Goal: Task Accomplishment & Management: Complete application form

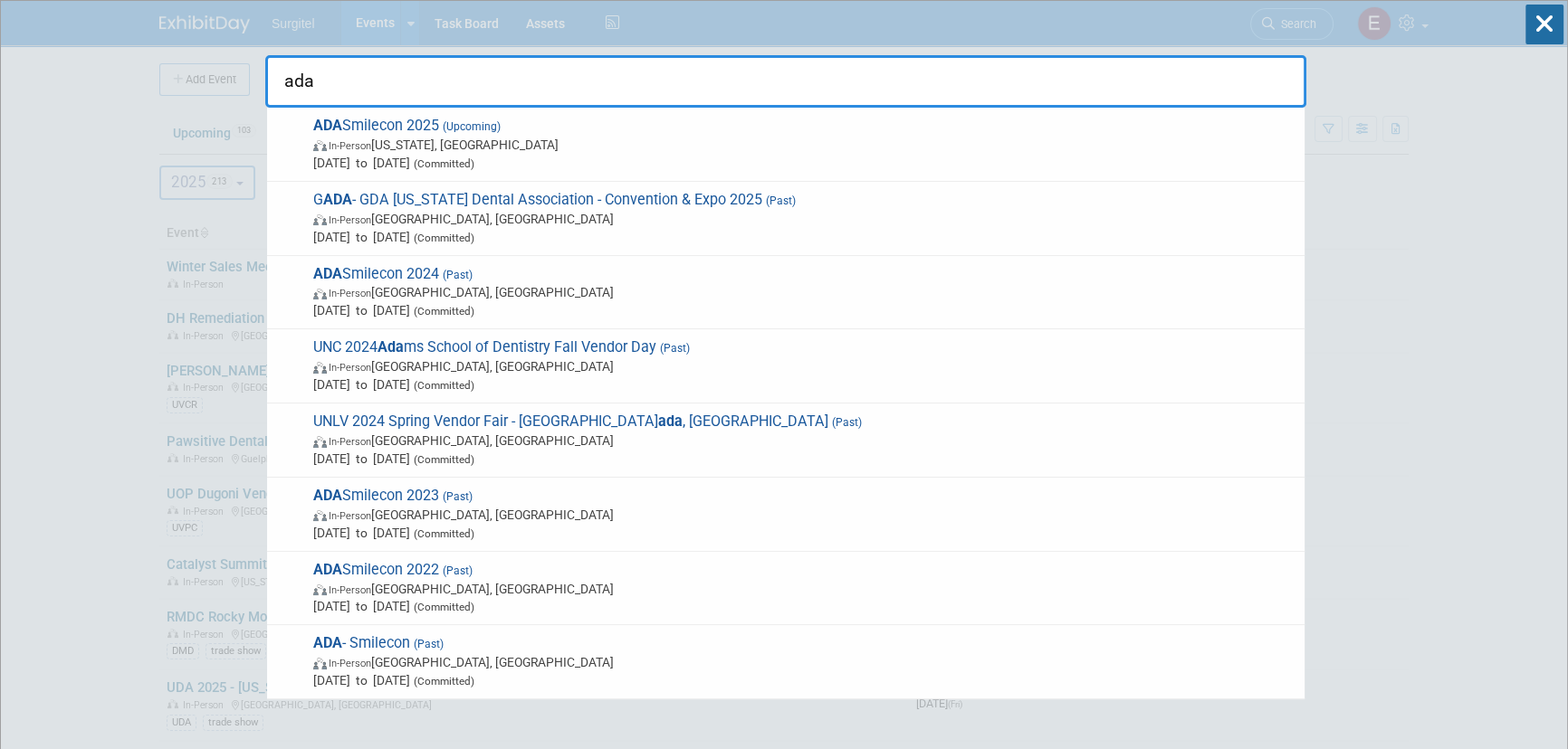
click at [955, 77] on input "ada" at bounding box center [785, 82] width 1041 height 52
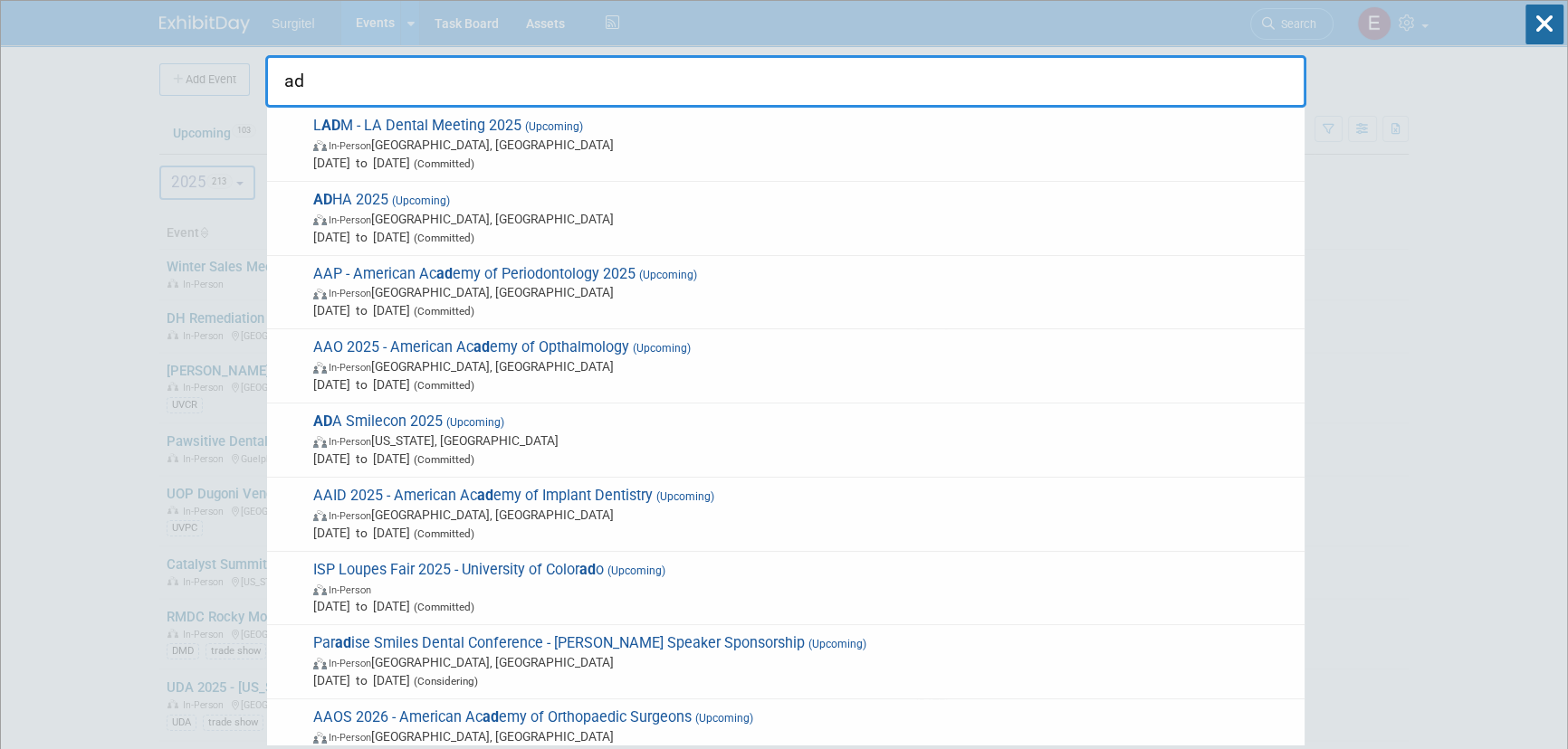
type input "a"
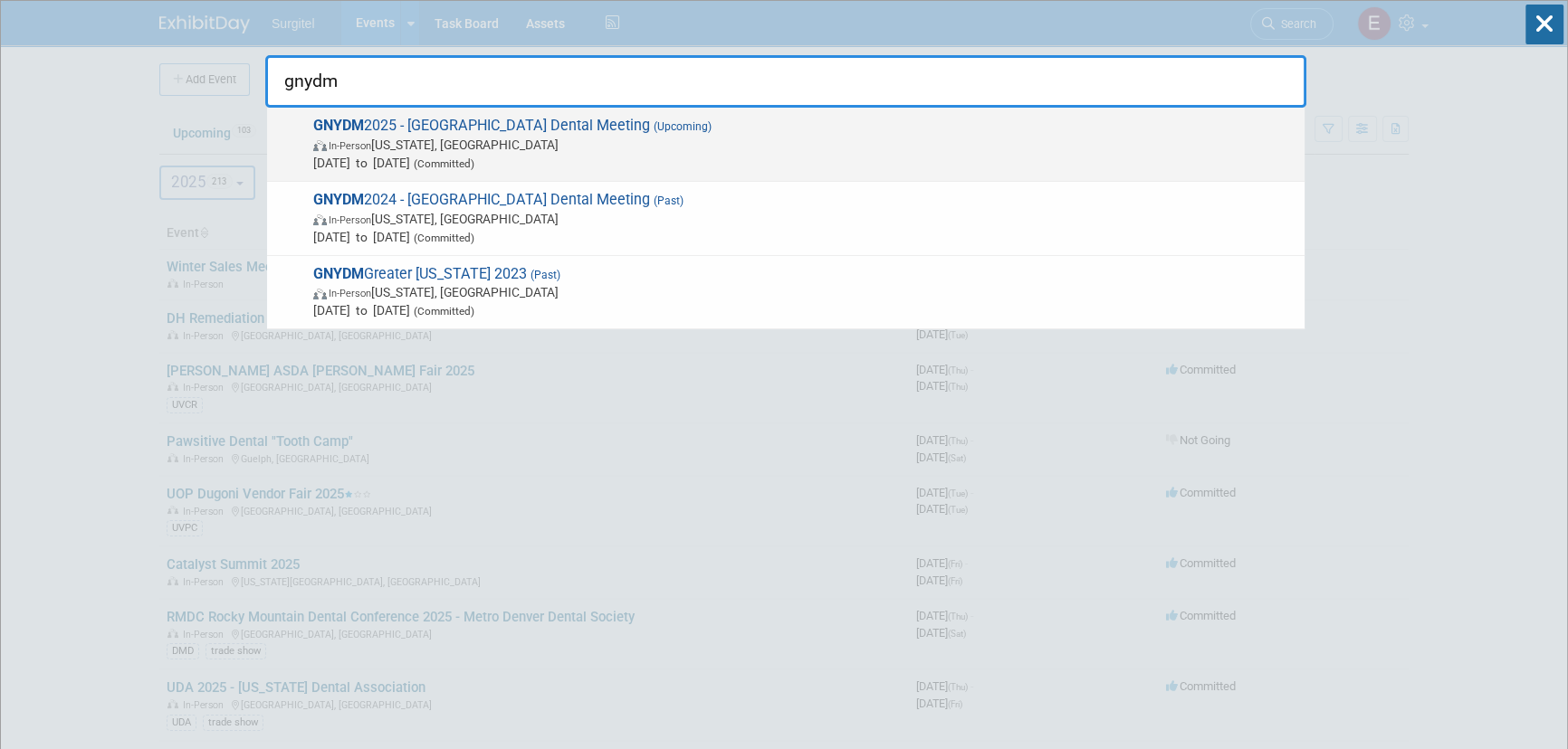
type input "gnydm"
click at [828, 127] on span "GNYDM 2025 - Greater NY Dental Meeting (Upcoming) In-Person New York, NY Nov 30…" at bounding box center [802, 144] width 988 height 55
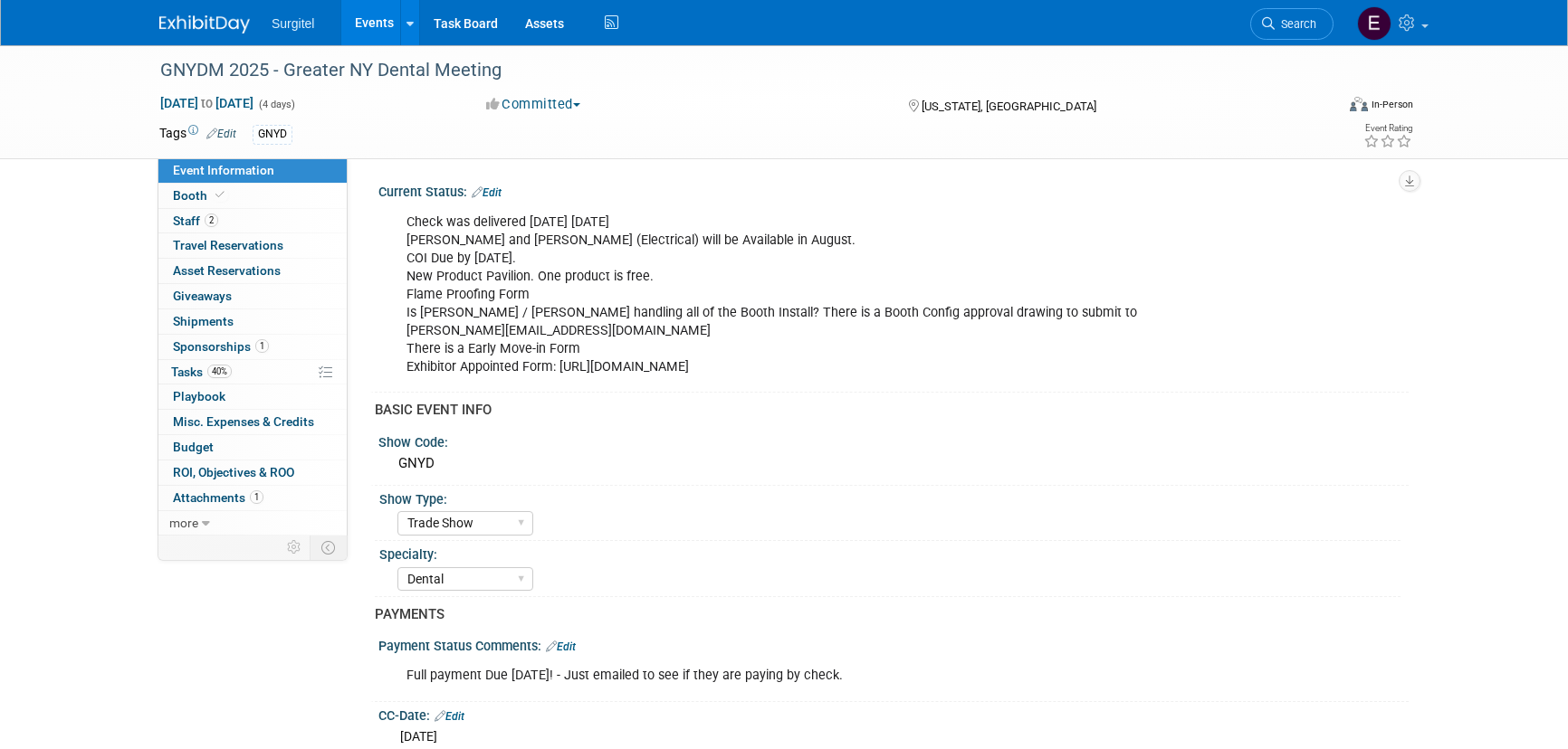
select select "Trade Show"
select select "Dental"
select select "Rewards - 12003"
select select "No"
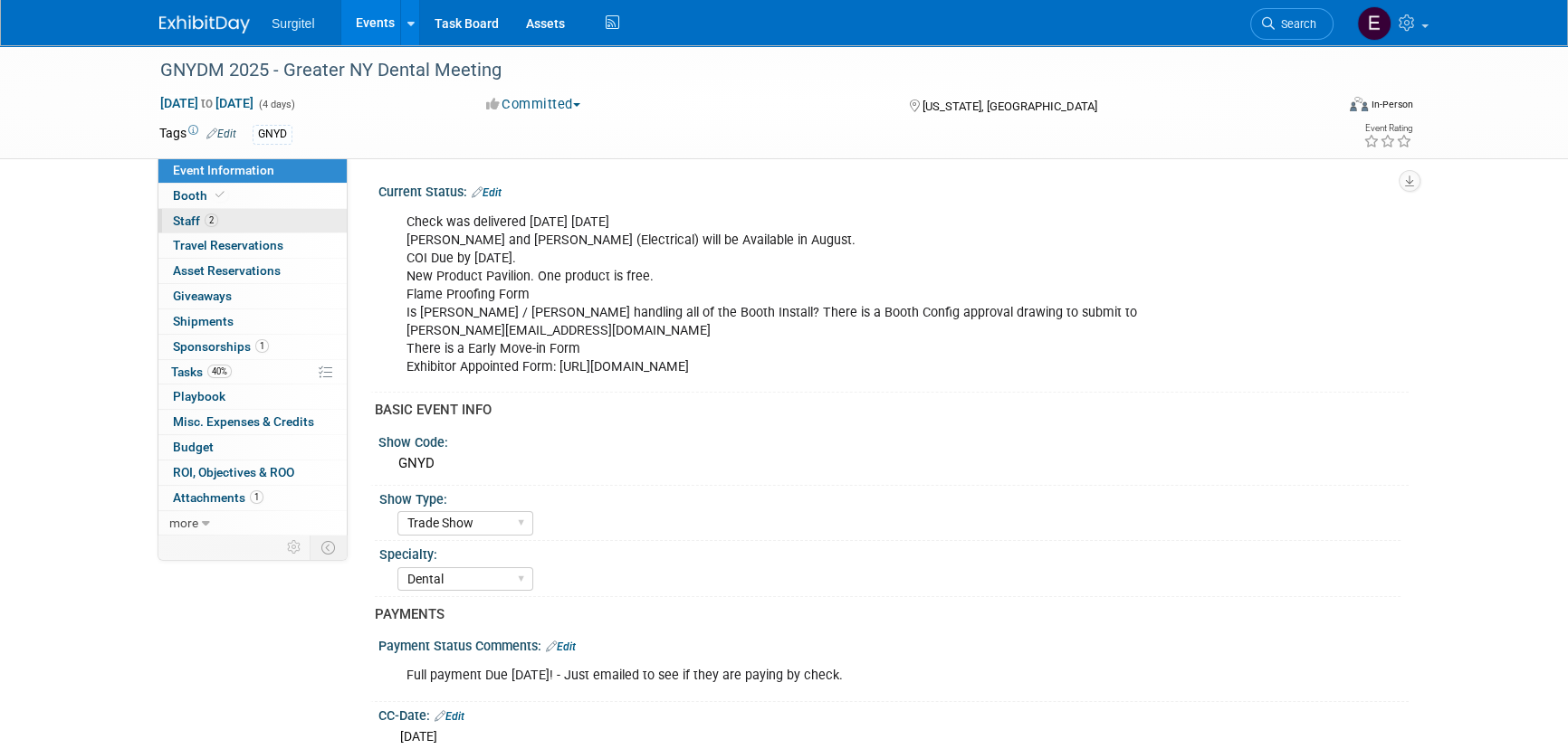
click at [215, 211] on link "2 Staff 2" at bounding box center [253, 221] width 189 height 24
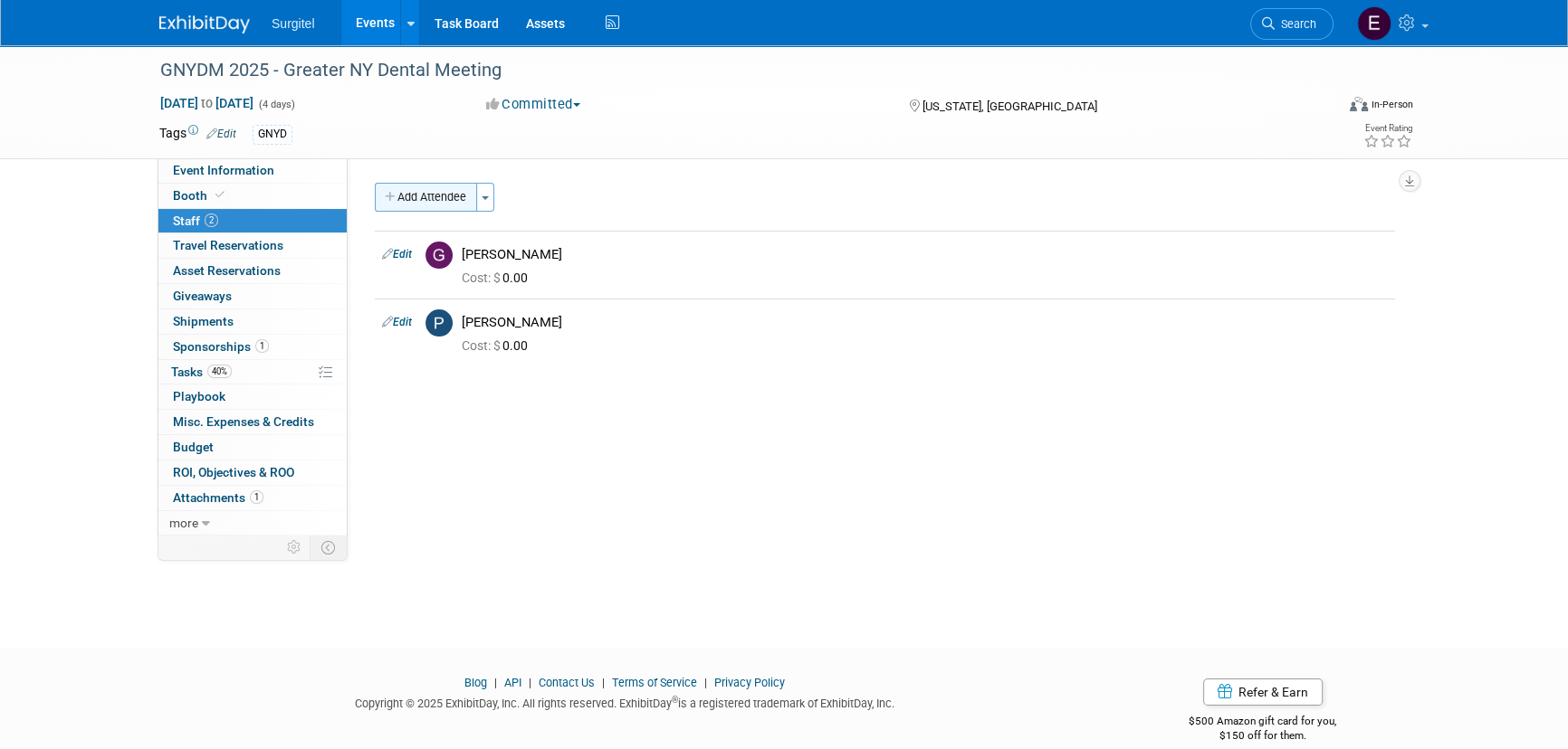
click at [434, 202] on button "Add Attendee" at bounding box center [426, 197] width 102 height 29
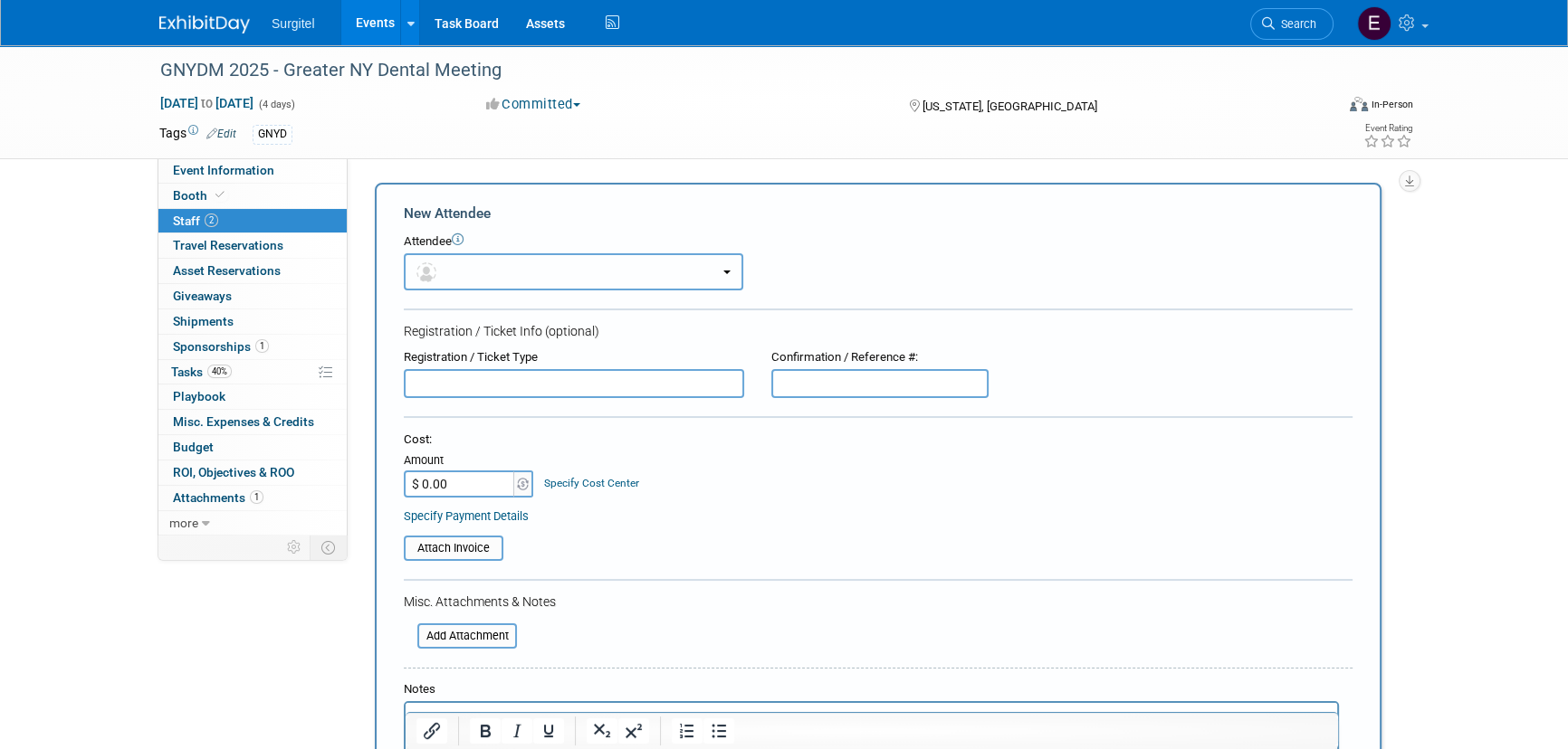
click at [494, 266] on button "button" at bounding box center [573, 272] width 339 height 37
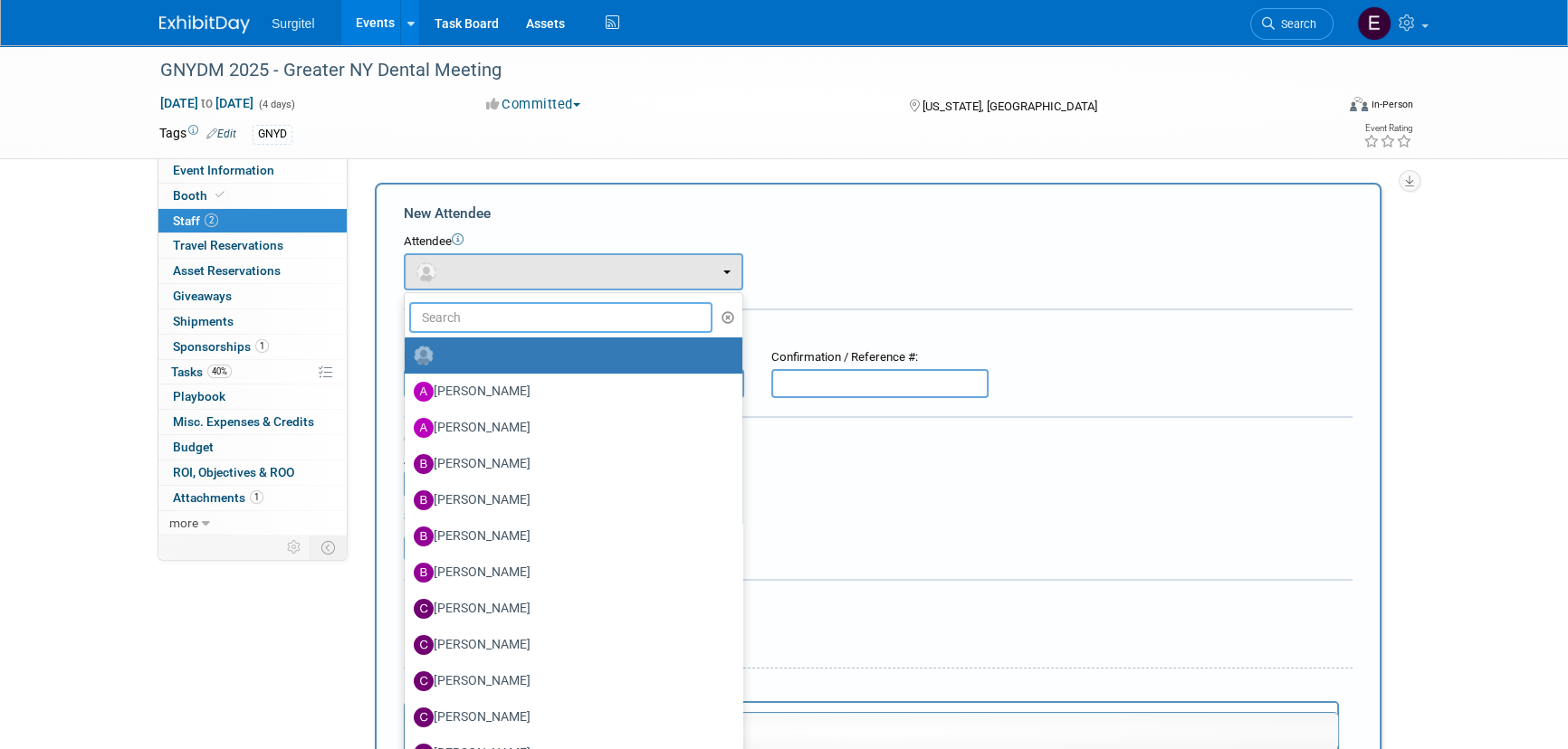
click at [525, 316] on input "text" at bounding box center [561, 318] width 303 height 31
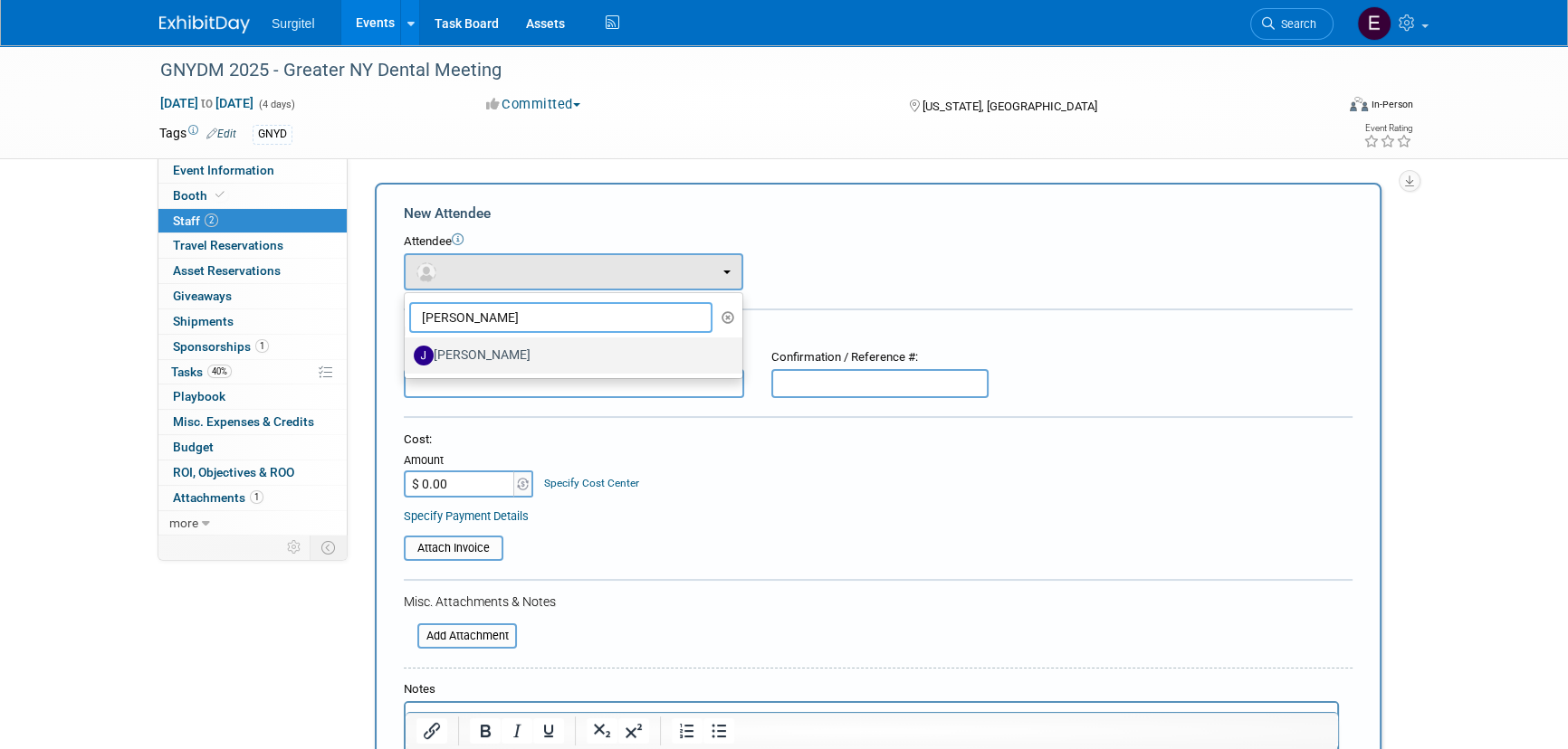
type input "joe"
click at [637, 341] on label "Joe Polin" at bounding box center [570, 356] width 311 height 29
click at [407, 348] on input "Joe Polin" at bounding box center [401, 354] width 12 height 12
select select "713f67b5-db13-48a8-bfc7-80aa41a2f8a8"
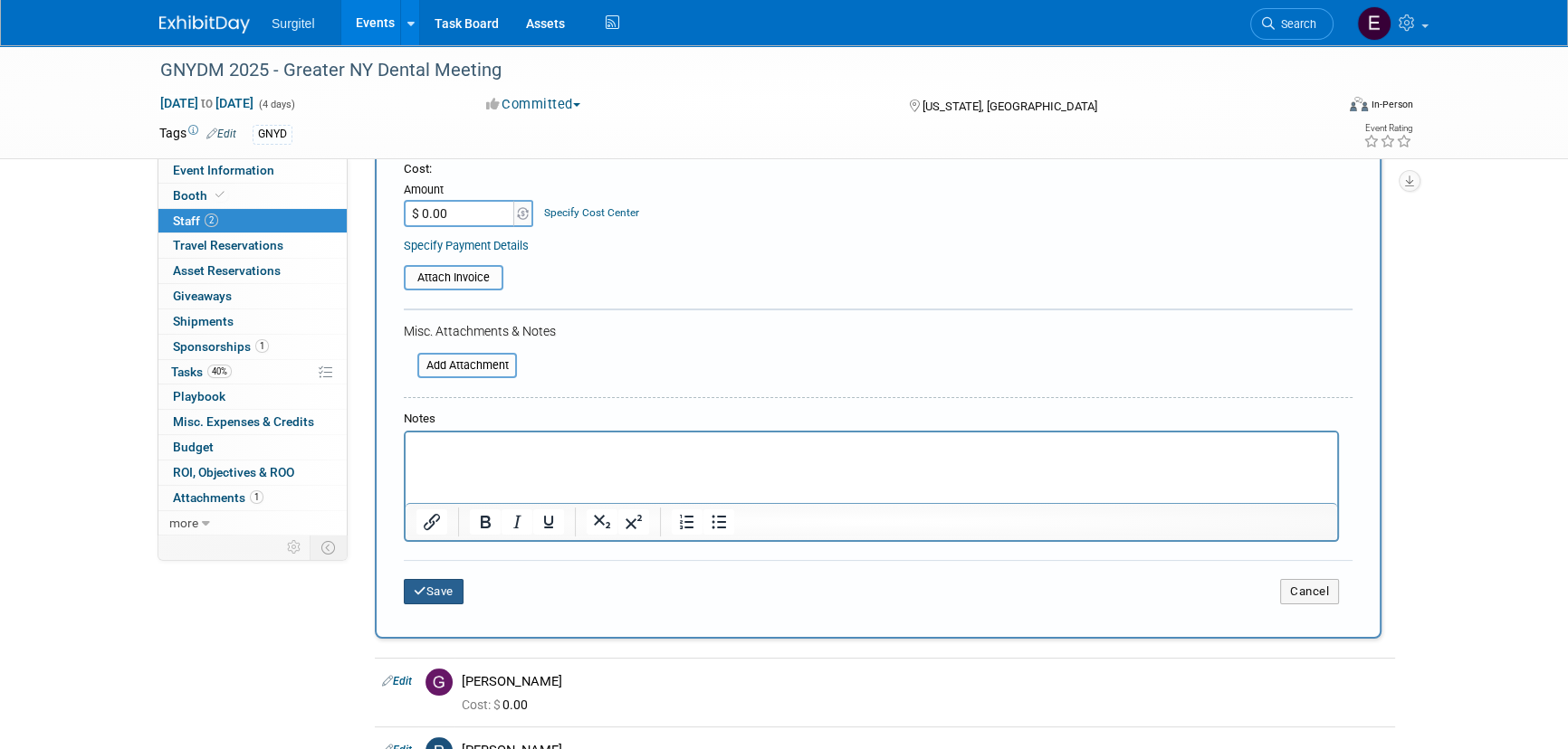
click at [426, 596] on button "Save" at bounding box center [433, 592] width 59 height 25
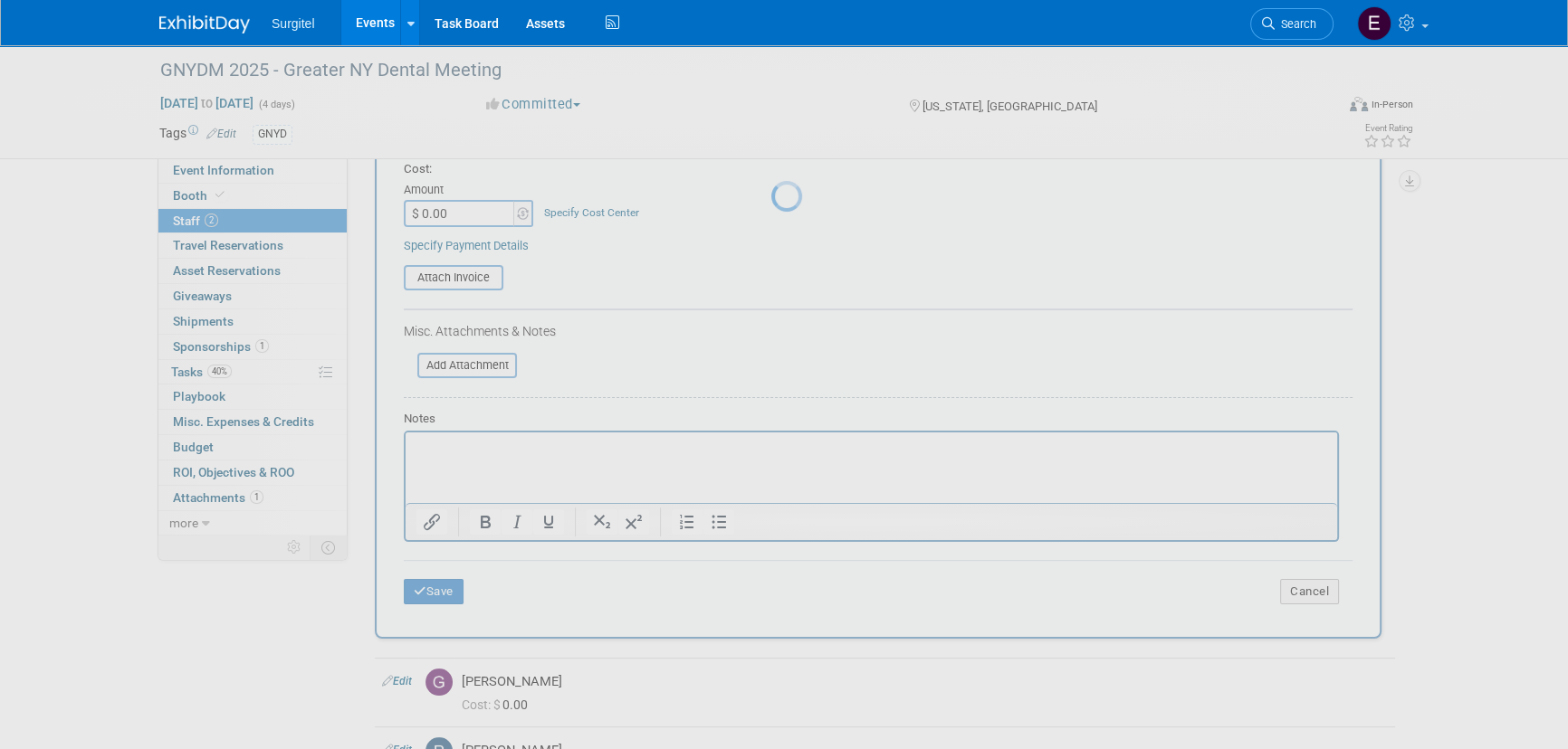
scroll to position [25, 0]
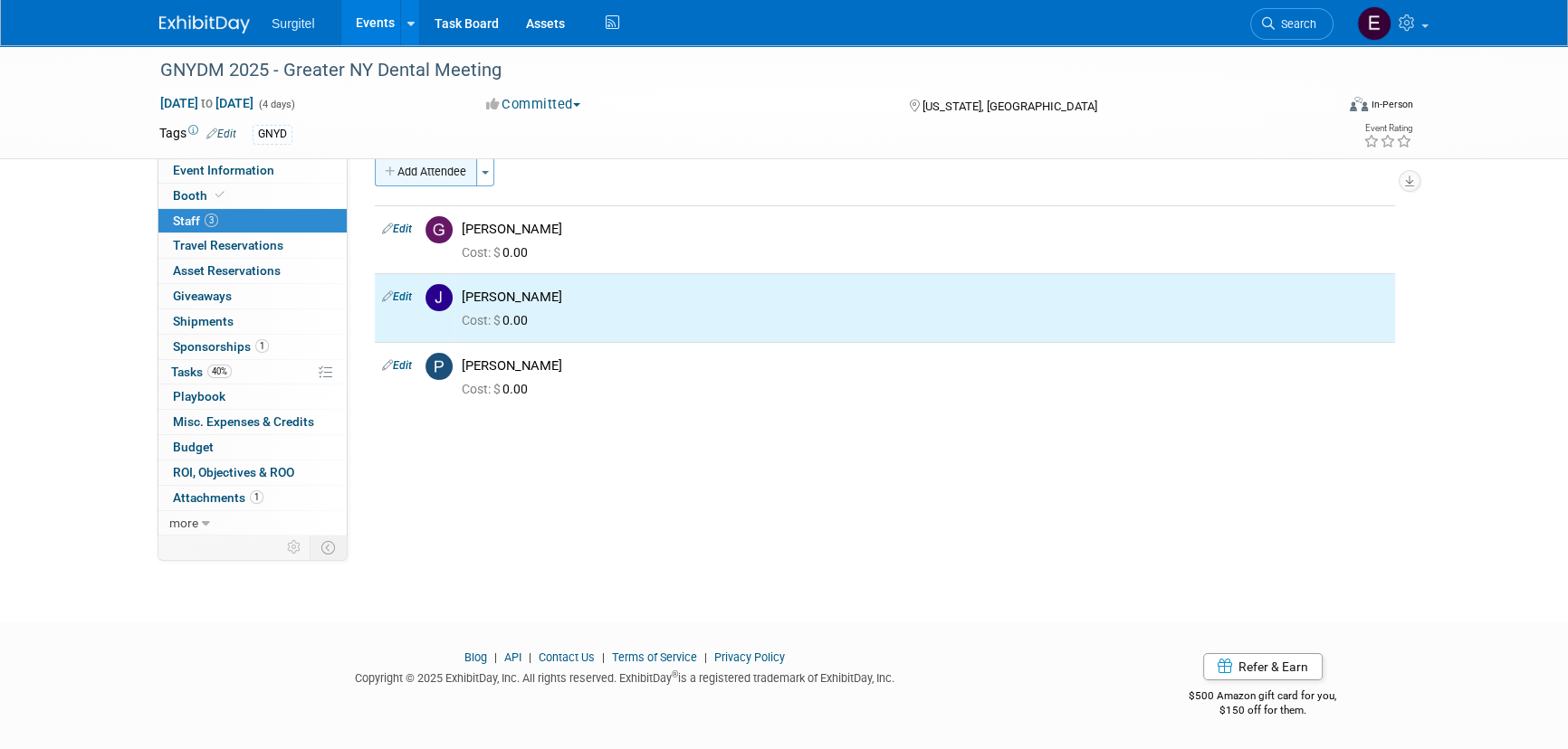
click at [431, 173] on button "Add Attendee" at bounding box center [426, 172] width 102 height 29
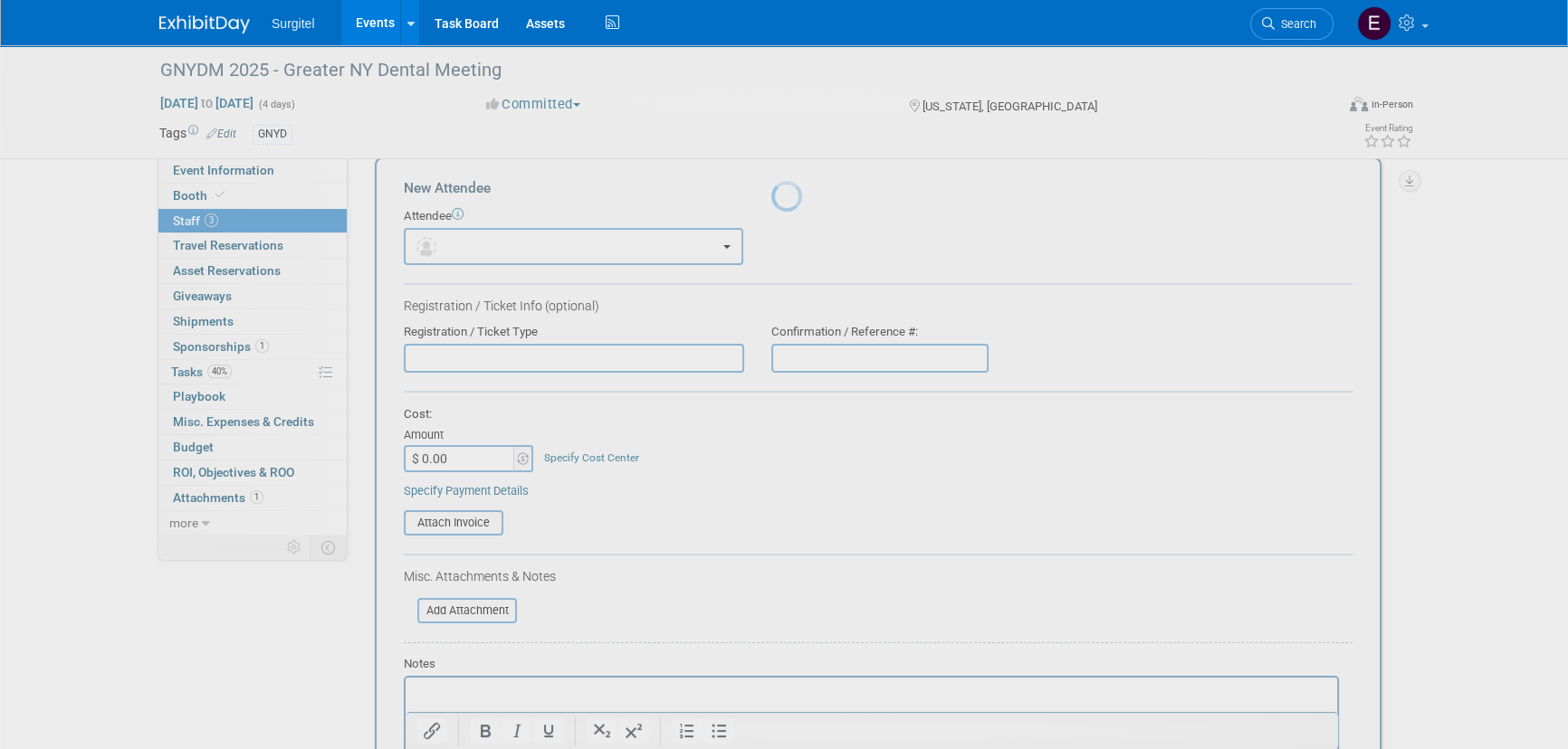
scroll to position [0, 0]
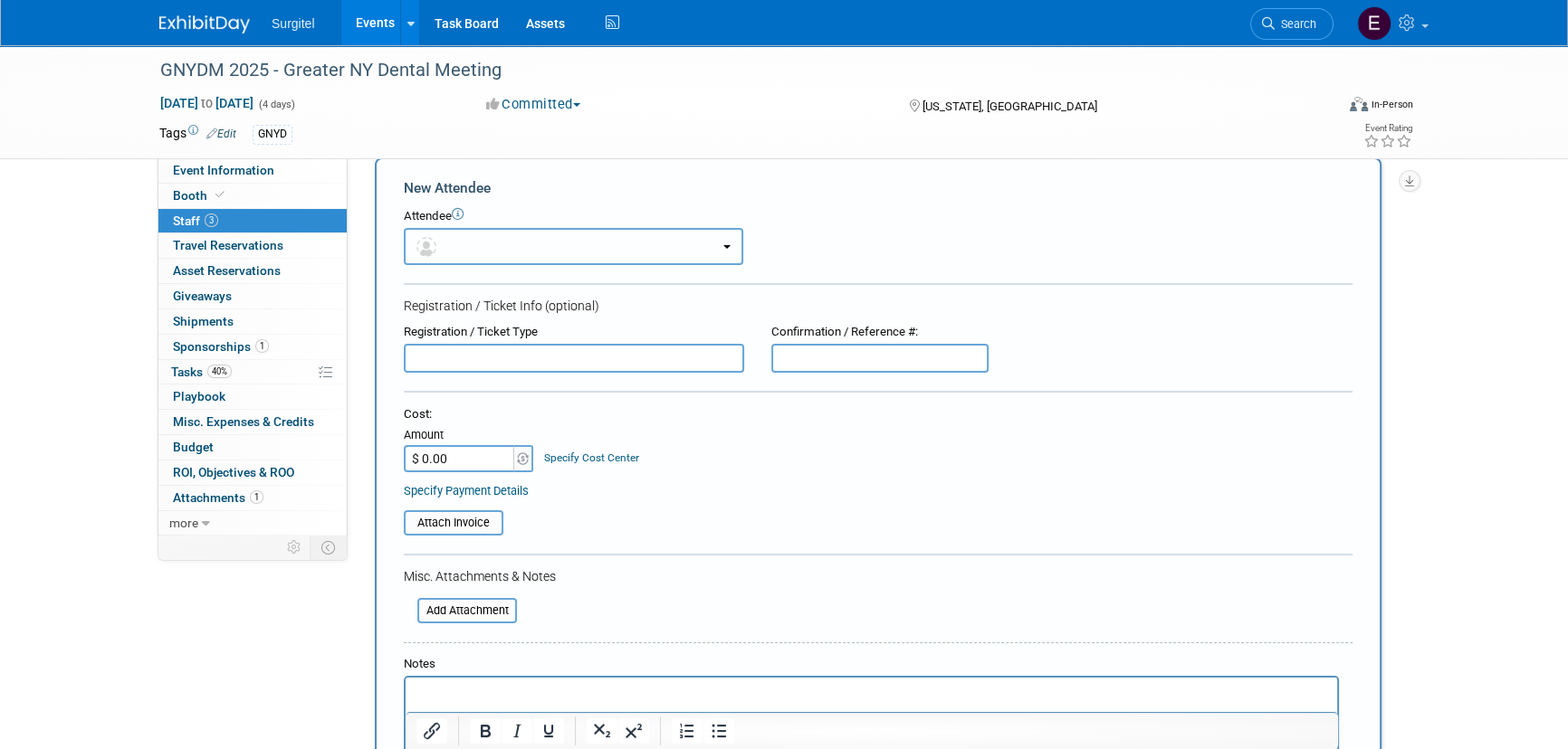
click at [469, 236] on button "button" at bounding box center [573, 247] width 339 height 37
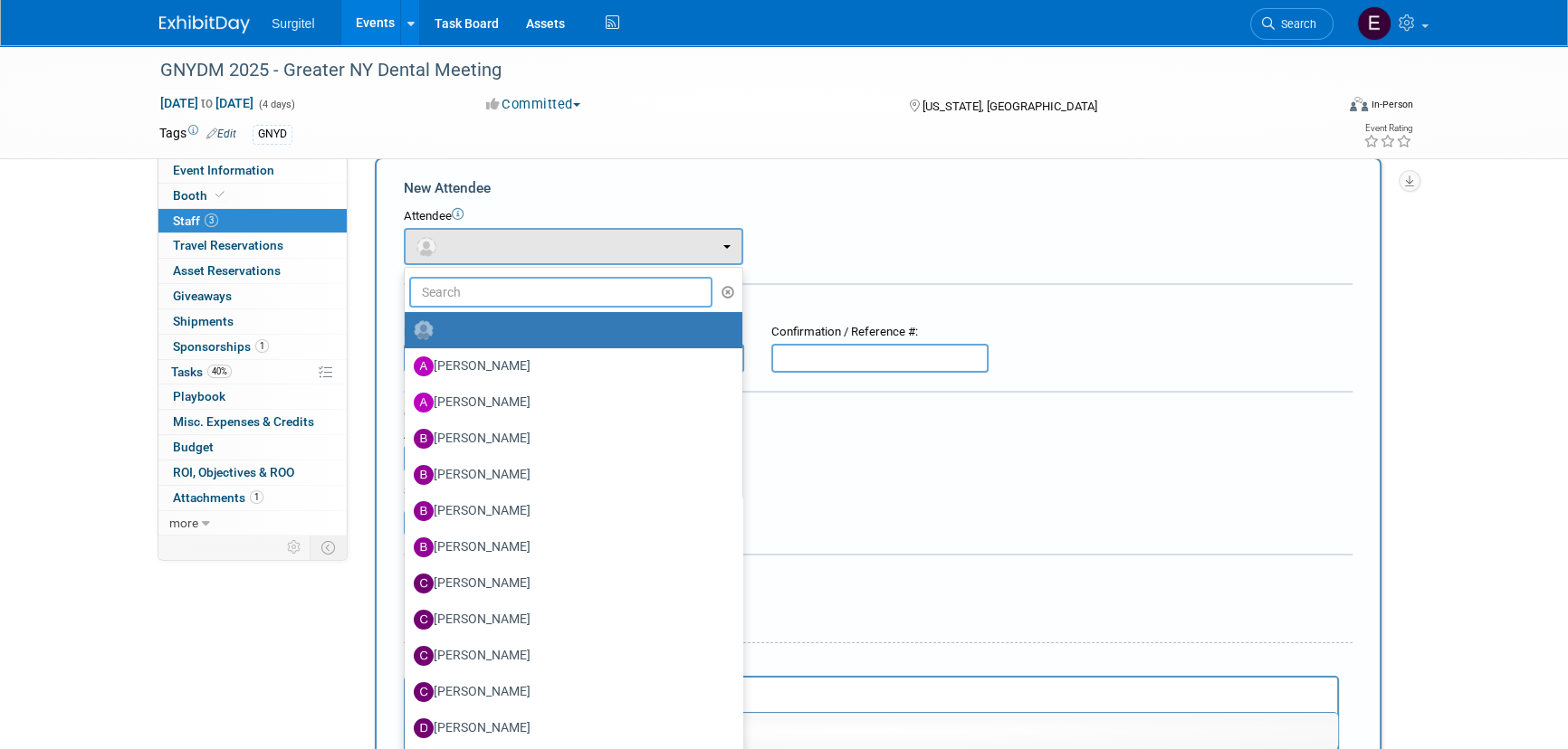
click at [518, 297] on input "text" at bounding box center [561, 292] width 303 height 31
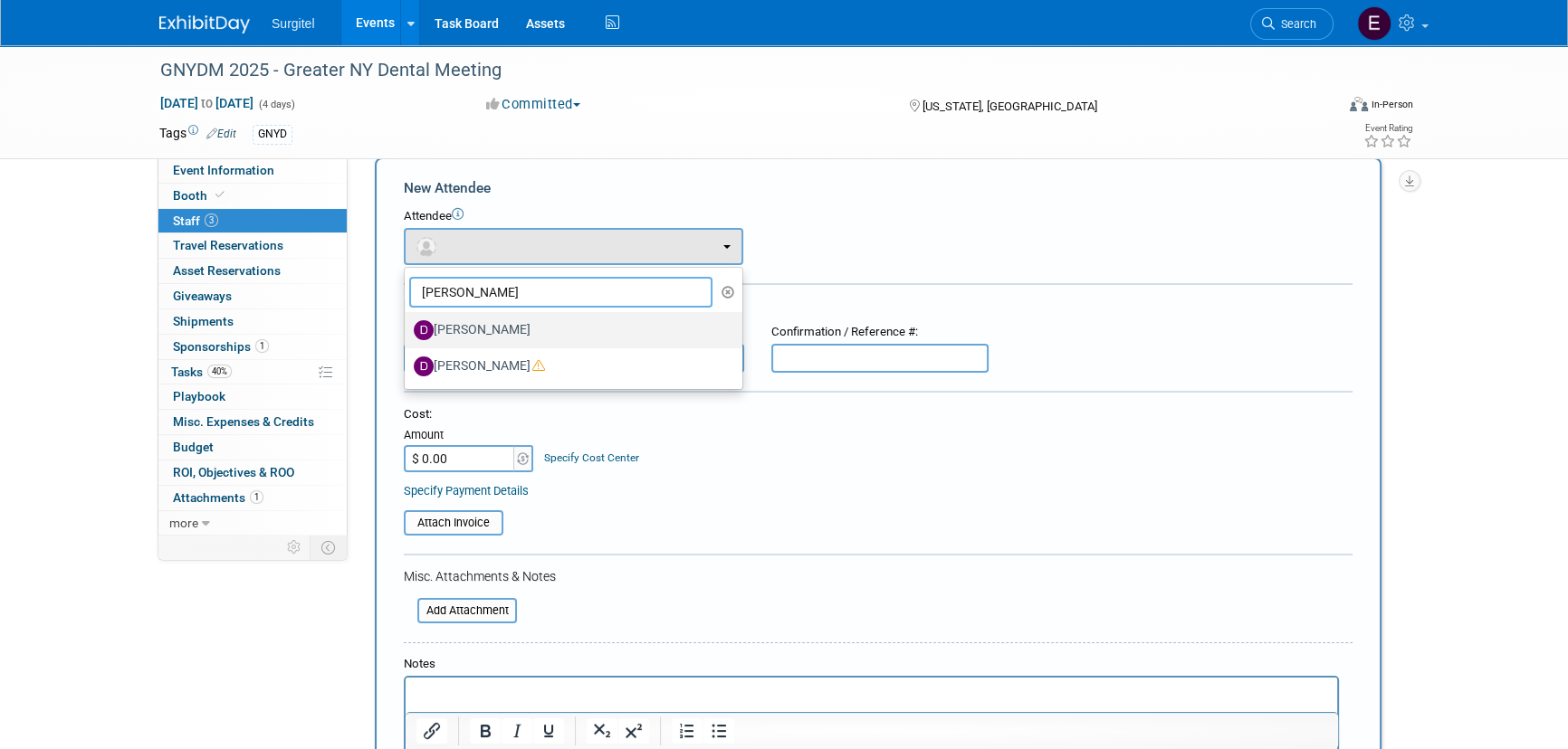
type input "dan"
click at [471, 336] on label "Dan Hardy" at bounding box center [570, 330] width 311 height 29
click at [407, 334] on input "Dan Hardy" at bounding box center [401, 328] width 12 height 12
select select "635b9ec2-e091-4e52-b1b9-242d78a2de11"
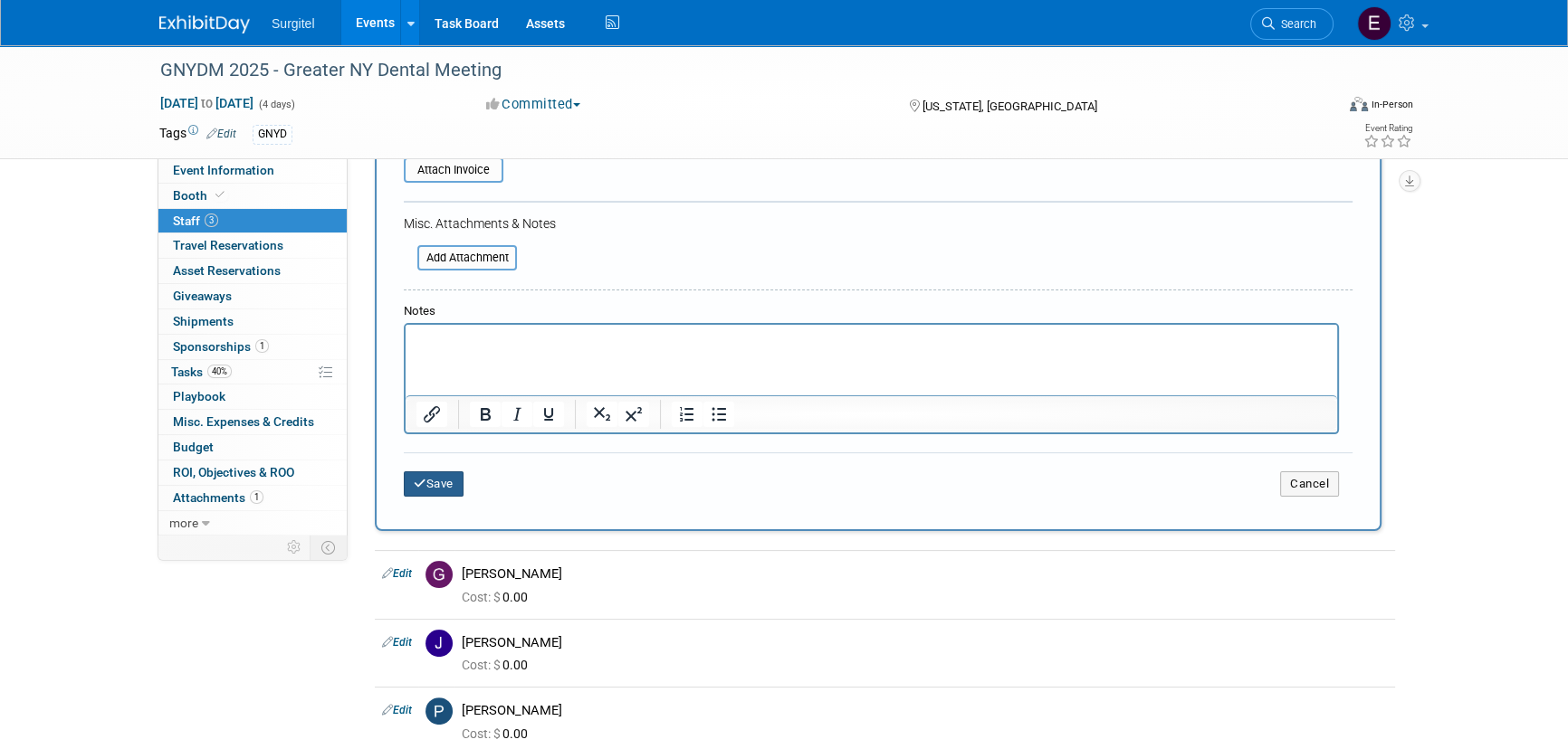
click at [439, 483] on button "Save" at bounding box center [433, 484] width 59 height 25
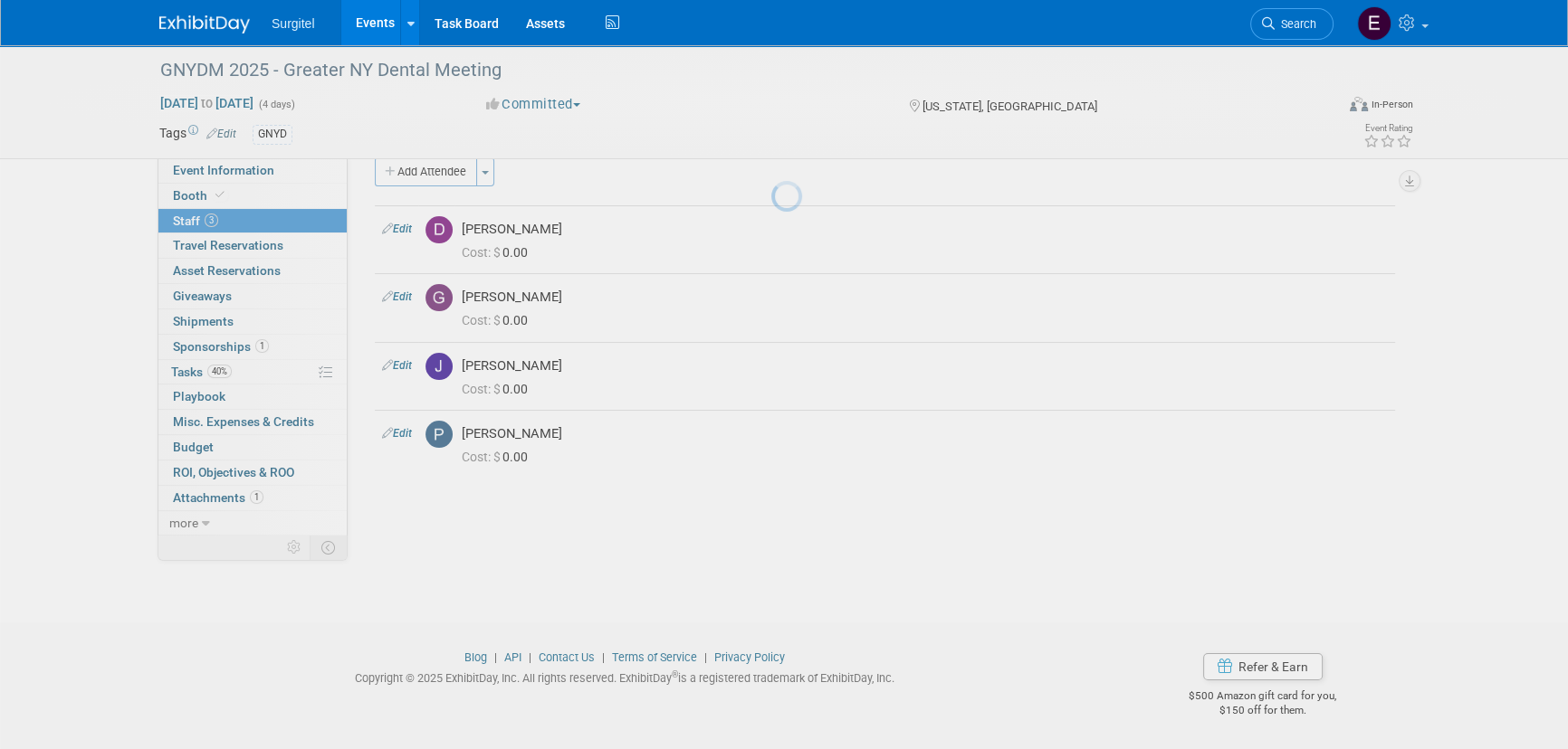
scroll to position [25, 0]
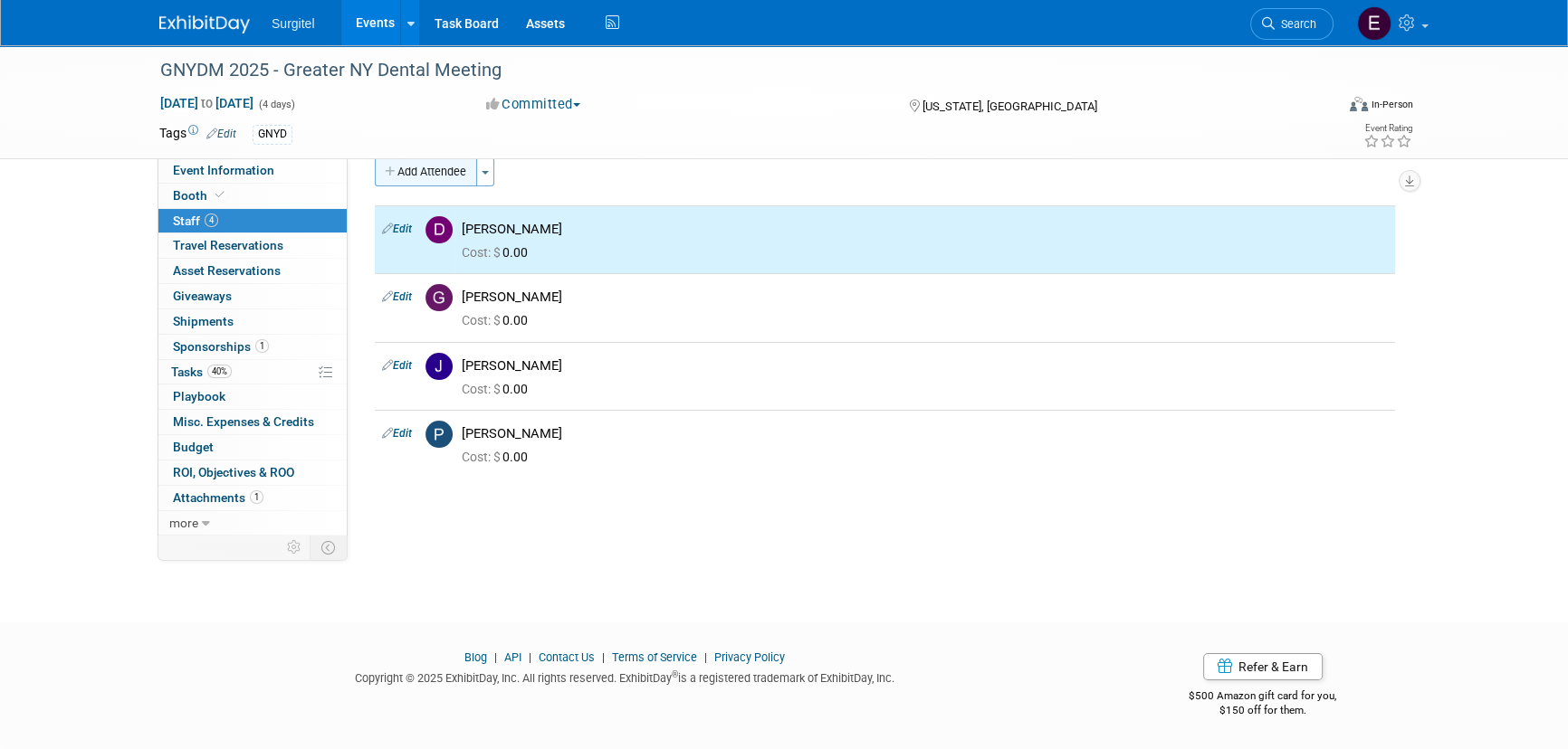
click at [452, 178] on button "Add Attendee" at bounding box center [426, 172] width 102 height 29
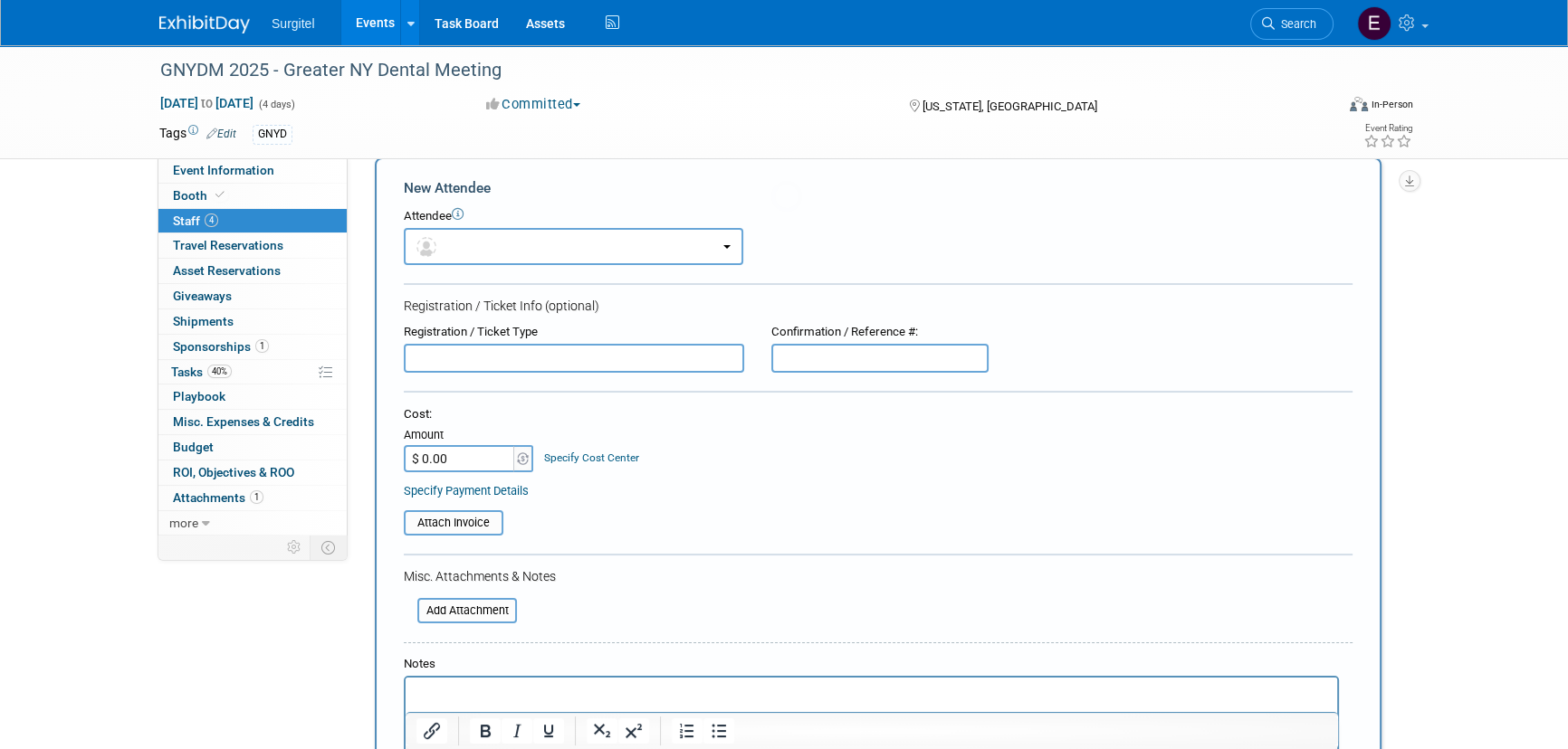
scroll to position [0, 0]
click at [515, 233] on button "button" at bounding box center [573, 247] width 339 height 37
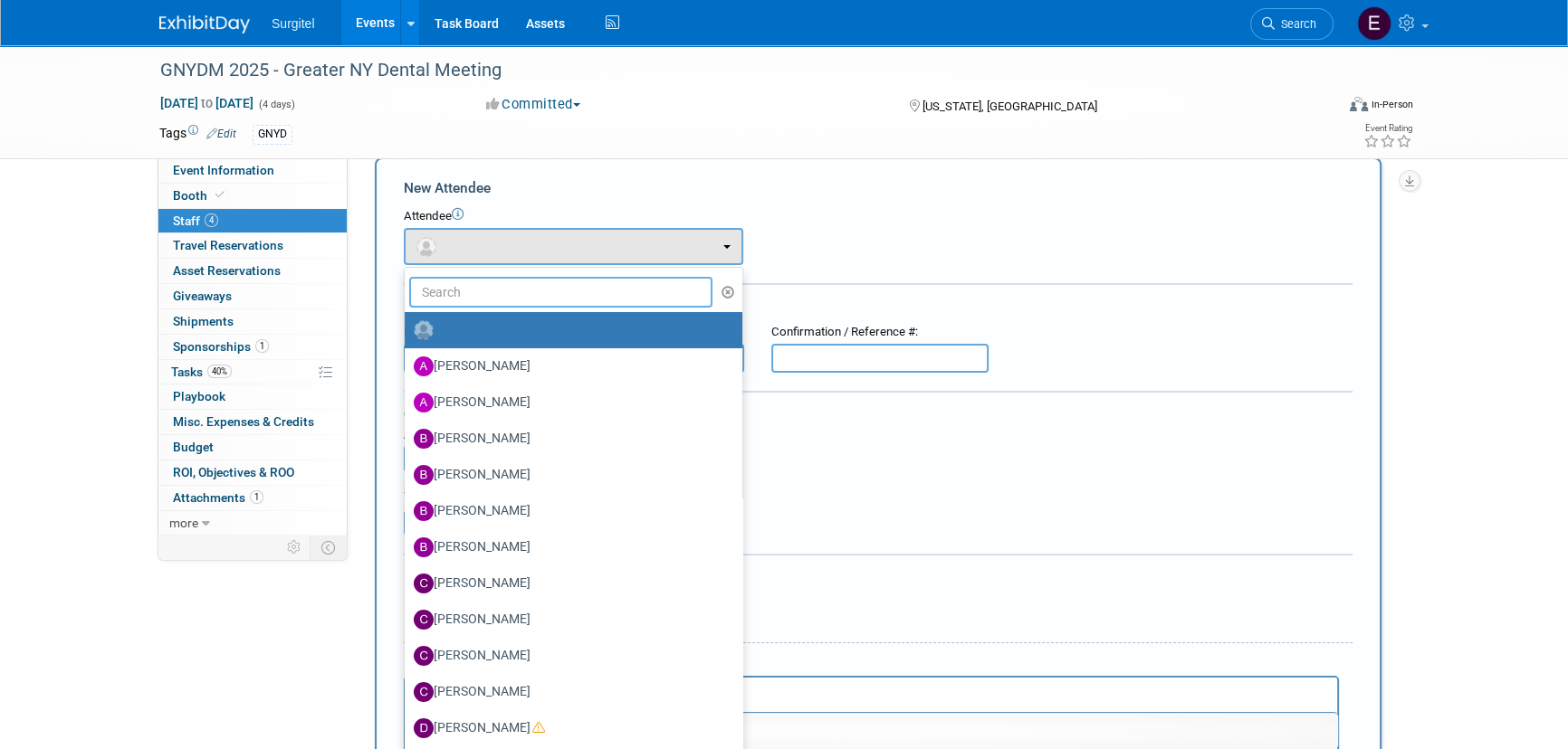
click at [531, 293] on input "text" at bounding box center [561, 292] width 303 height 31
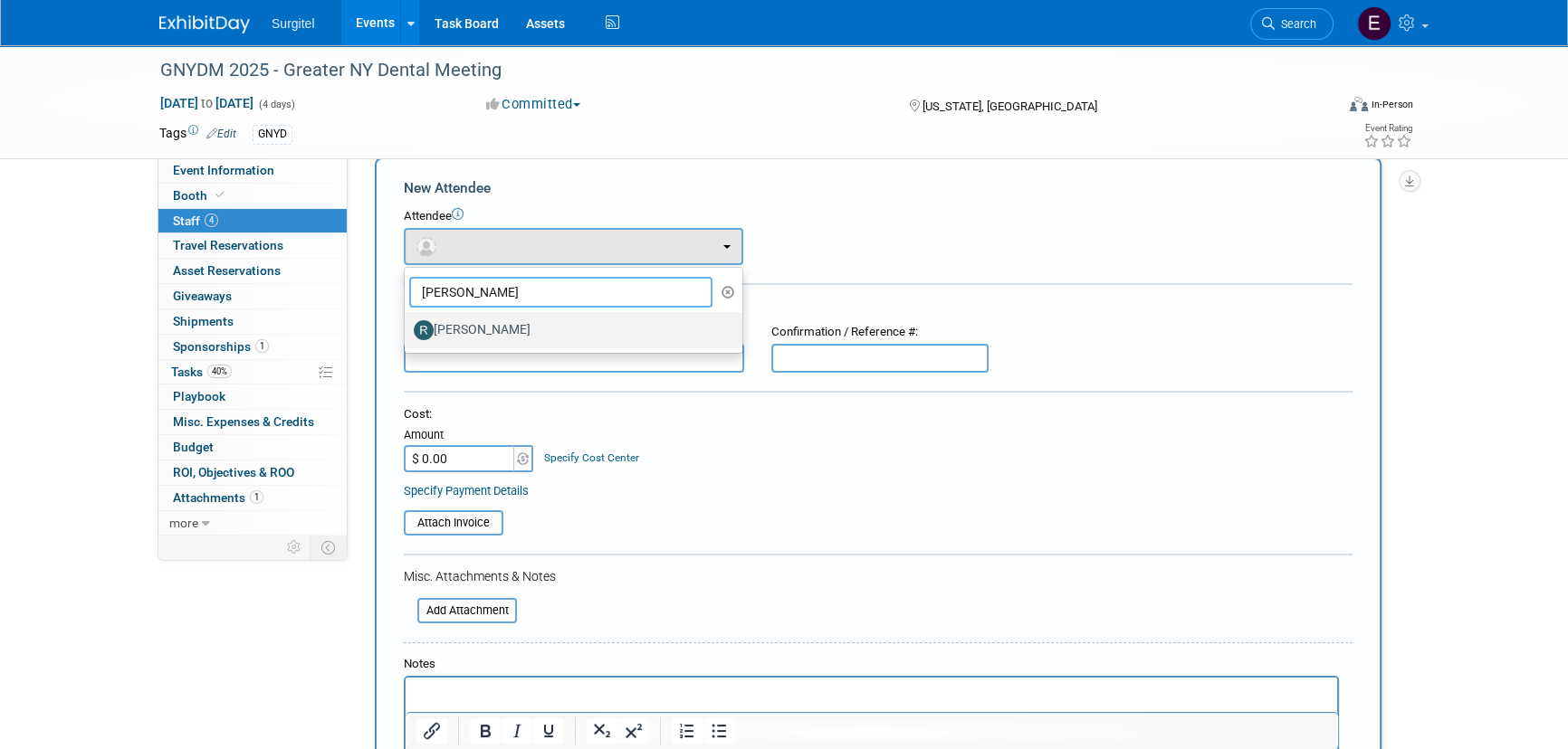
type input "Robert"
click at [520, 317] on label "[PERSON_NAME]" at bounding box center [570, 330] width 311 height 29
click at [407, 323] on input "[PERSON_NAME]" at bounding box center [401, 328] width 12 height 12
select select "2c8bc1c9-0368-4475-a556-8014aadf6a3d"
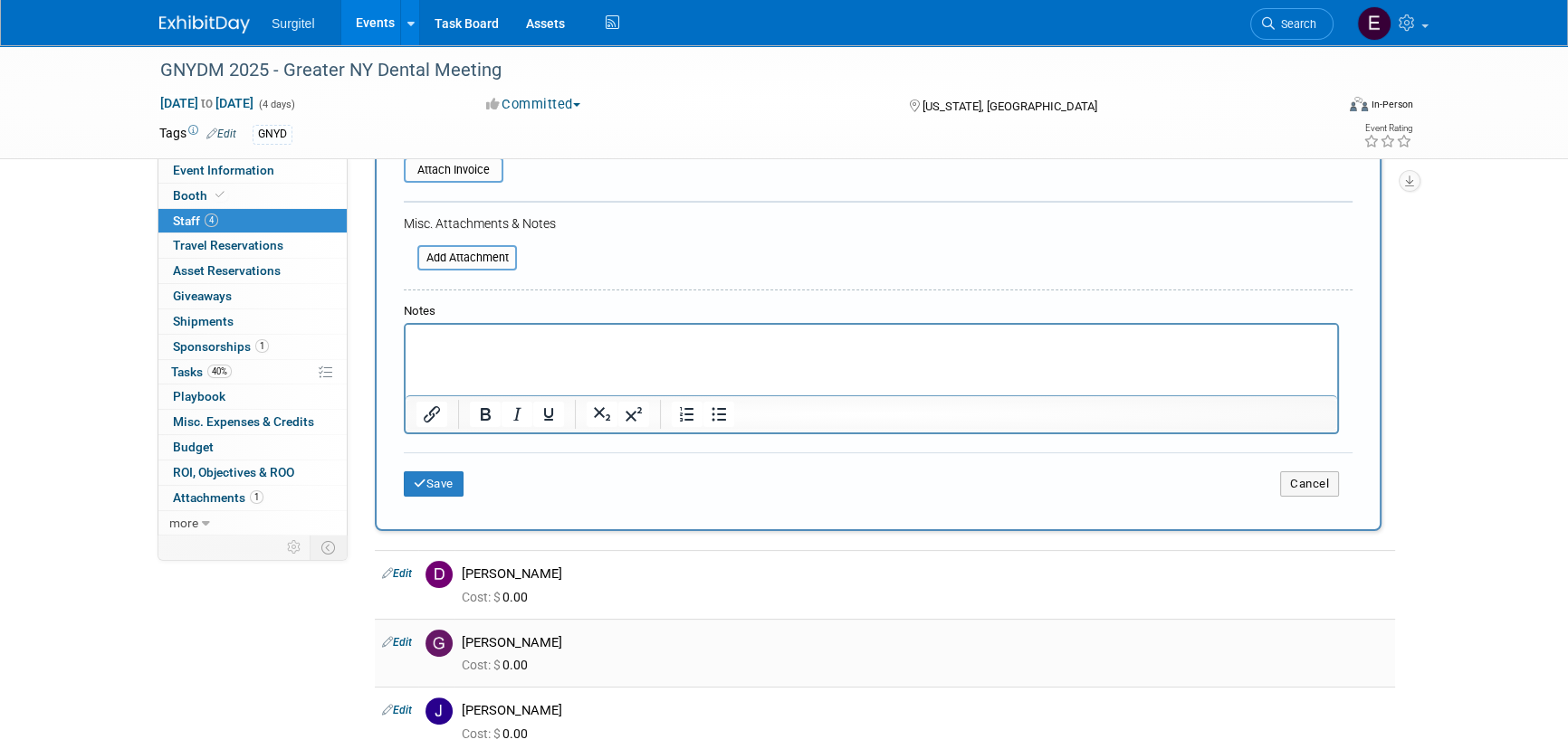
scroll to position [683, 0]
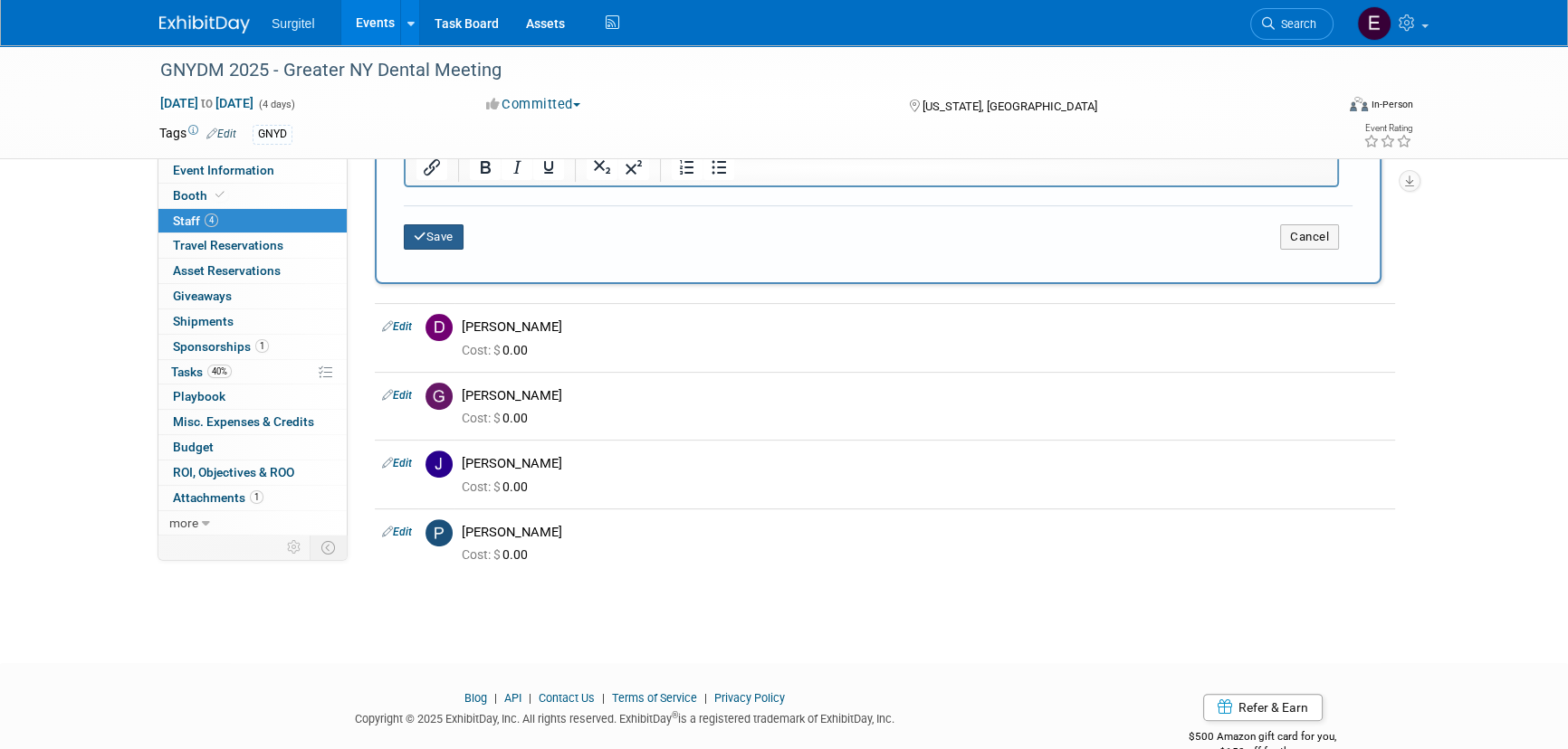
click at [434, 239] on button "Save" at bounding box center [433, 237] width 59 height 25
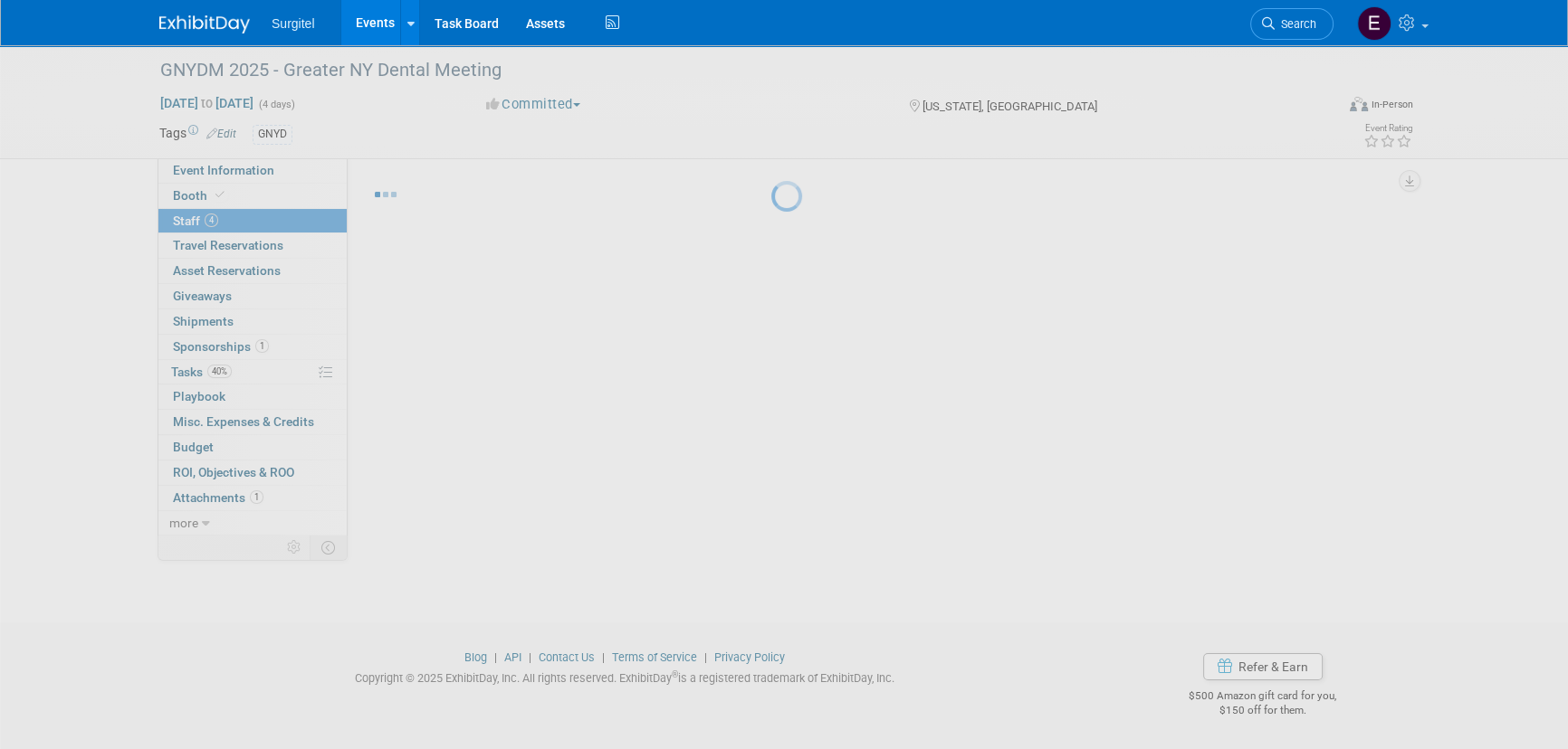
scroll to position [35, 0]
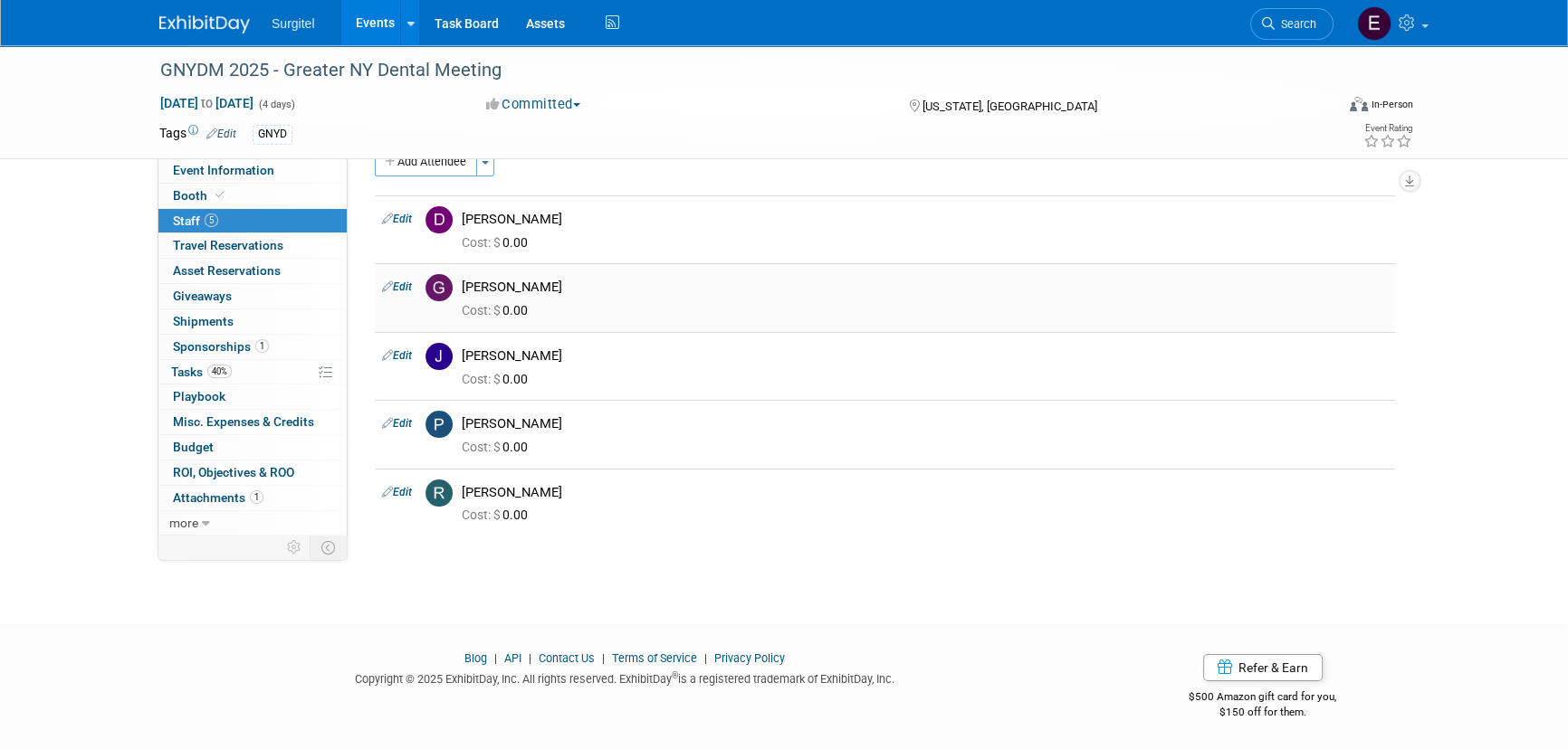
click at [403, 288] on link "Edit" at bounding box center [397, 287] width 30 height 13
select select "e5a6c86c-0a6d-4686-ad5f-93408a5a894d"
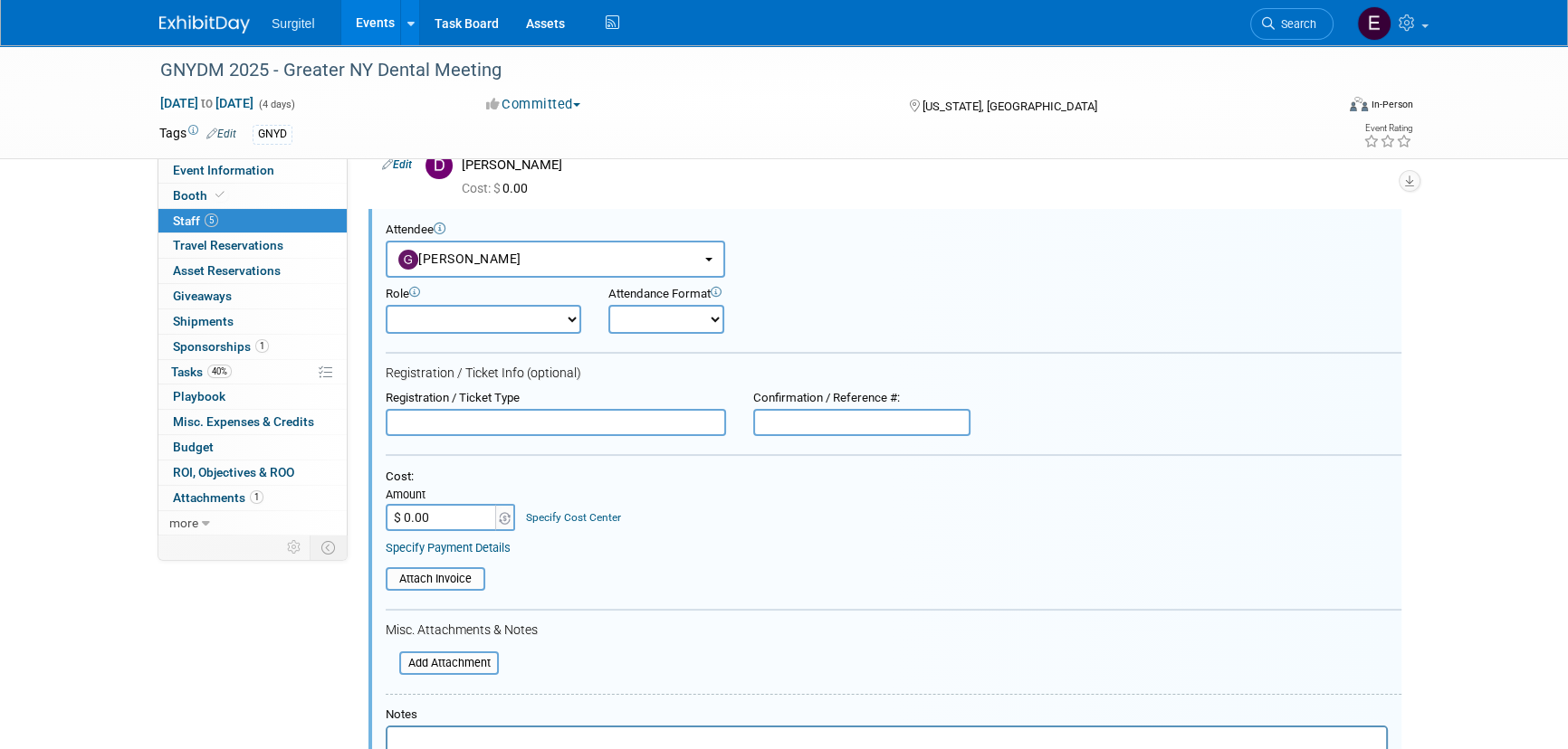
scroll to position [92, 0]
click at [508, 312] on select "Demonstrator Host Observer Planner Presenter Sales Representative Set-up/Disman…" at bounding box center [483, 317] width 195 height 29
select select "100"
click at [386, 302] on select "Demonstrator Host Observer Planner Presenter Sales Representative Set-up/Disman…" at bounding box center [483, 317] width 195 height 29
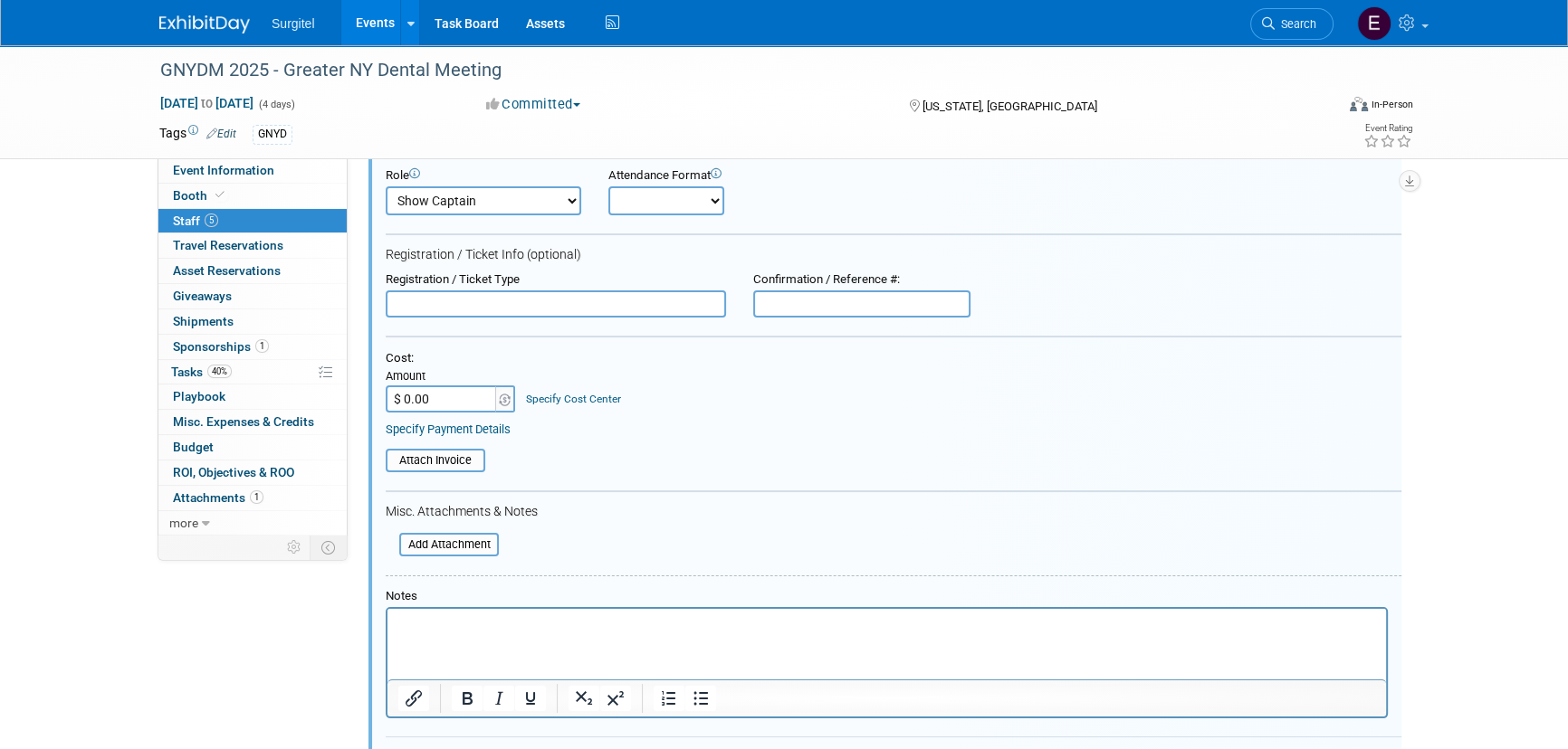
scroll to position [422, 0]
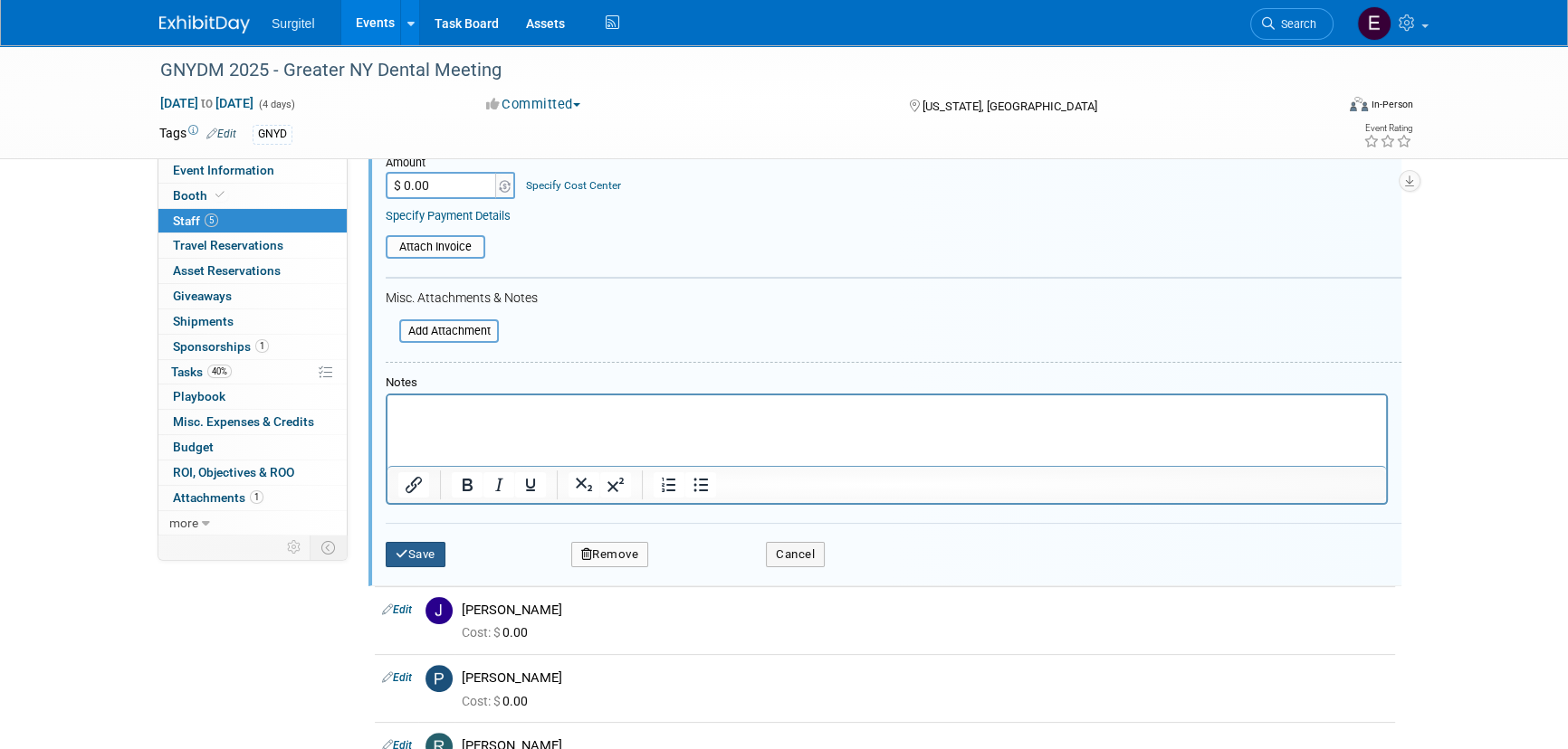
click at [432, 549] on button "Save" at bounding box center [415, 555] width 59 height 25
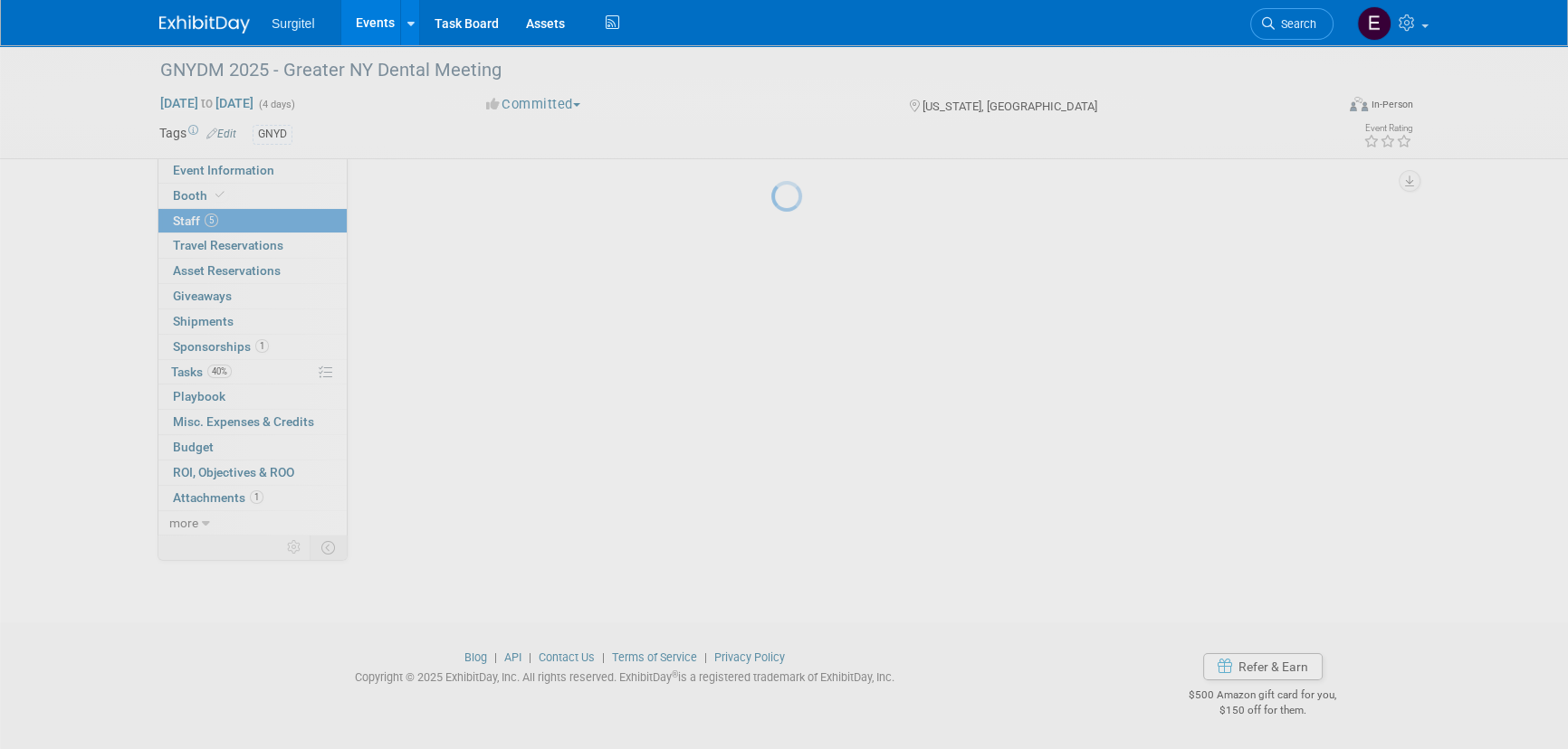
scroll to position [54, 0]
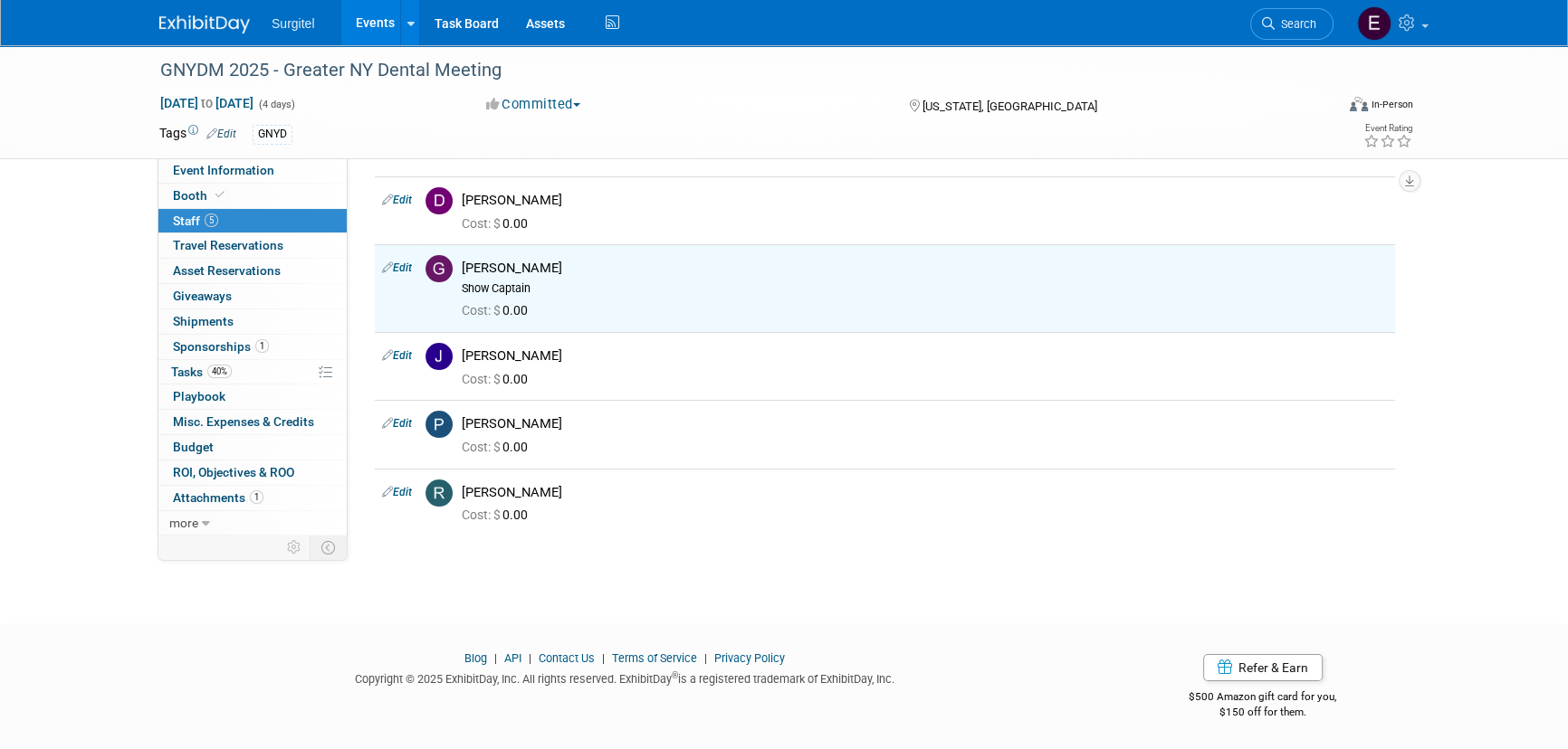
click at [366, 33] on link "Events" at bounding box center [374, 22] width 66 height 46
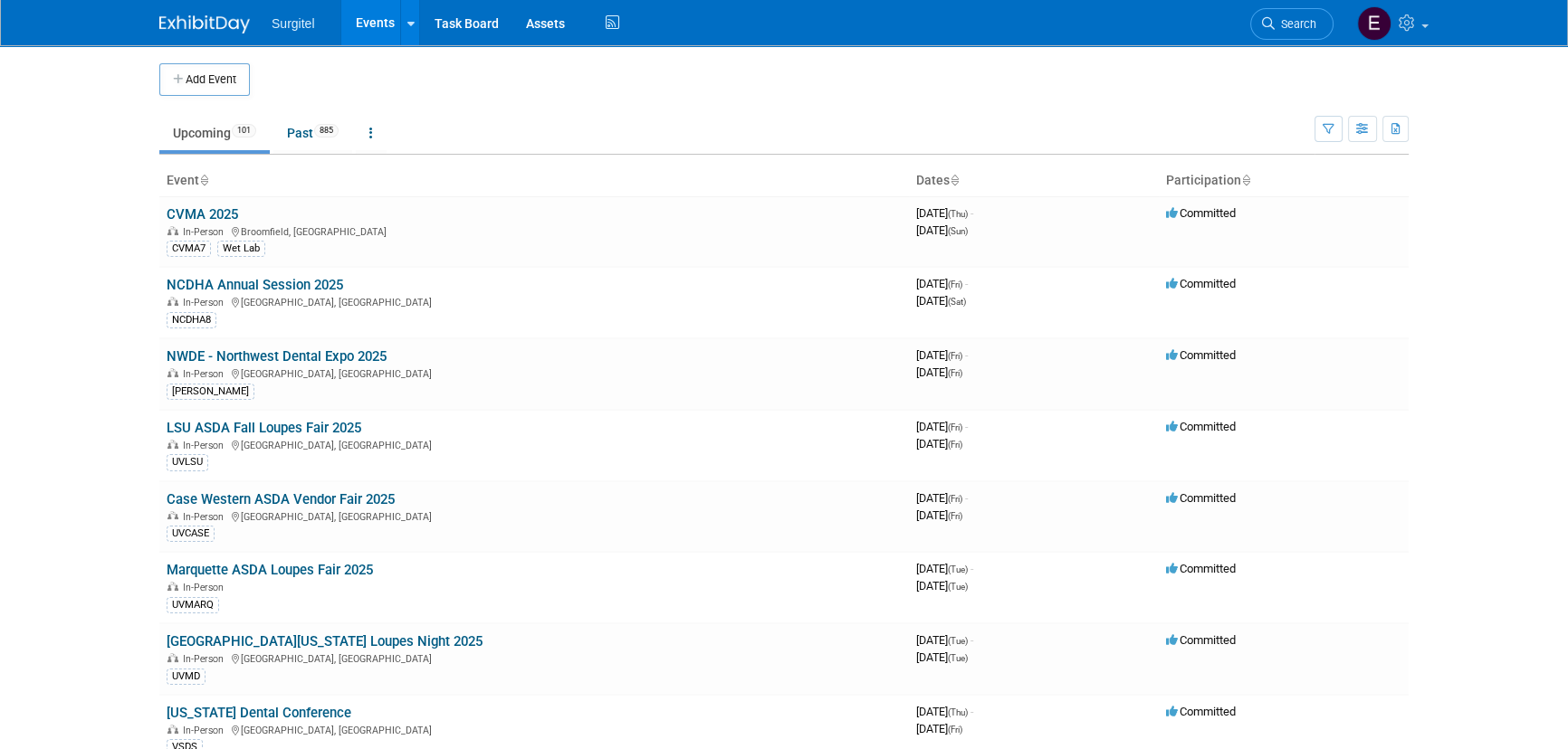
click at [1264, 7] on li "Search" at bounding box center [1292, 22] width 84 height 45
drag, startPoint x: 1271, startPoint y: 15, endPoint x: 1223, endPoint y: 3, distance: 49.5
click at [1271, 15] on link "Search" at bounding box center [1292, 23] width 84 height 32
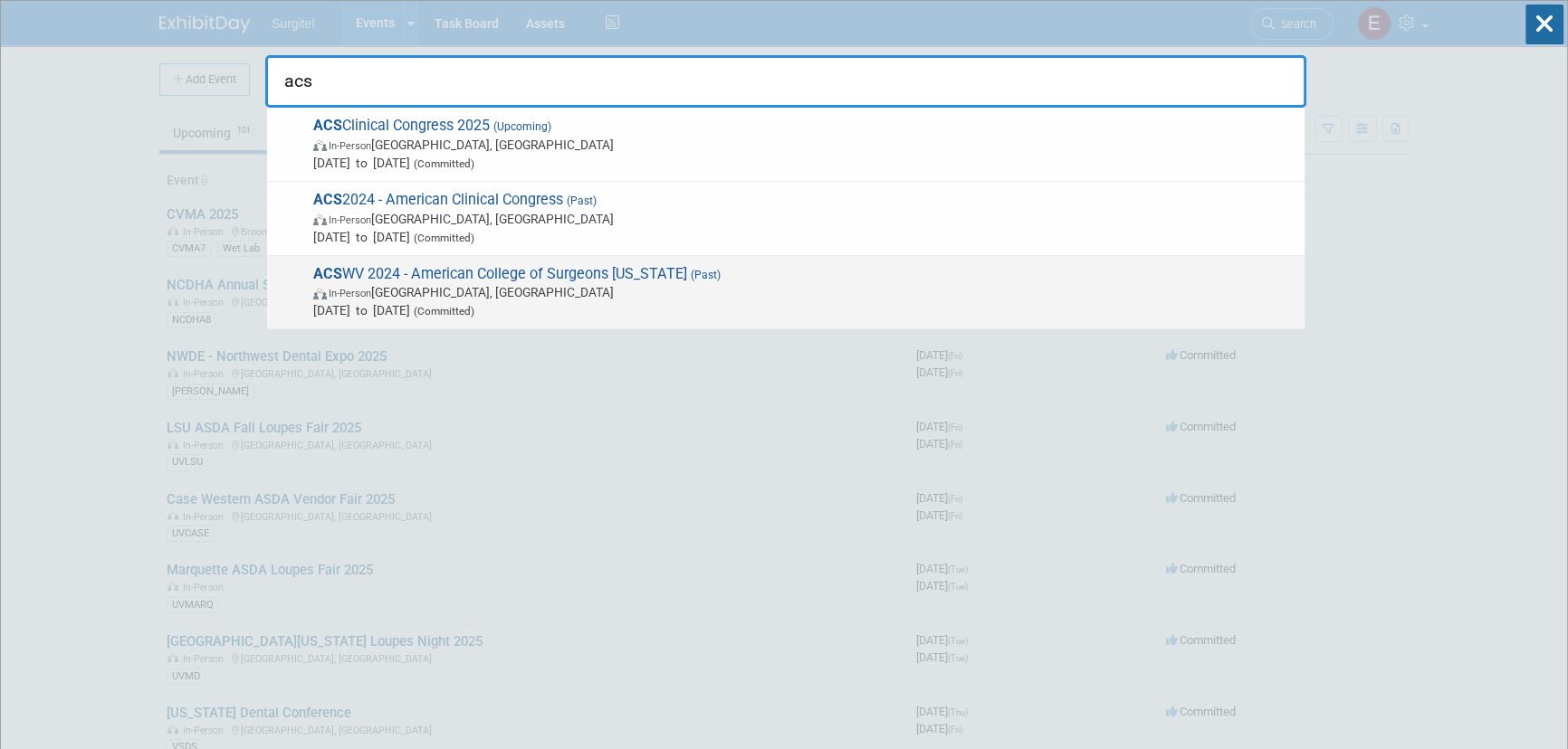
type input "acs"
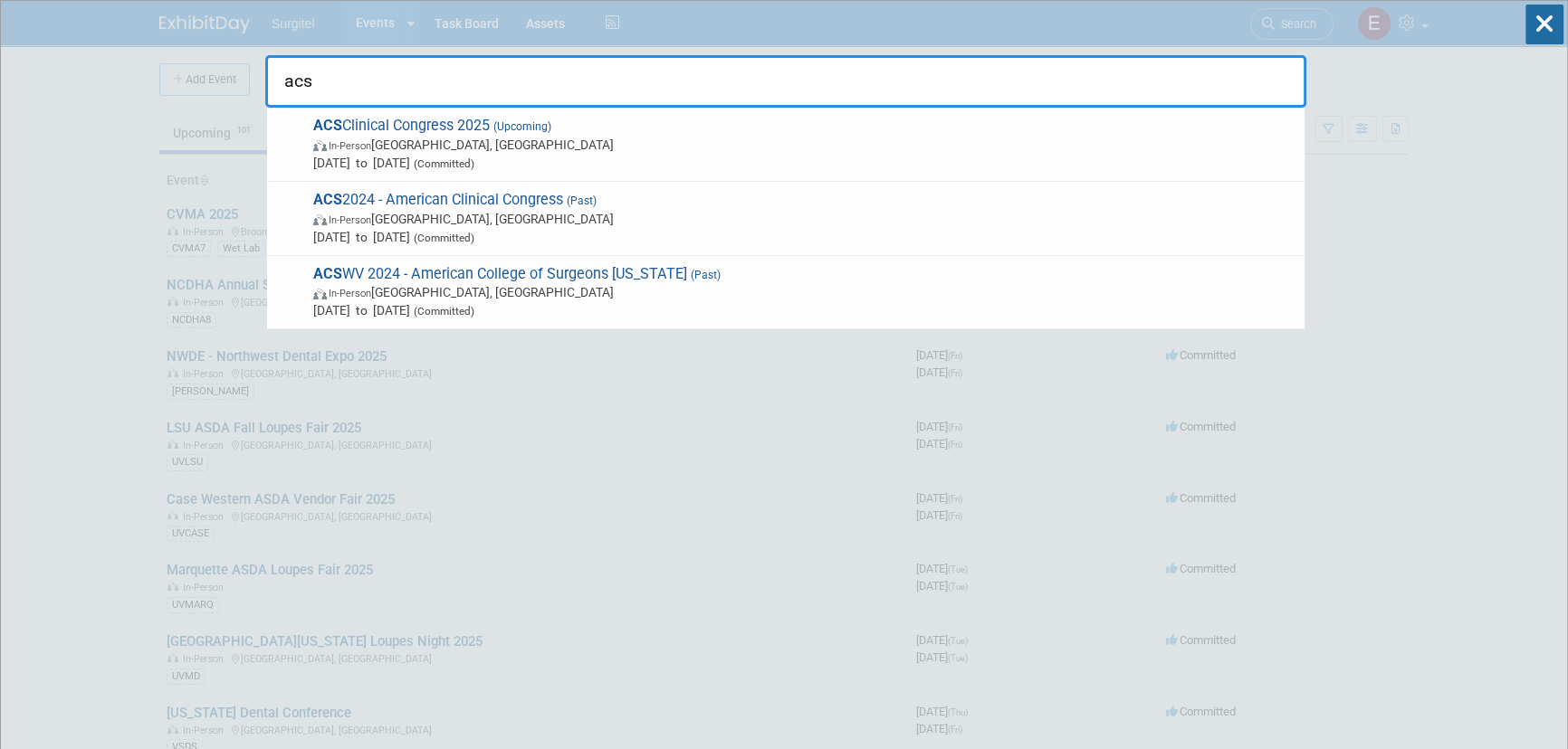
click at [667, 303] on span "[DATE] to [DATE] (Committed)" at bounding box center [804, 310] width 983 height 18
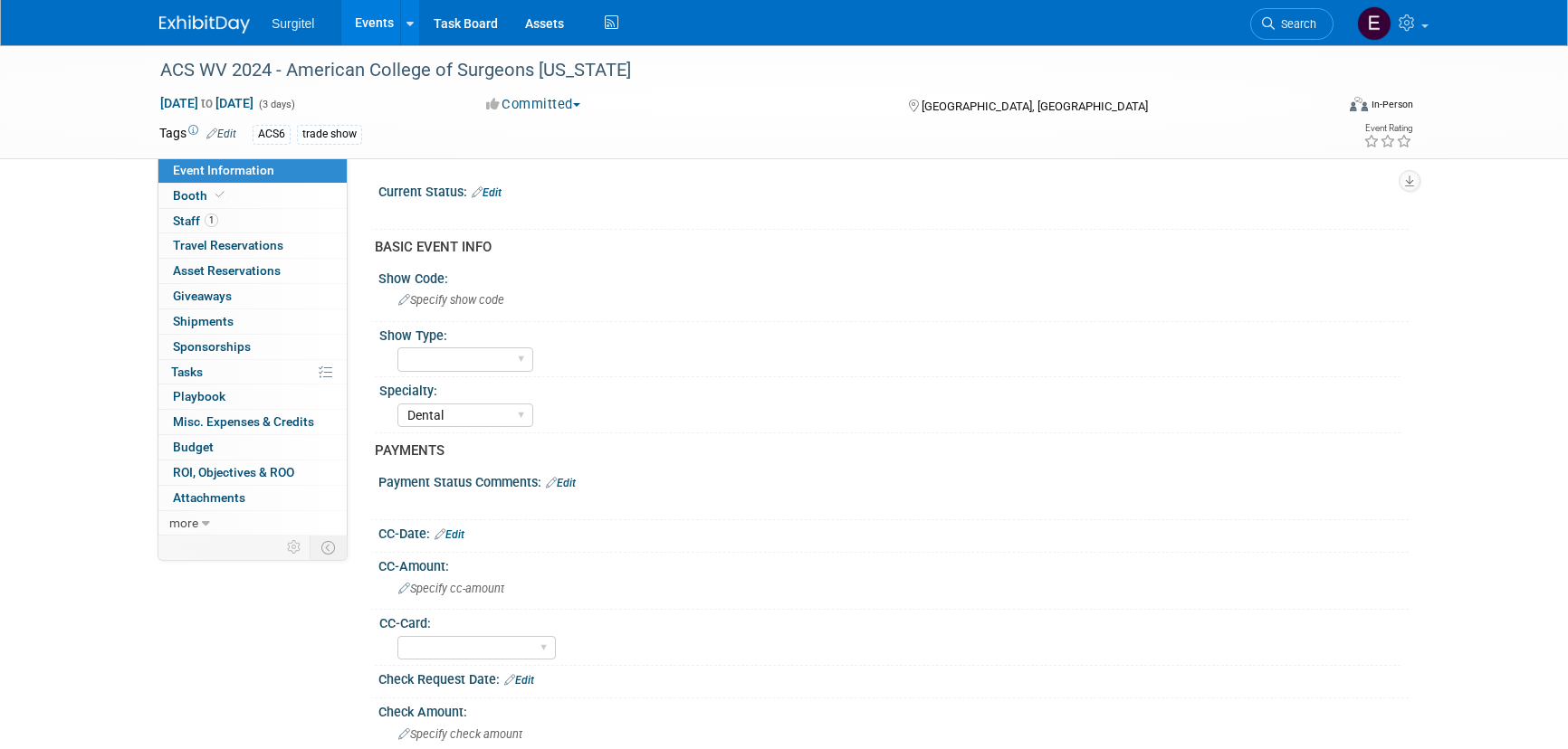
select select "Dental"
select select "No"
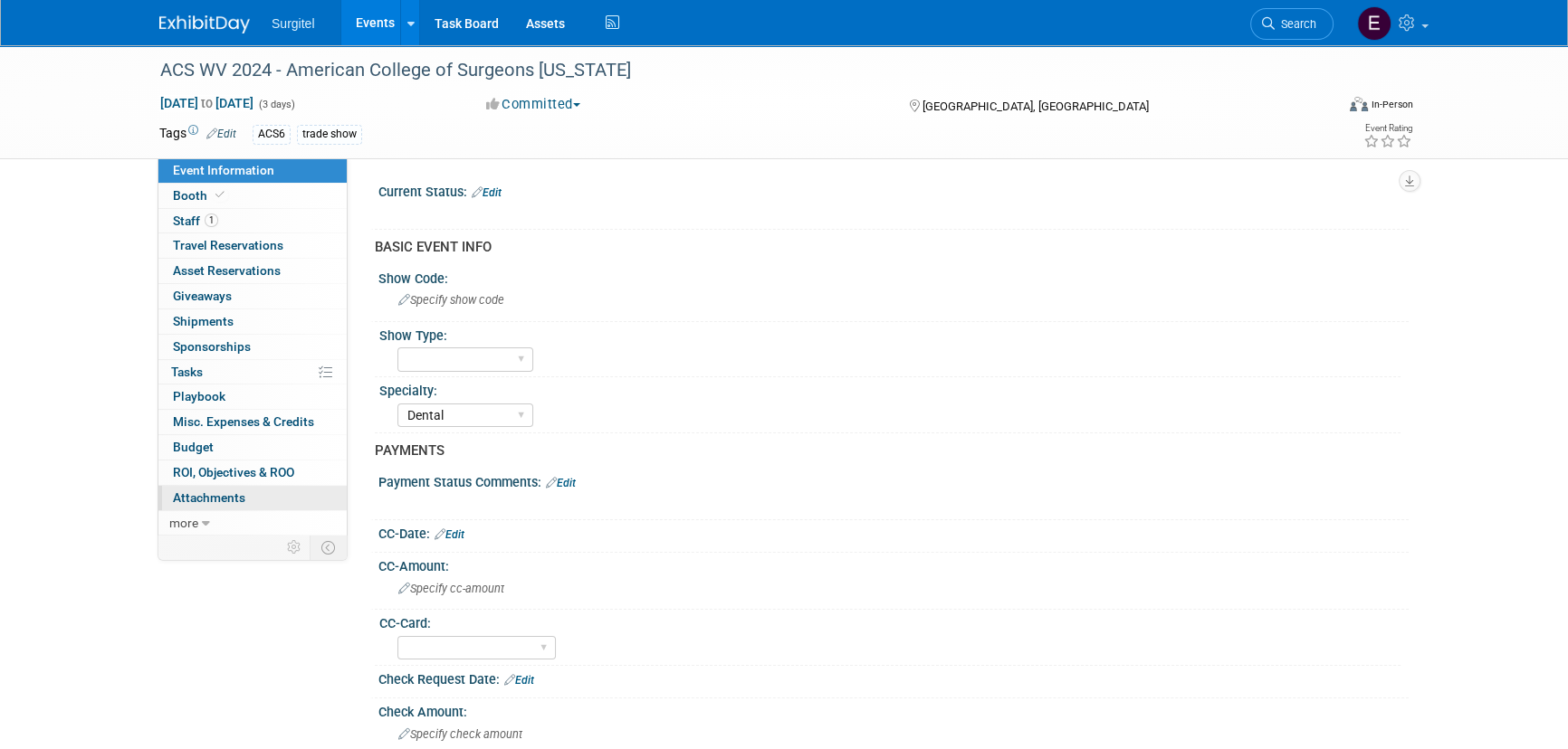
click at [270, 506] on link "0 Attachments 0" at bounding box center [253, 497] width 189 height 24
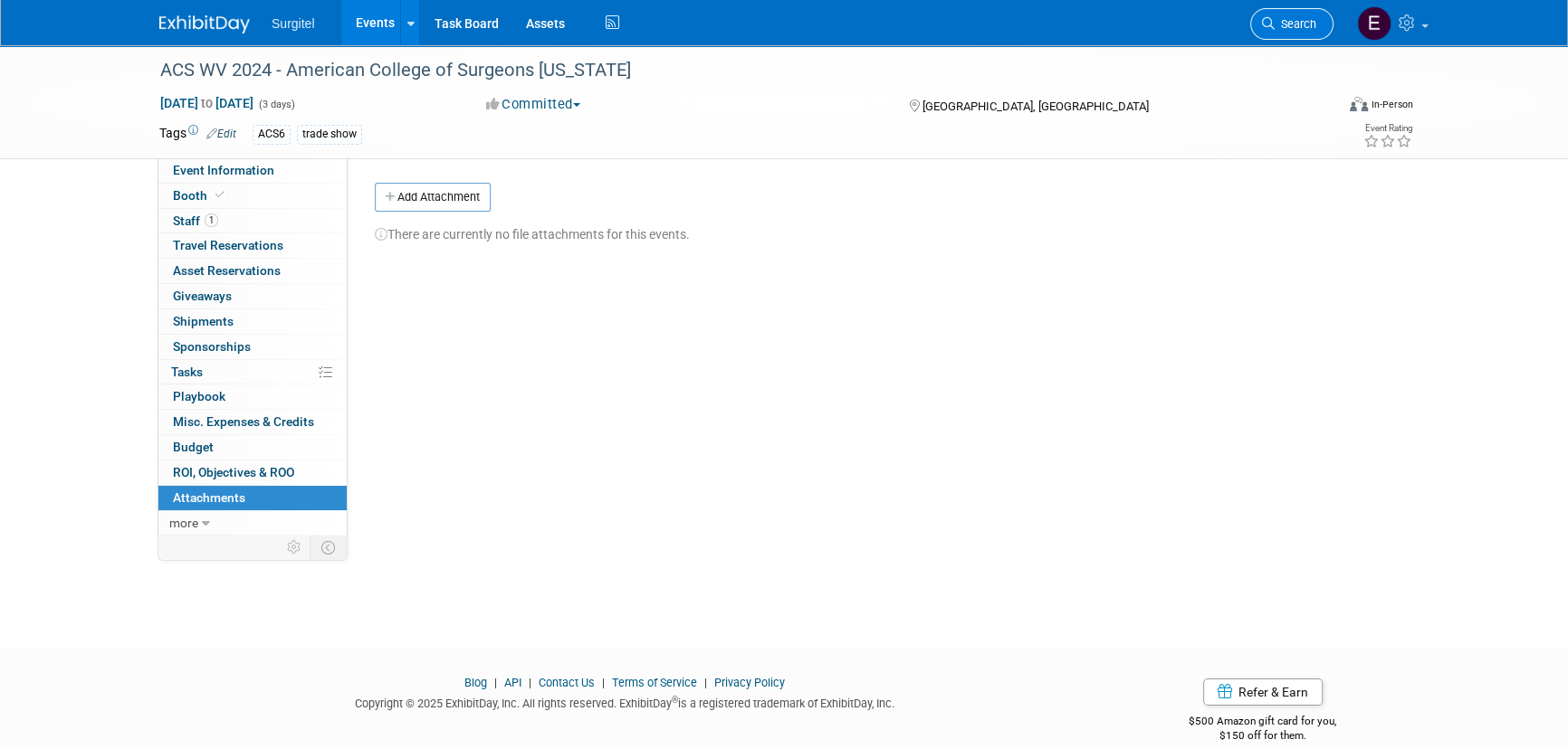
click at [1269, 34] on link "Search" at bounding box center [1292, 23] width 84 height 32
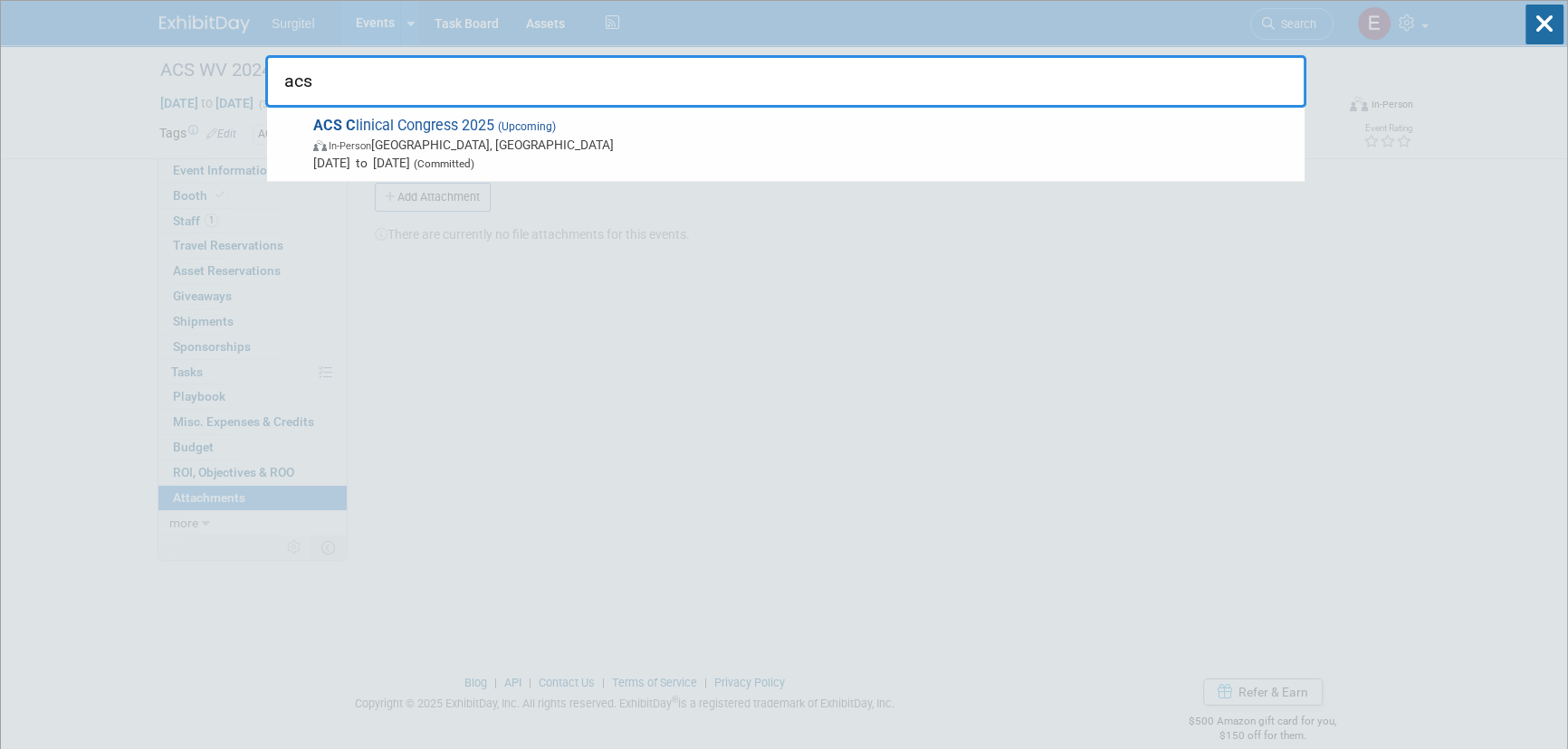
type input "acs"
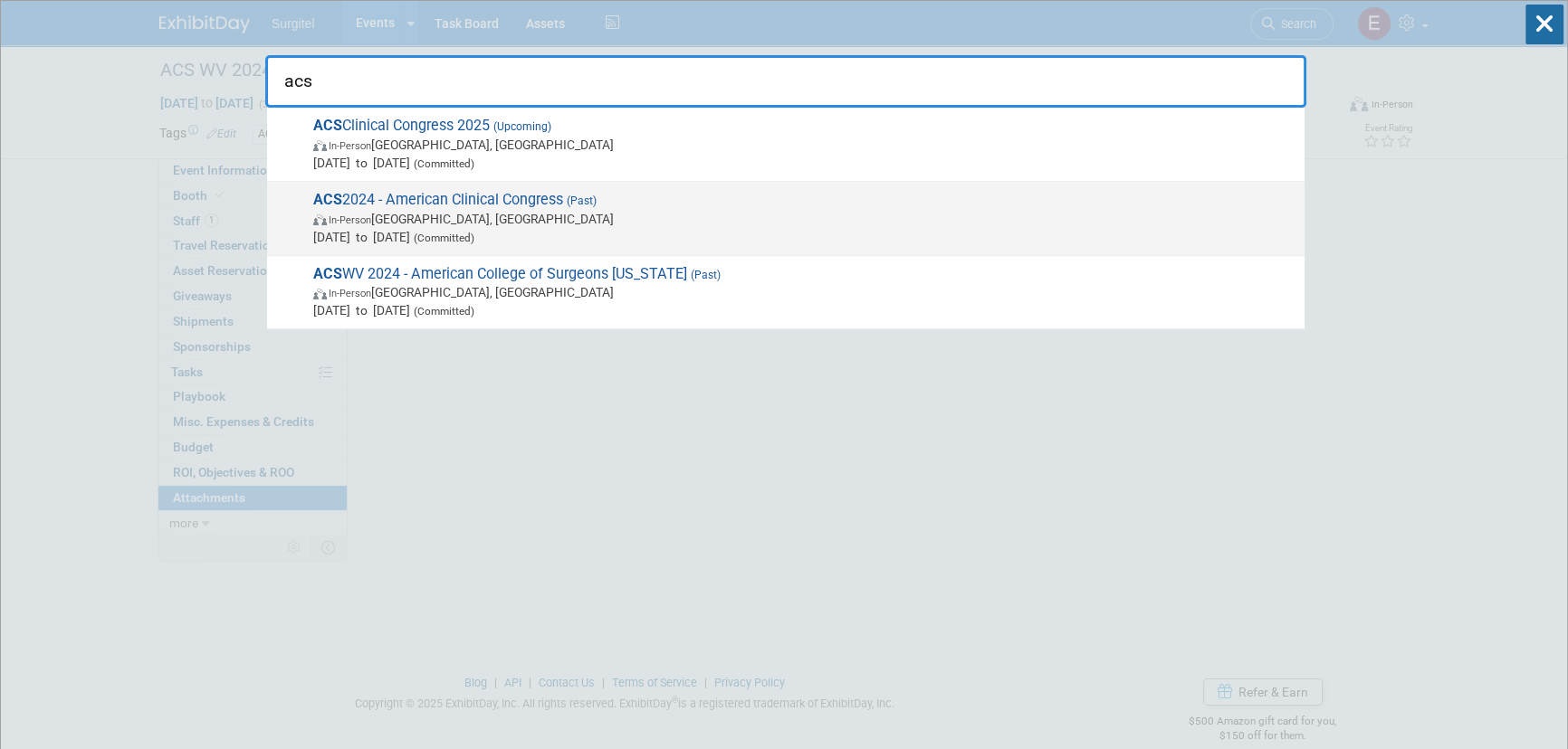
click at [717, 210] on span "In-Person San Francisco, CA" at bounding box center [804, 219] width 983 height 18
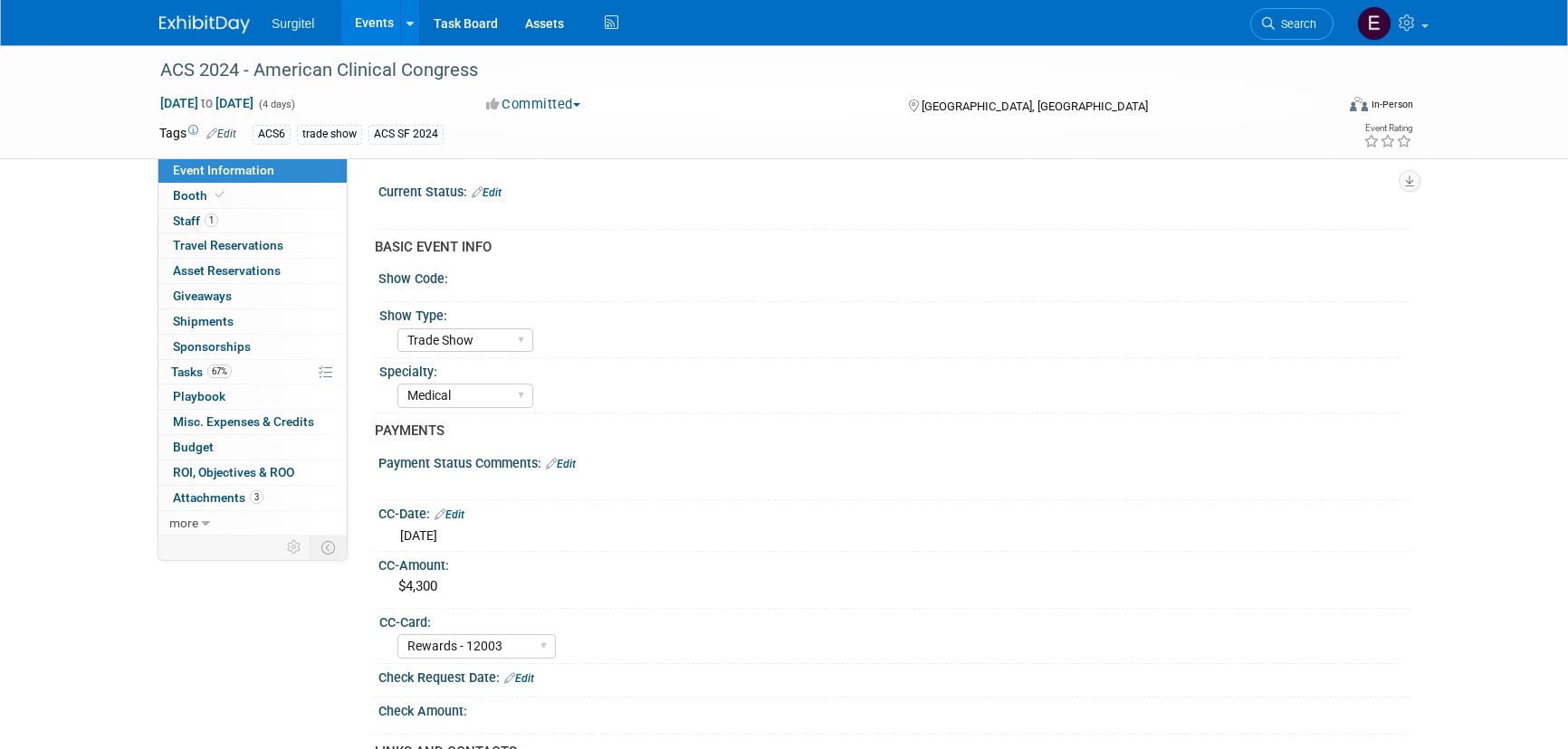
select select "Trade Show"
select select "Medical"
select select "Rewards - 12003"
select select "Yes"
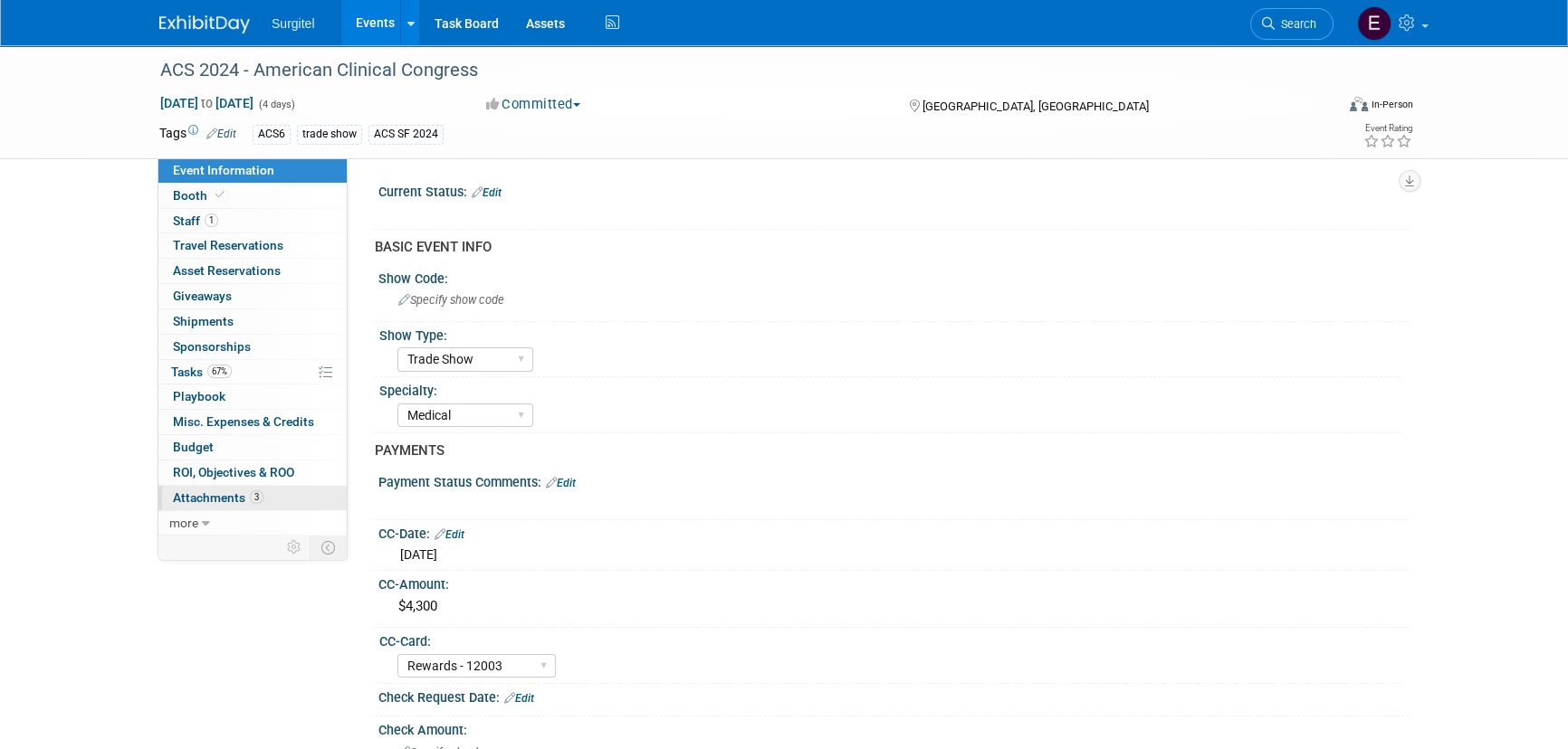
click at [266, 498] on link "3 Attachments 3" at bounding box center [253, 497] width 189 height 24
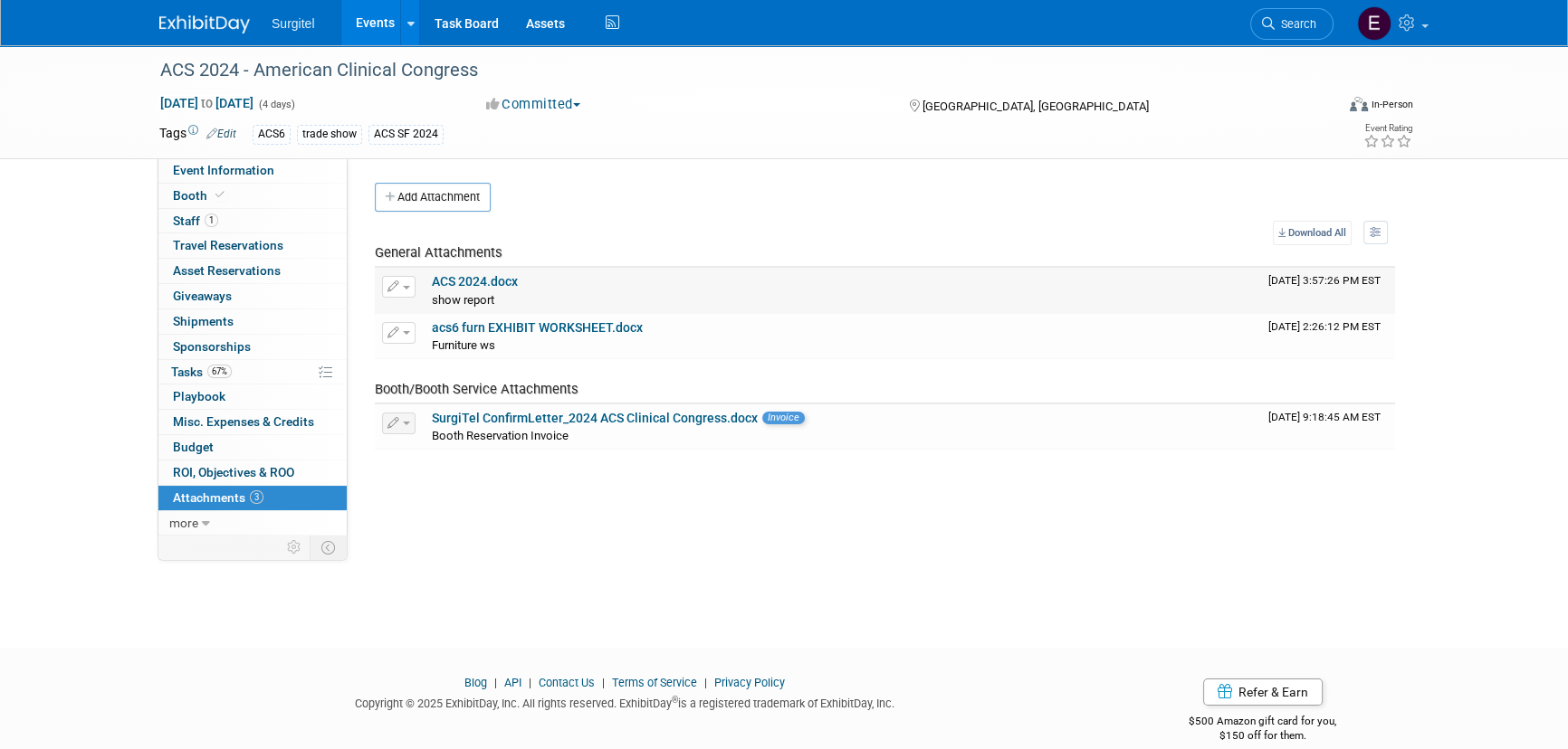
click at [496, 289] on link "ACS 2024.docx" at bounding box center [474, 281] width 86 height 15
click at [630, 83] on div "ACS 2024 - American Clinical Congress" at bounding box center [730, 71] width 1153 height 33
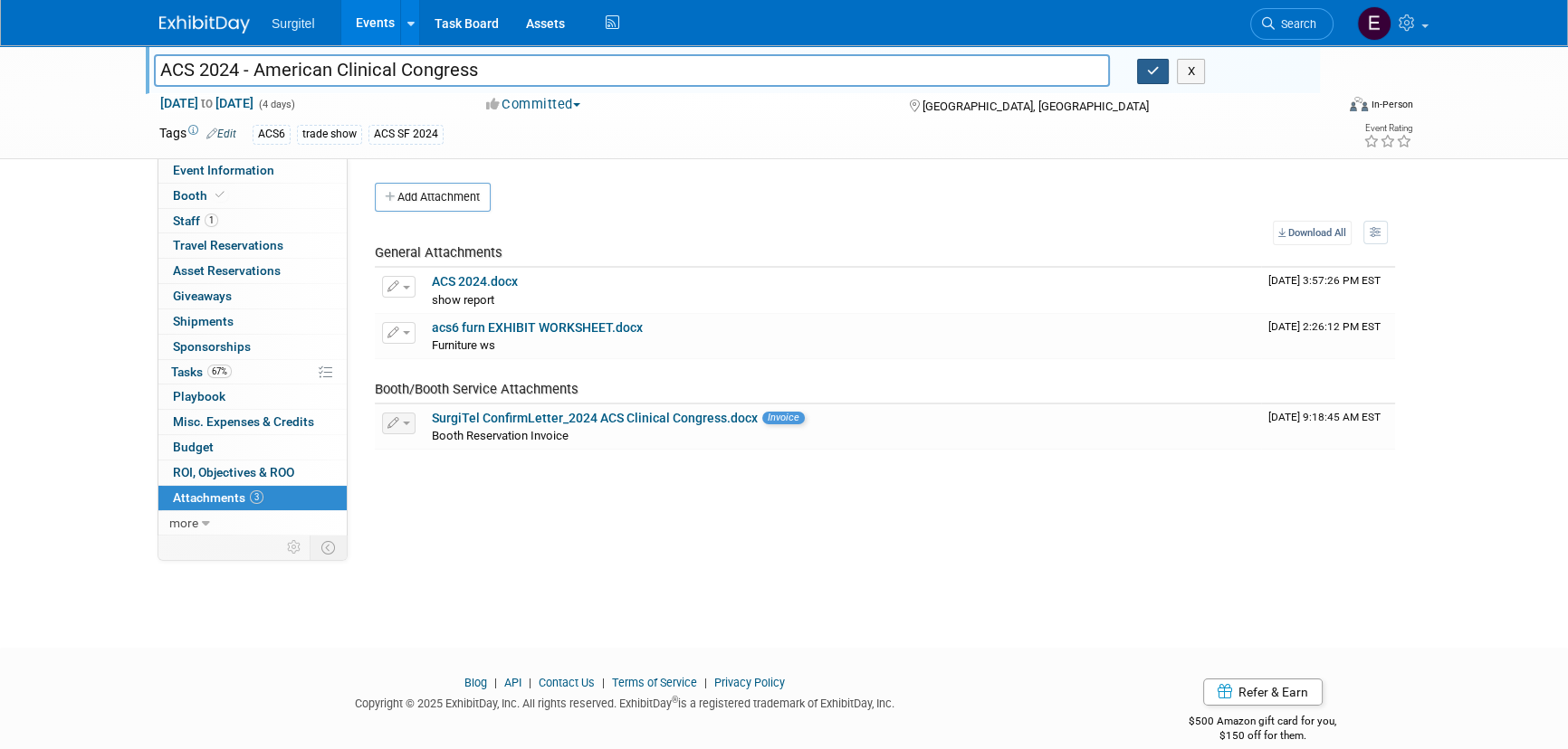
click at [1155, 74] on icon "button" at bounding box center [1153, 71] width 13 height 12
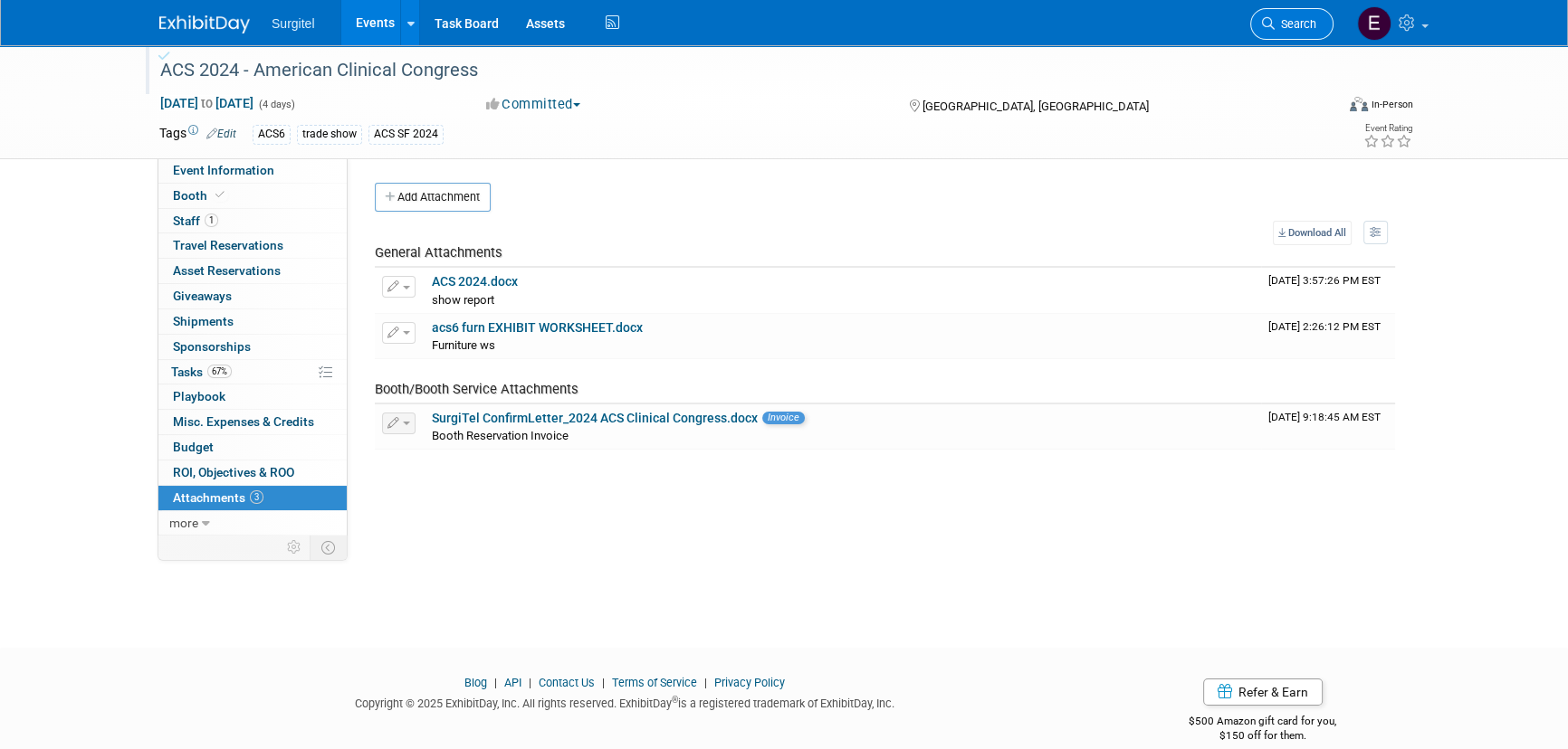
click at [1316, 17] on link "Search" at bounding box center [1292, 23] width 84 height 32
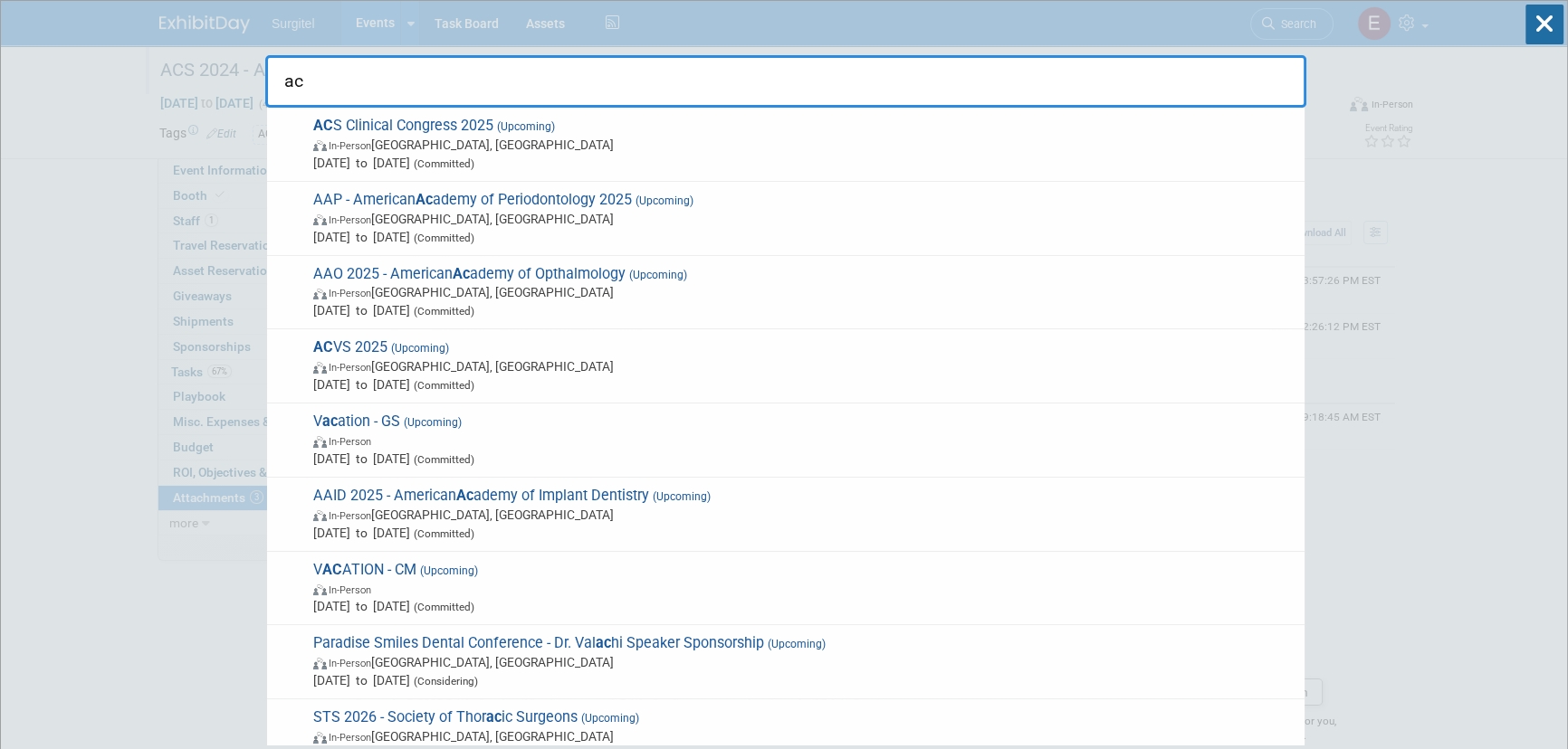
type input "a"
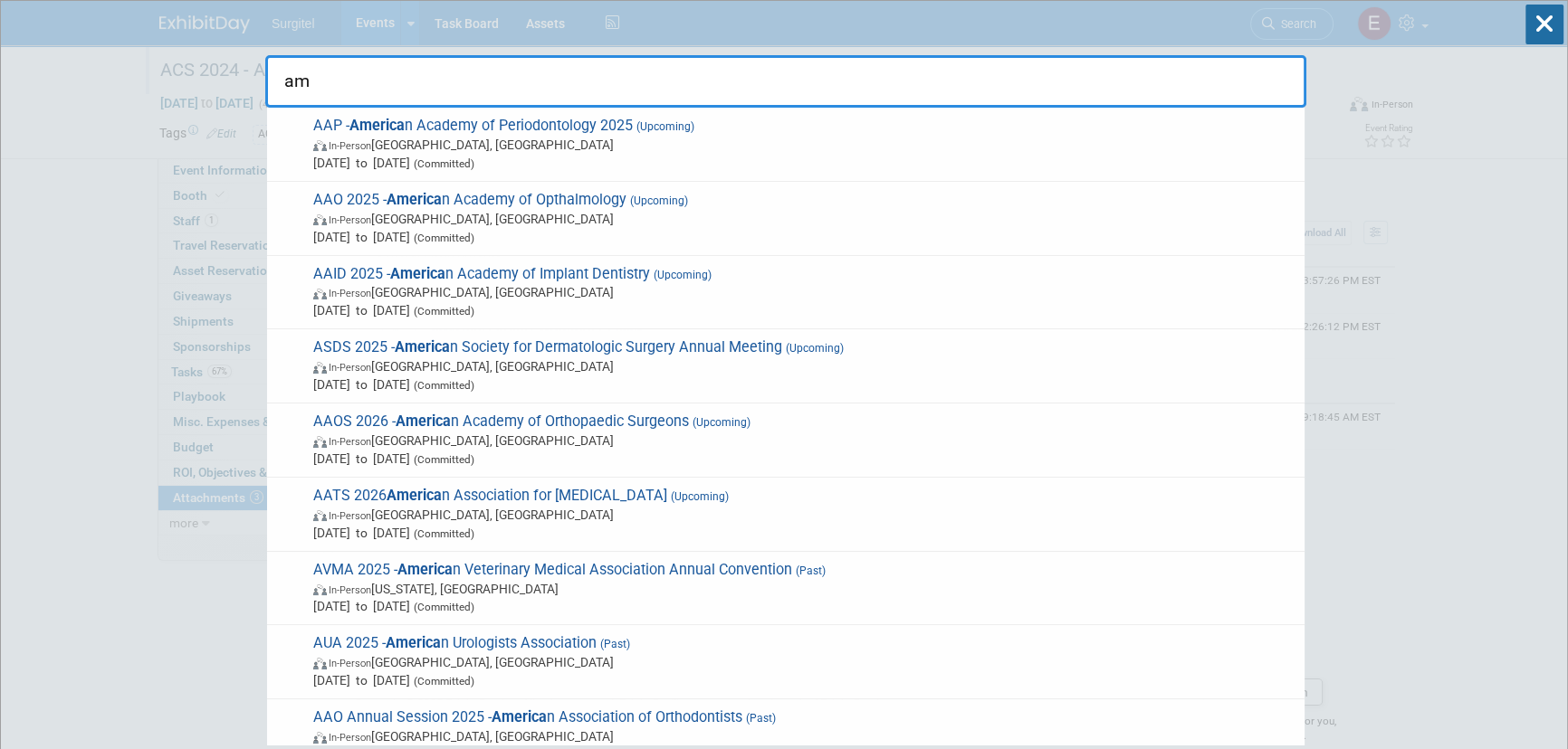
type input "a"
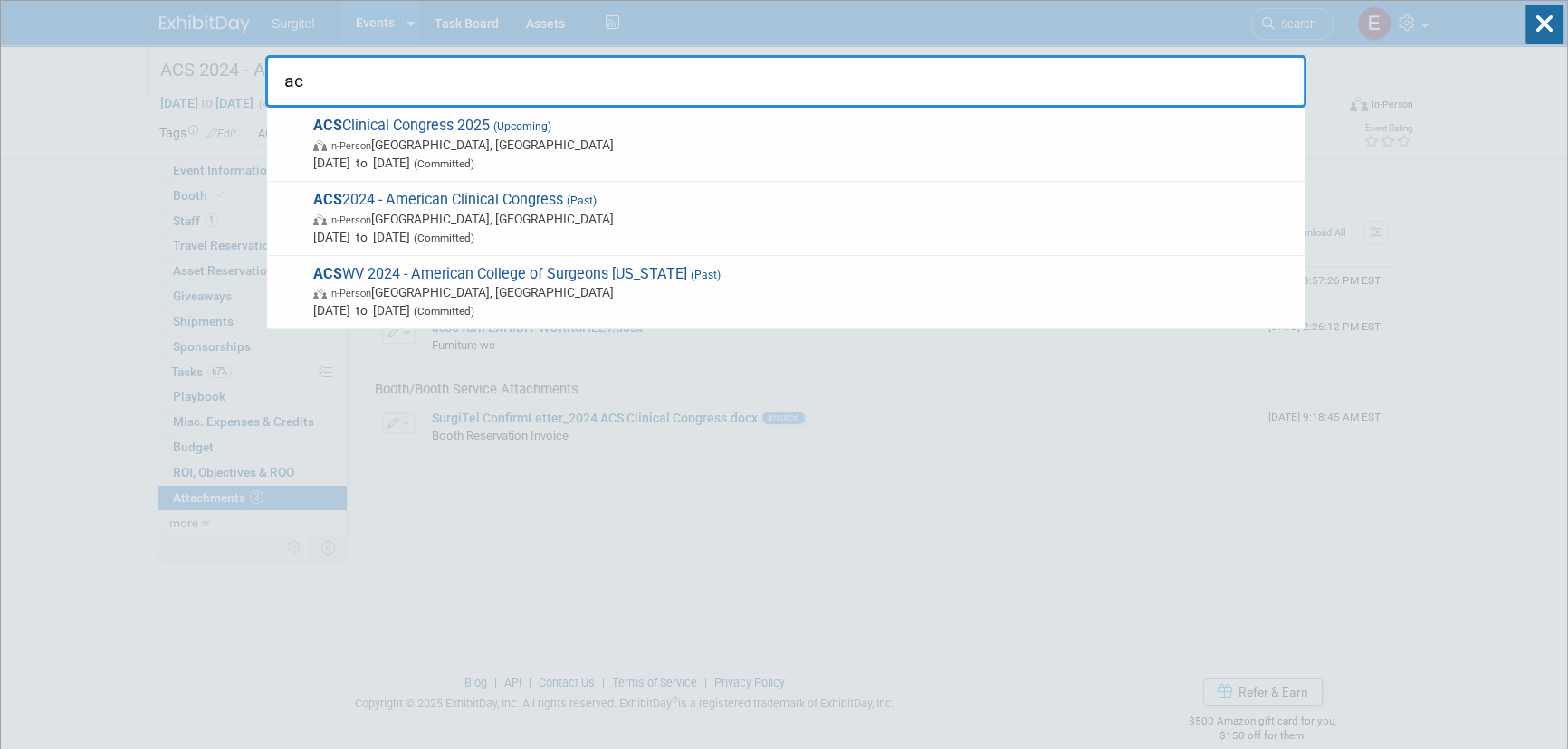
type input "a"
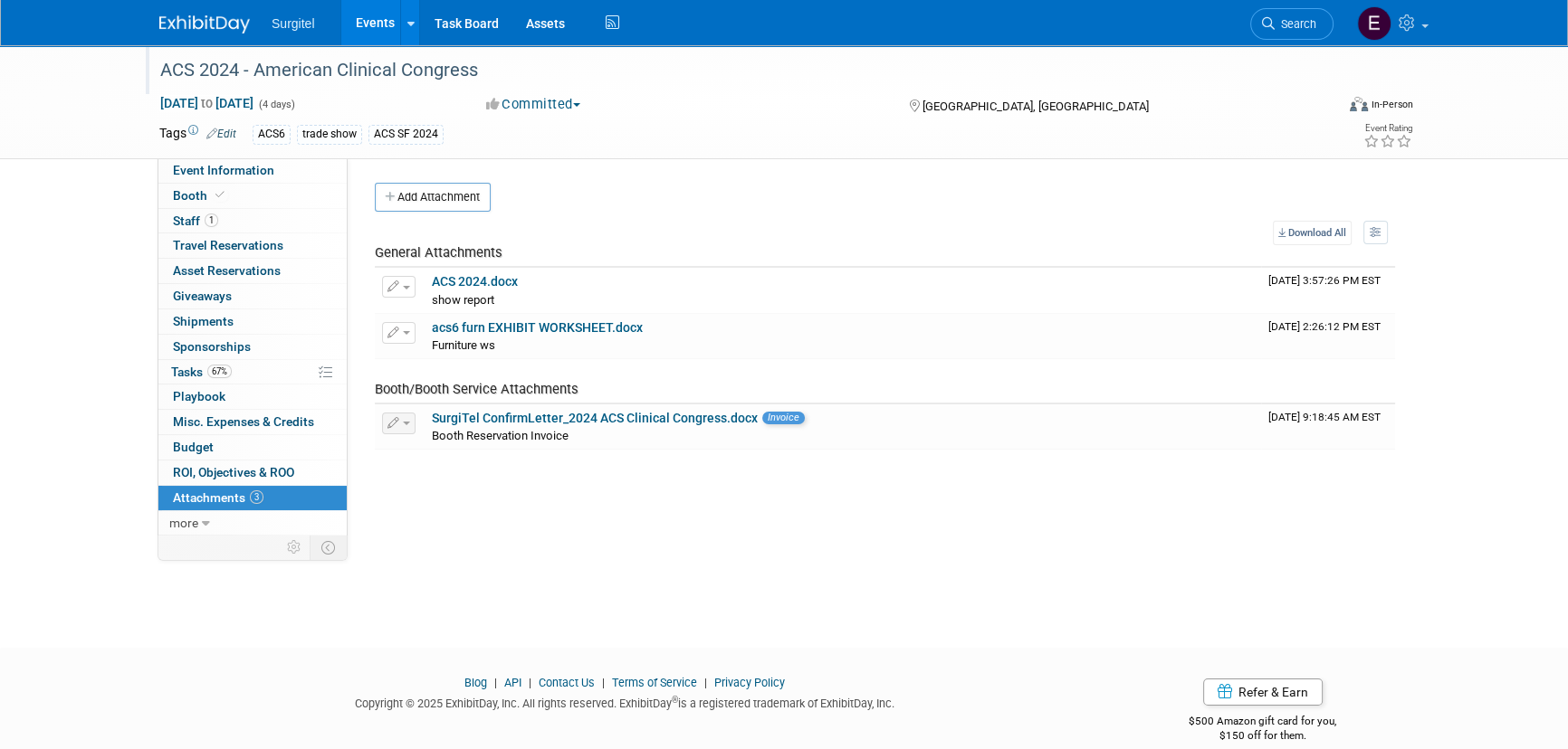
click at [376, 25] on link "Events" at bounding box center [374, 22] width 66 height 46
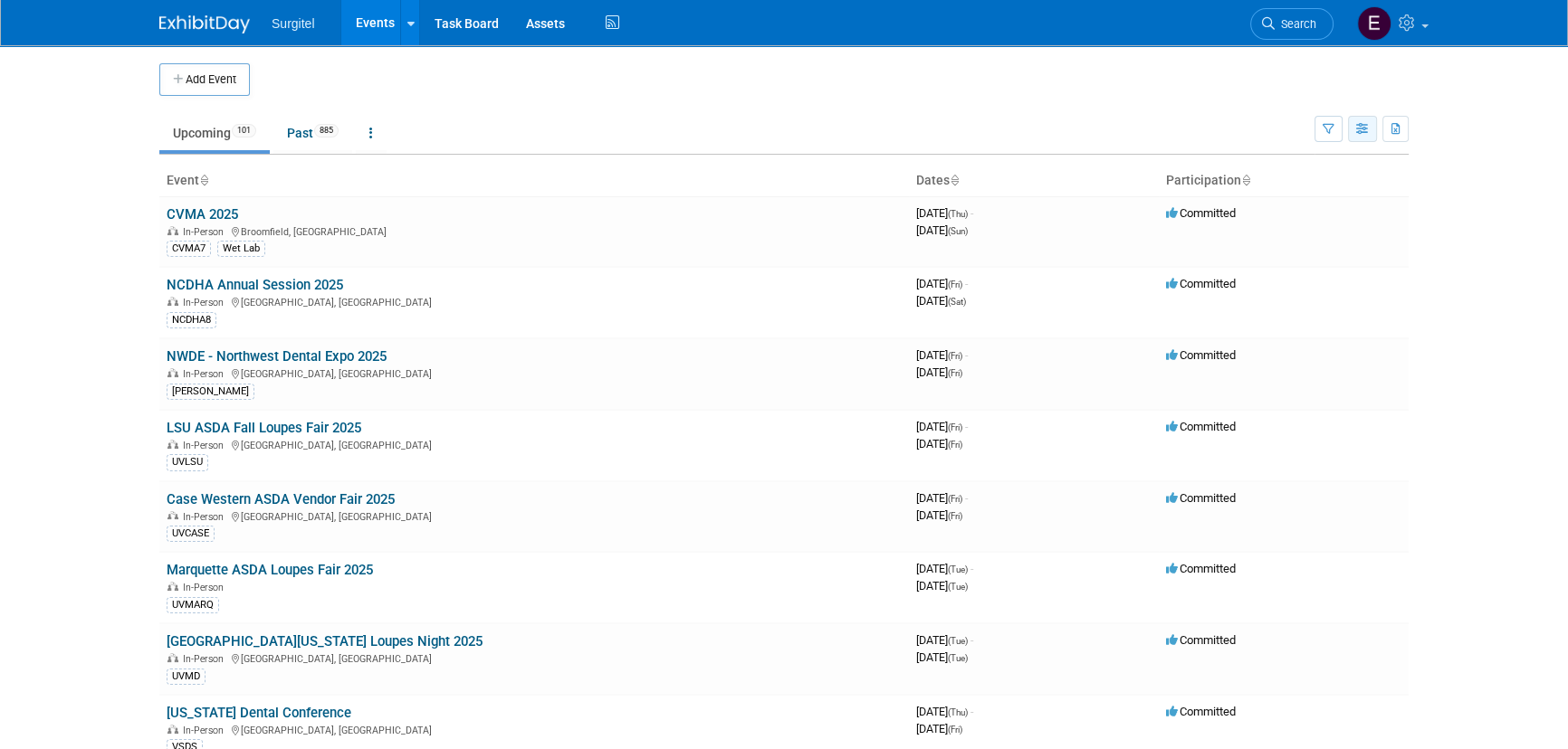
click at [1367, 129] on icon "button" at bounding box center [1363, 130] width 14 height 12
click at [1330, 132] on icon "button" at bounding box center [1329, 130] width 12 height 12
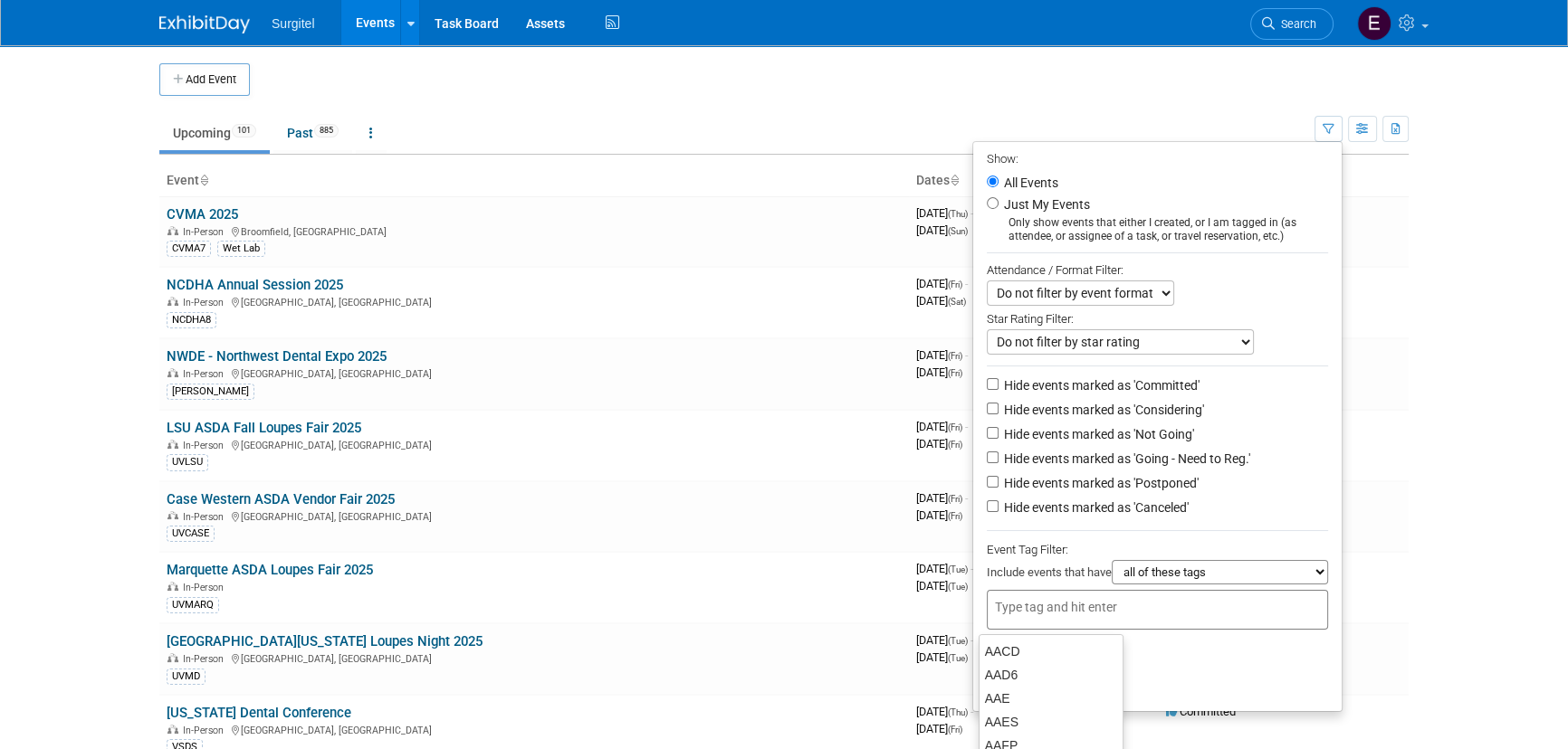
click at [1096, 601] on div at bounding box center [1157, 609] width 341 height 40
type input "acs"
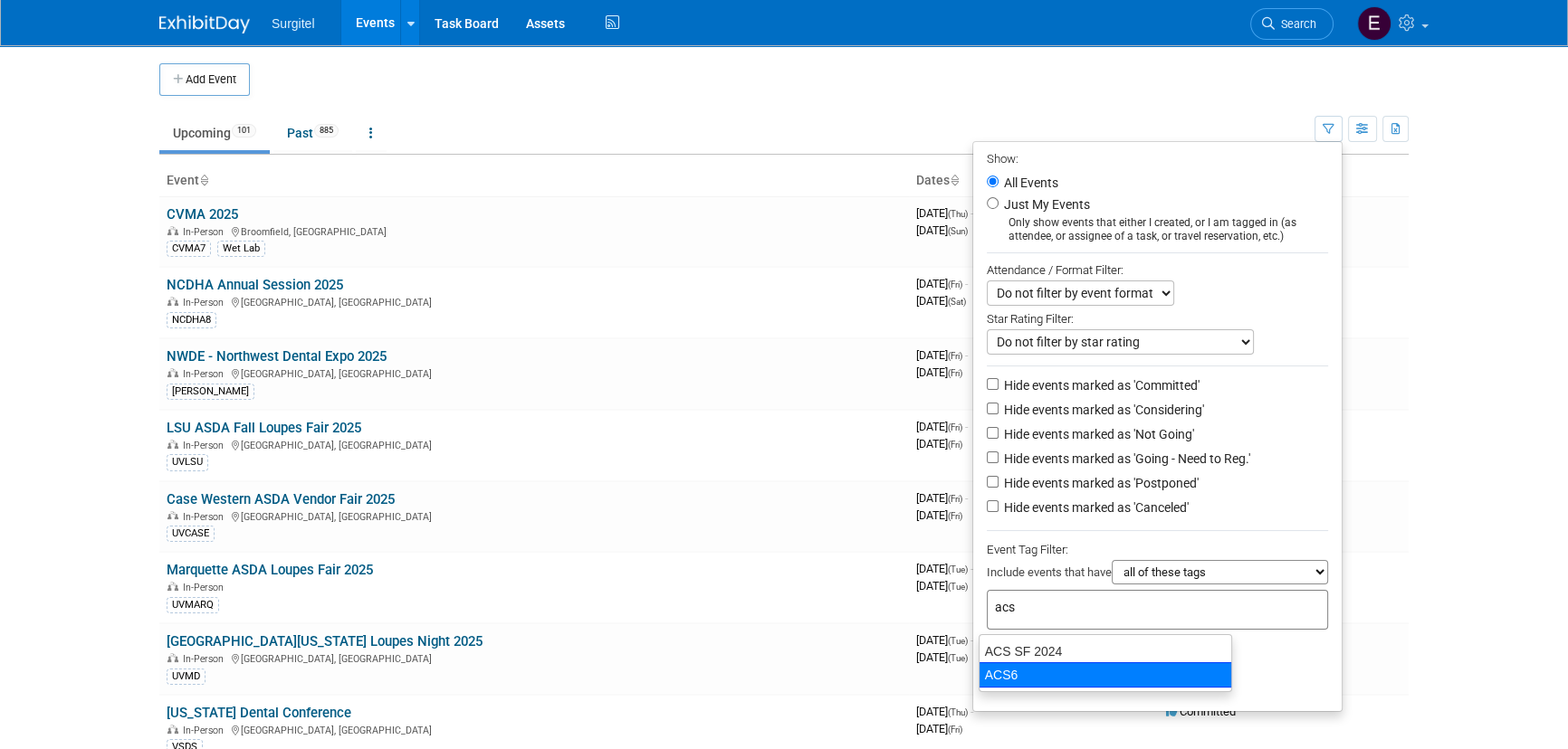
click at [1140, 679] on div "ACS6" at bounding box center [1105, 675] width 254 height 25
type input "ACS6"
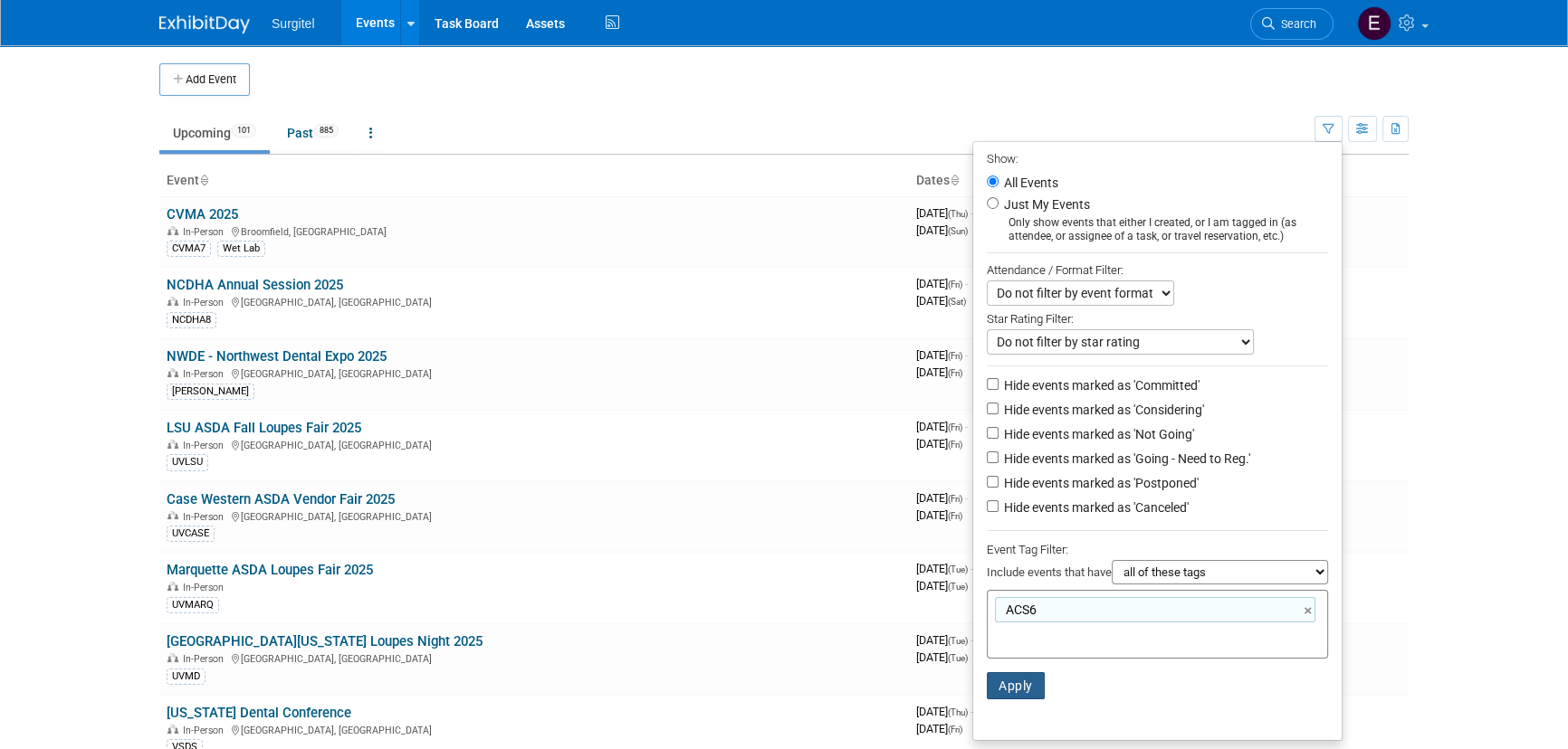
click at [1020, 695] on button "Apply" at bounding box center [1016, 686] width 58 height 27
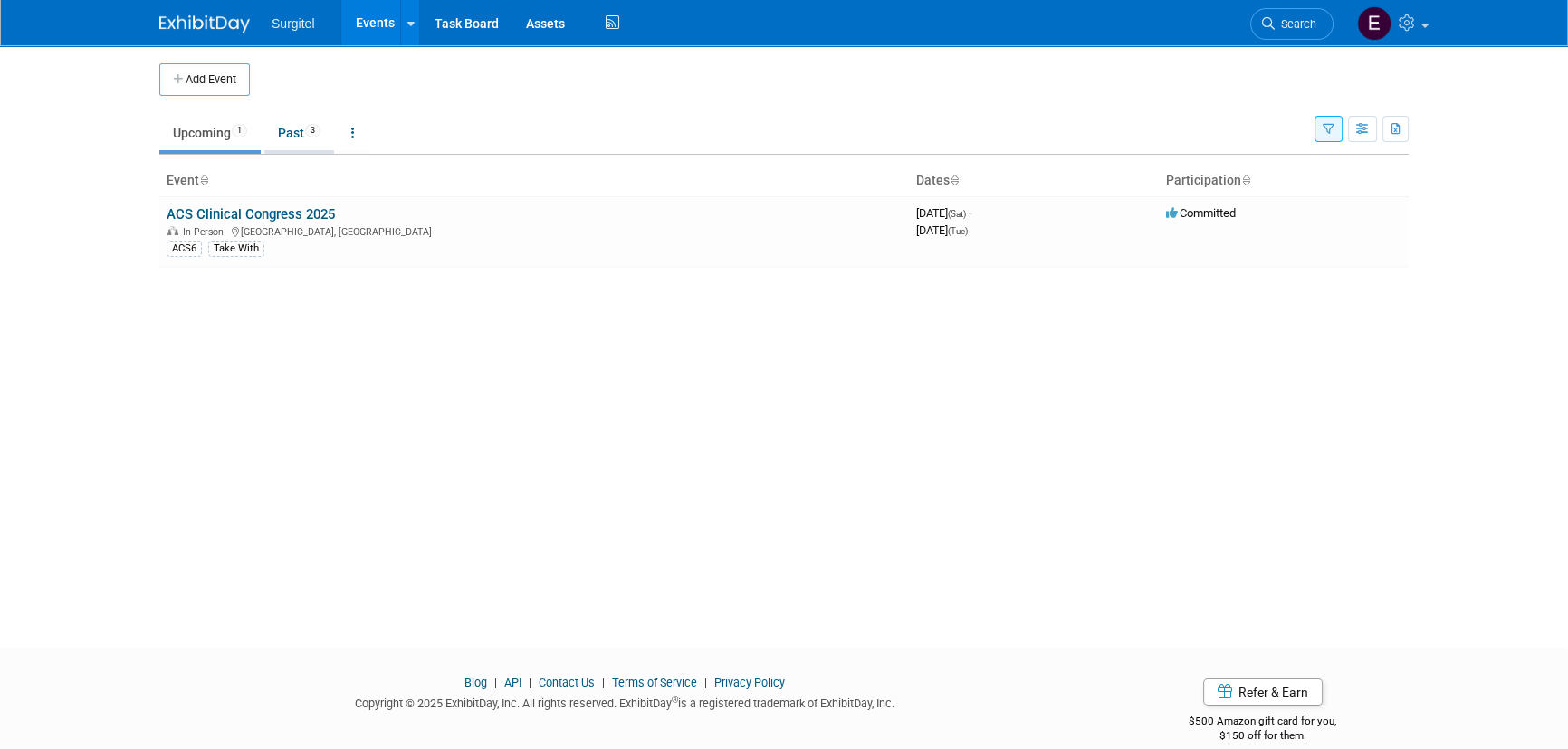
click at [285, 126] on link "Past 3" at bounding box center [299, 132] width 70 height 34
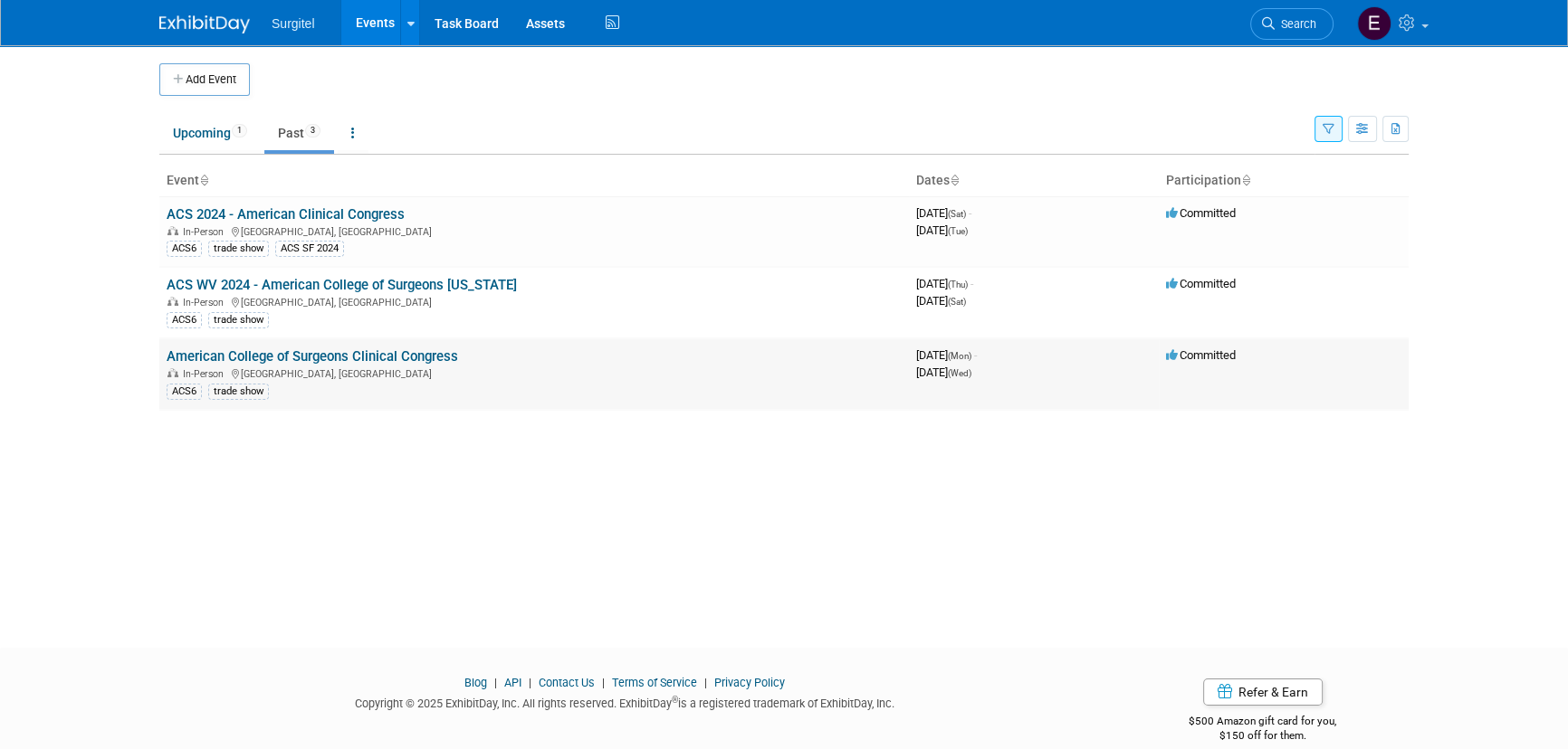
click at [352, 353] on link "American College of Surgeons Clinical Congress" at bounding box center [312, 357] width 292 height 17
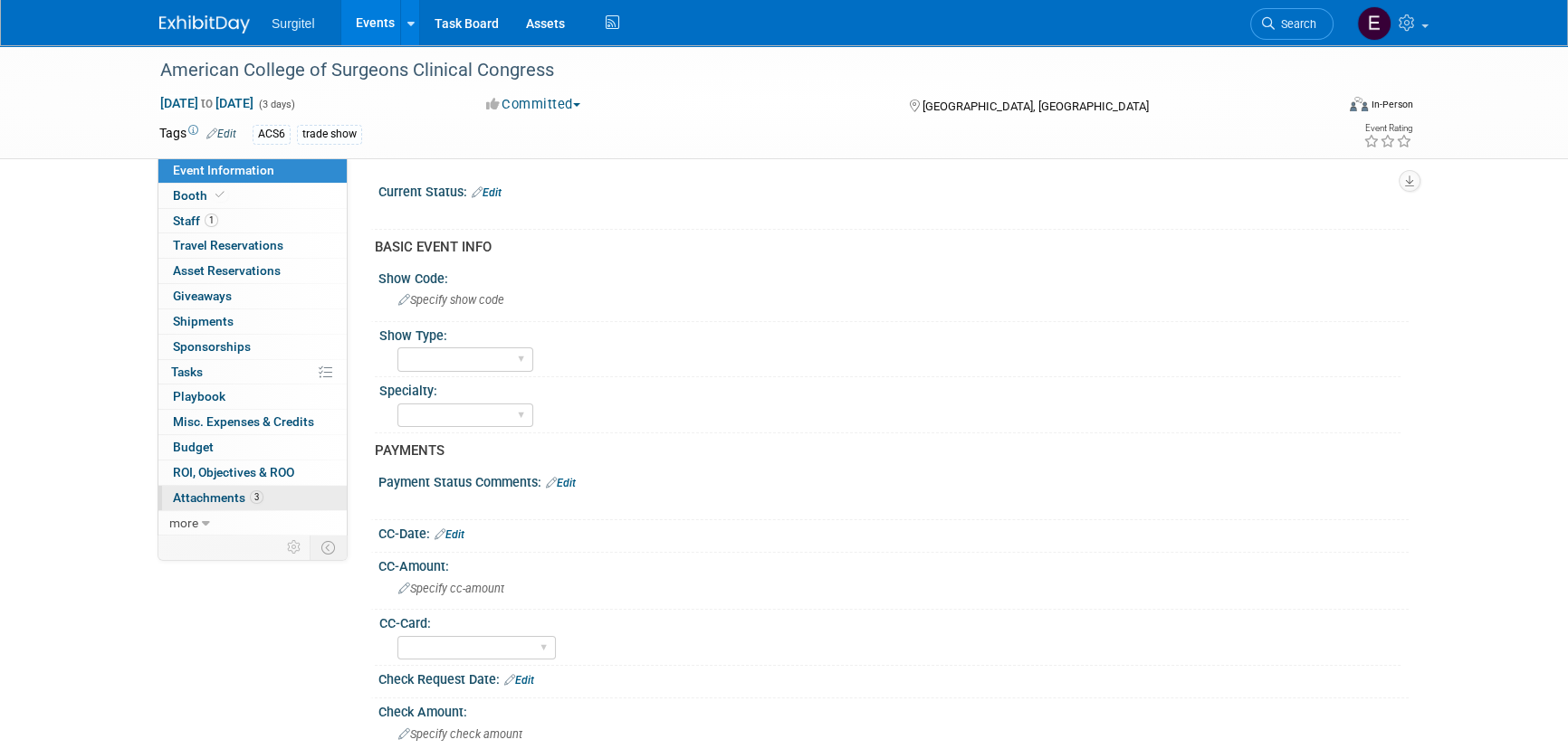
click at [244, 495] on span "Attachments 3" at bounding box center [218, 497] width 90 height 15
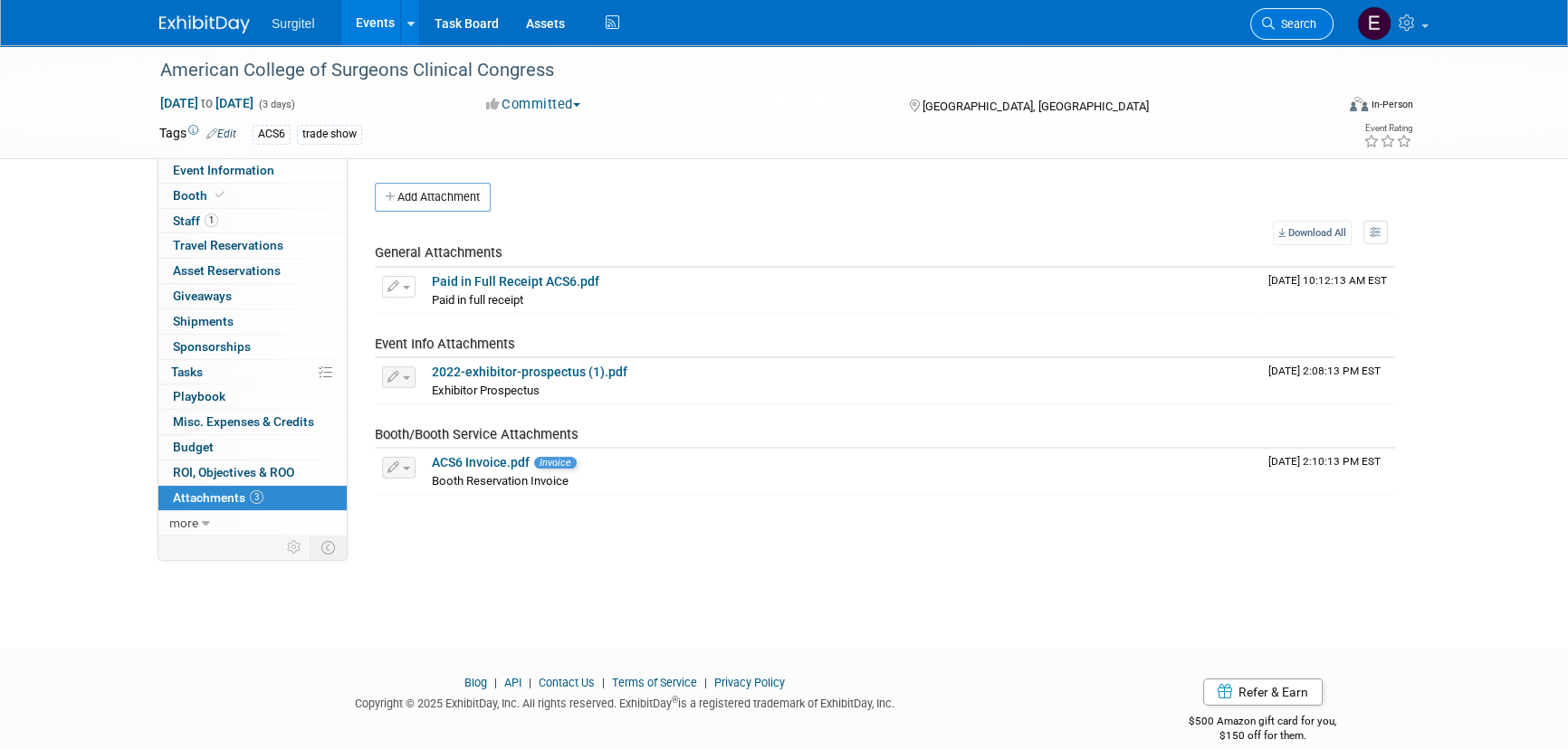
click at [1286, 19] on span "Search" at bounding box center [1296, 24] width 42 height 14
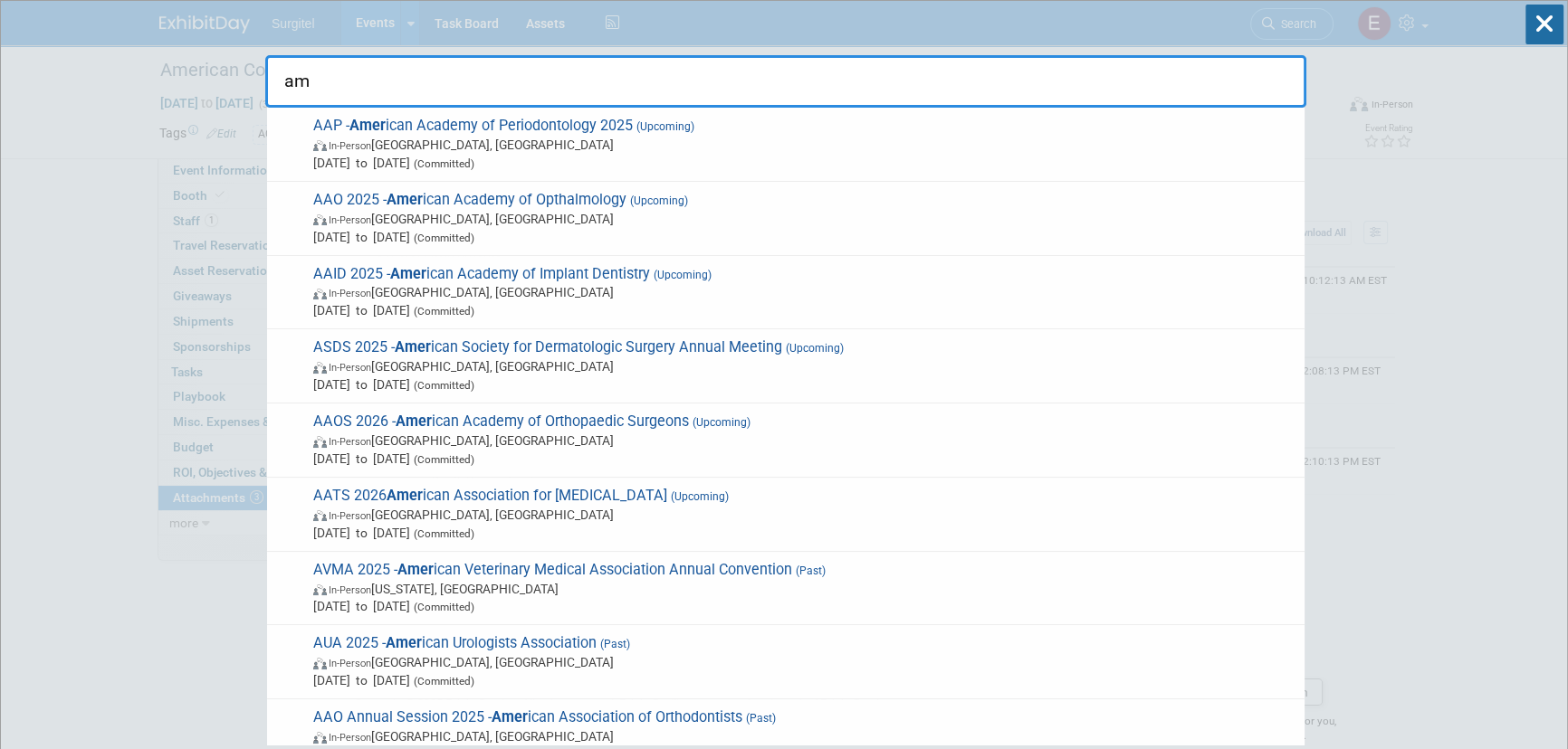
type input "a"
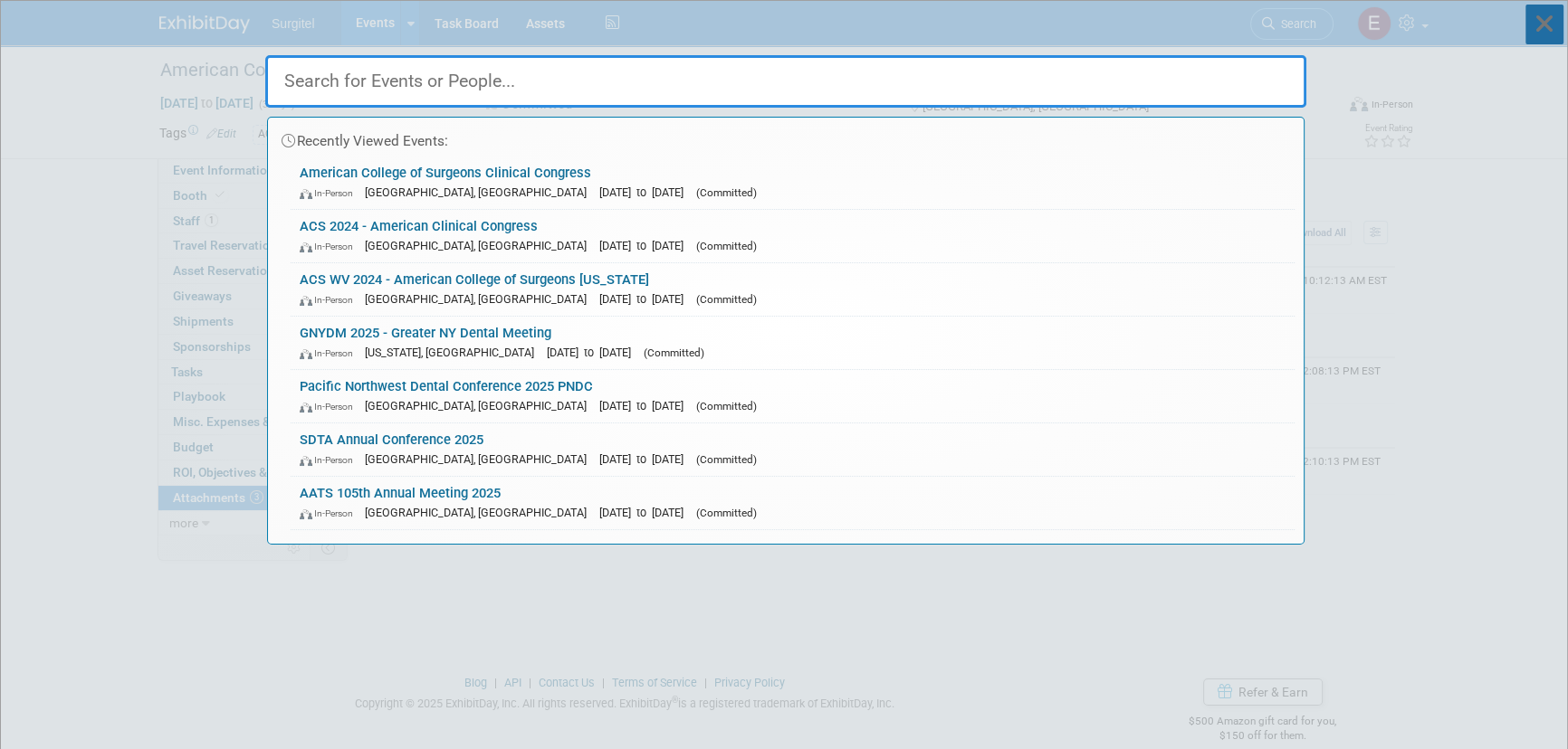
click at [1545, 34] on icon at bounding box center [1545, 24] width 38 height 40
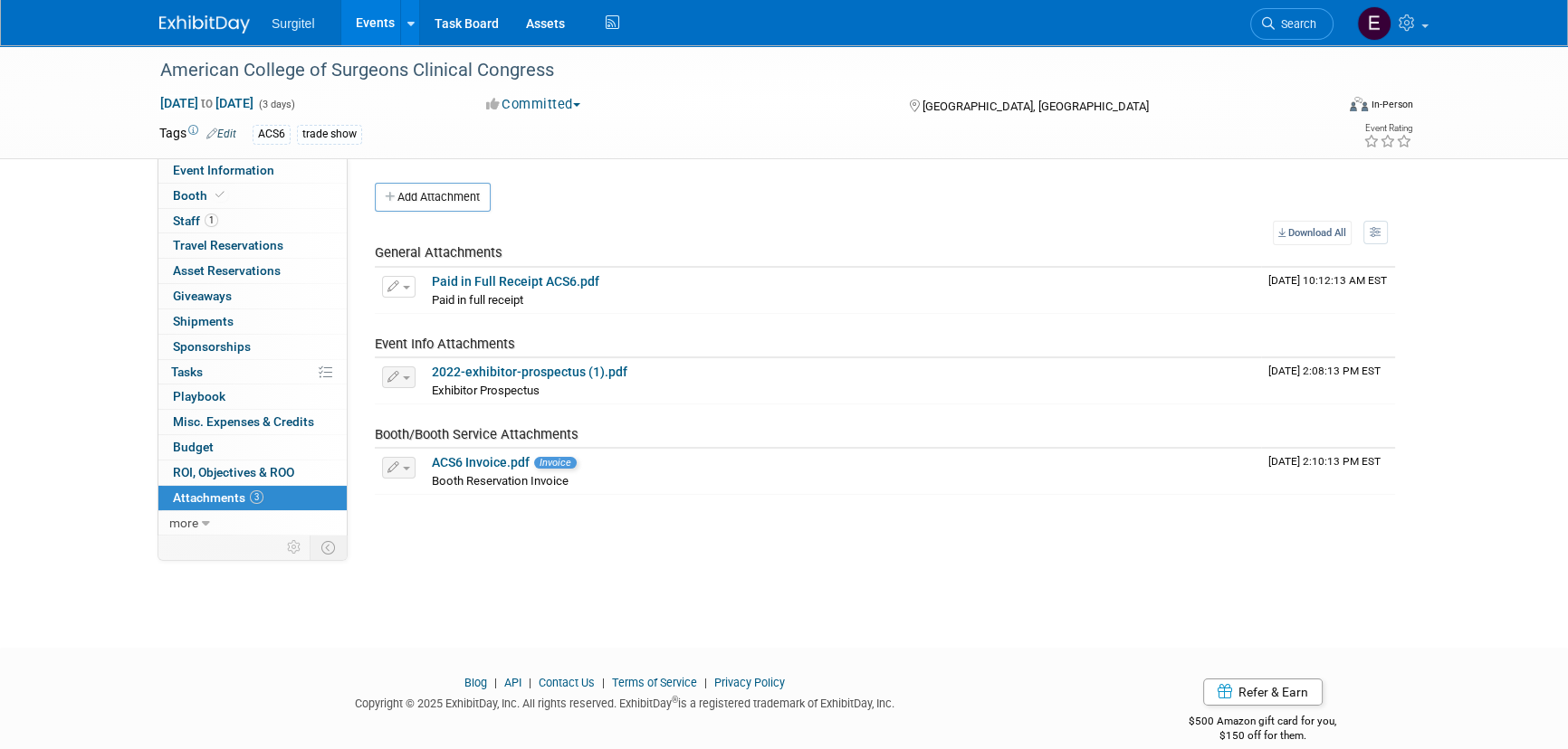
click at [361, 23] on link "Events" at bounding box center [374, 22] width 66 height 46
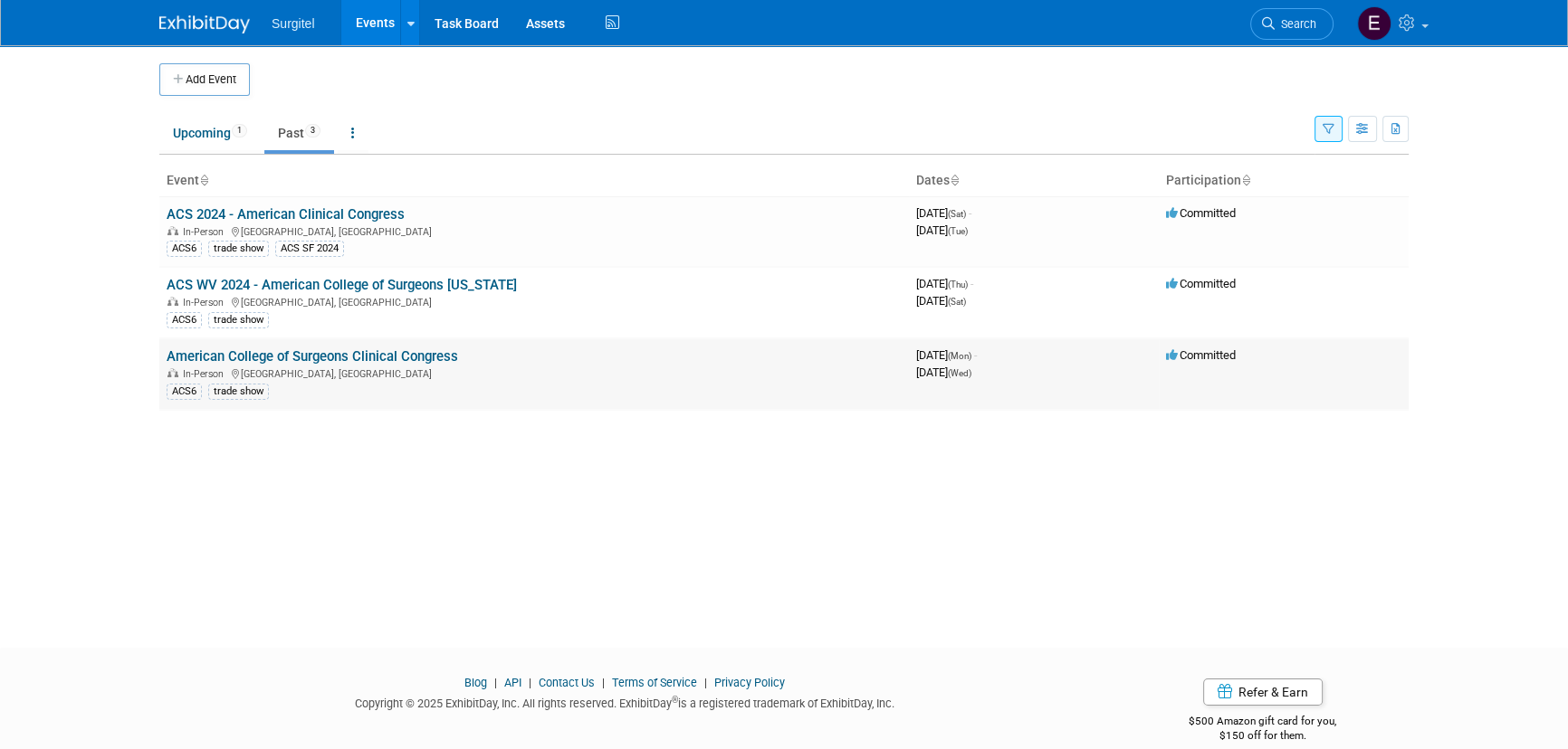
click at [371, 360] on link "American College of Surgeons Clinical Congress" at bounding box center [312, 357] width 292 height 17
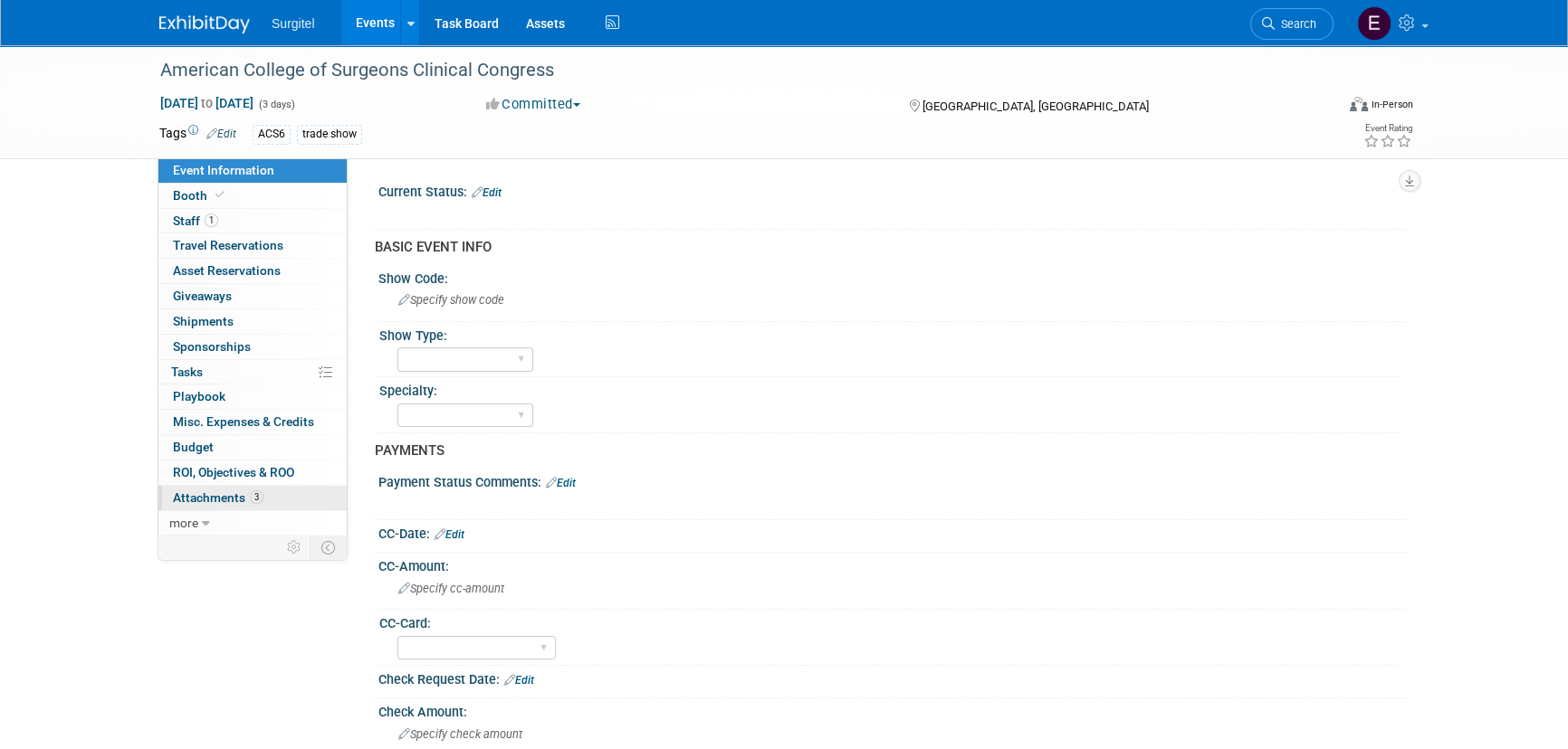
click at [226, 486] on link "3 Attachments 3" at bounding box center [253, 497] width 189 height 24
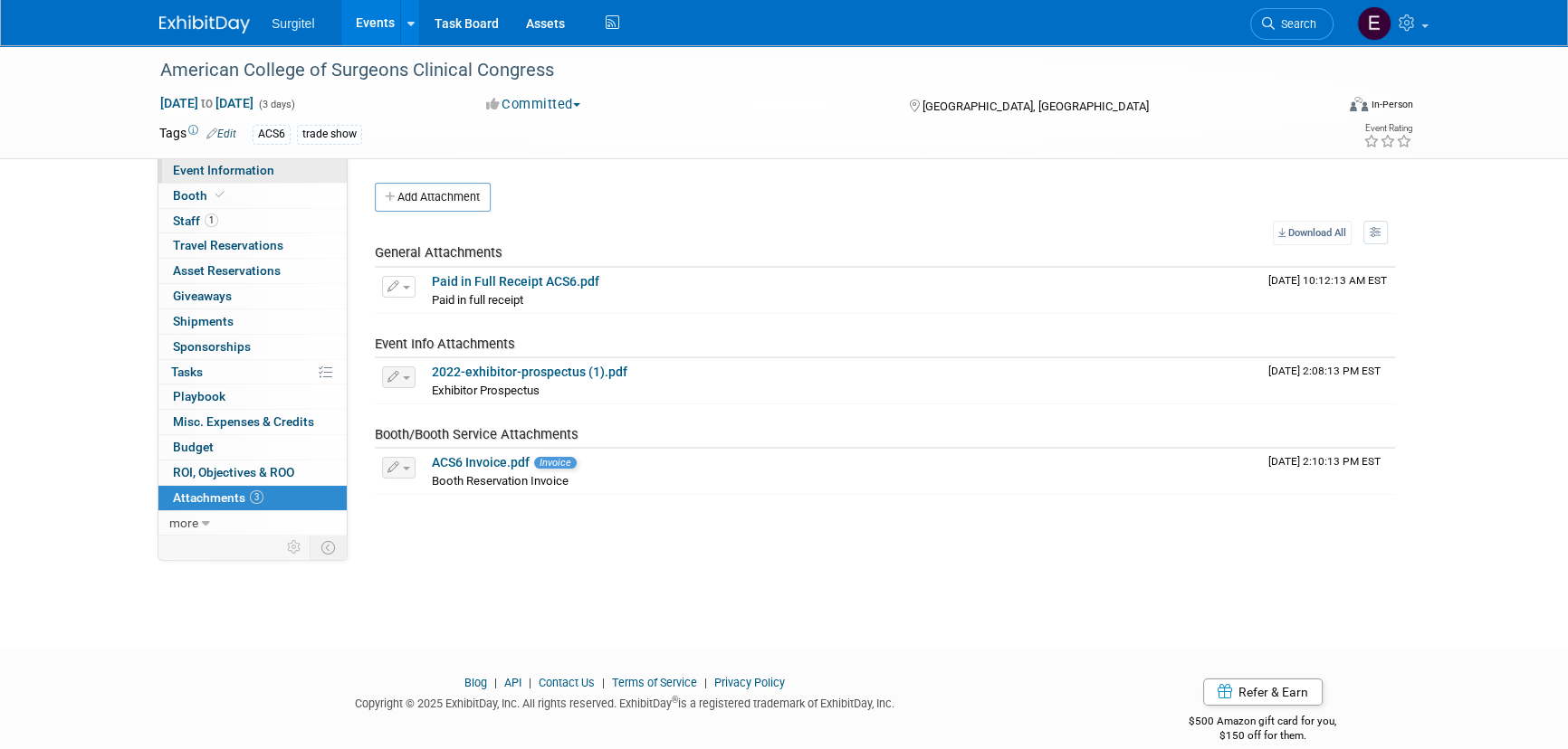
click at [226, 172] on span "Event Information" at bounding box center [224, 170] width 101 height 15
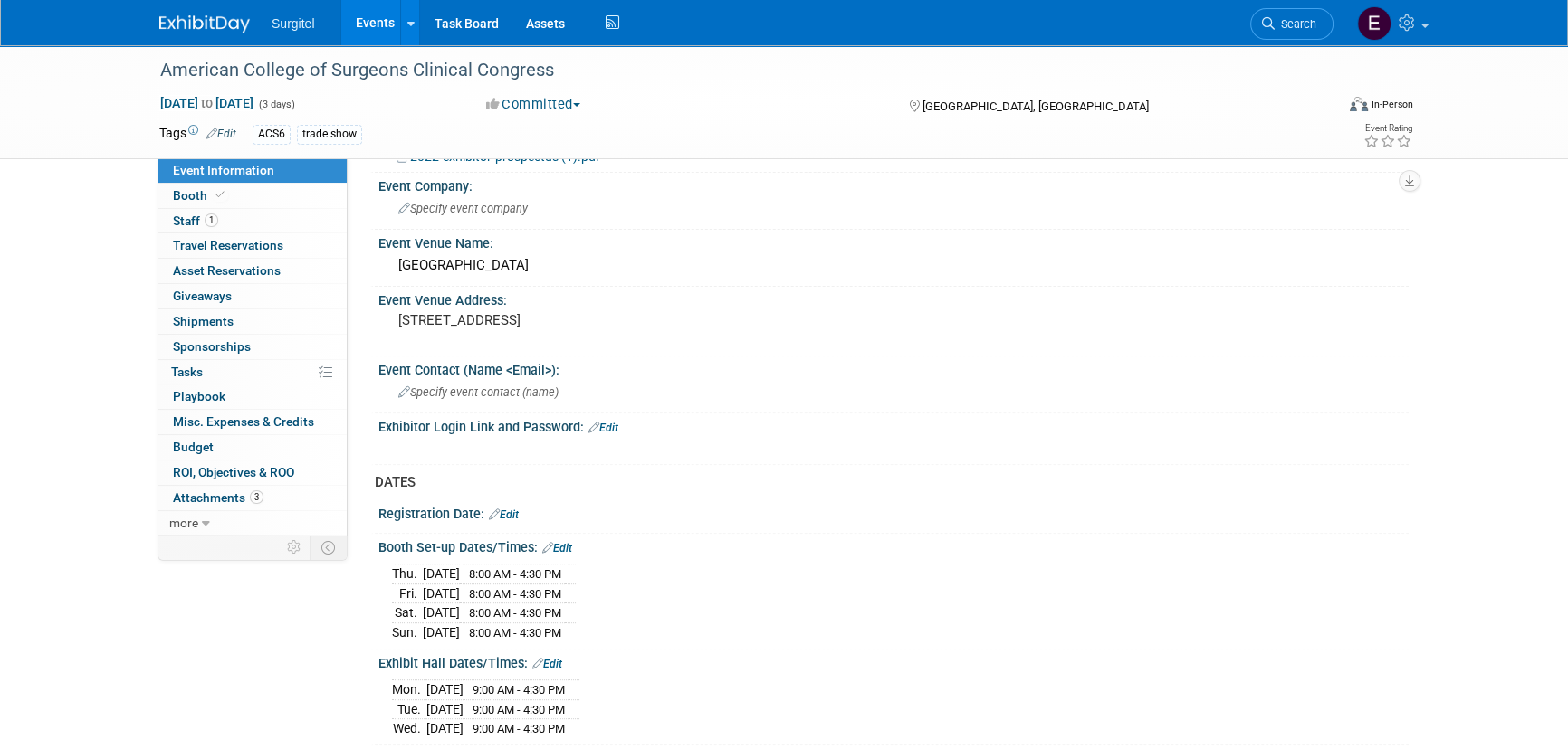
scroll to position [986, 0]
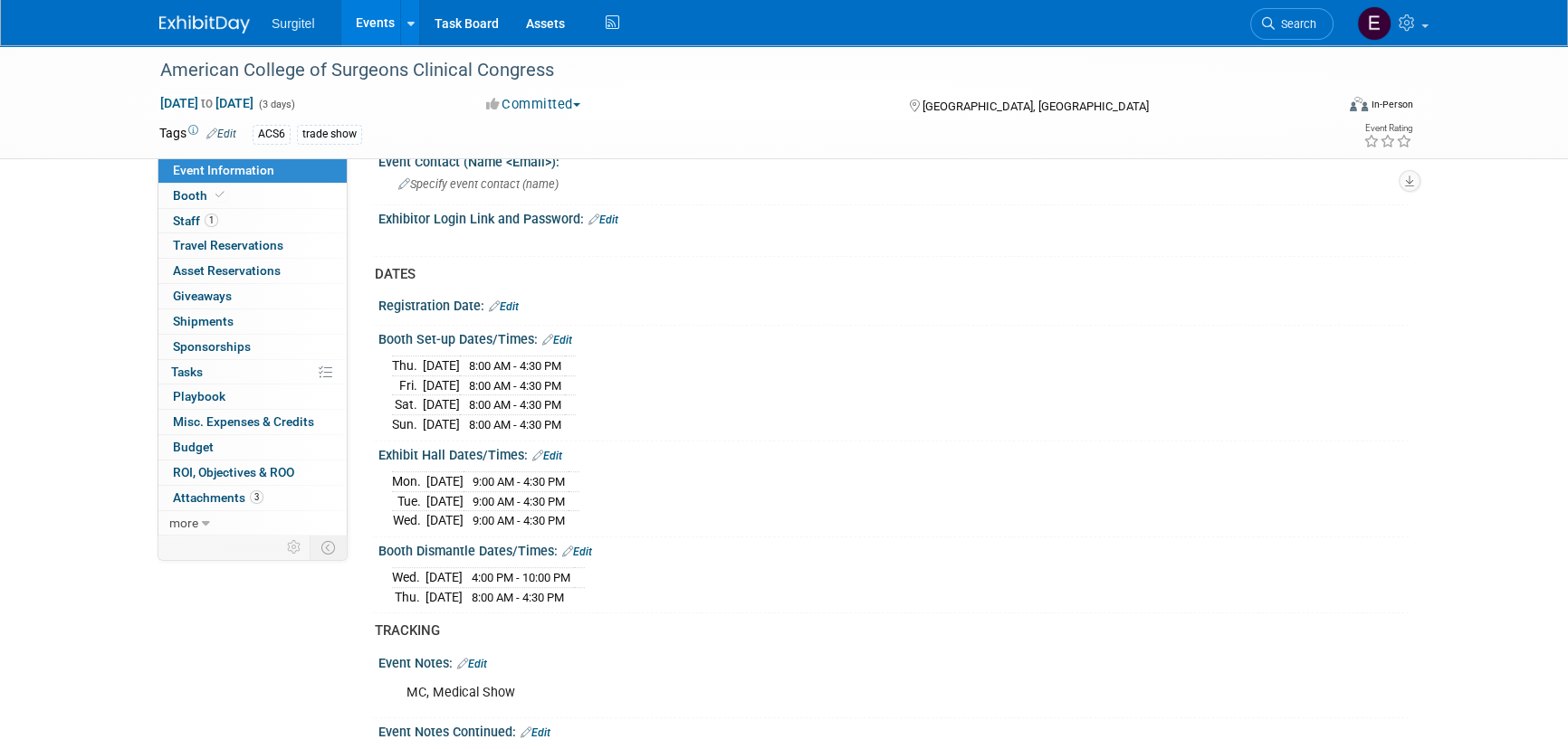
click at [370, 20] on link "Events" at bounding box center [374, 22] width 66 height 46
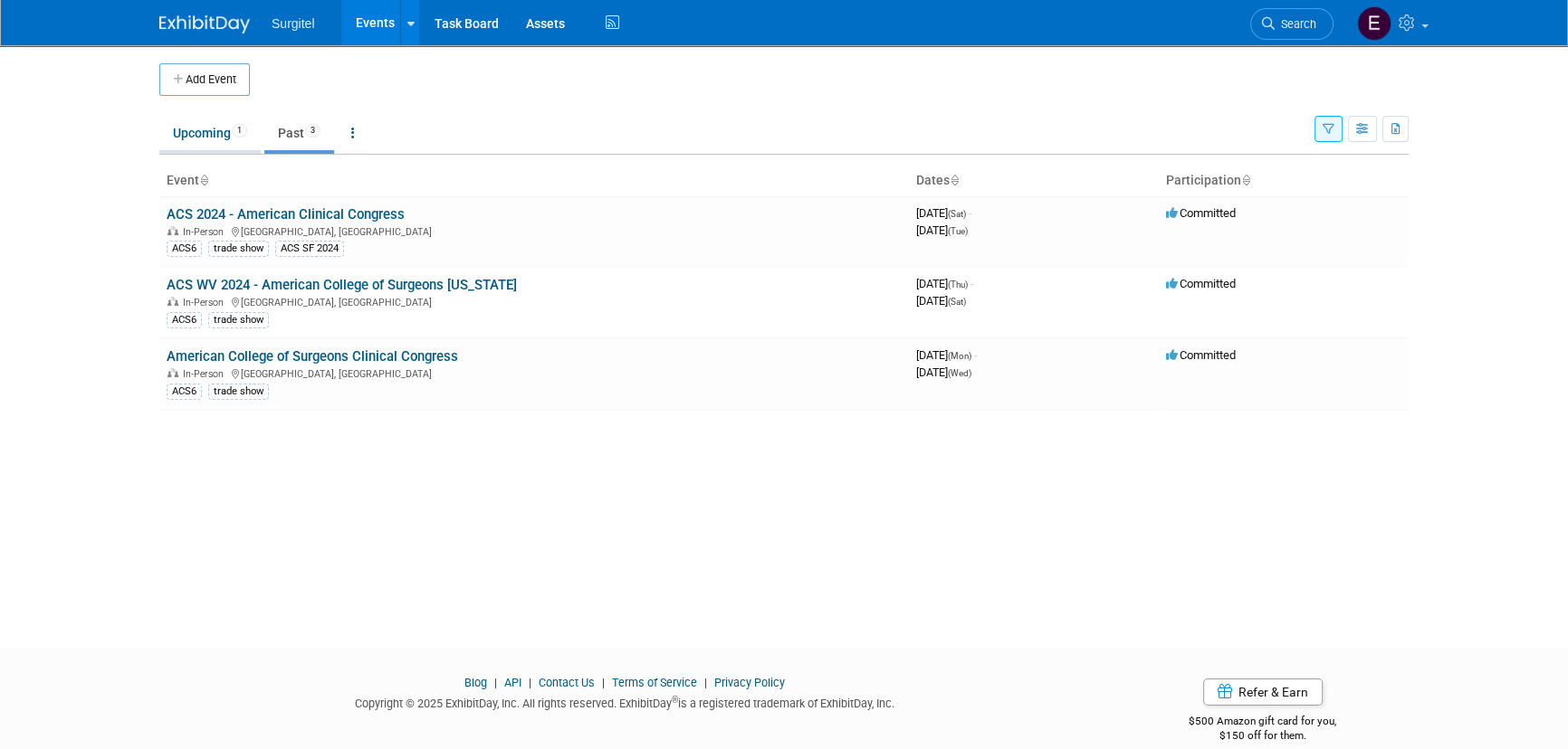
click at [227, 145] on link "Upcoming 1" at bounding box center [210, 132] width 101 height 34
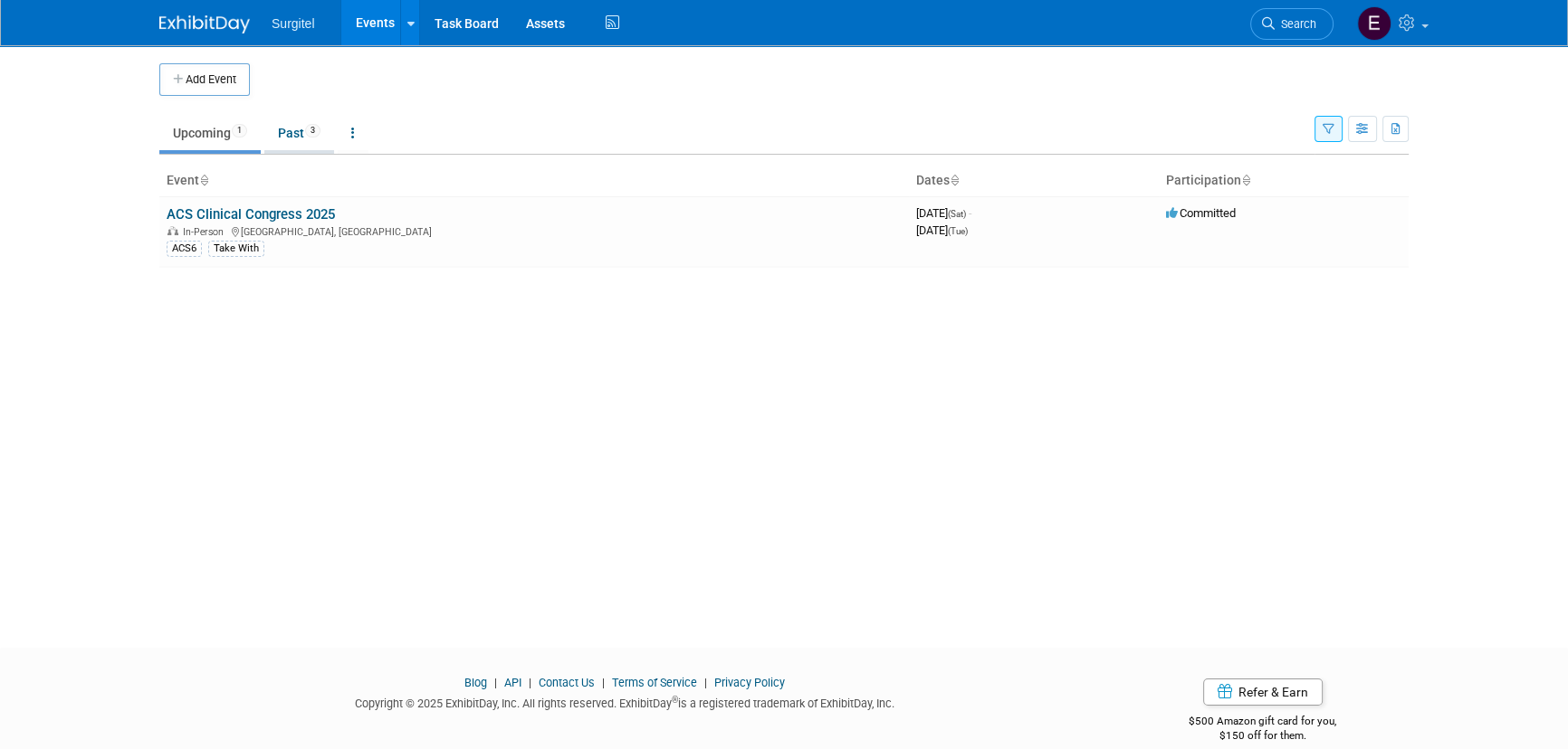
click at [286, 136] on link "Past 3" at bounding box center [299, 132] width 70 height 34
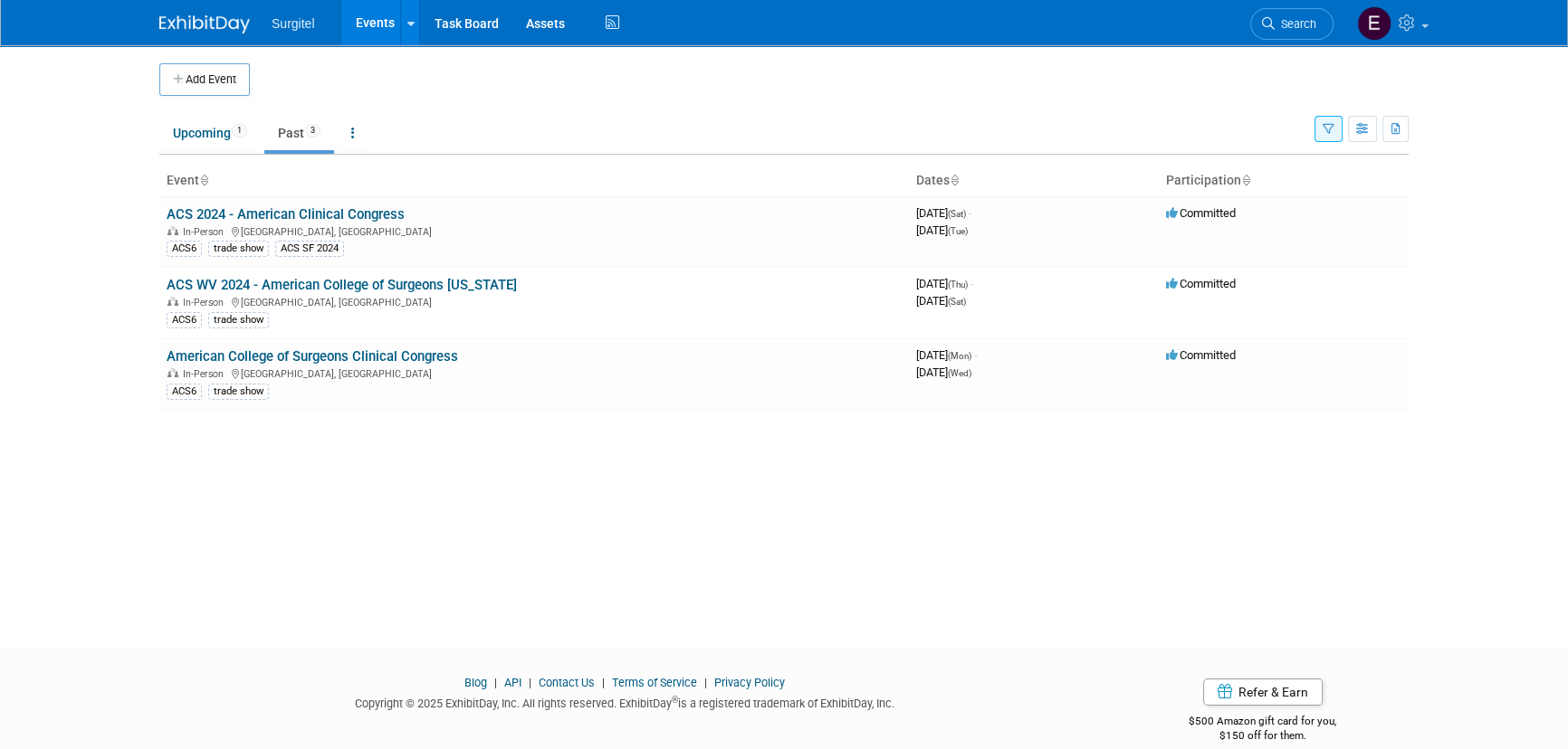
click at [1318, 137] on button "button" at bounding box center [1329, 128] width 28 height 26
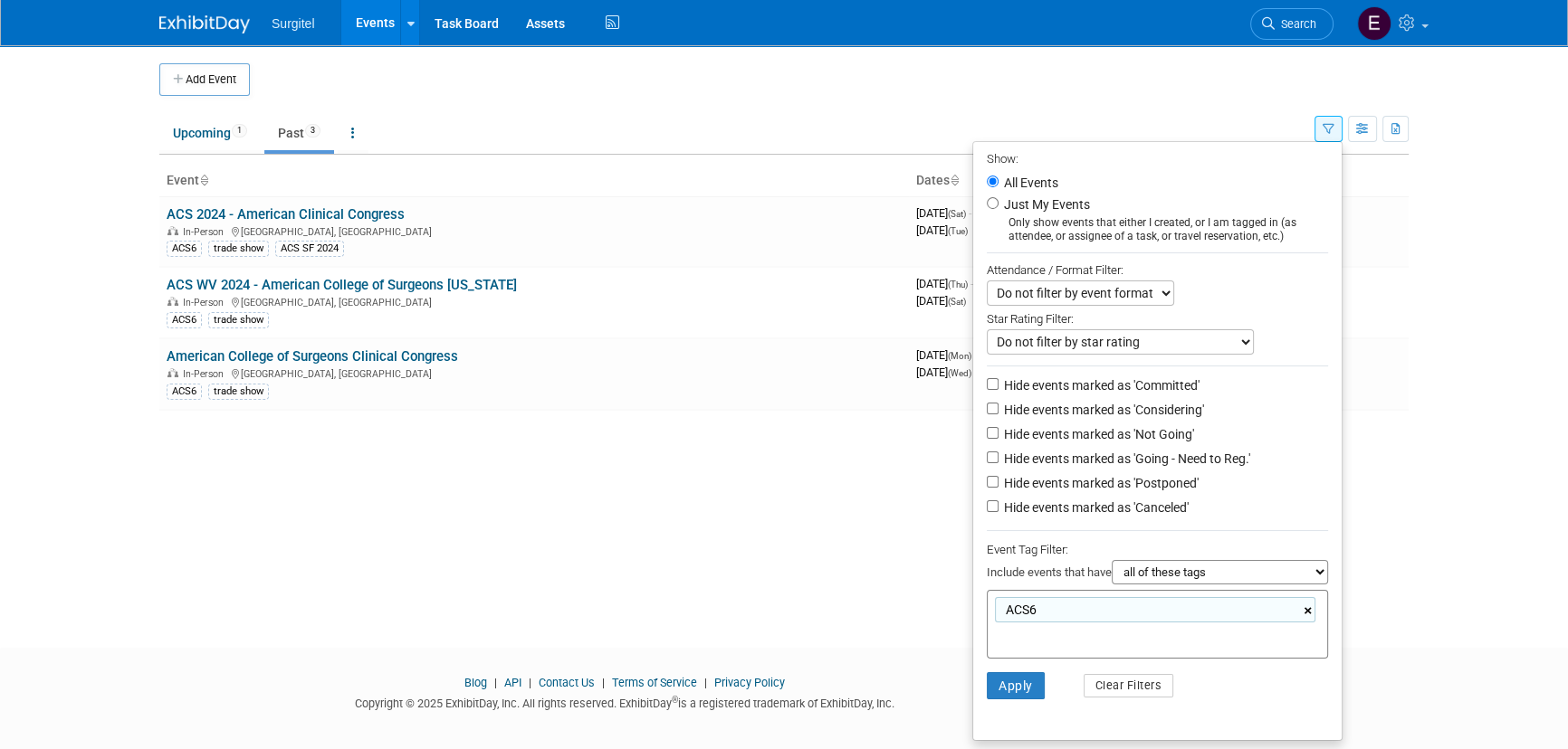
click at [1308, 614] on link "×" at bounding box center [1309, 611] width 12 height 20
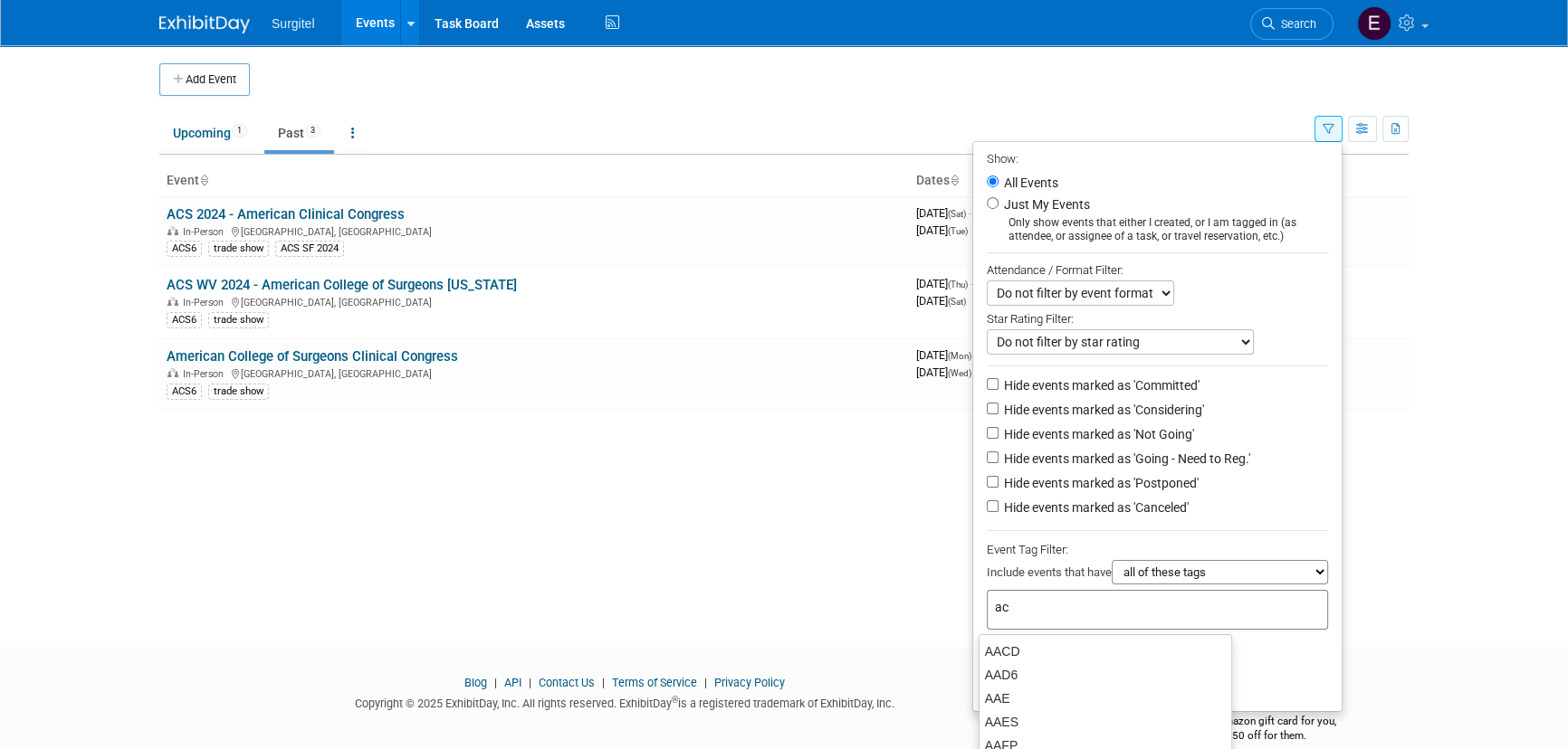
type input "acs"
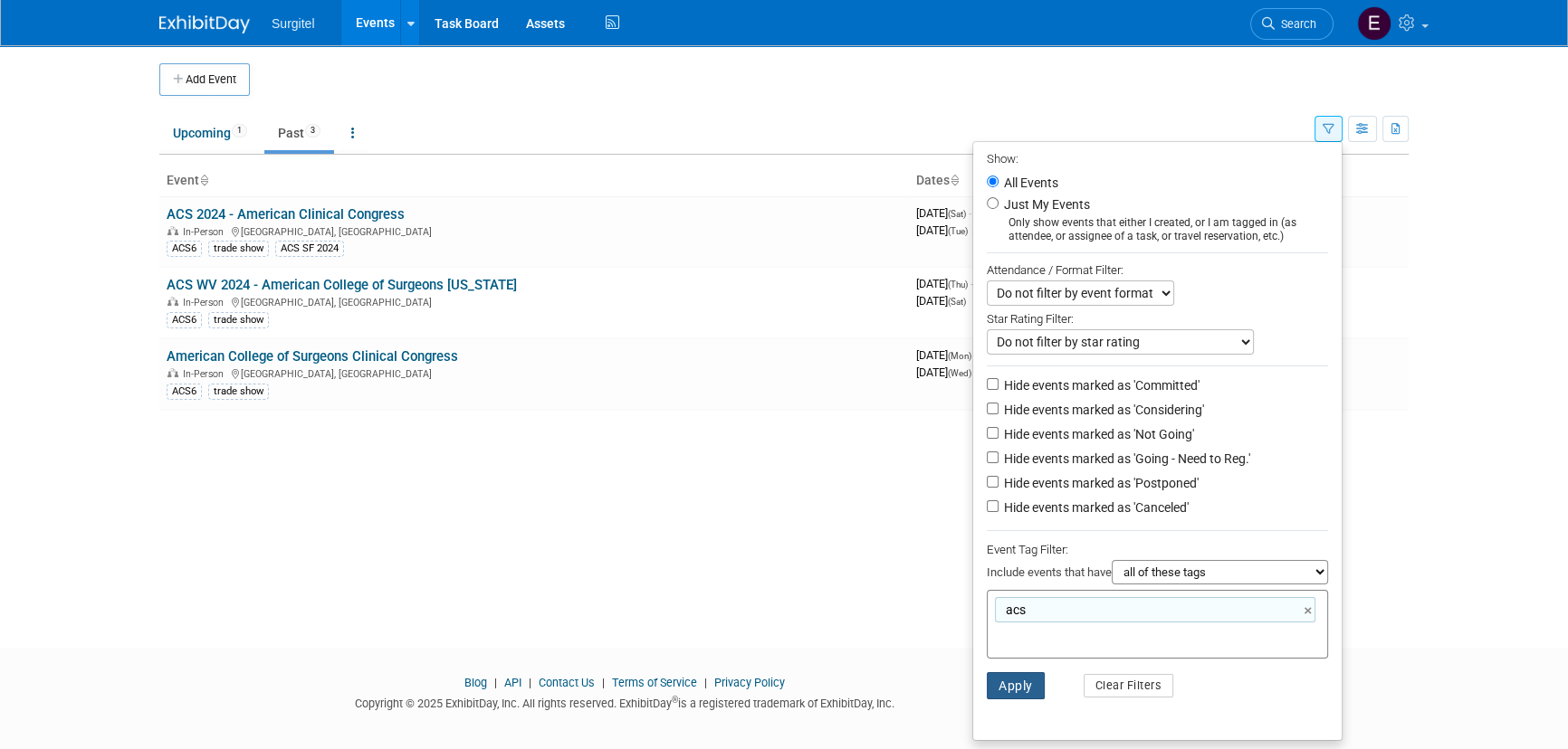
click at [1013, 699] on button "Apply" at bounding box center [1016, 686] width 58 height 27
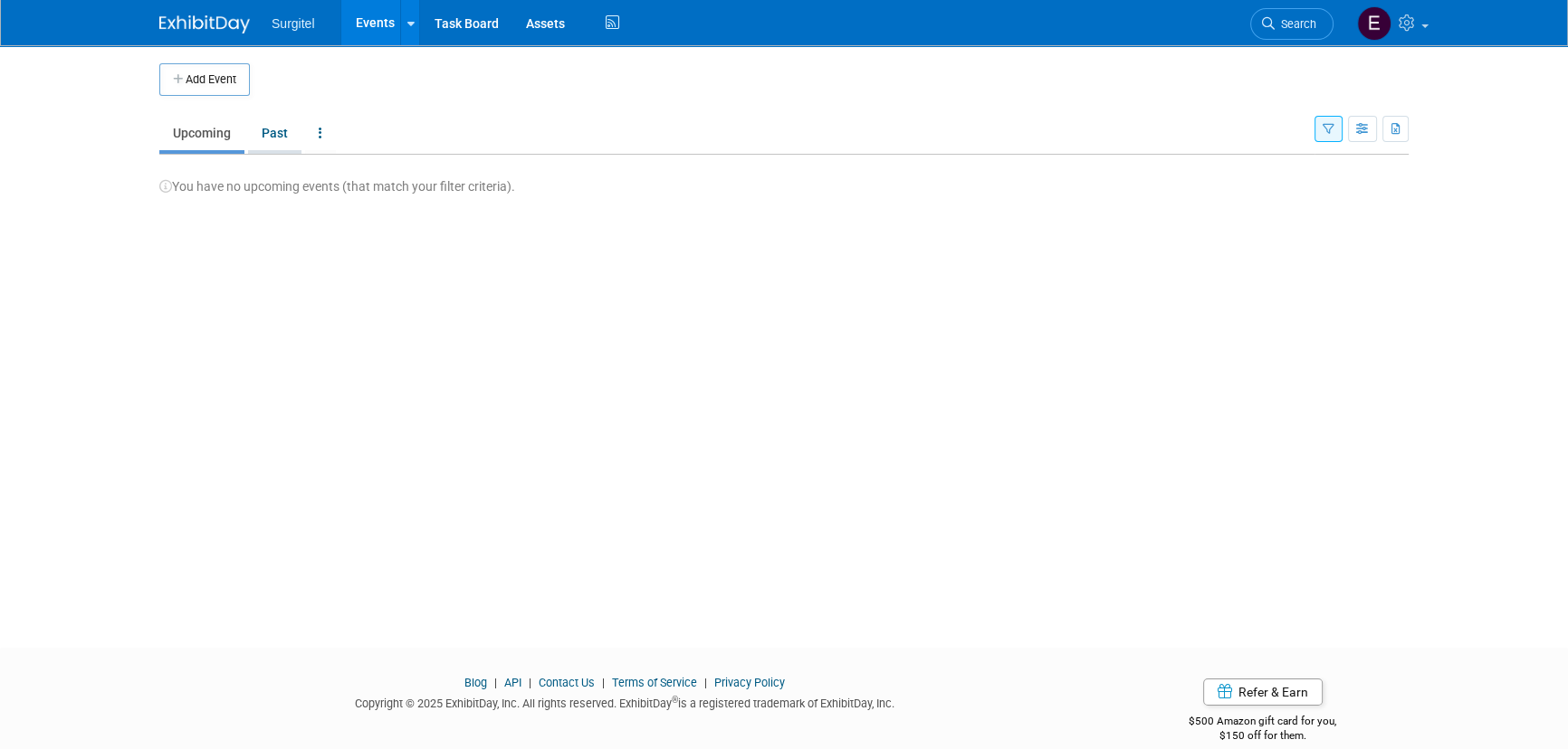
click at [281, 123] on link "Past" at bounding box center [274, 132] width 53 height 34
click at [1339, 129] on button "button" at bounding box center [1329, 128] width 28 height 26
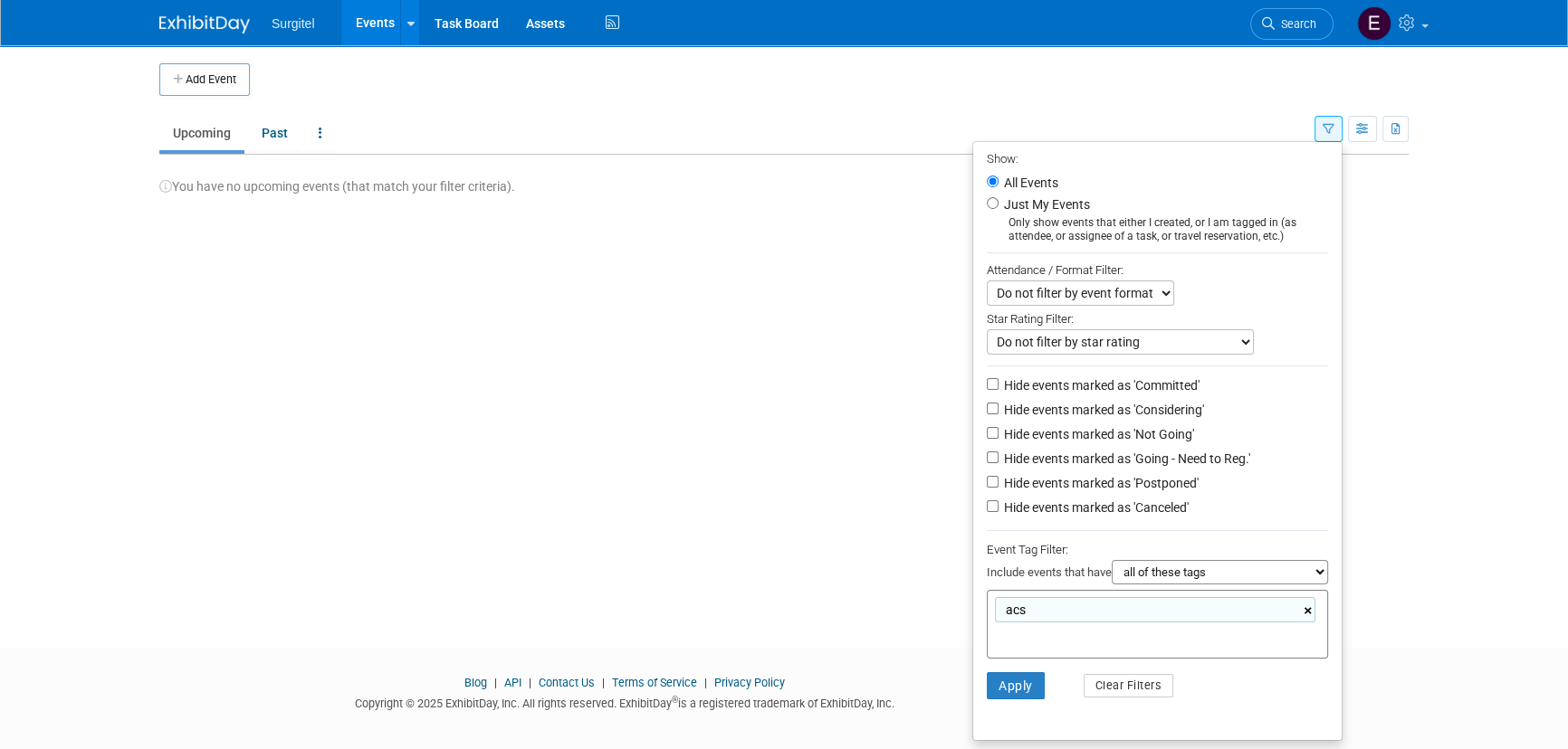
click at [1306, 610] on link "×" at bounding box center [1309, 611] width 12 height 20
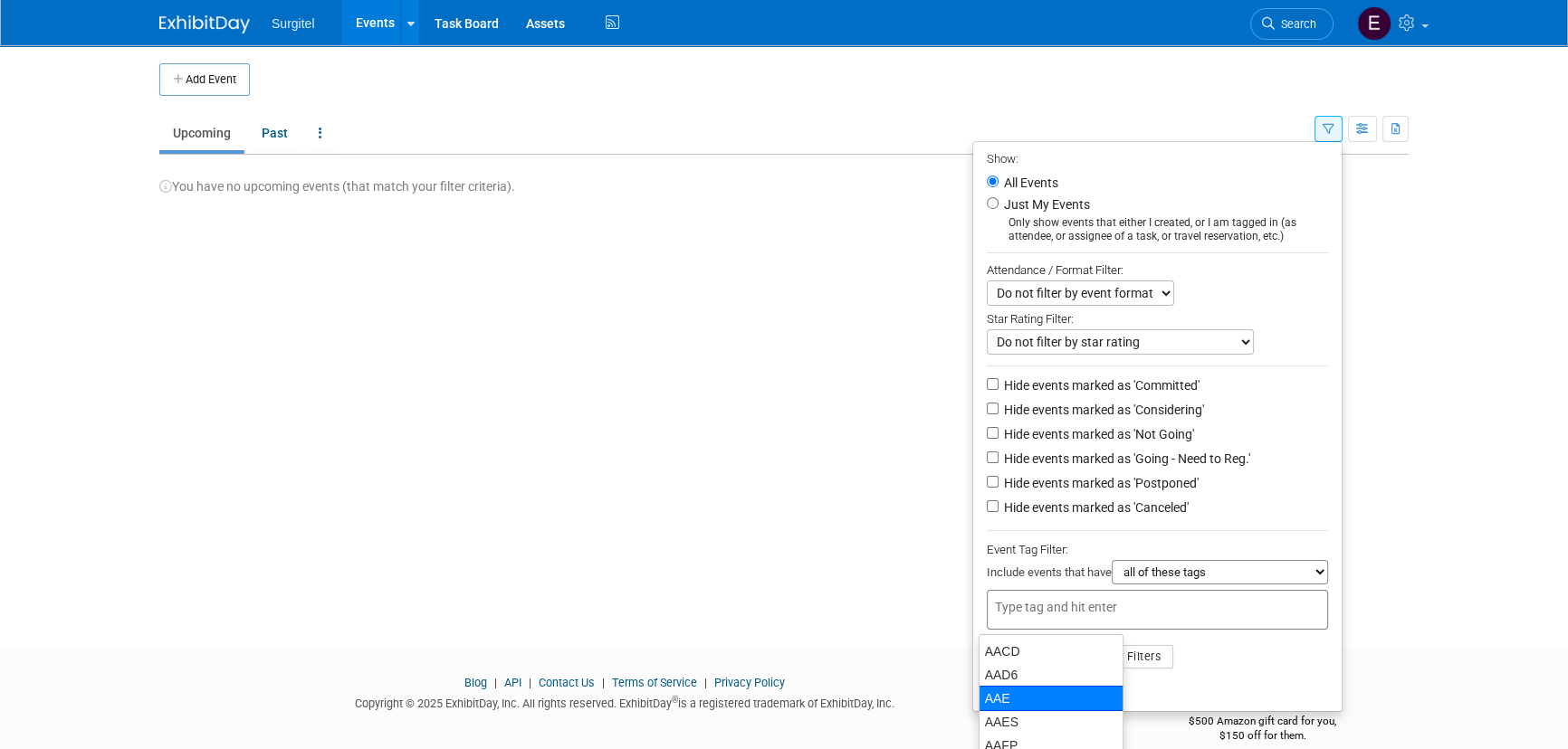
drag, startPoint x: 1181, startPoint y: 692, endPoint x: 1168, endPoint y: 692, distance: 13.0
click at [1182, 692] on ul "Show: All Events Just My Events Only show events that either I created, or I am…" at bounding box center [1157, 426] width 370 height 571
click at [999, 670] on button "Apply" at bounding box center [1016, 657] width 58 height 27
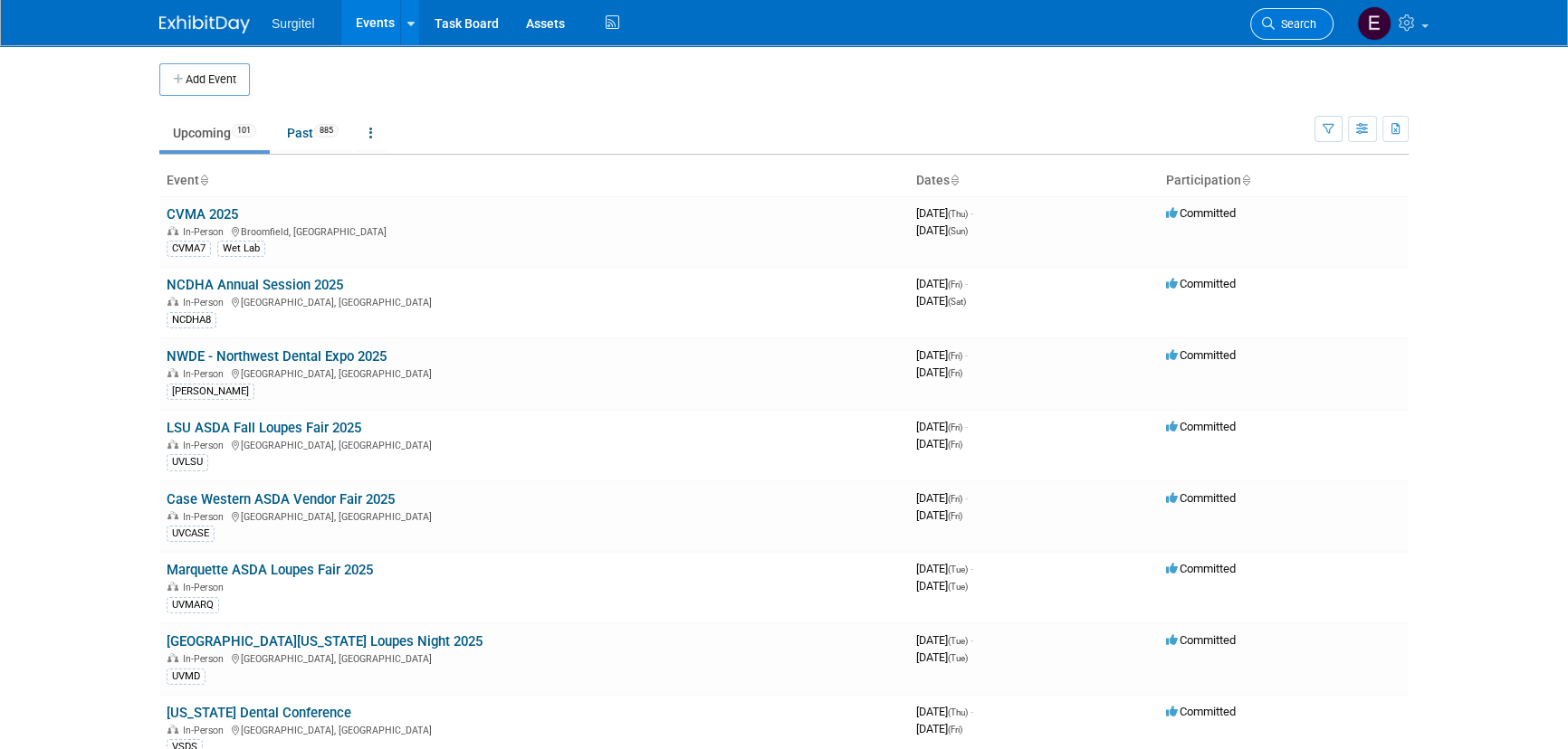
click at [1299, 29] on span "Search" at bounding box center [1296, 24] width 42 height 14
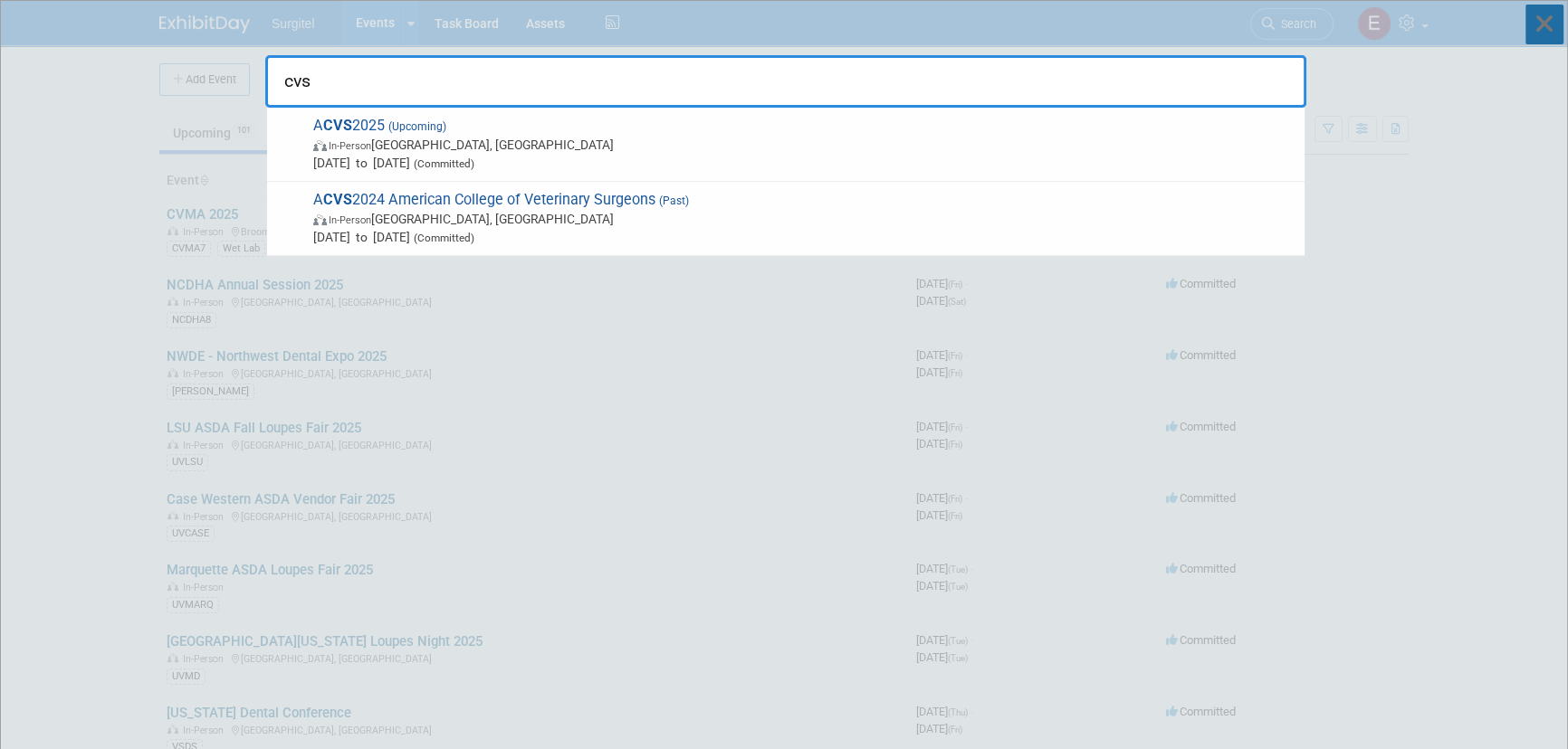
type input "cvs"
click at [1543, 23] on icon at bounding box center [1545, 24] width 38 height 40
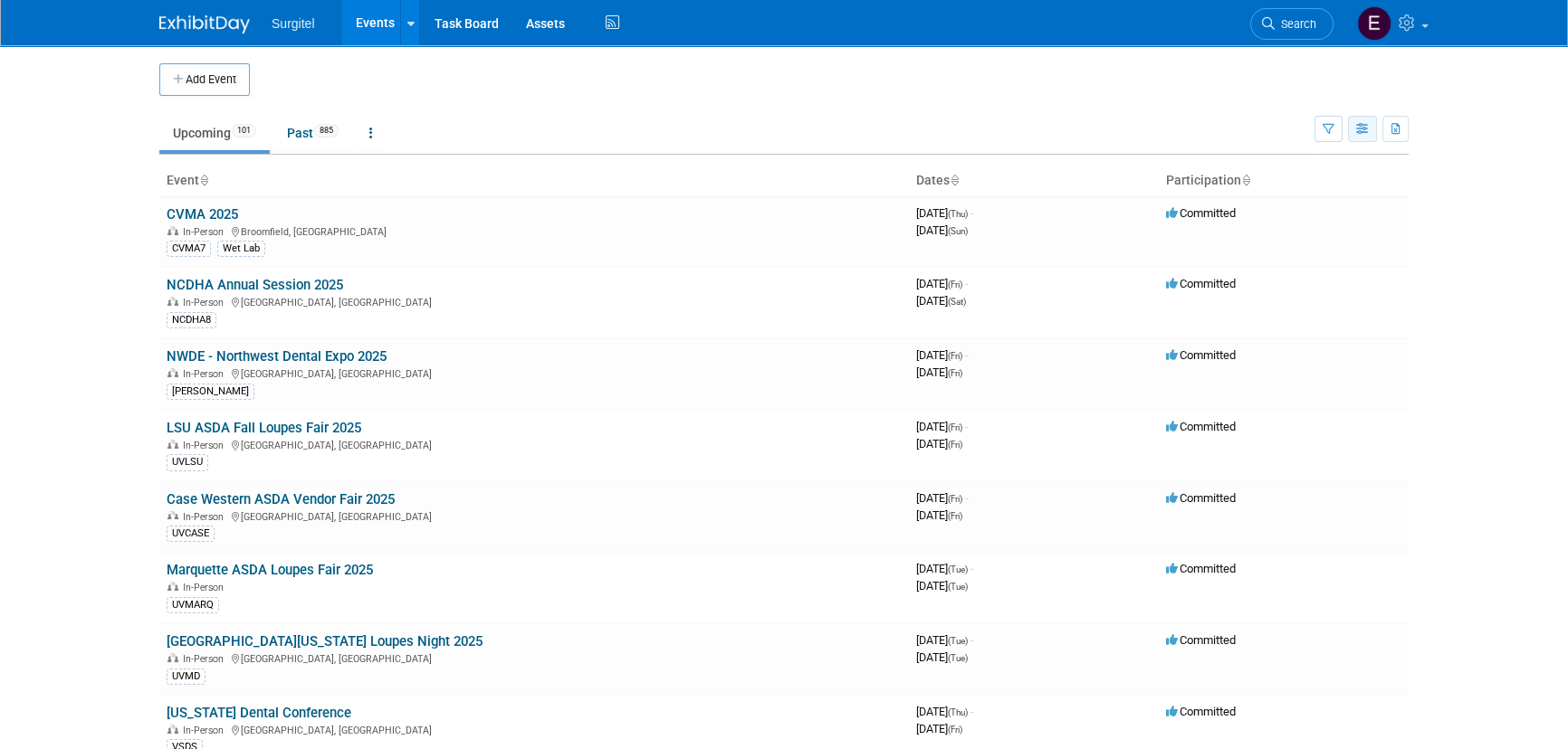
click at [1360, 129] on icon "button" at bounding box center [1363, 130] width 14 height 12
click at [1326, 120] on button "button" at bounding box center [1329, 128] width 28 height 26
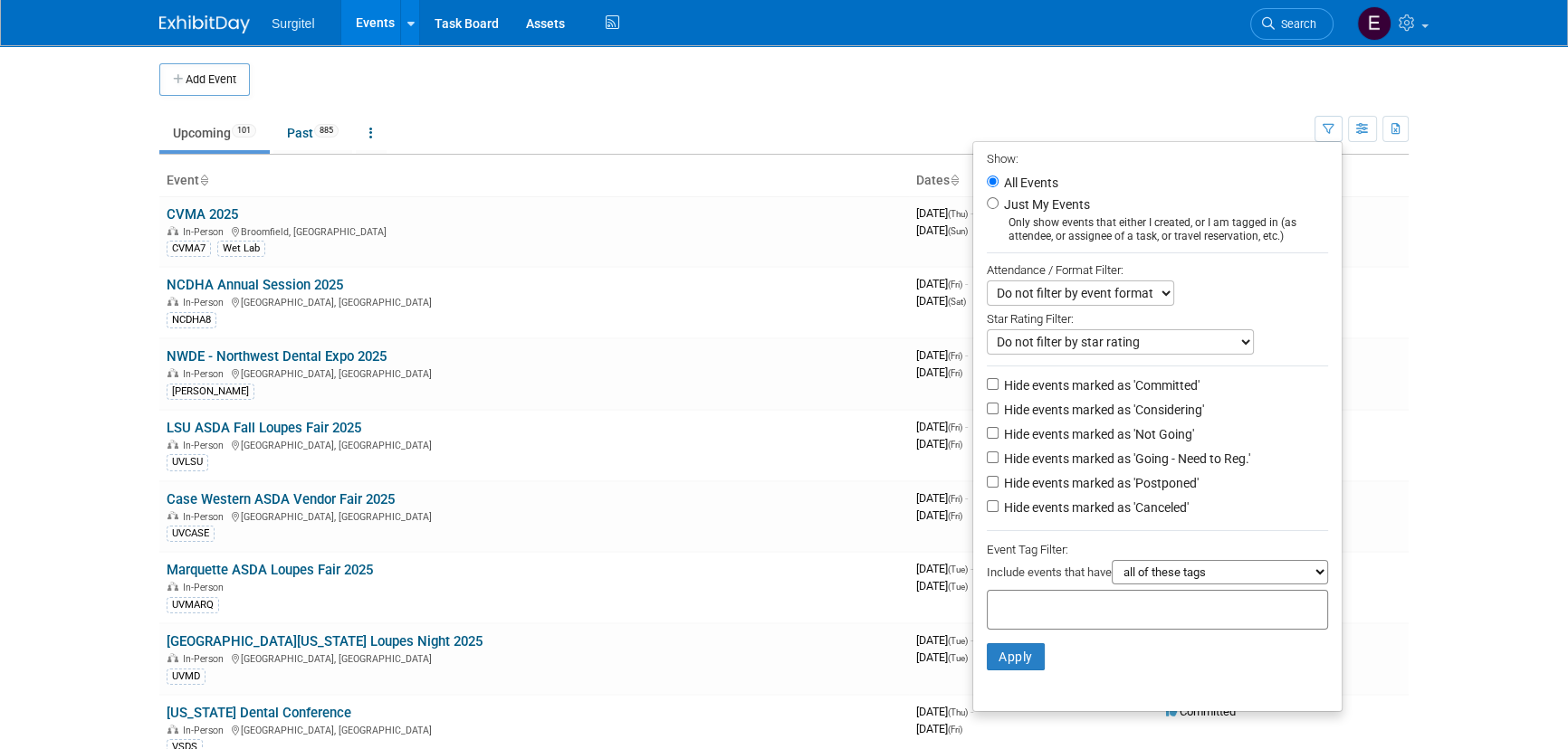
click at [1051, 597] on div at bounding box center [1157, 609] width 341 height 40
type input "acs6"
click at [1039, 640] on div "ACS6" at bounding box center [1105, 652] width 254 height 25
type input "ACS6"
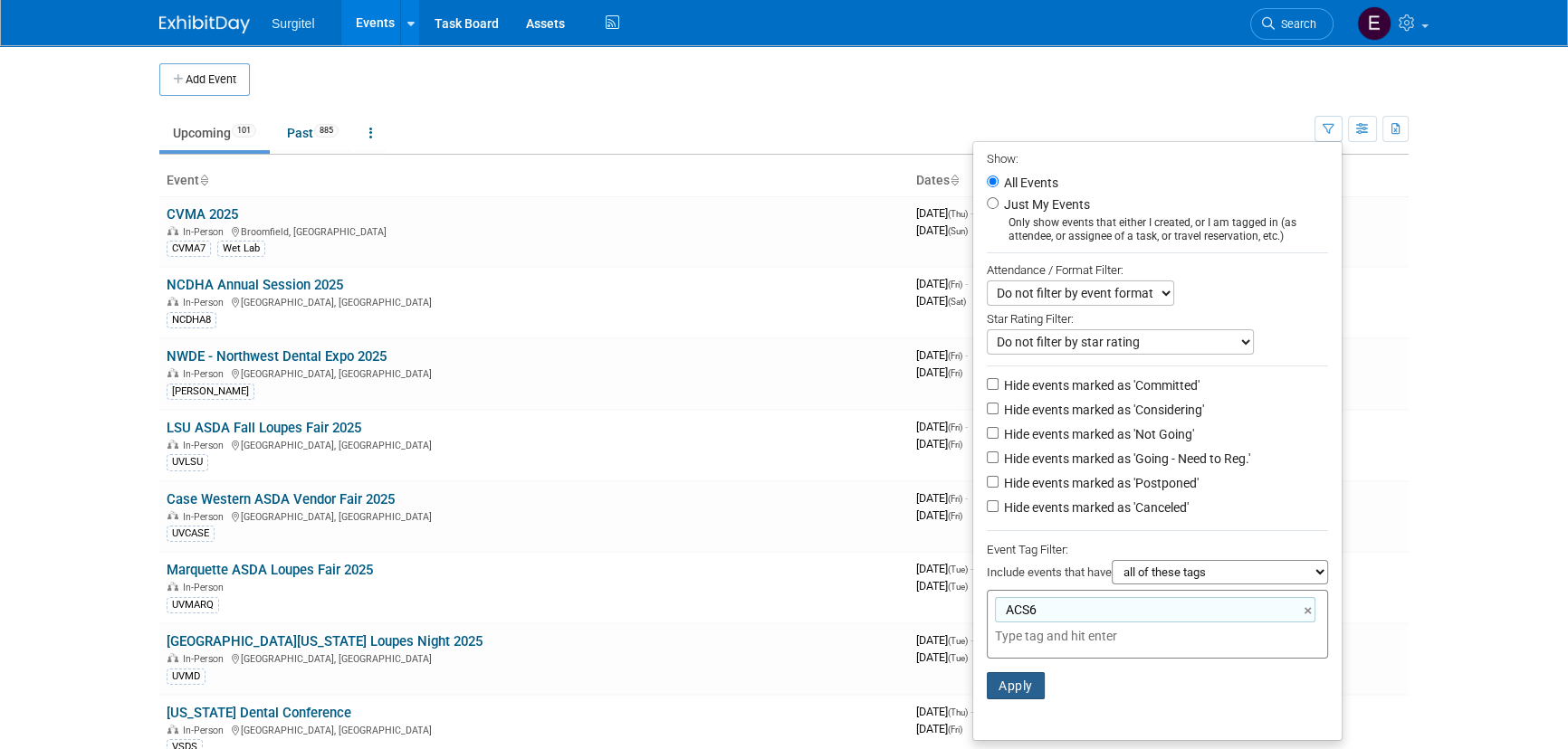
click at [1012, 688] on button "Apply" at bounding box center [1016, 686] width 58 height 27
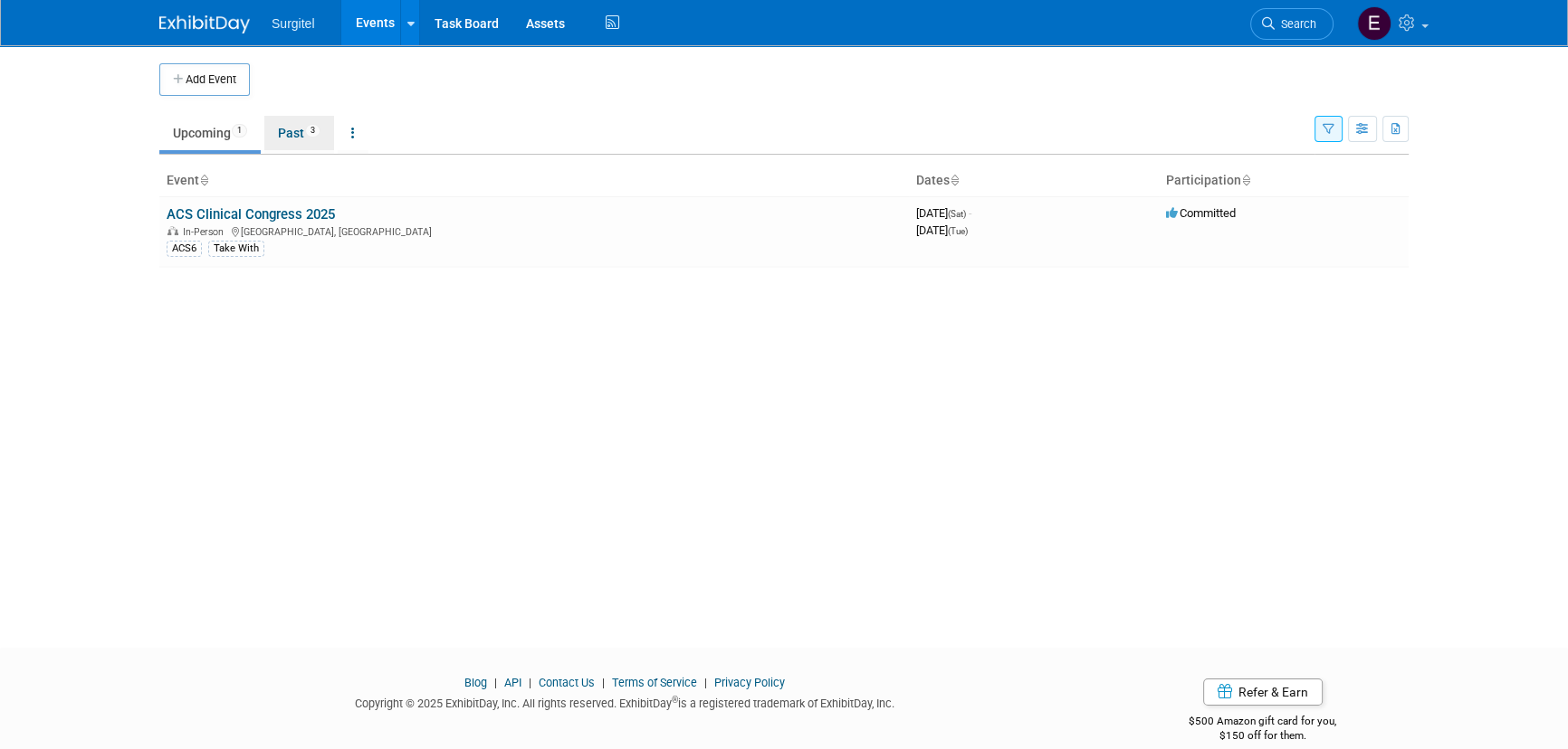
click at [275, 124] on link "Past 3" at bounding box center [299, 132] width 70 height 34
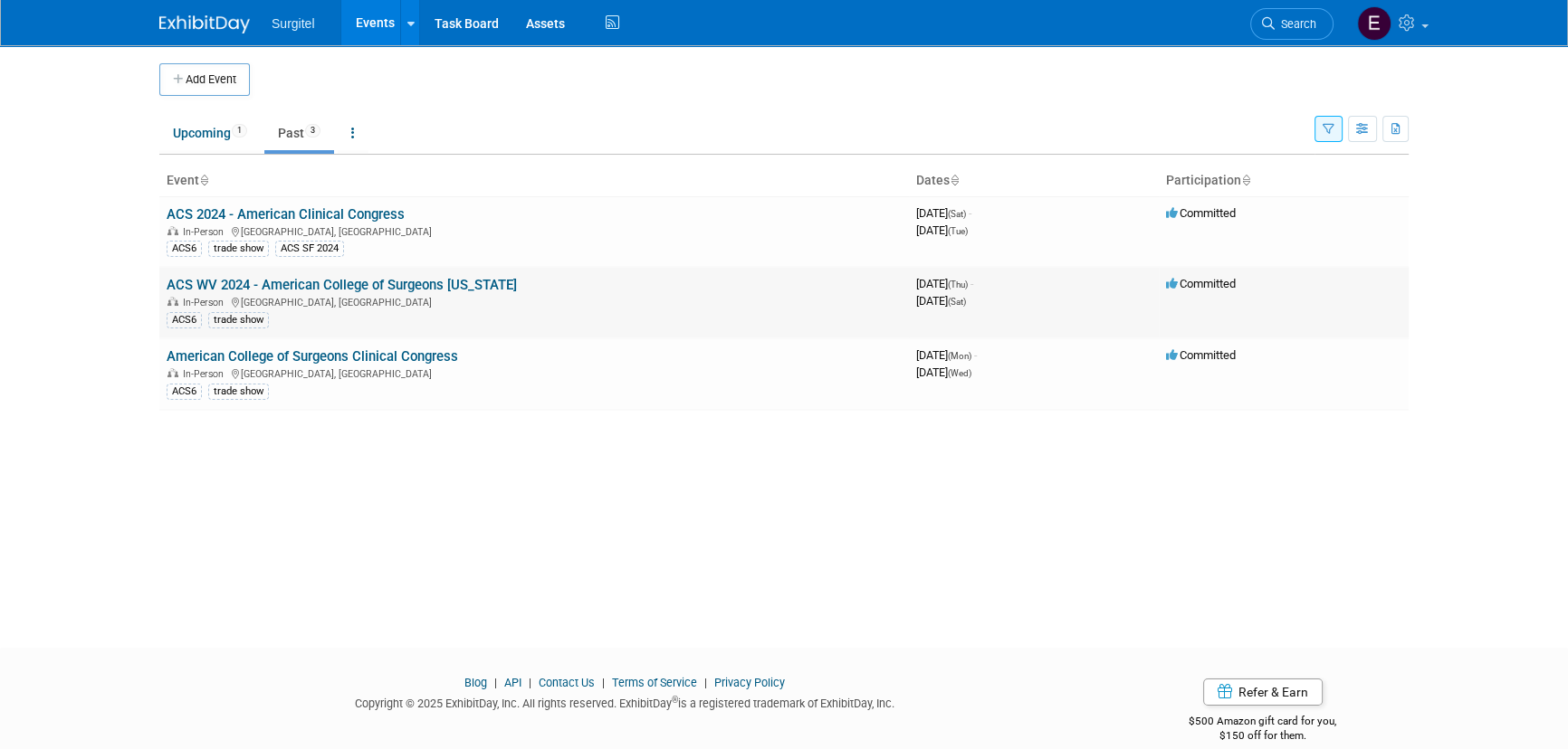
click at [258, 284] on link "ACS WV 2024 - American College of Surgeons [US_STATE]" at bounding box center [341, 285] width 351 height 17
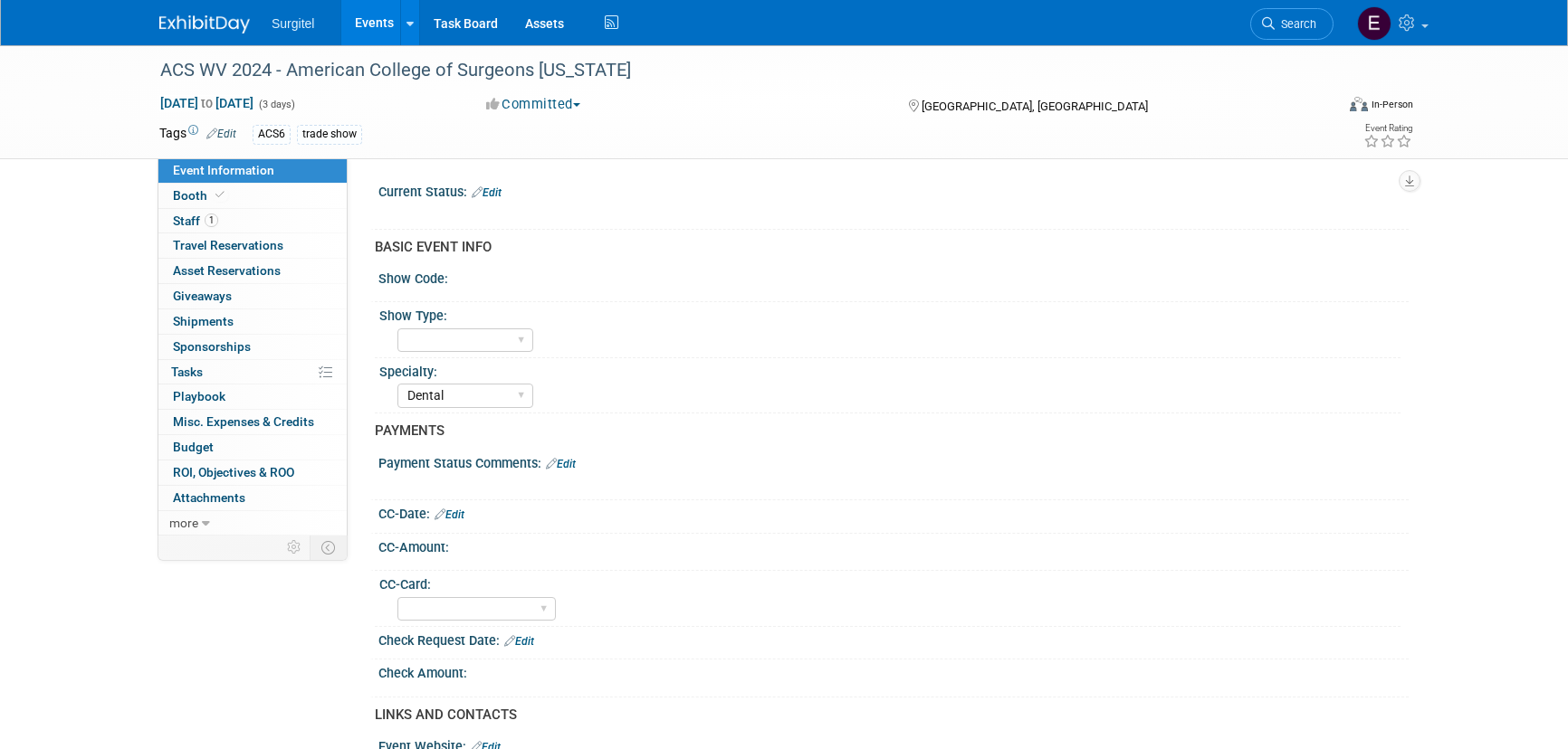
select select "Dental"
select select "No"
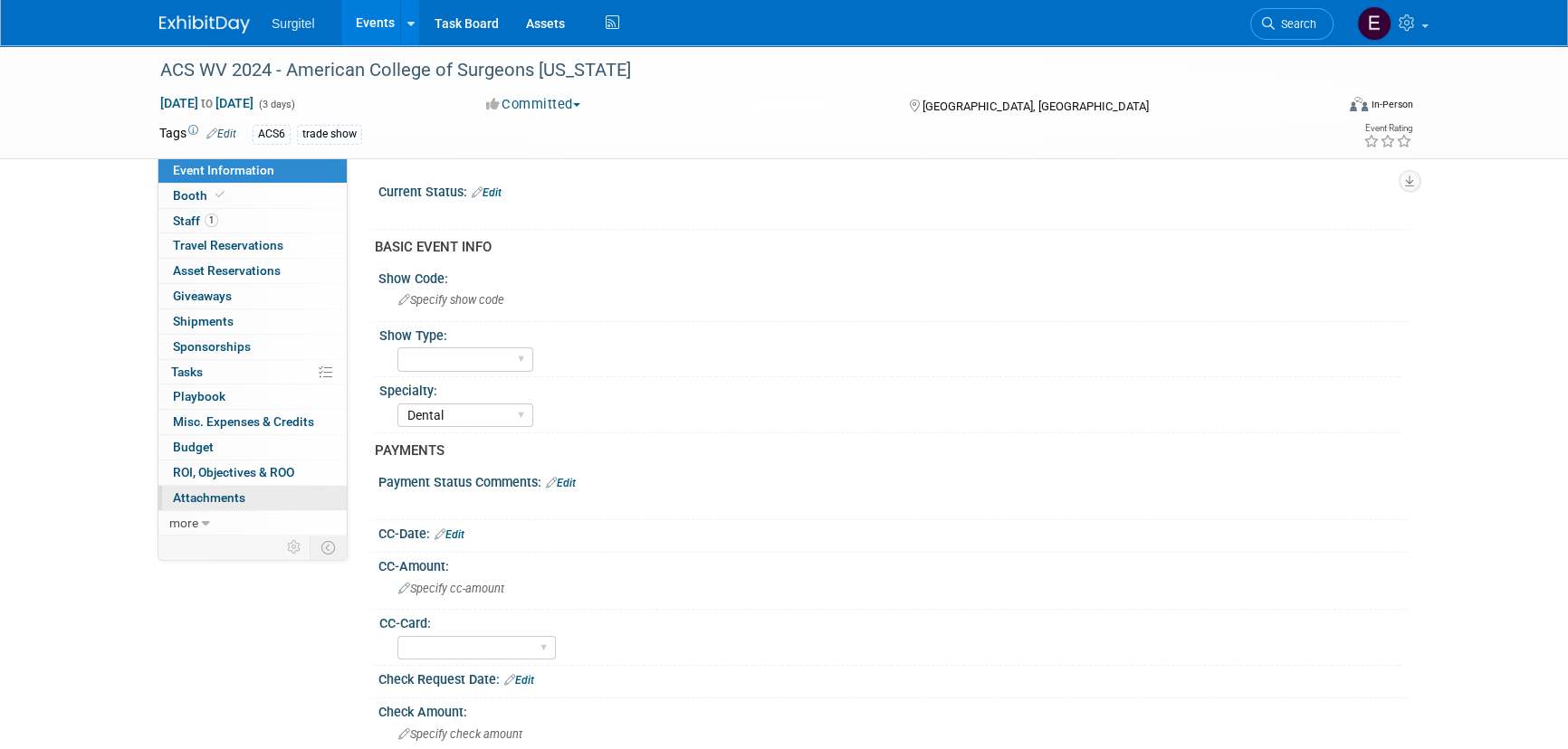
click at [226, 505] on link "0 Attachments 0" at bounding box center [253, 497] width 189 height 24
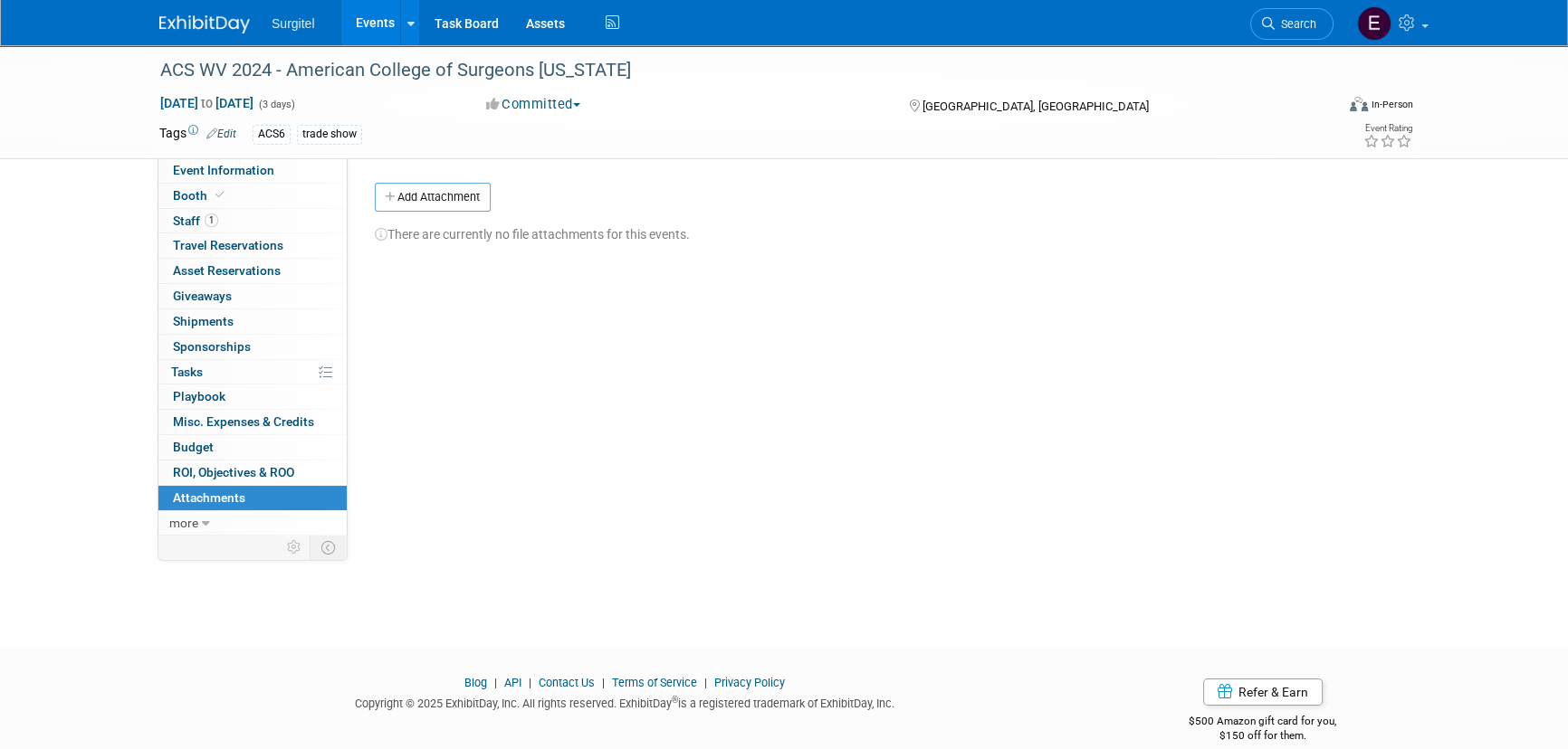
click at [373, 27] on link "Events" at bounding box center [374, 22] width 66 height 46
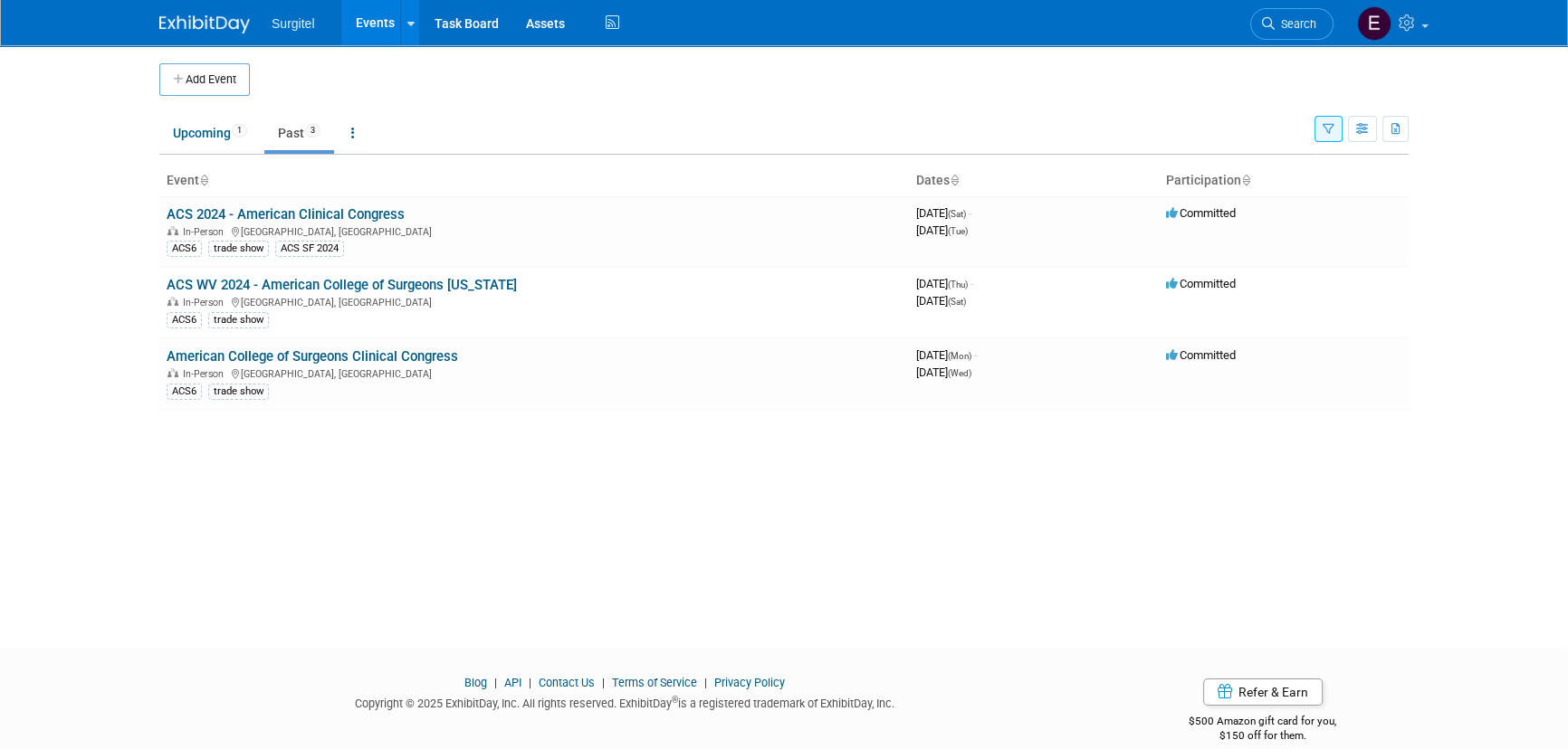
click at [1323, 143] on div "Show: All Events Just My Events Only show events that either I created, or I am…" at bounding box center [1362, 125] width 94 height 59
click at [1330, 138] on button "button" at bounding box center [1329, 128] width 28 height 26
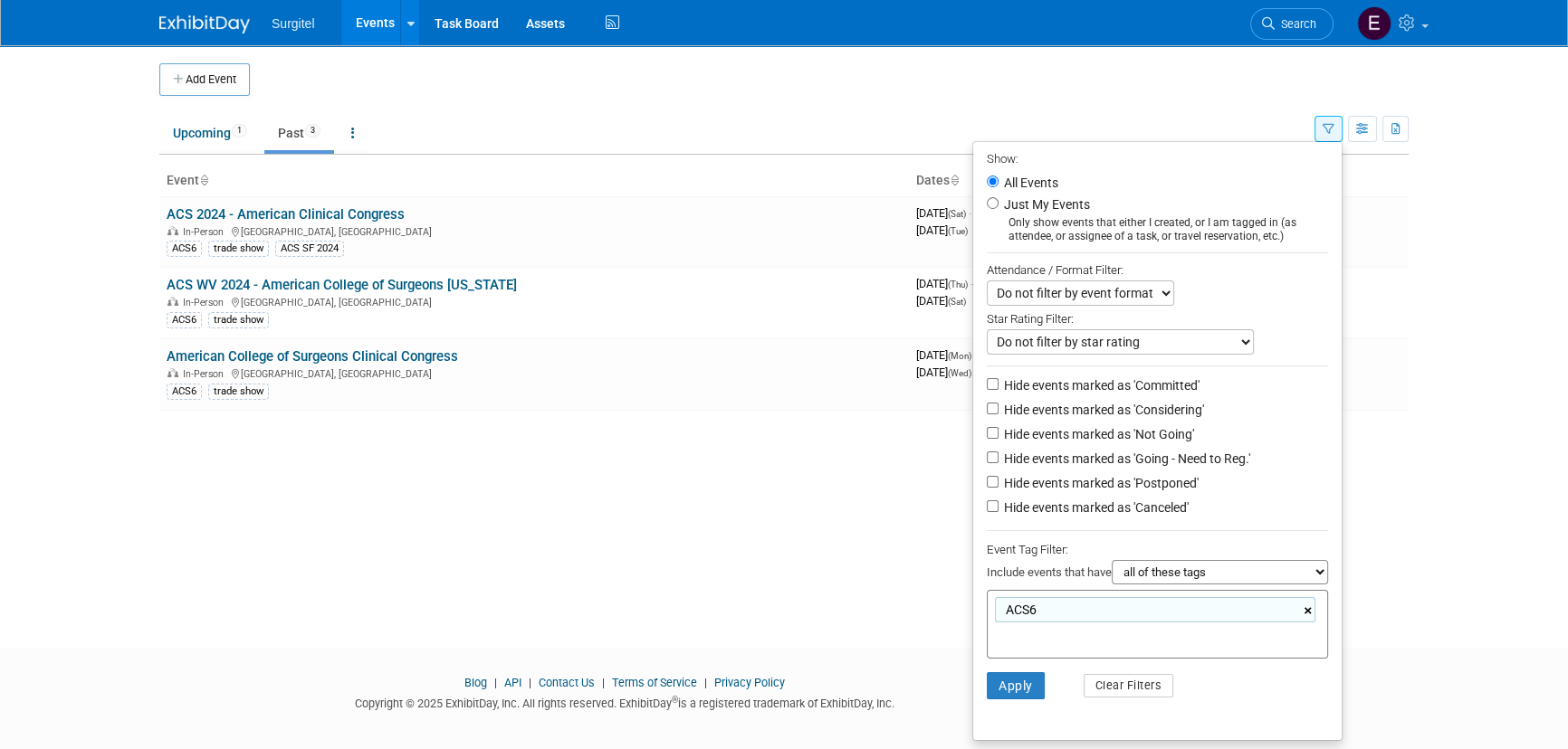
click at [1304, 609] on link "×" at bounding box center [1309, 611] width 12 height 20
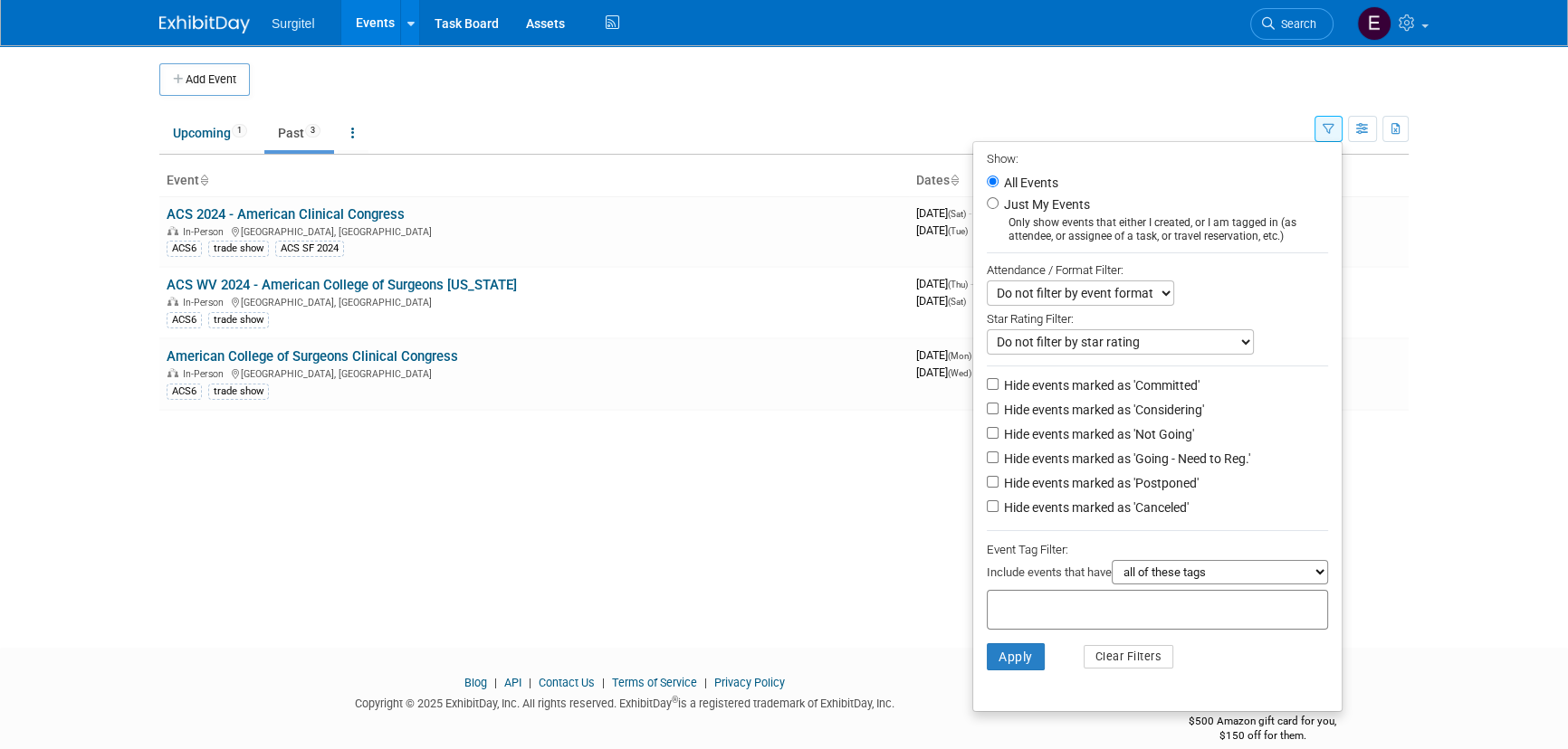
click at [1190, 681] on li "Apply Clear Filters" at bounding box center [1157, 657] width 368 height 54
click at [1015, 664] on button "Apply" at bounding box center [1016, 657] width 58 height 27
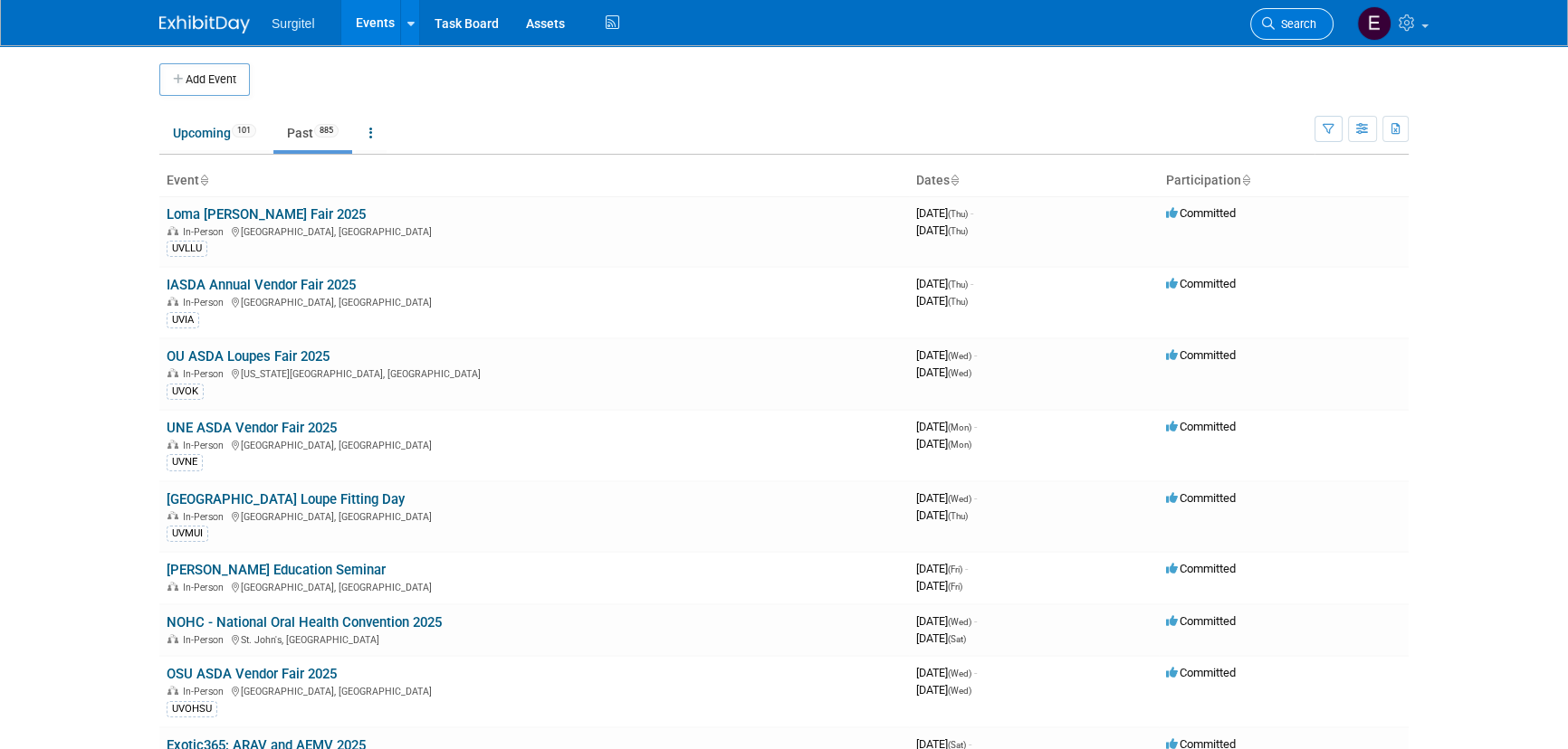
click at [1264, 20] on icon at bounding box center [1269, 23] width 13 height 13
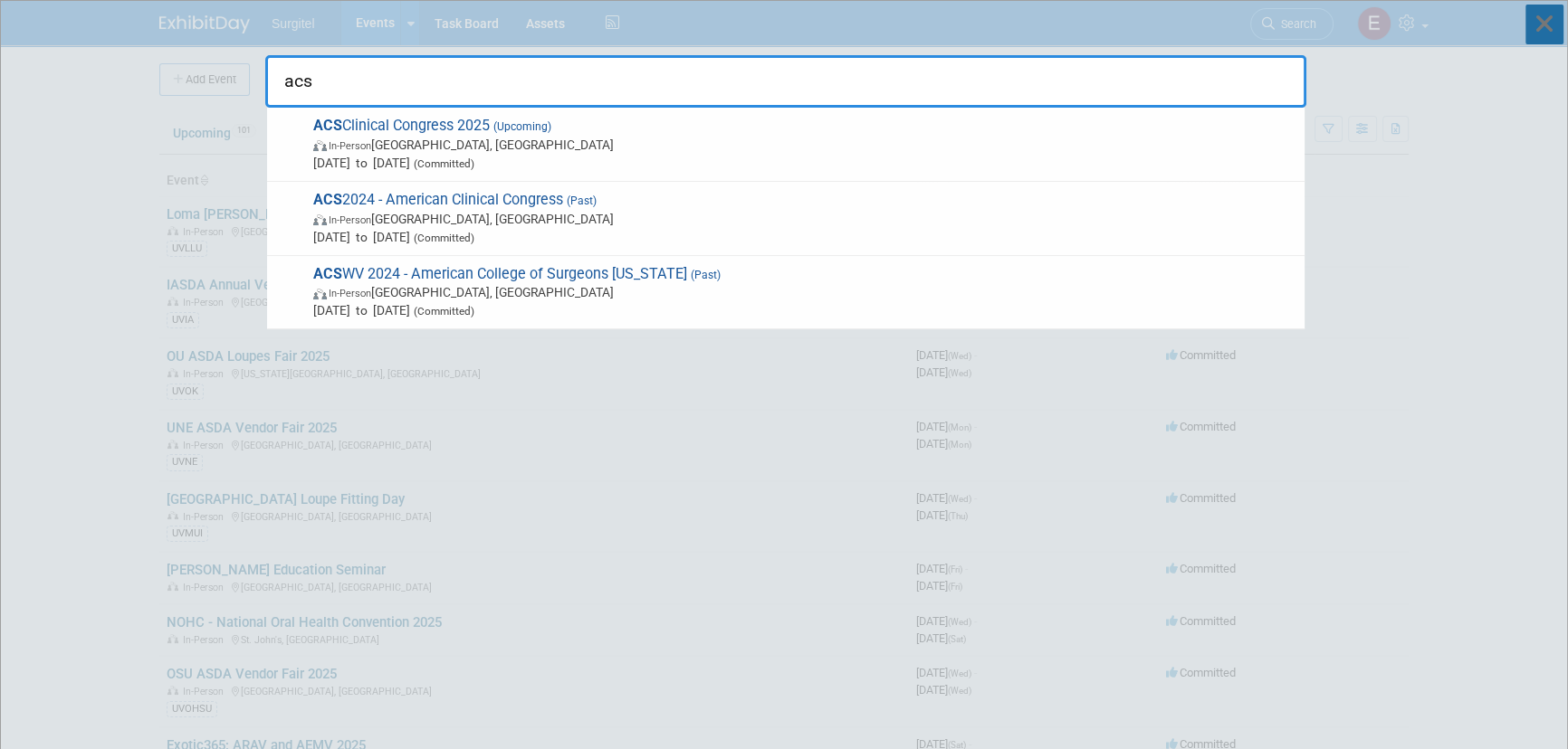
click at [1540, 16] on icon at bounding box center [1545, 24] width 38 height 40
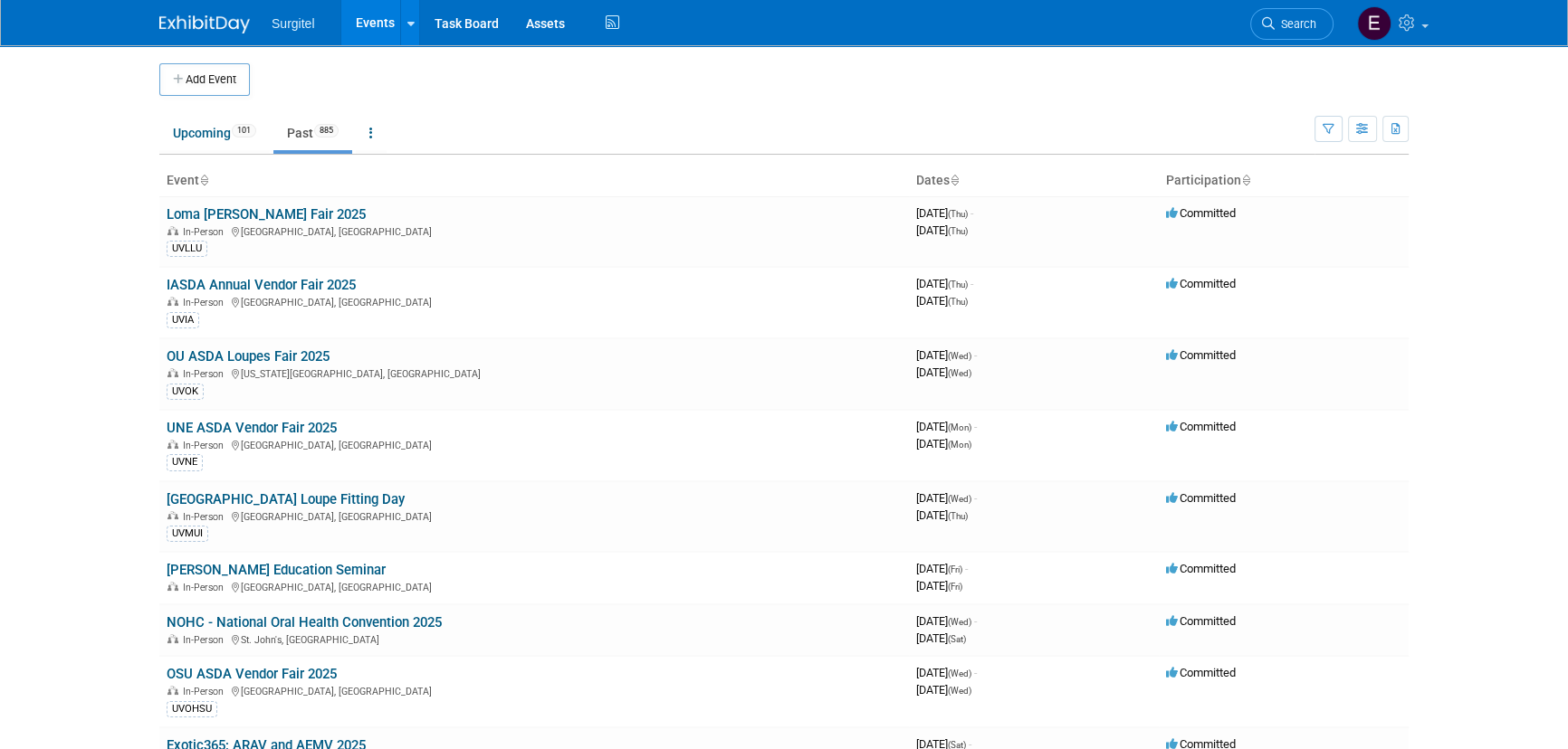
click at [1276, 6] on li "Search" at bounding box center [1292, 22] width 84 height 45
click at [1286, 19] on span "Search" at bounding box center [1296, 24] width 42 height 14
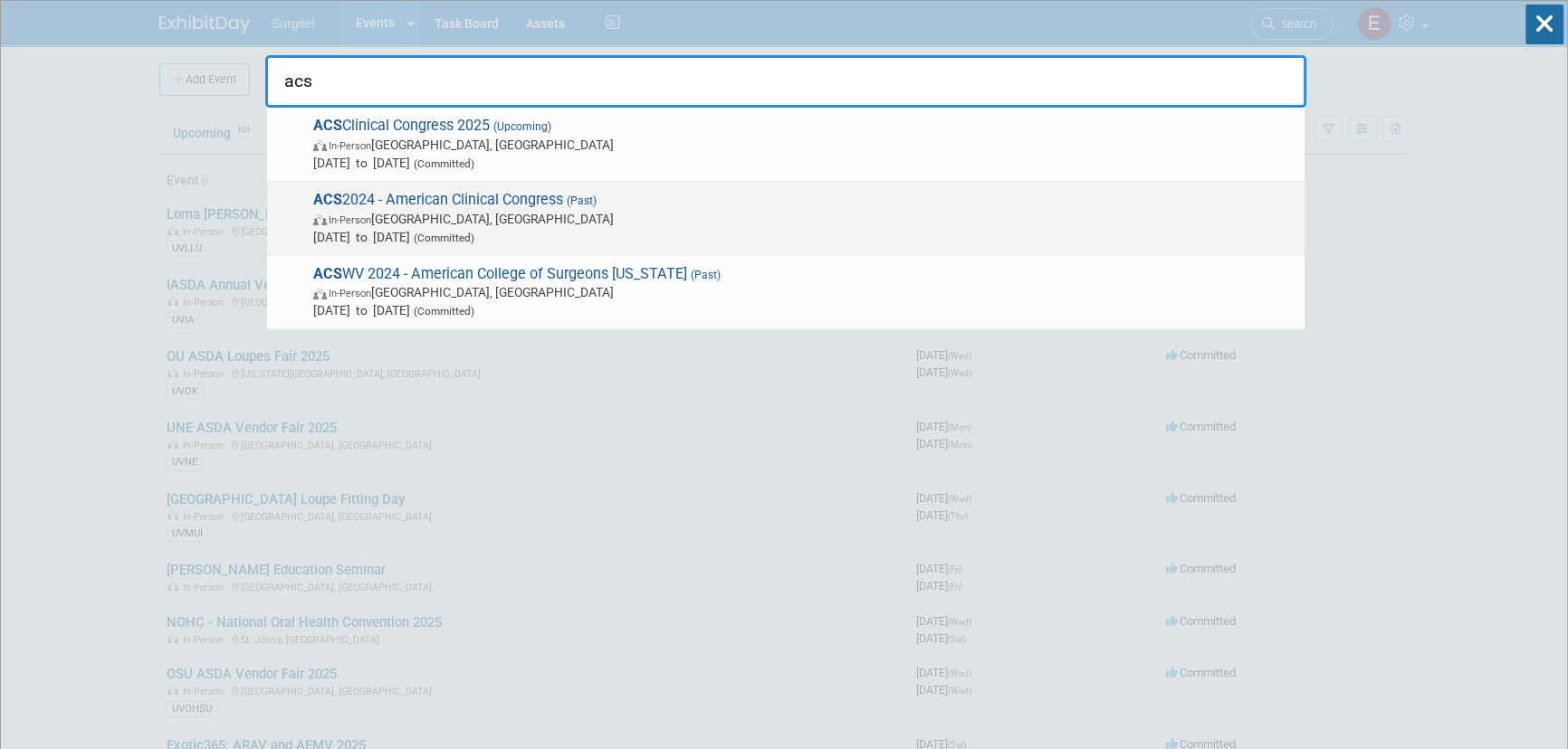
type input "acs"
click at [642, 238] on span "Oct 19, 2024 to Oct 22, 2024 (Committed)" at bounding box center [804, 237] width 983 height 18
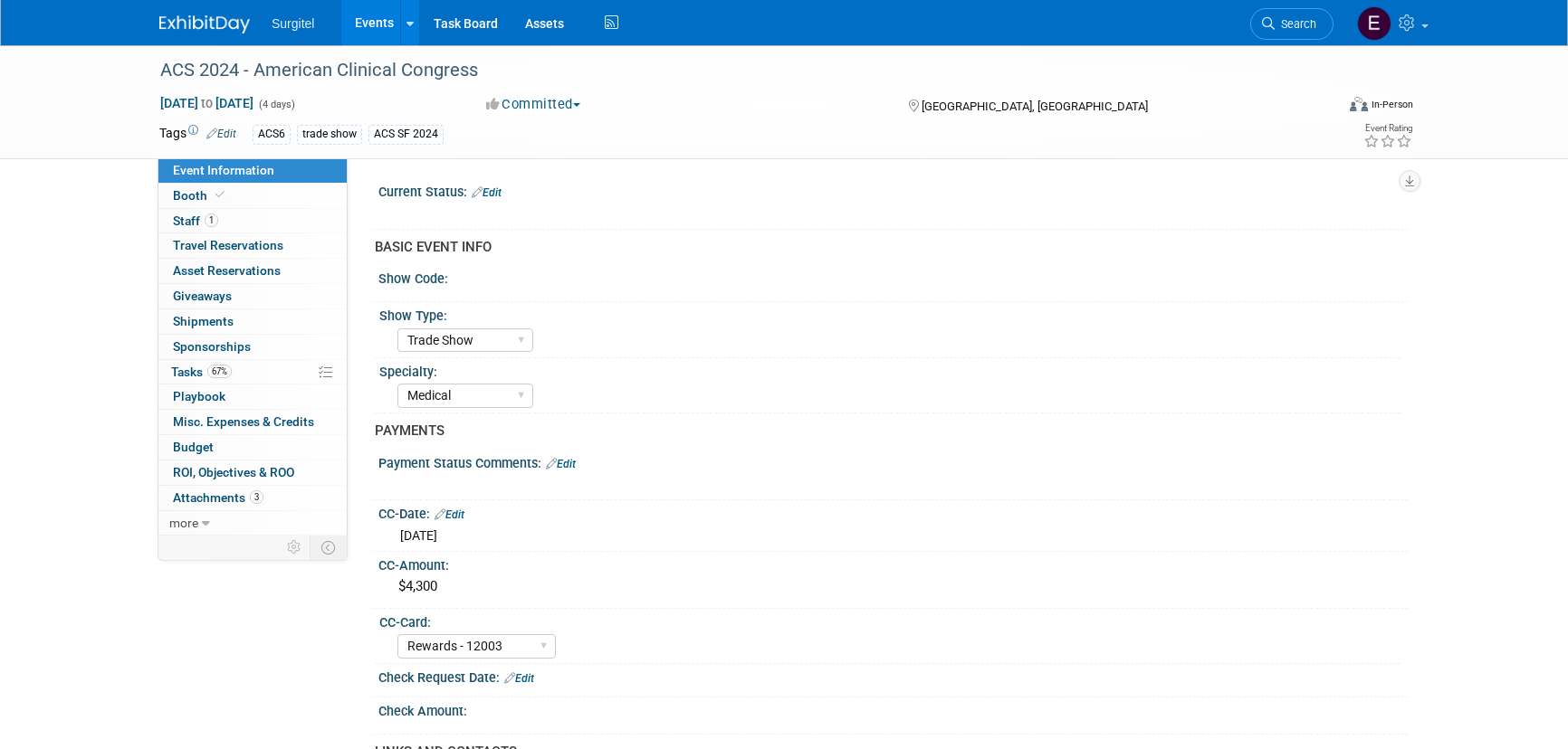
select select "Trade Show"
select select "Medical"
select select "Rewards - 12003"
select select "Yes"
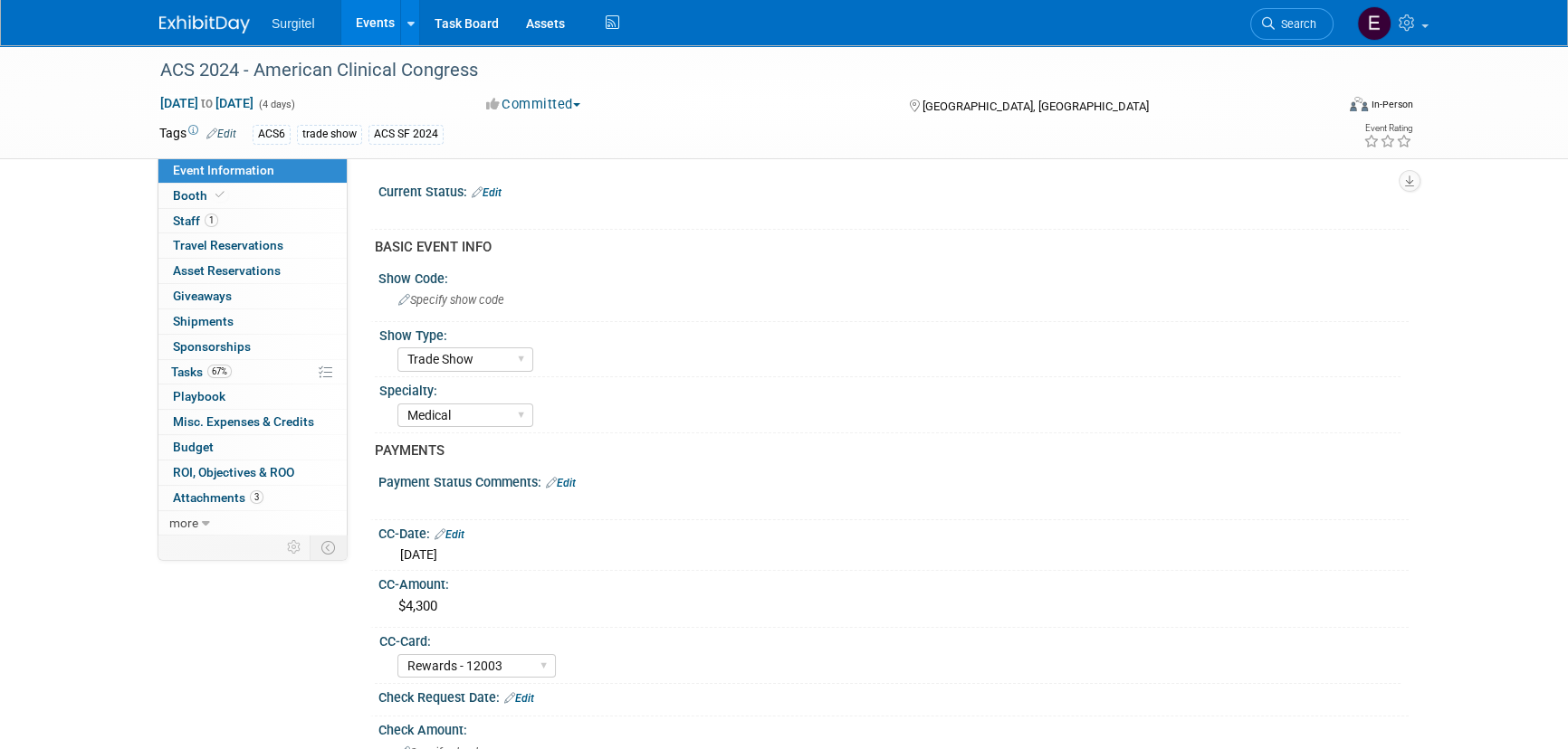
click at [380, 14] on link "Events" at bounding box center [374, 22] width 66 height 46
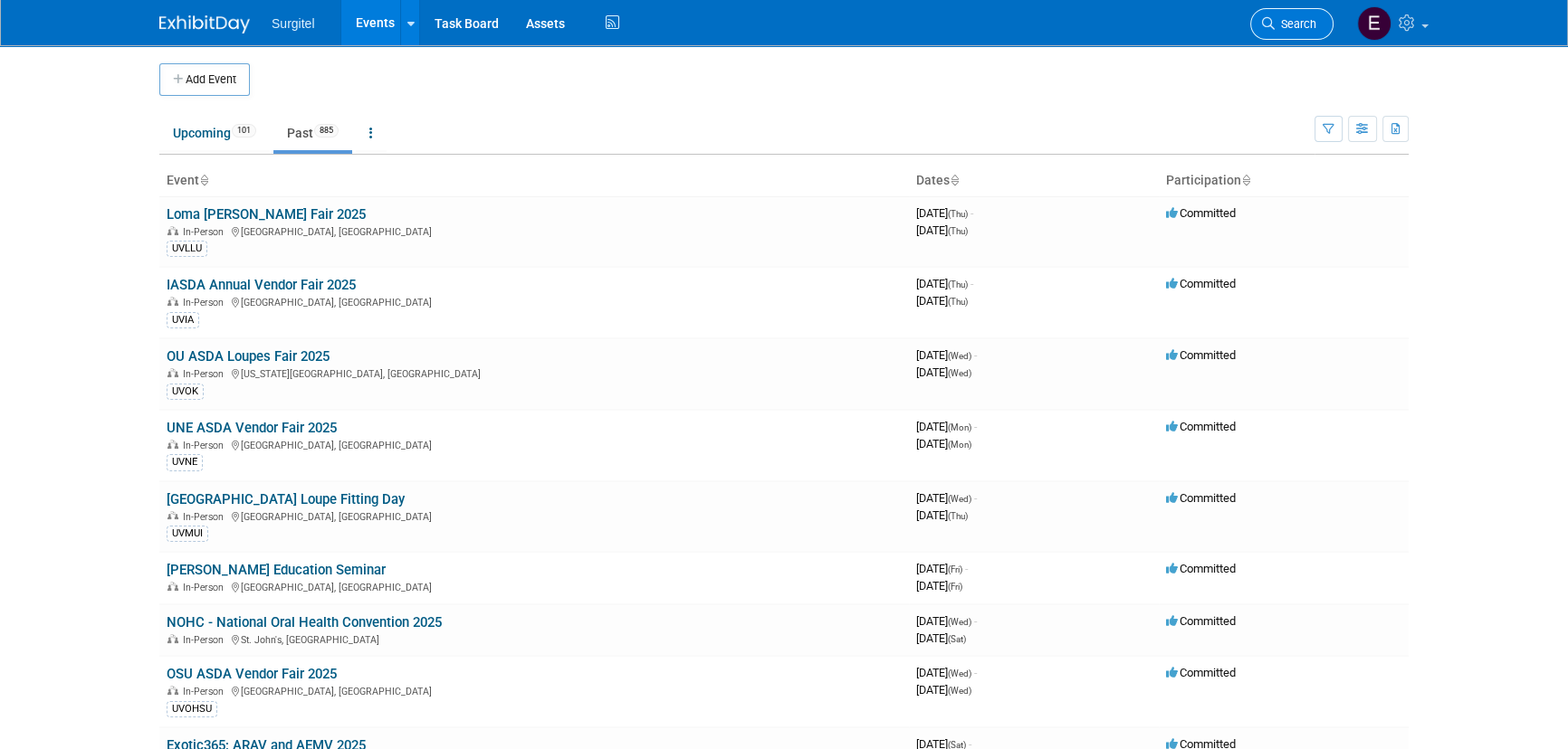
click at [1288, 9] on link "Search" at bounding box center [1292, 23] width 84 height 32
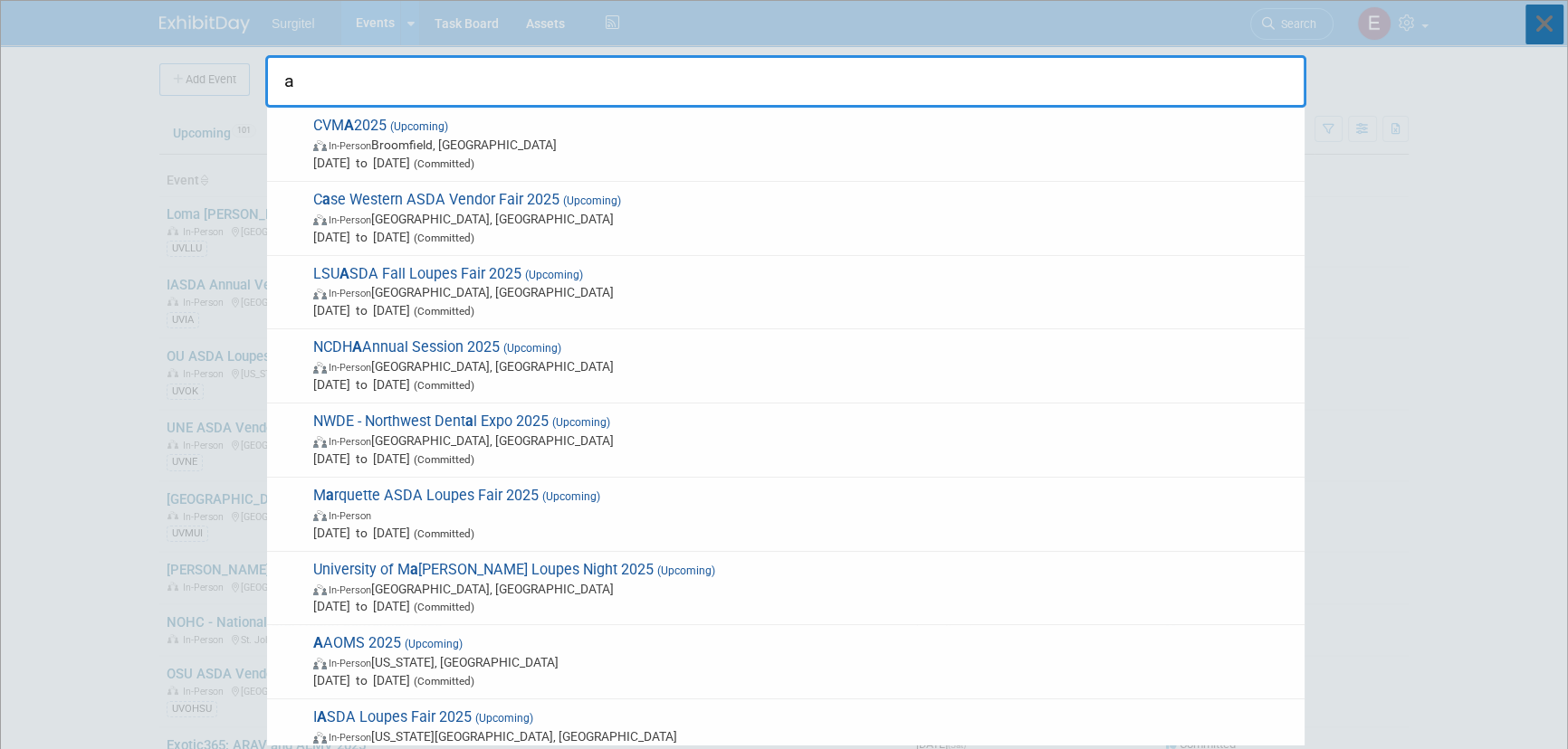
type input "a"
click at [1548, 25] on icon at bounding box center [1545, 24] width 38 height 40
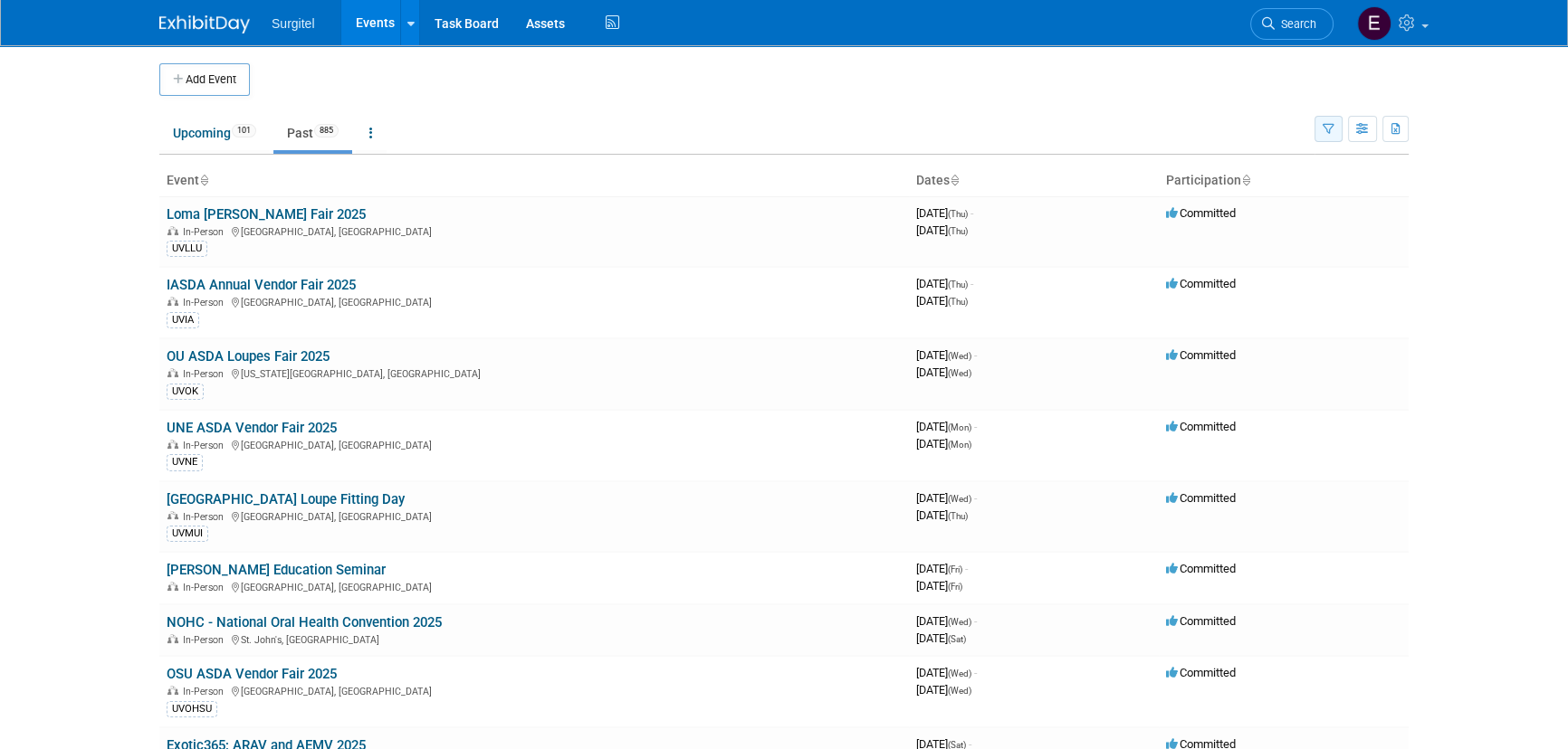
click at [1341, 127] on button "button" at bounding box center [1329, 128] width 28 height 26
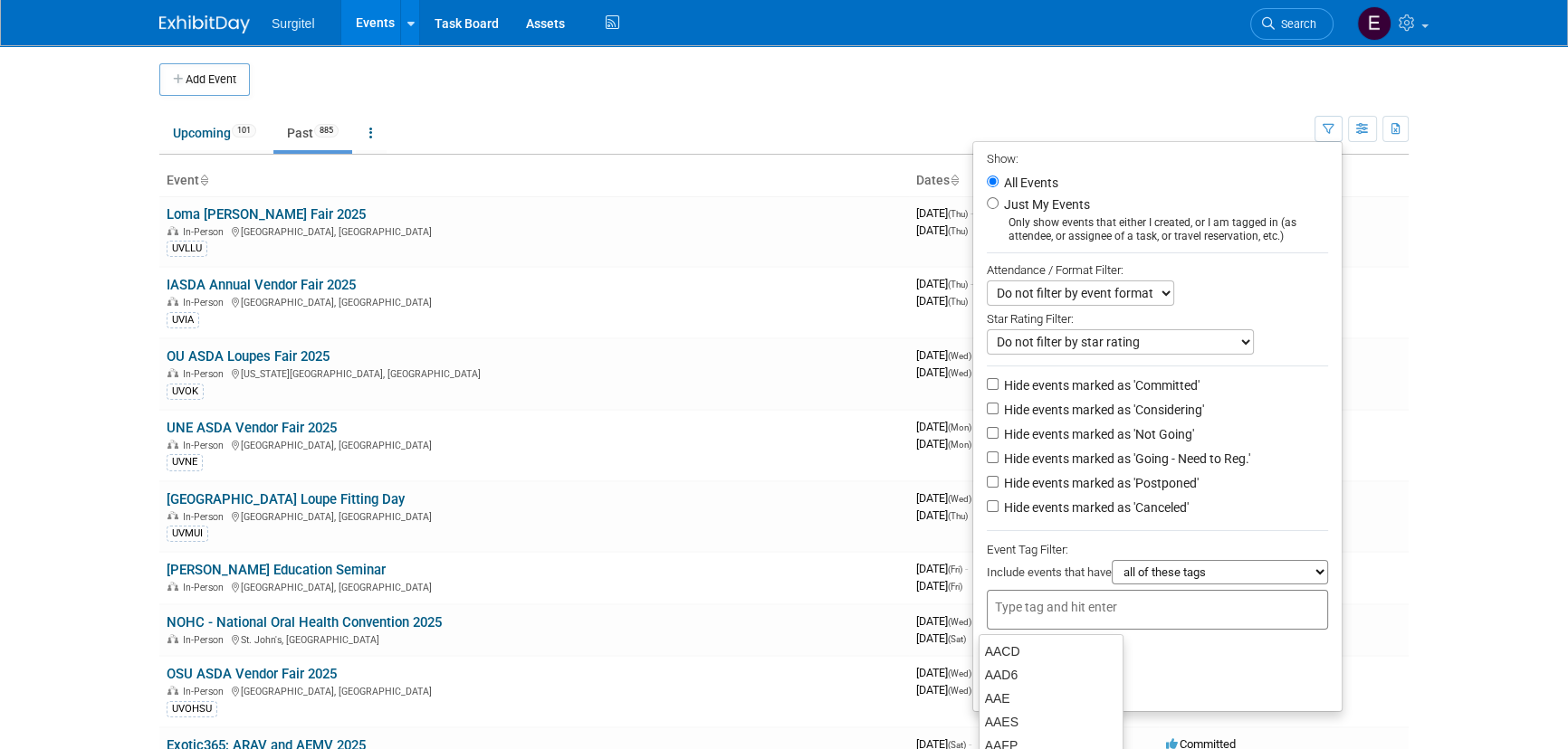
click at [1093, 608] on input "text" at bounding box center [1067, 607] width 145 height 18
type input "acs6"
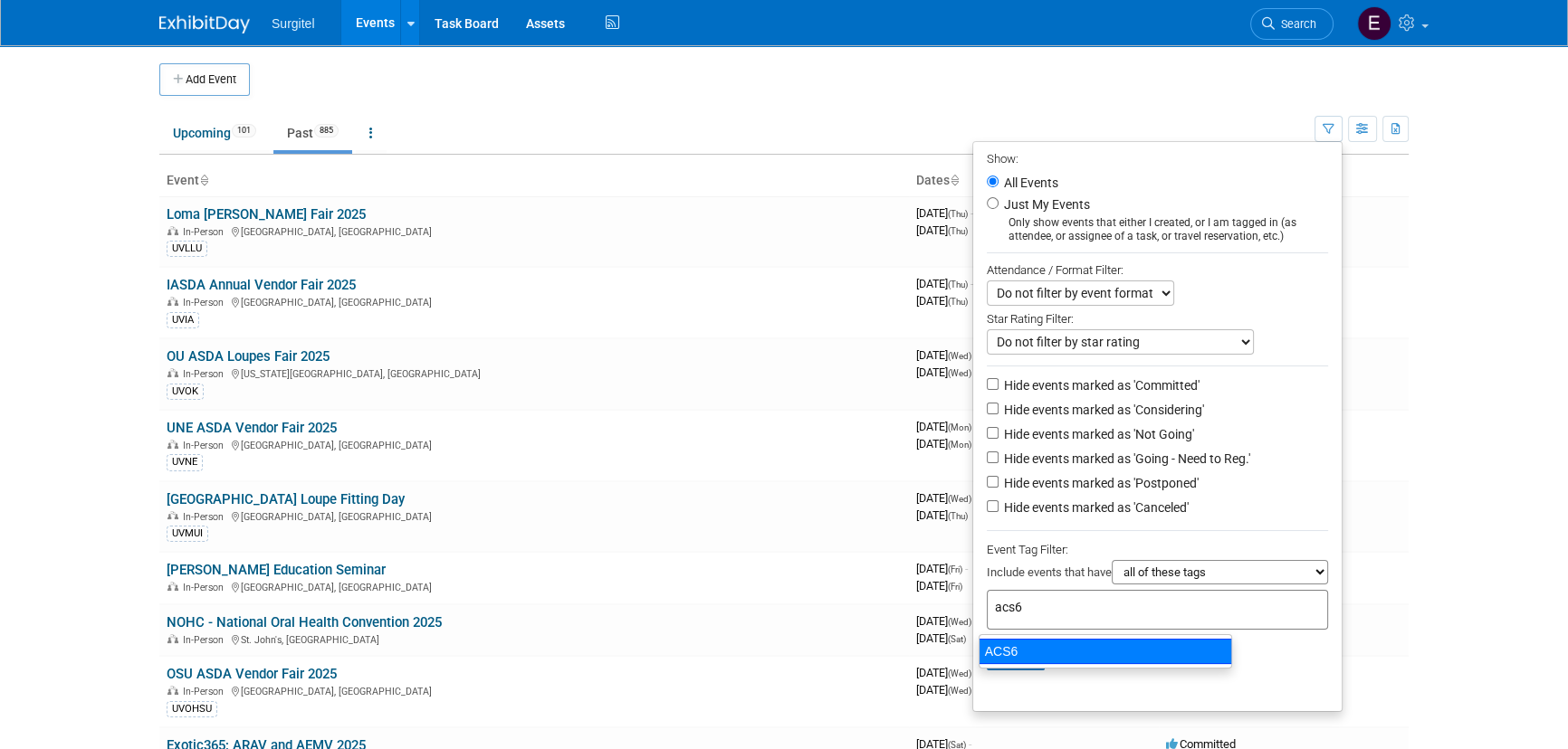
click at [1053, 655] on div "ACS6" at bounding box center [1105, 652] width 254 height 25
type input "ACS6"
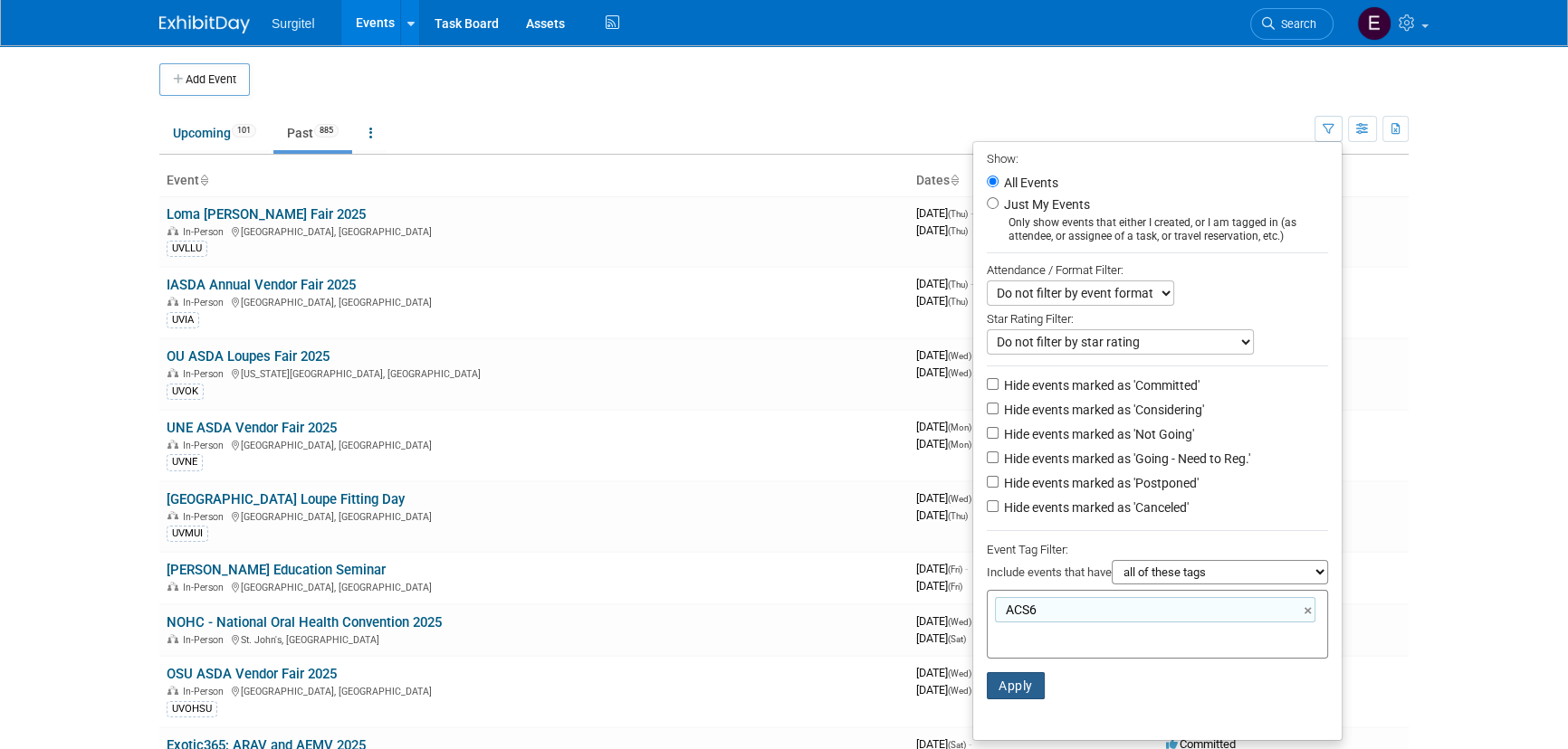
click at [1015, 683] on button "Apply" at bounding box center [1016, 686] width 58 height 27
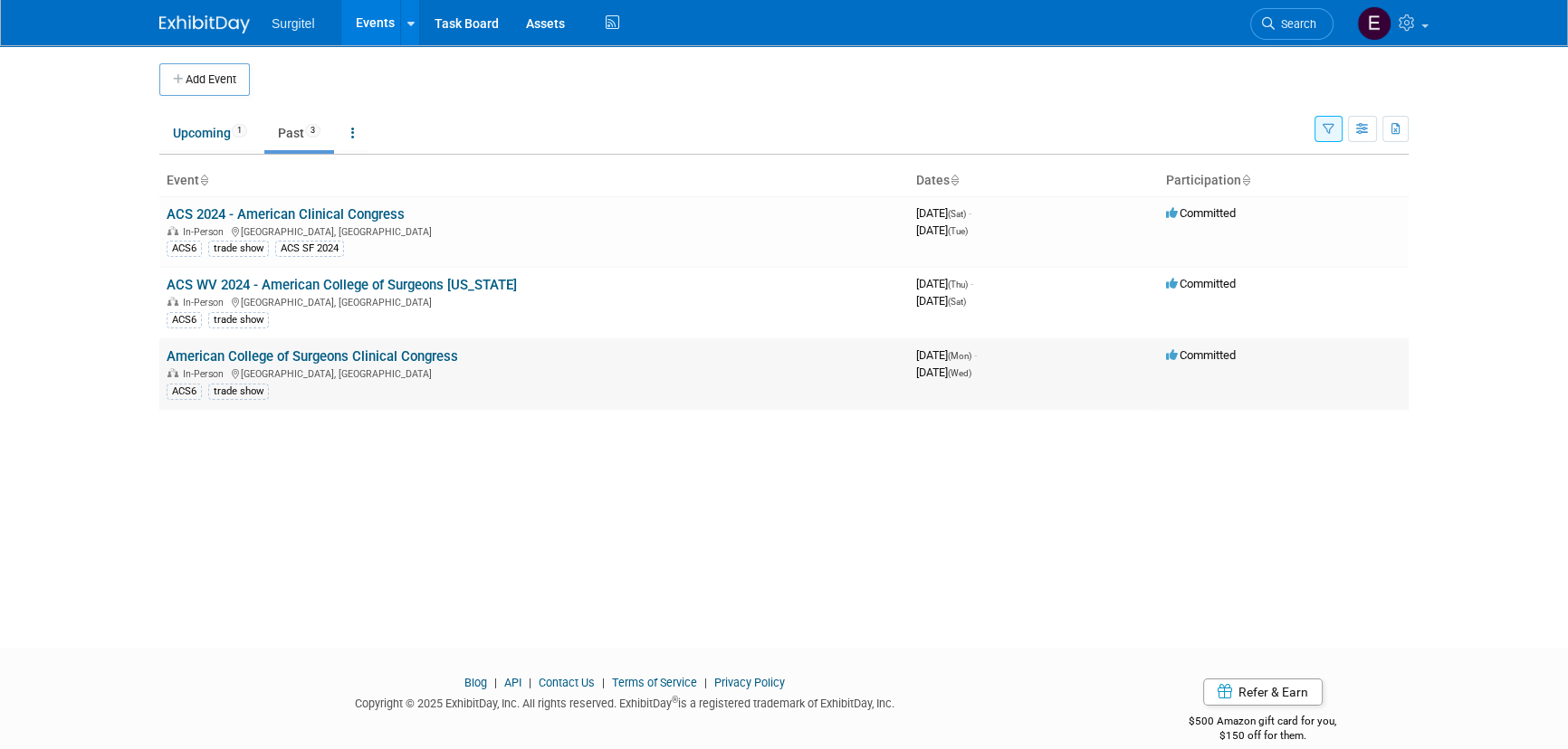
click at [365, 351] on link "American College of Surgeons Clinical Congress" at bounding box center [312, 357] width 292 height 17
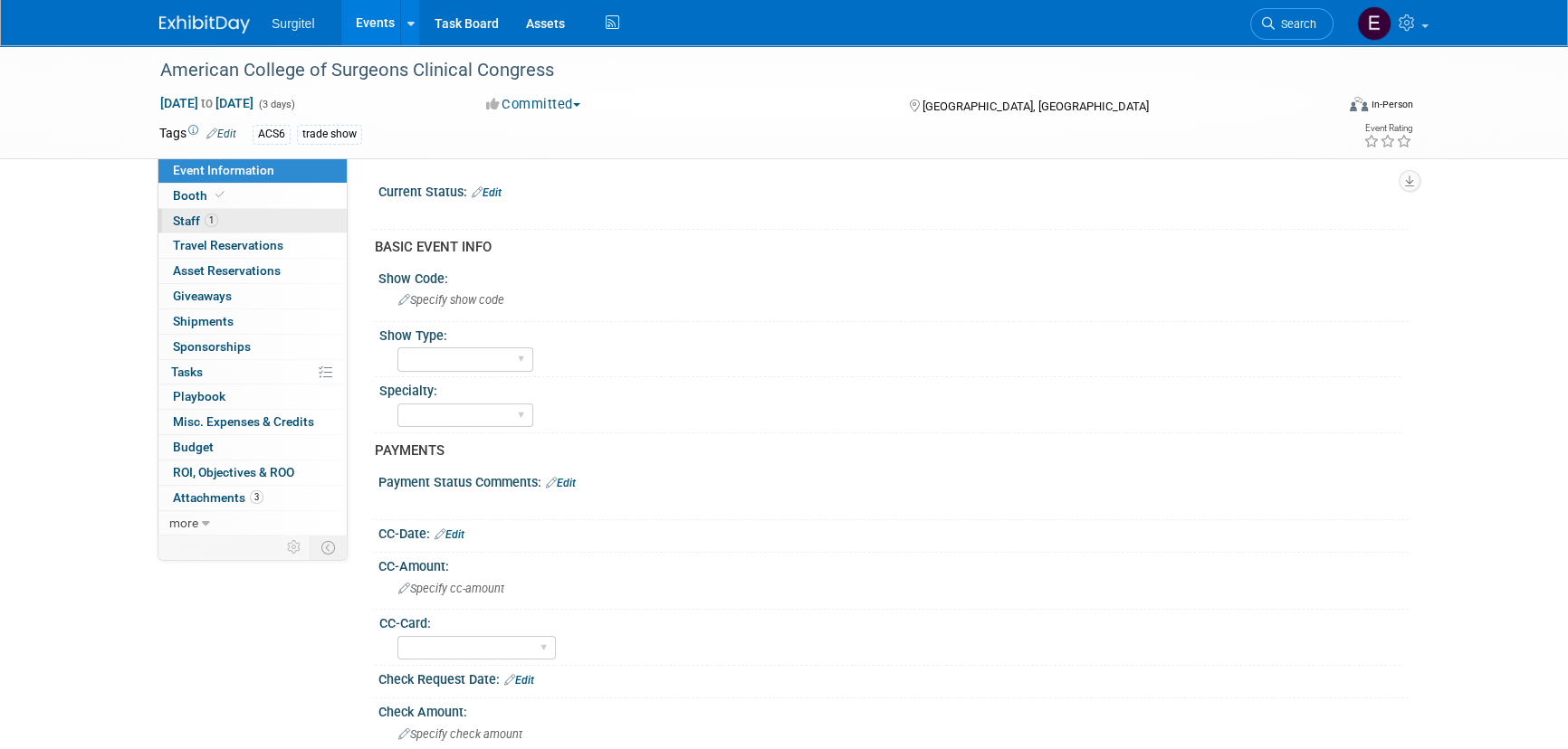
click at [215, 217] on span "1" at bounding box center [212, 221] width 14 height 14
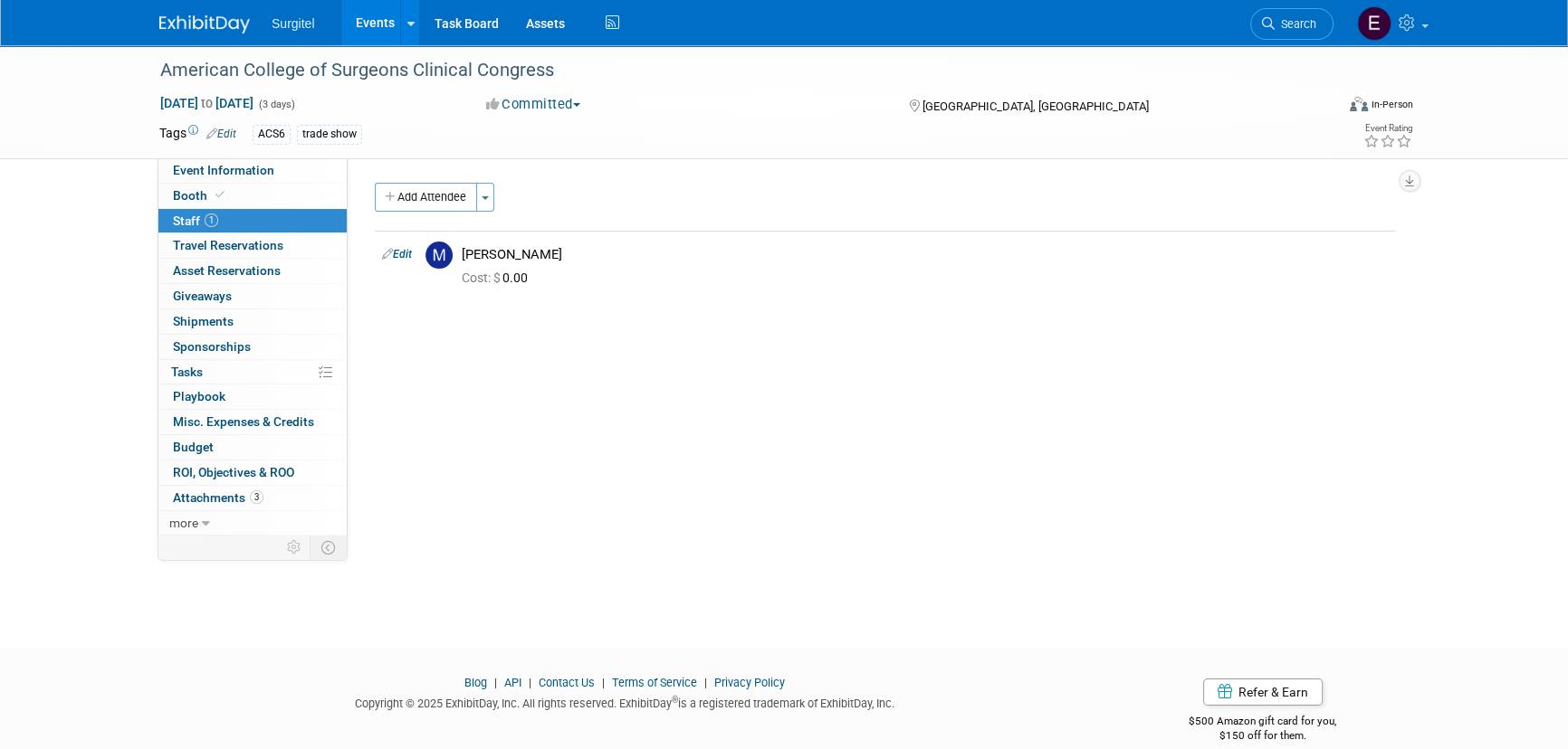
click at [367, 17] on link "Events" at bounding box center [374, 22] width 66 height 46
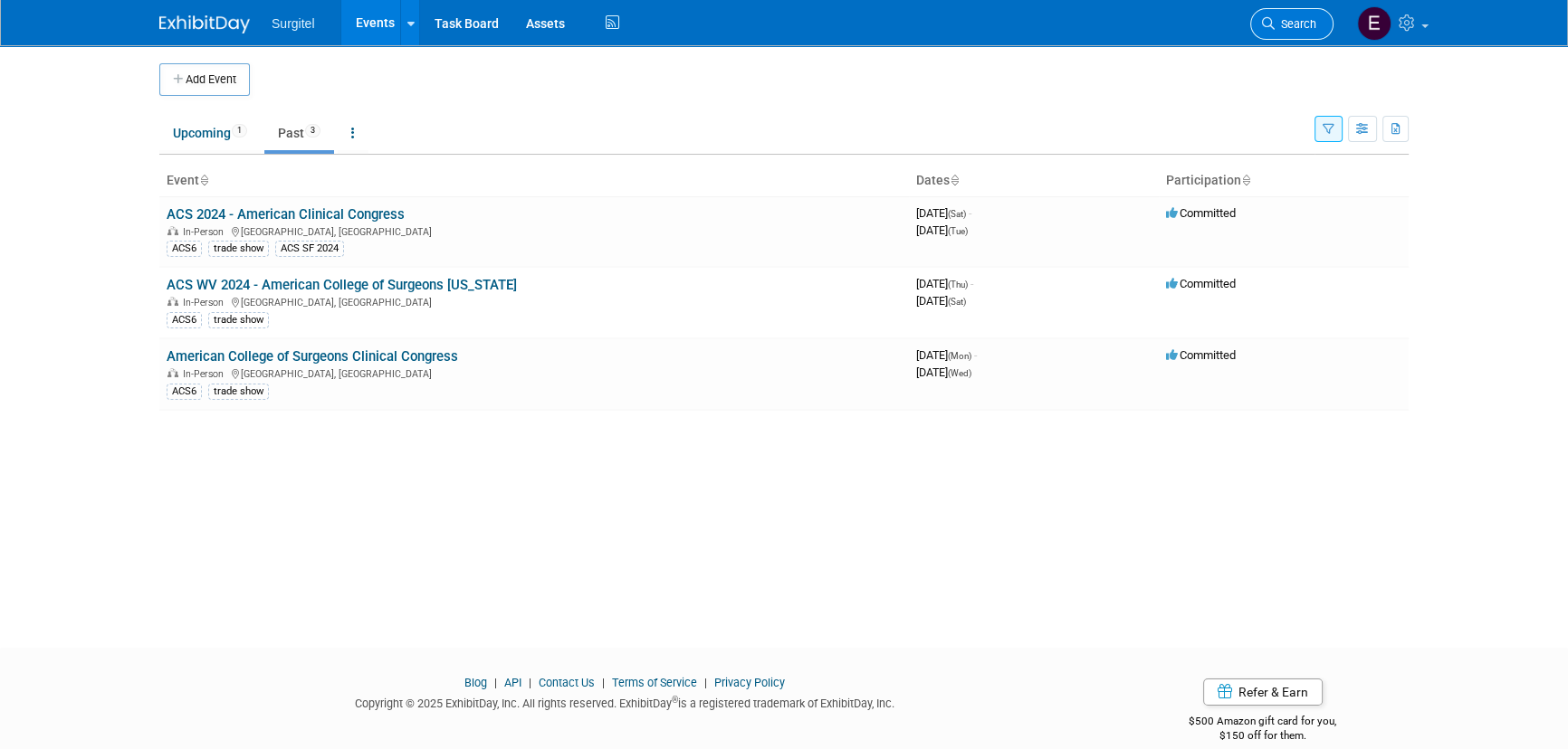
click at [1300, 20] on span "Search" at bounding box center [1296, 24] width 42 height 14
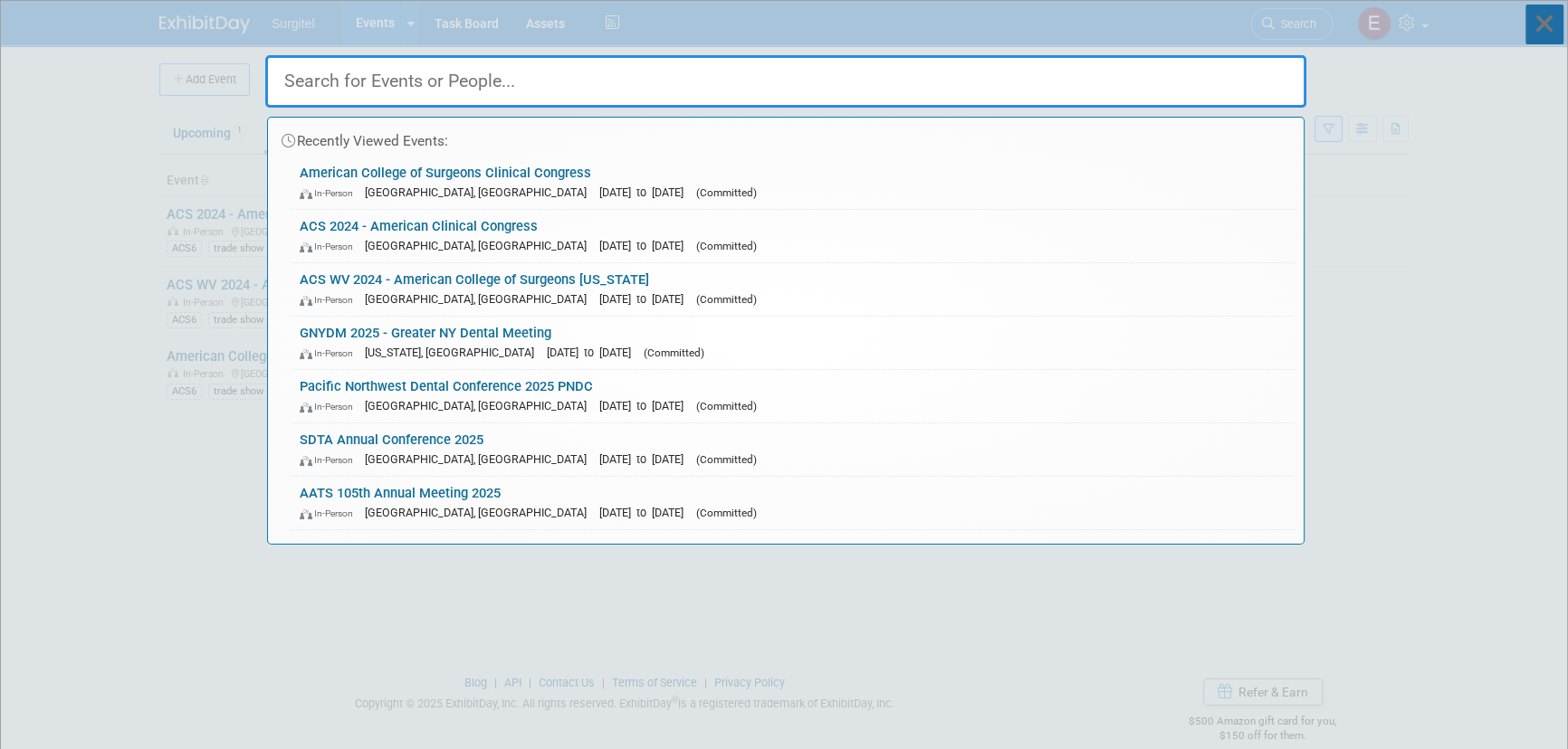
click at [1544, 20] on icon at bounding box center [1545, 24] width 38 height 40
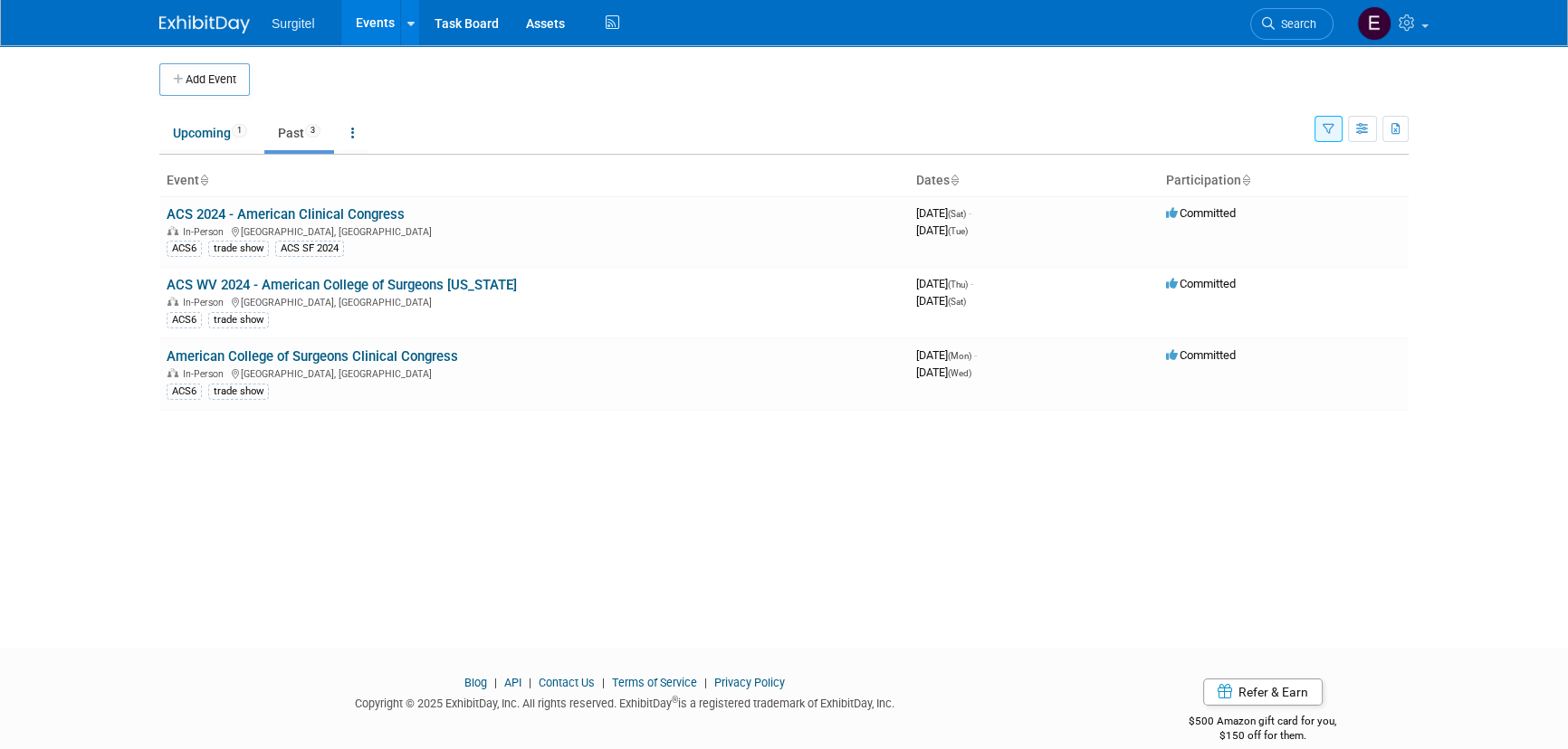
click at [1328, 132] on icon "button" at bounding box center [1329, 130] width 12 height 12
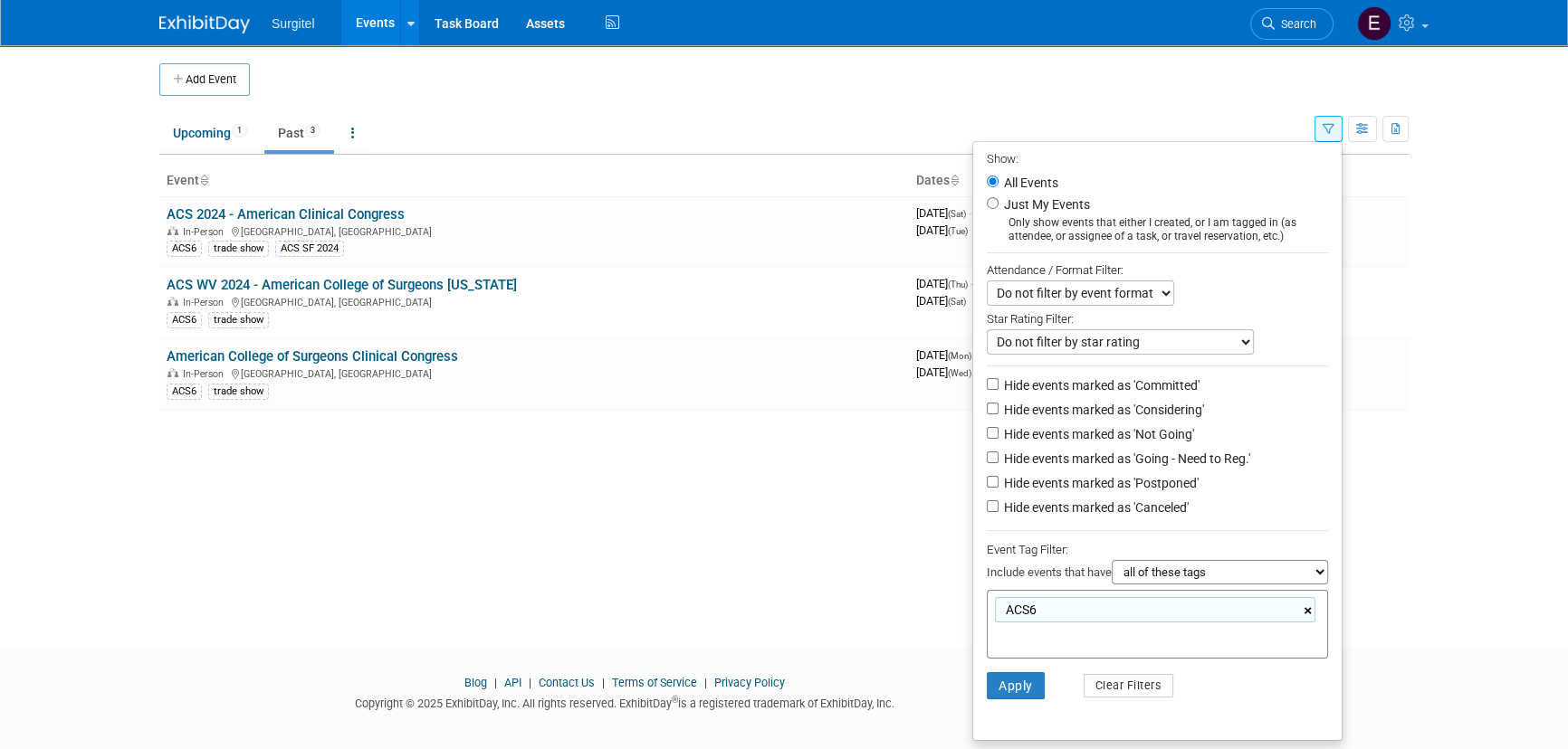
click at [1311, 615] on link "×" at bounding box center [1309, 611] width 12 height 20
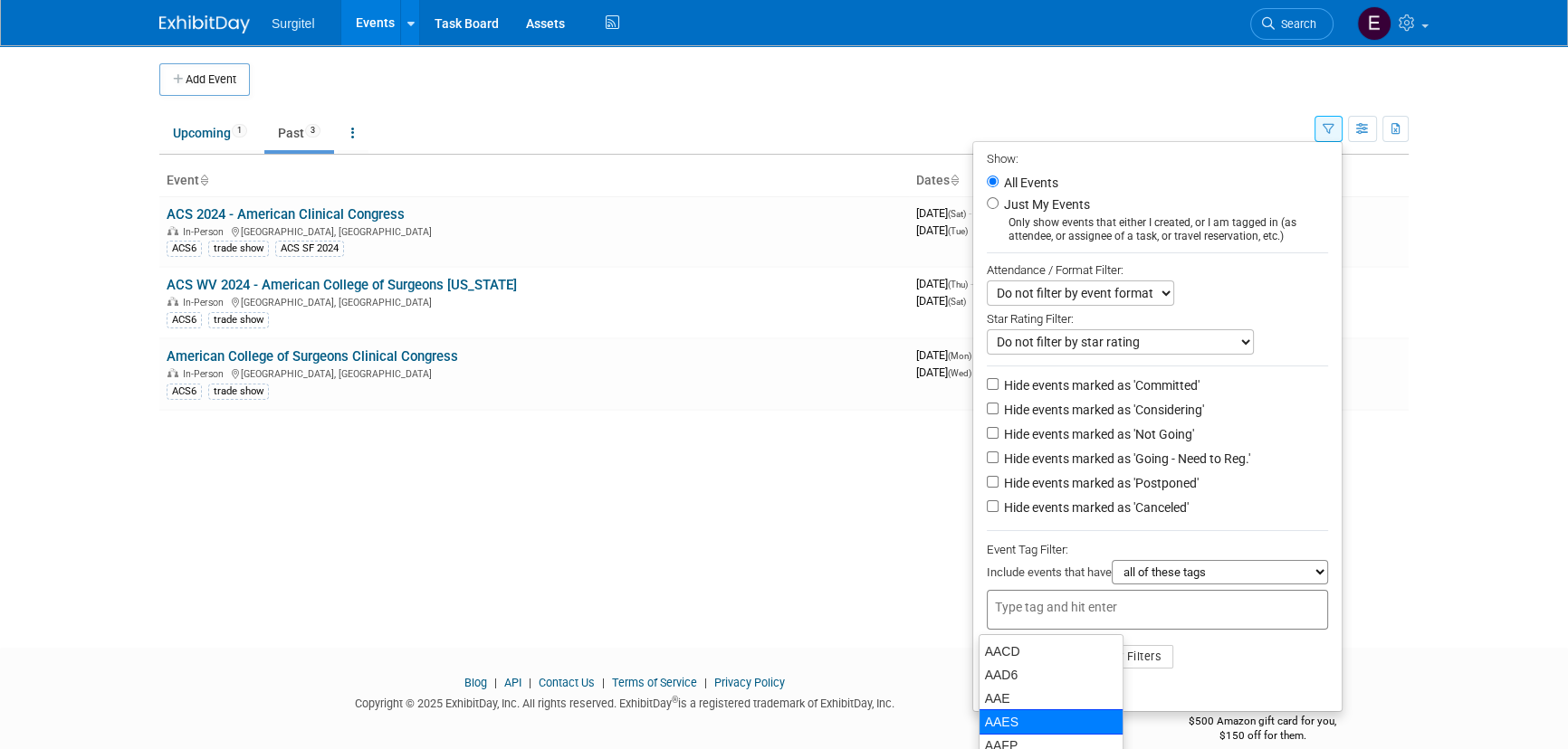
click at [1171, 691] on ul "Show: All Events Just My Events Only show events that either I created, or I am…" at bounding box center [1157, 426] width 370 height 571
click at [993, 659] on button "Apply" at bounding box center [1016, 657] width 58 height 27
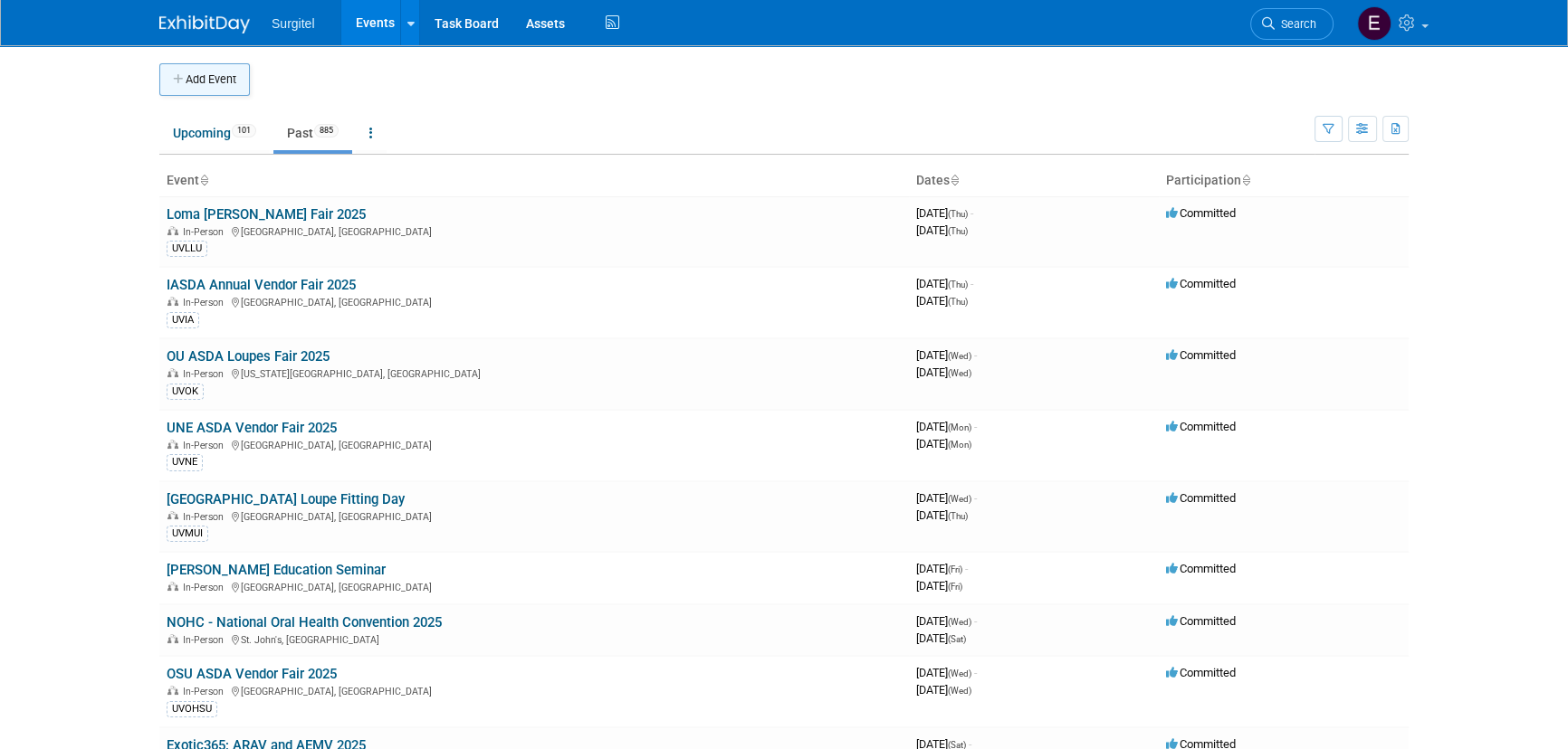
click at [214, 84] on button "Add Event" at bounding box center [204, 80] width 90 height 33
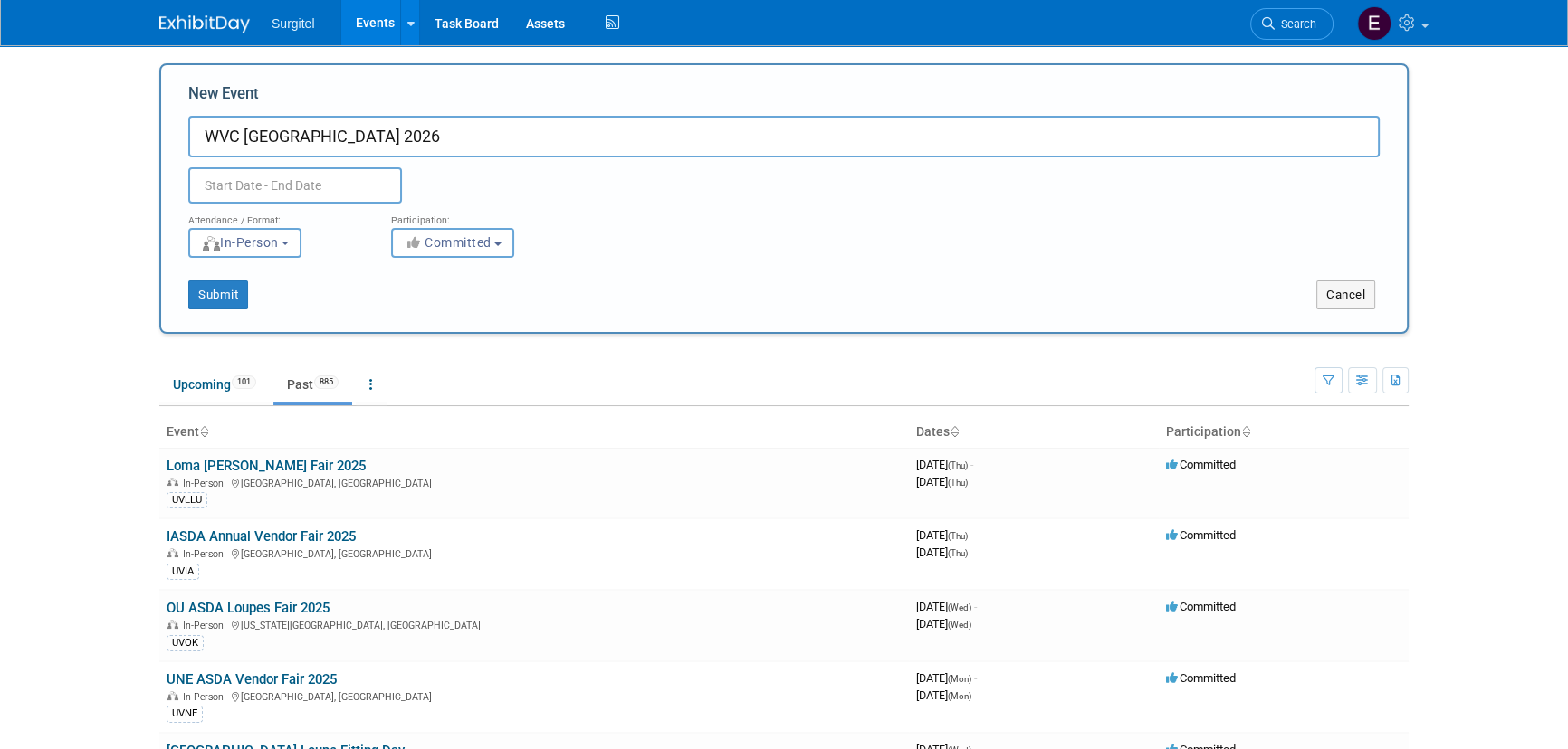
type input "WVC [GEOGRAPHIC_DATA] 2026"
click at [297, 181] on input "text" at bounding box center [296, 185] width 214 height 36
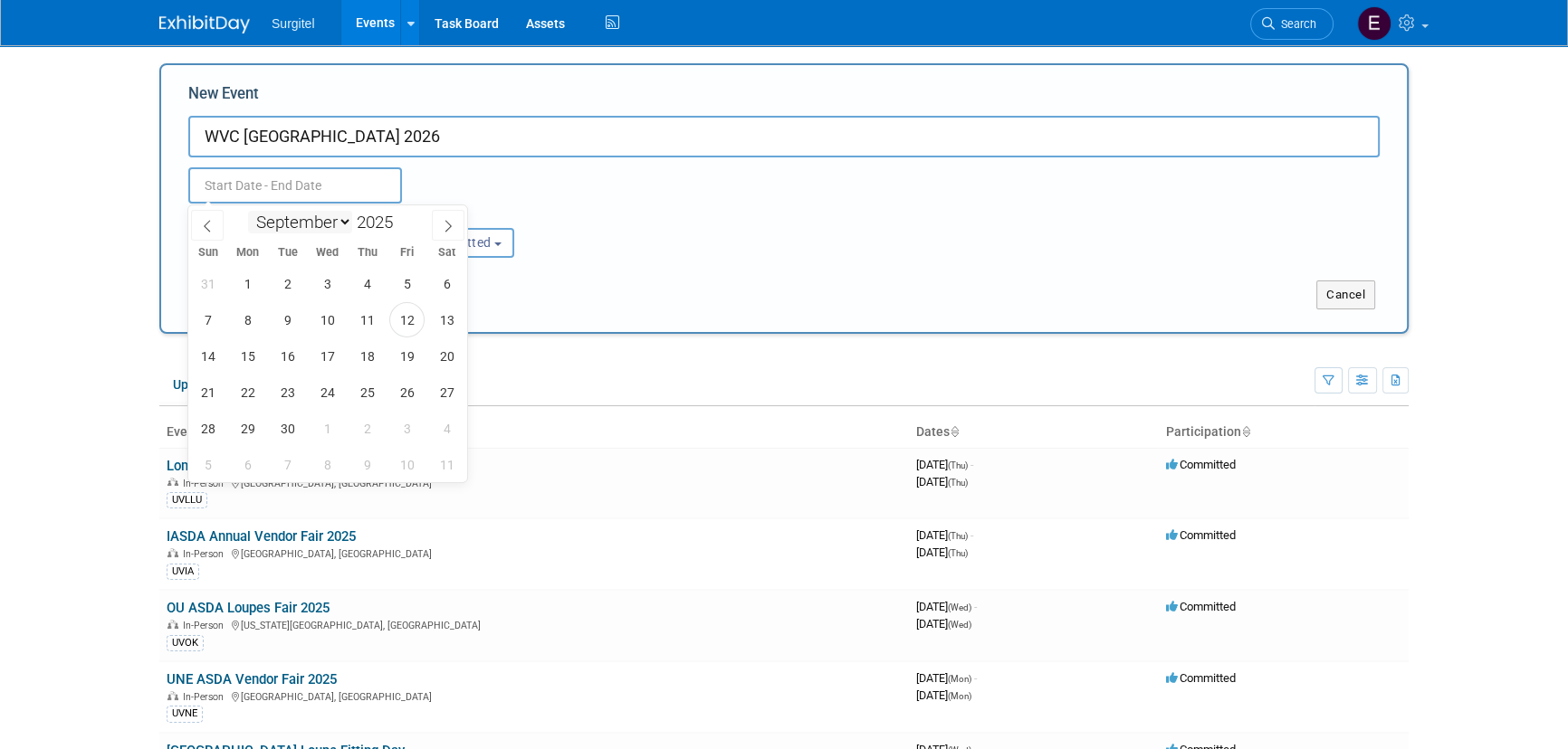
click at [310, 231] on select "January February March April May June July August September October November De…" at bounding box center [299, 221] width 104 height 22
select select "7"
click at [248, 211] on select "January February March April May June July August September October November De…" at bounding box center [299, 221] width 104 height 22
click at [397, 217] on span at bounding box center [400, 217] width 13 height 11
type input "2026"
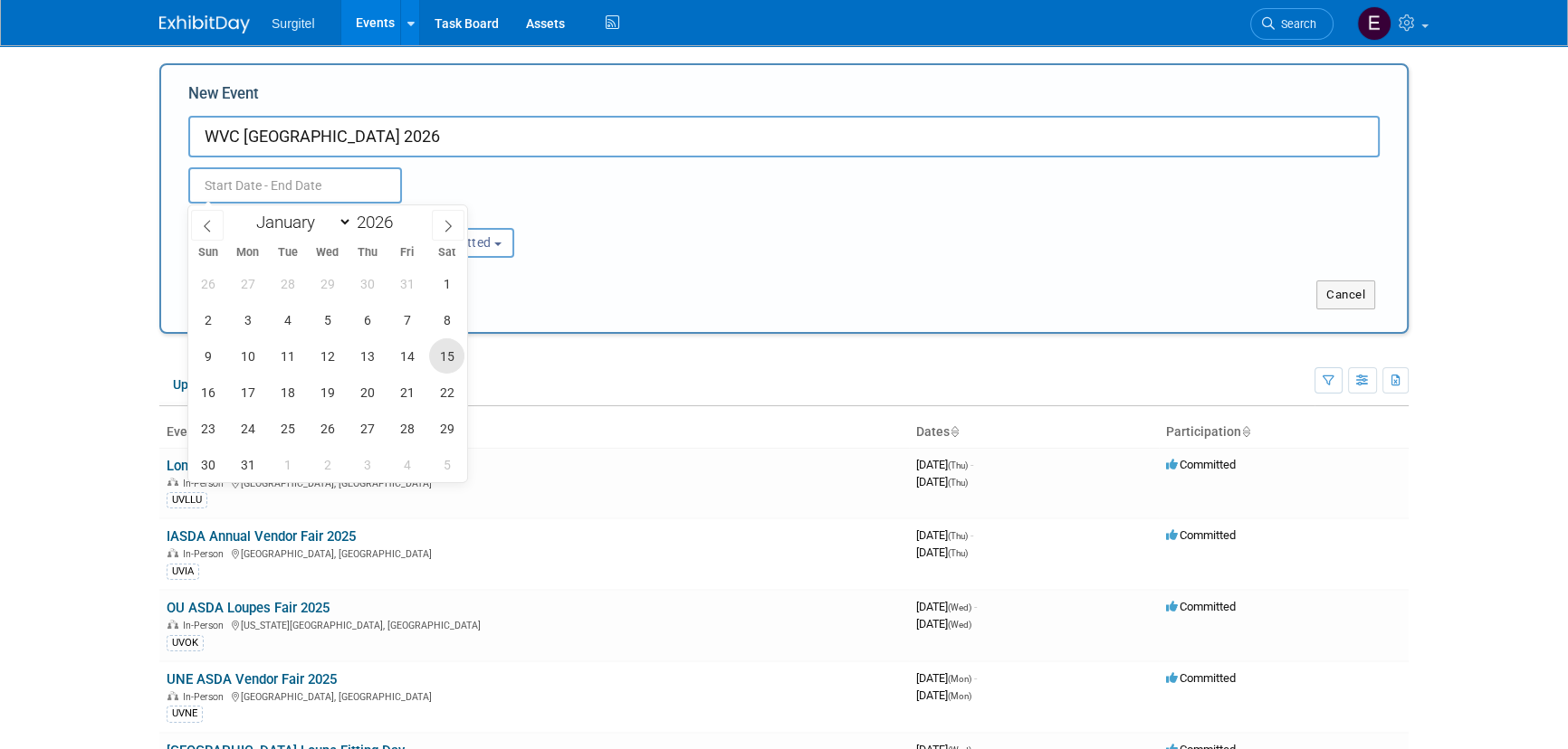
click at [436, 357] on span "15" at bounding box center [447, 356] width 35 height 35
click at [295, 391] on span "18" at bounding box center [288, 392] width 35 height 35
type input "[DATE] to [DATE]"
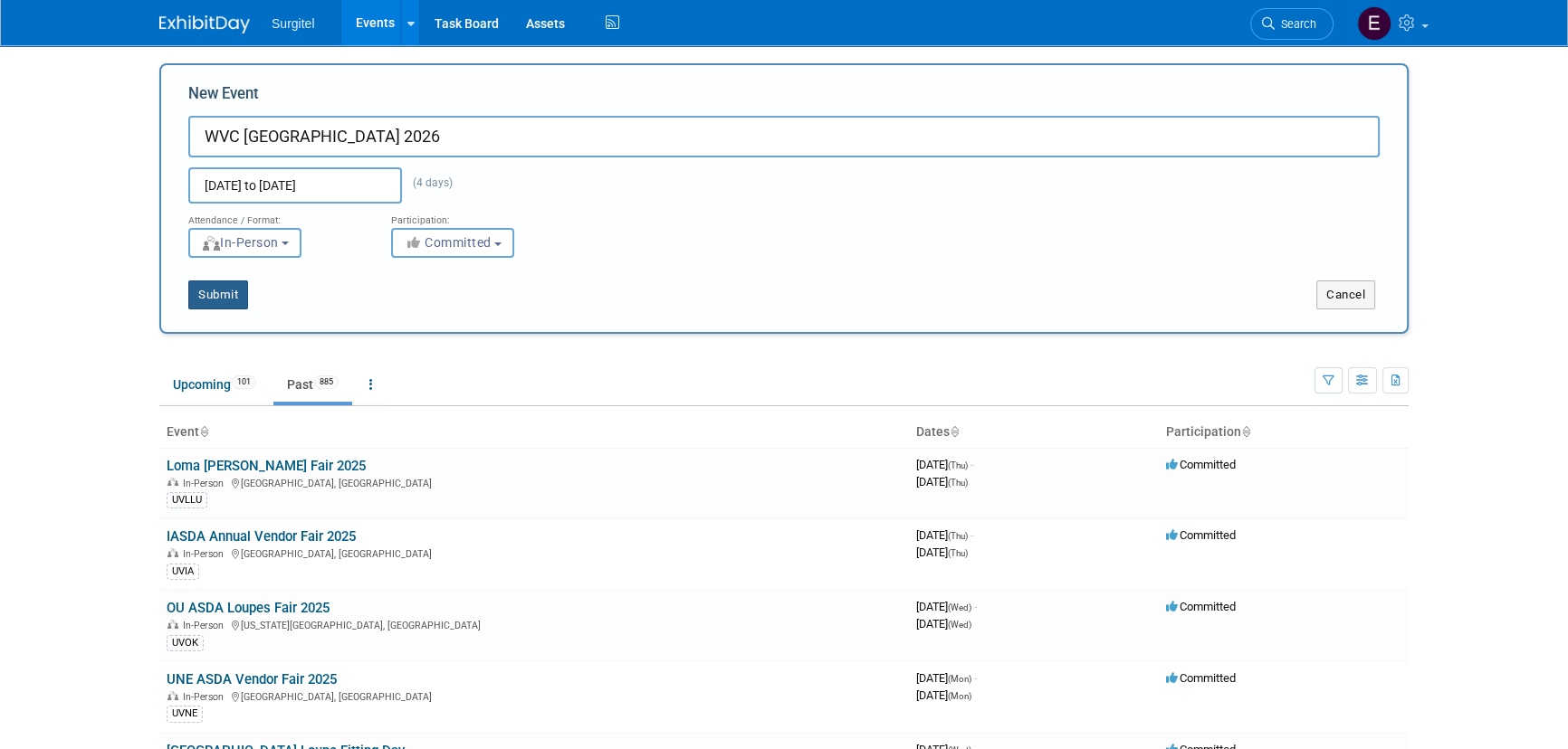
click at [231, 283] on button "Submit" at bounding box center [218, 295] width 59 height 29
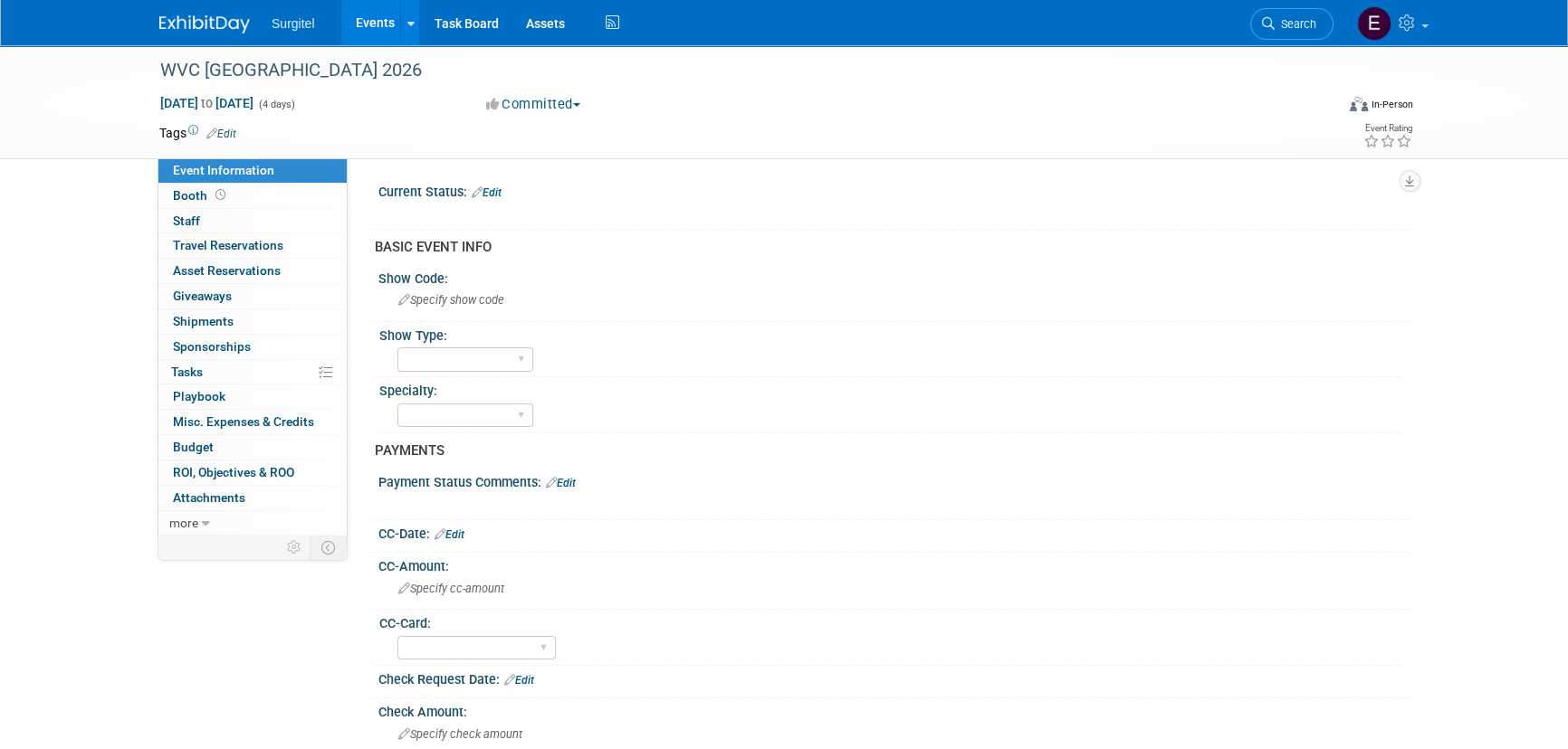
click at [236, 134] on link "Edit" at bounding box center [221, 133] width 30 height 13
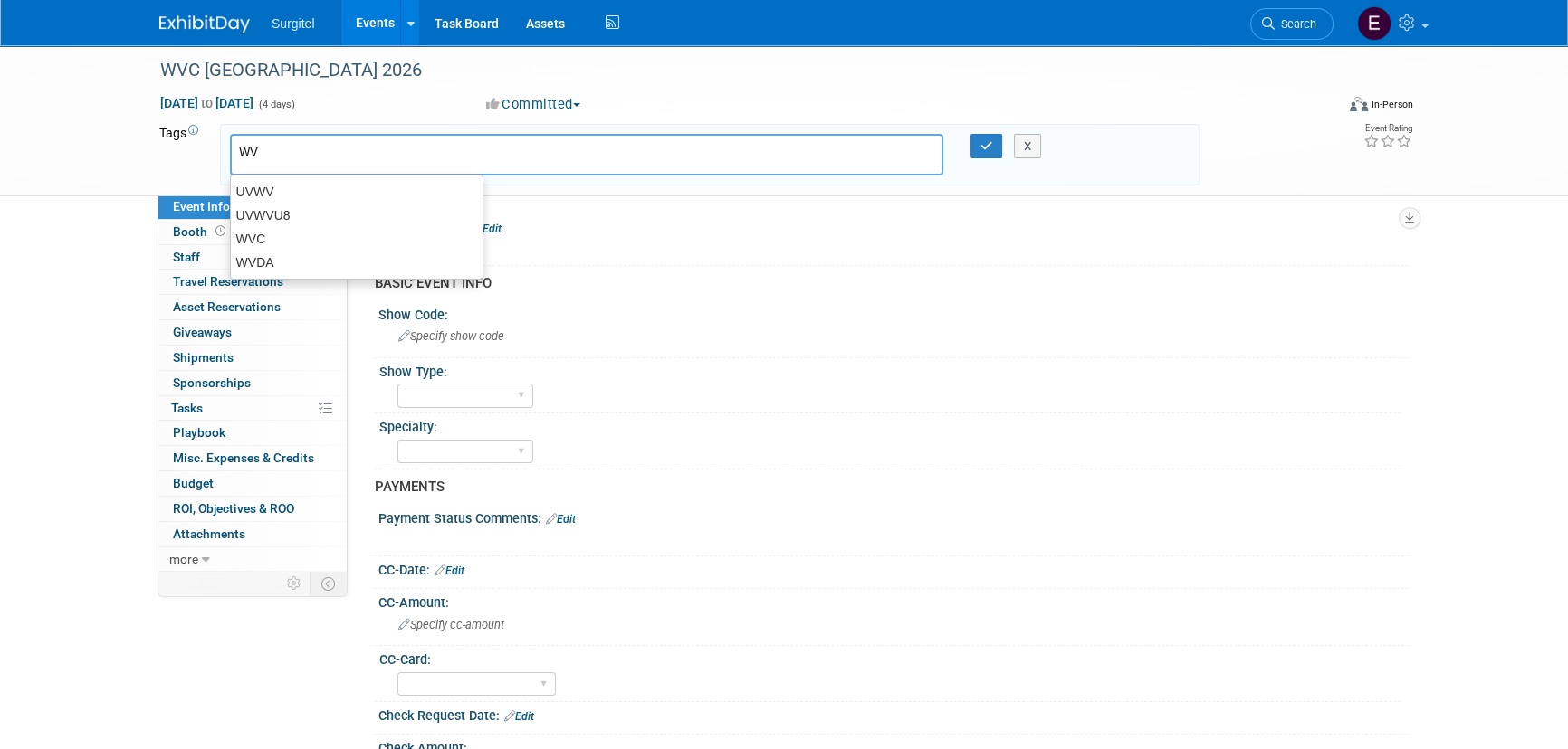
type input "WVC"
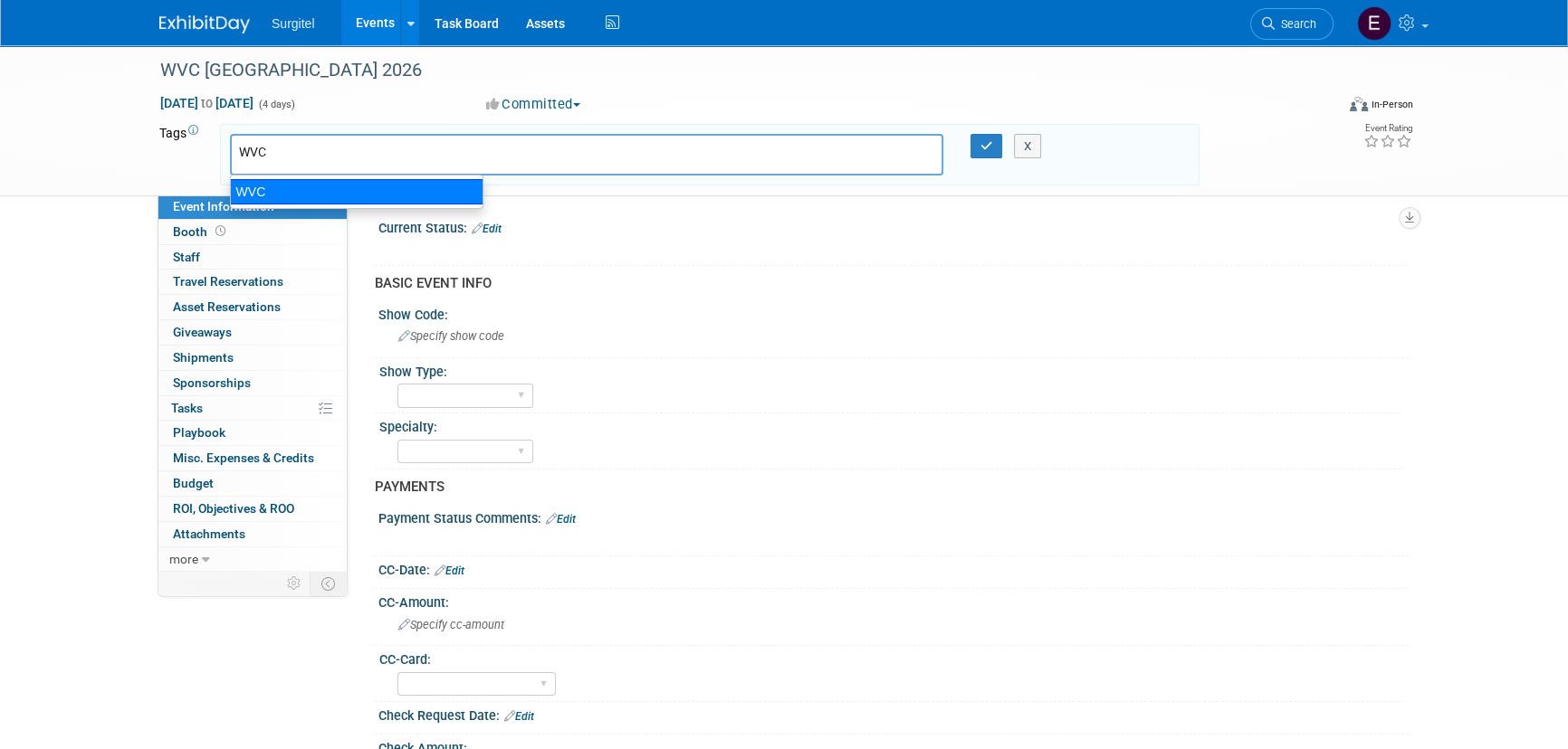
click at [366, 193] on div "WVC" at bounding box center [357, 191] width 254 height 25
type input "WVC"
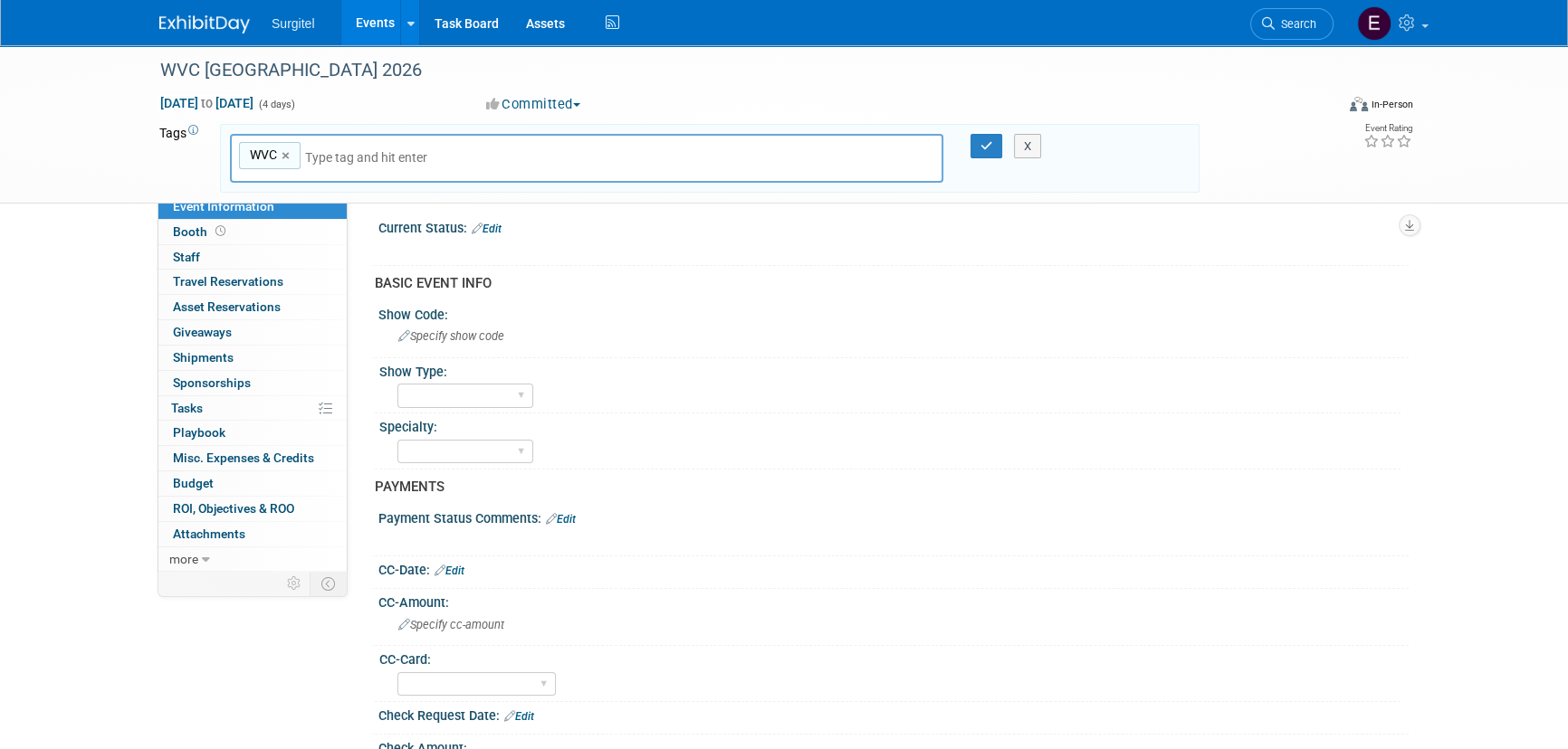
click at [967, 152] on div at bounding box center [976, 147] width 38 height 25
click at [983, 146] on icon "button" at bounding box center [987, 146] width 13 height 12
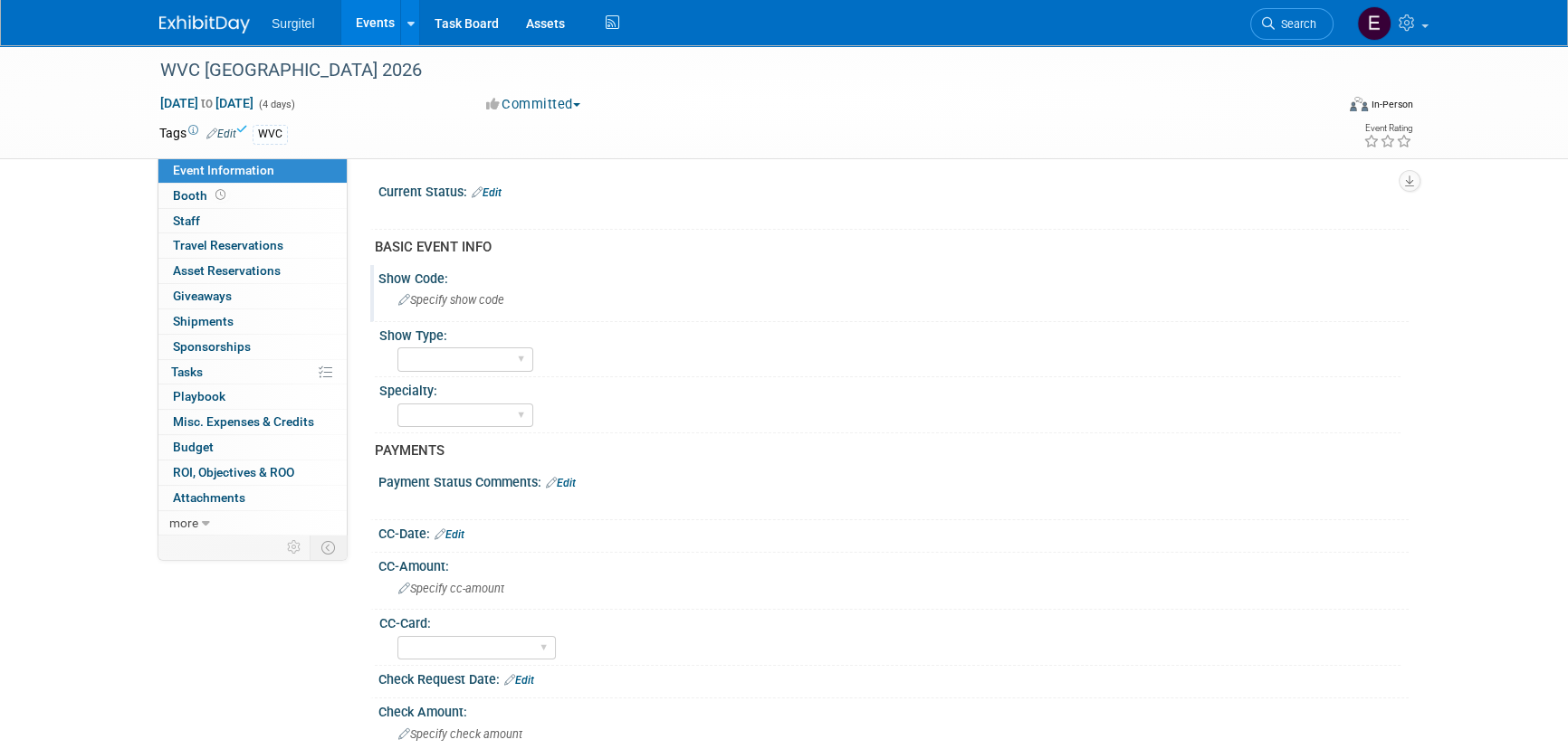
click at [567, 305] on div "Specify show code" at bounding box center [893, 299] width 1003 height 28
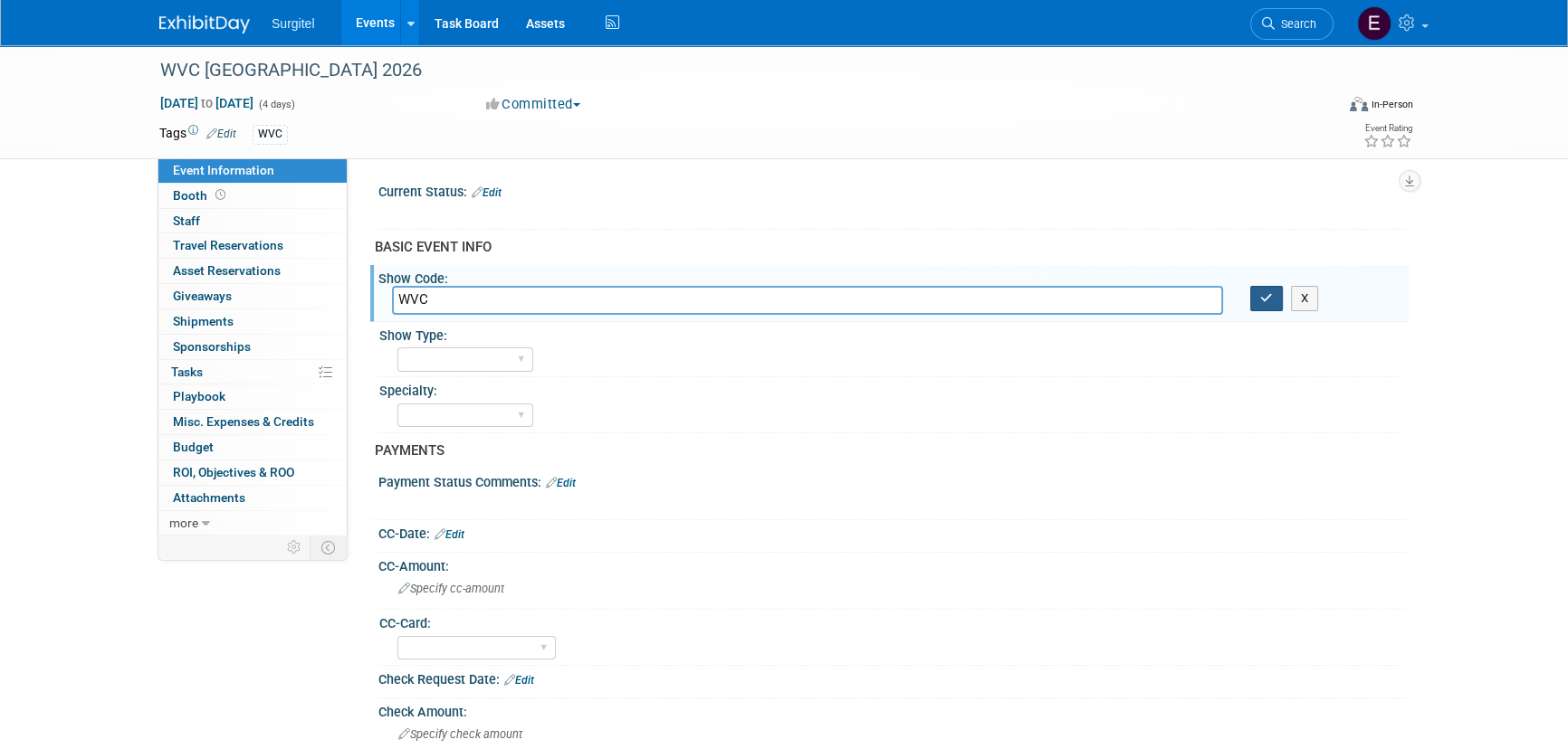
type input "WVC"
click at [1279, 294] on button "button" at bounding box center [1267, 298] width 33 height 25
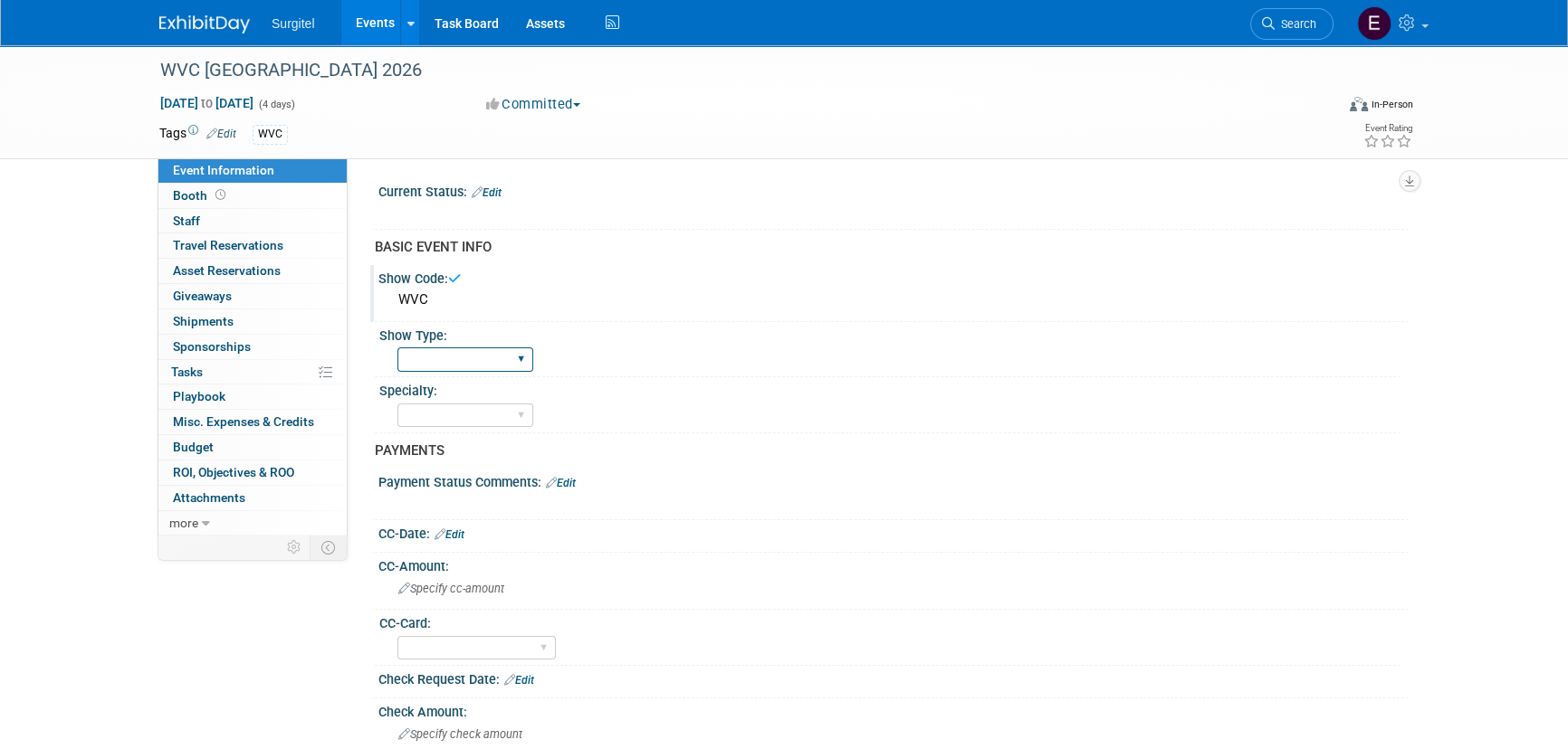
click at [477, 362] on select "School Show Trade Show Wet Lab CE Course Lunch and Learn" at bounding box center [466, 359] width 136 height 24
select select "Trade Show"
click at [398, 348] on select "School Show Trade Show Wet Lab CE Course Lunch and Learn" at bounding box center [466, 359] width 136 height 24
click at [453, 417] on select "Dental Hygiene Medical Veterinarian Other" at bounding box center [466, 415] width 136 height 24
select select "Dental"
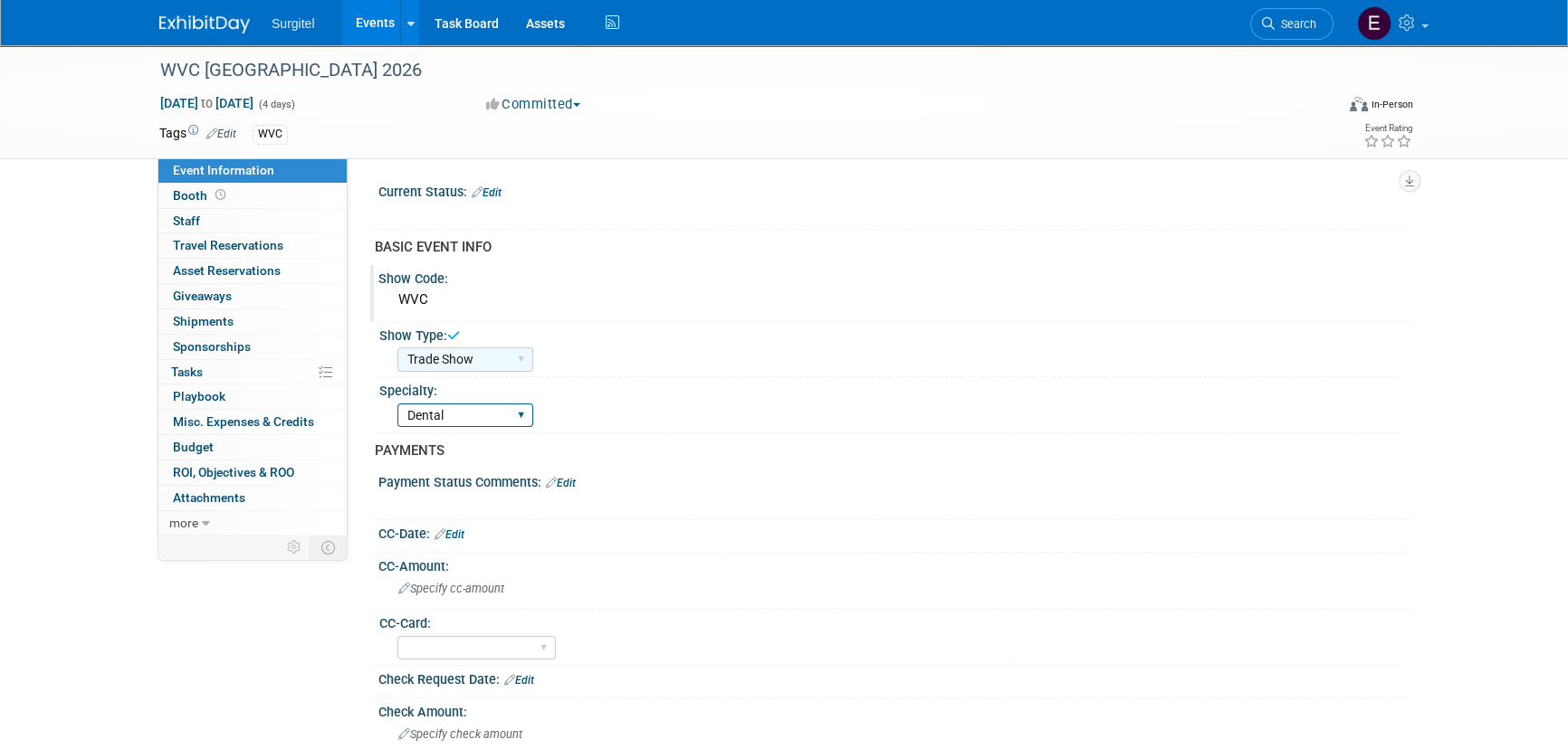
click at [398, 403] on select "Dental Hygiene Medical Veterinarian Other" at bounding box center [466, 415] width 136 height 24
click at [465, 536] on link "Edit" at bounding box center [449, 534] width 30 height 13
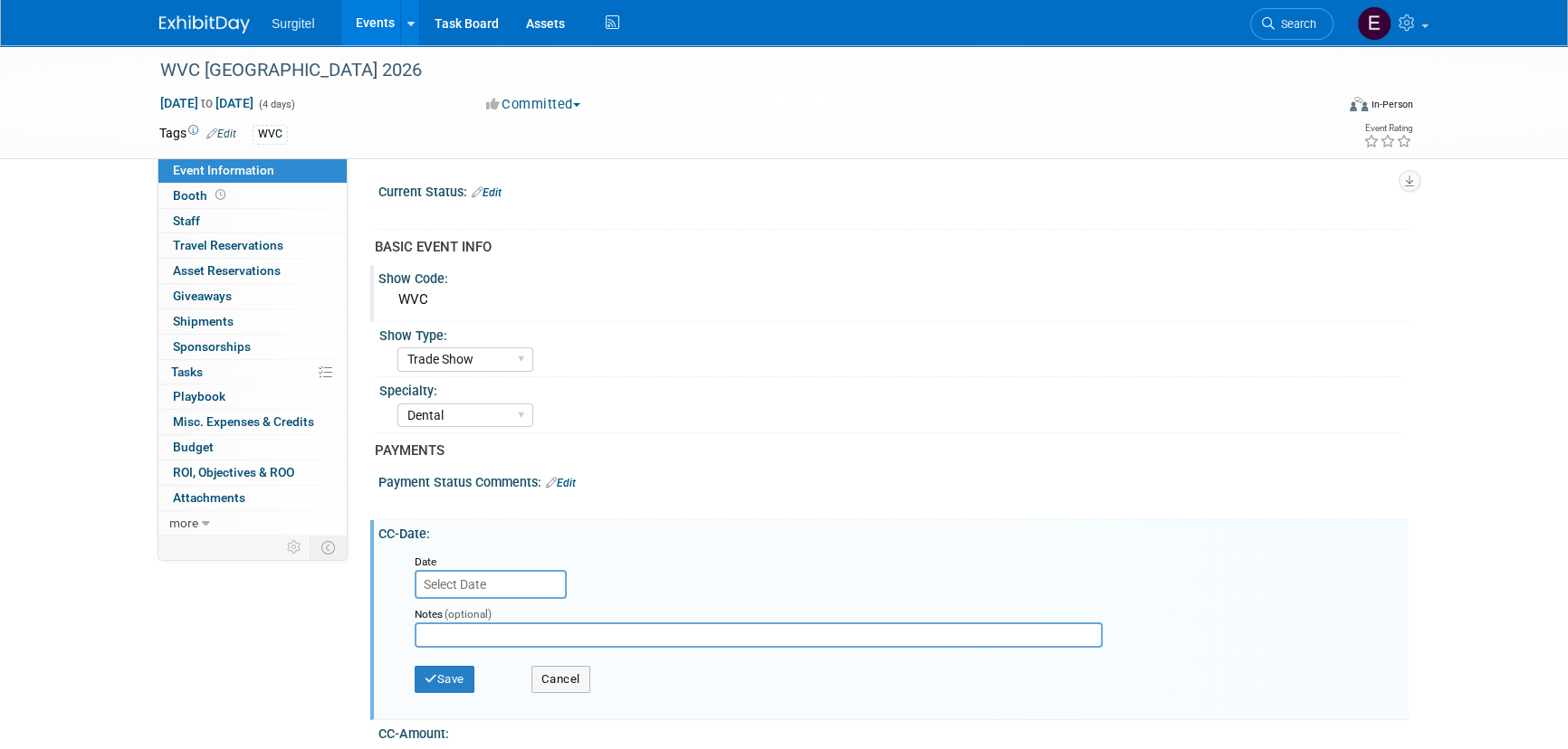
click at [461, 577] on input "text" at bounding box center [491, 585] width 153 height 29
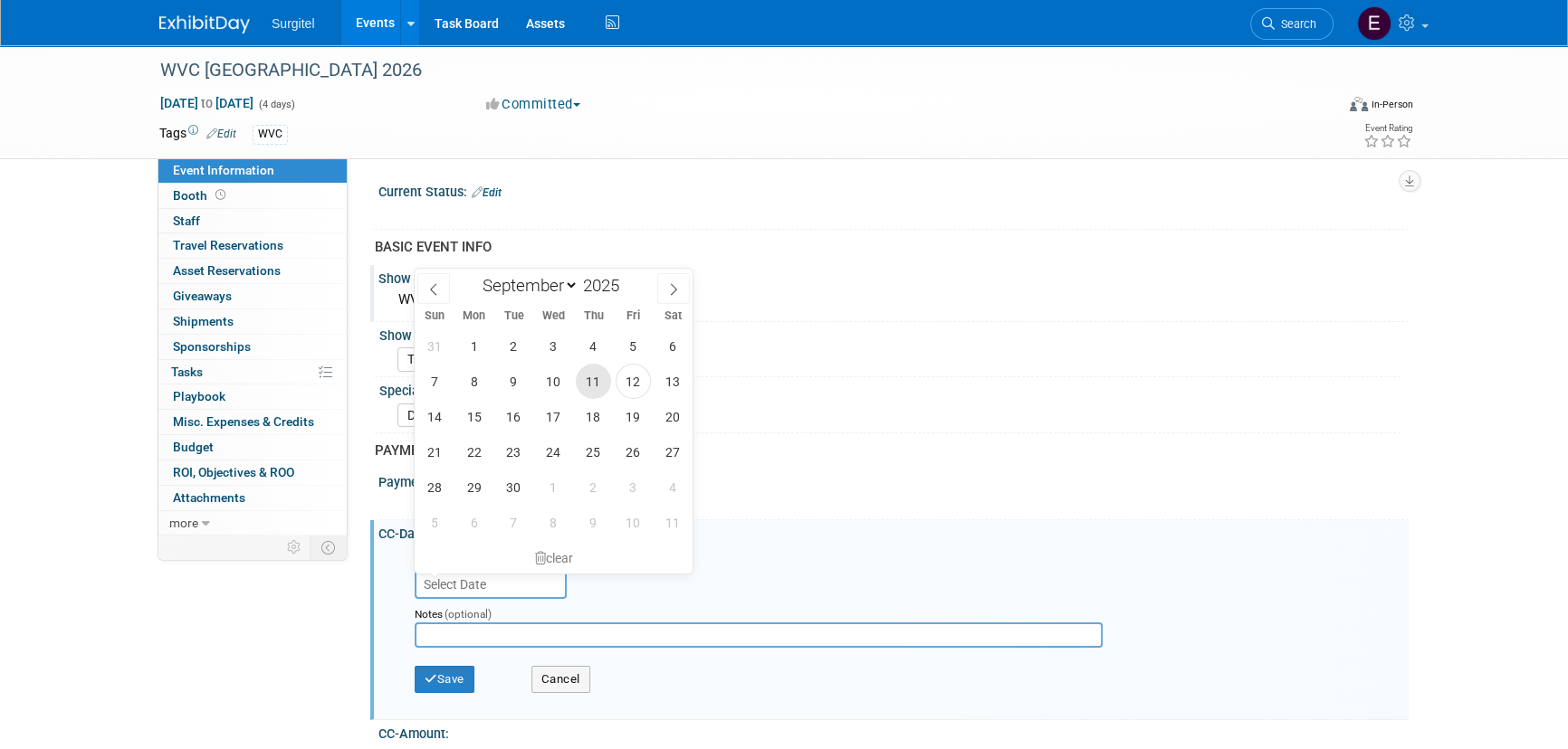
click at [598, 395] on span "11" at bounding box center [593, 381] width 35 height 35
type input "[DATE]"
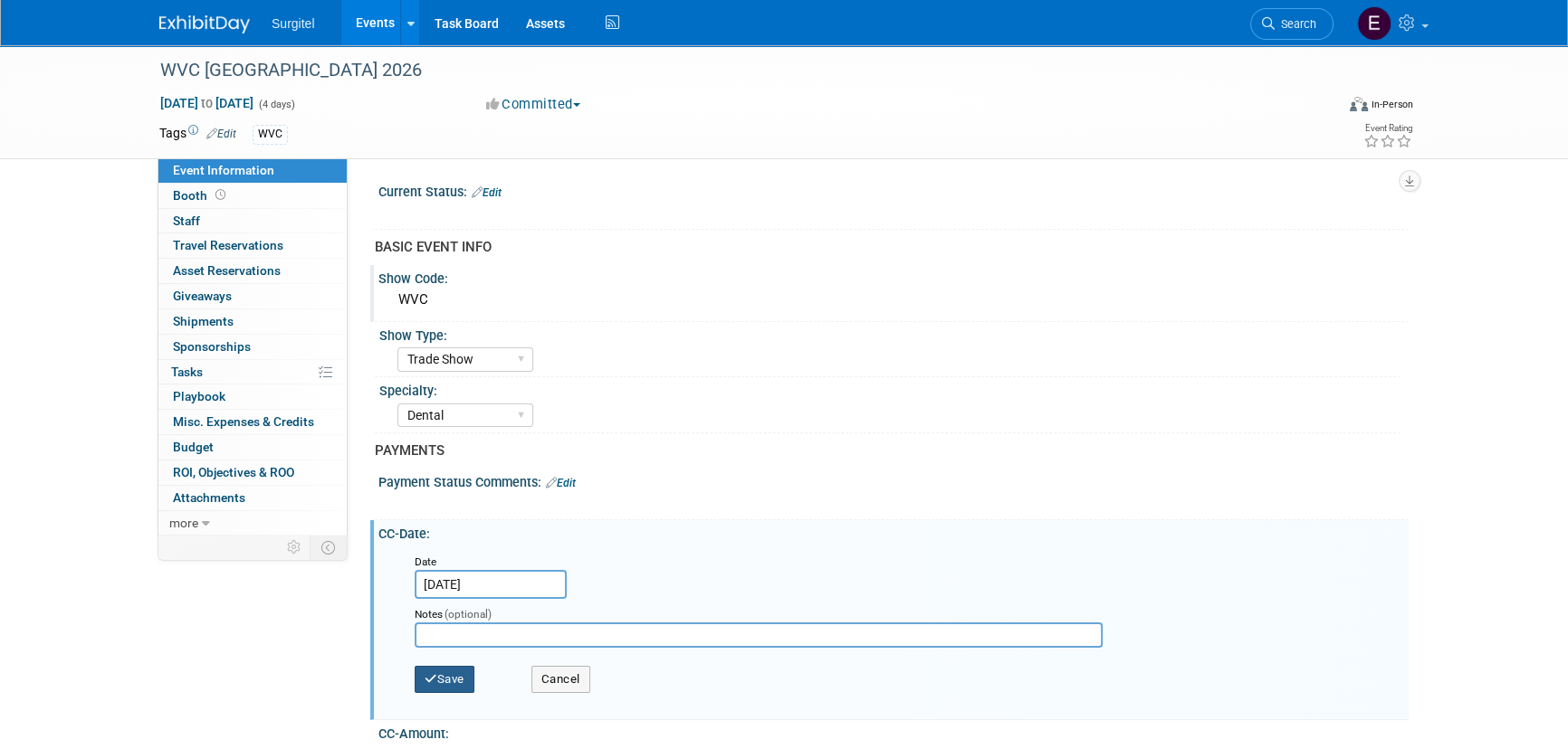
click at [442, 668] on button "Save" at bounding box center [444, 680] width 59 height 27
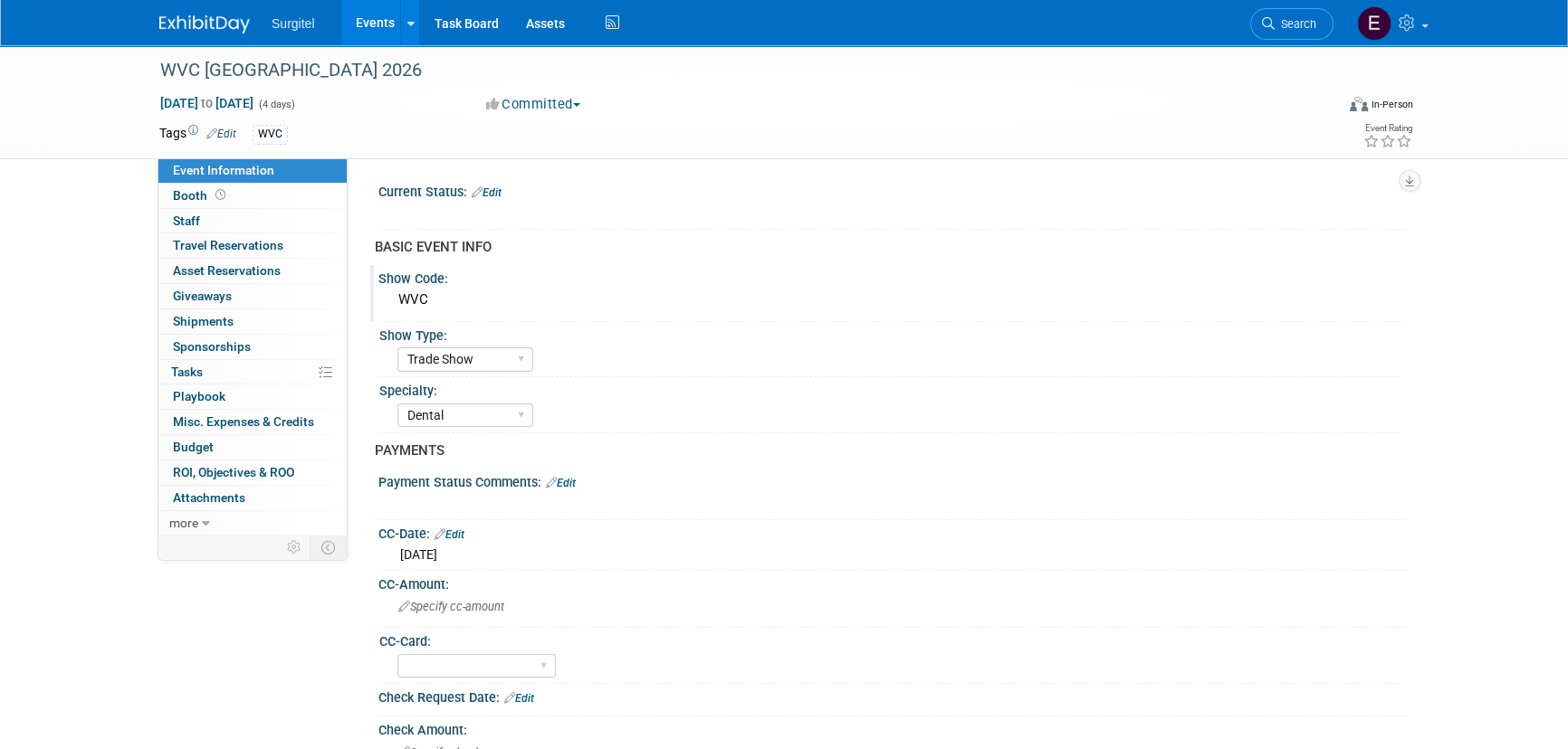
click at [461, 531] on link "Edit" at bounding box center [449, 534] width 30 height 13
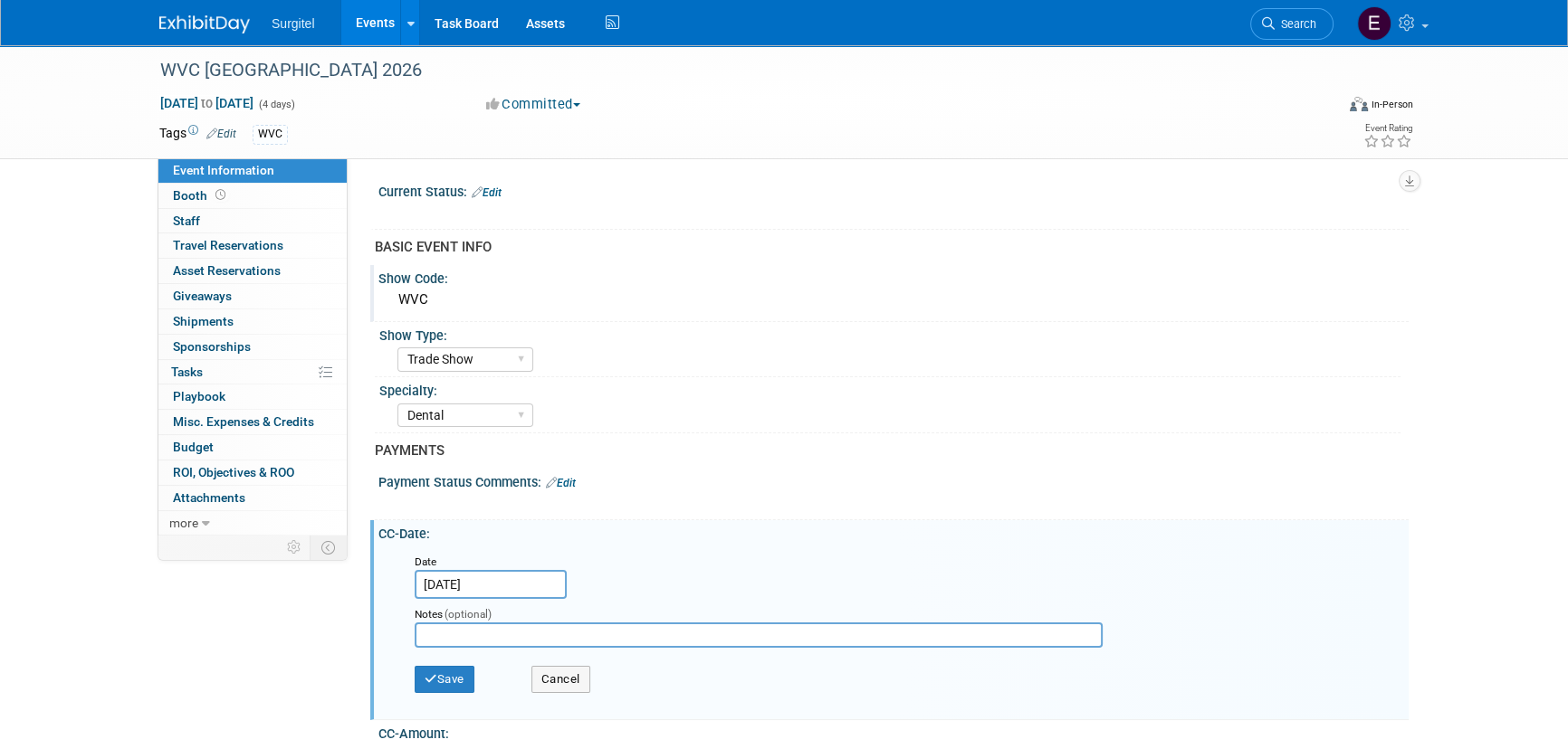
click at [519, 579] on input "[DATE]" at bounding box center [491, 585] width 153 height 29
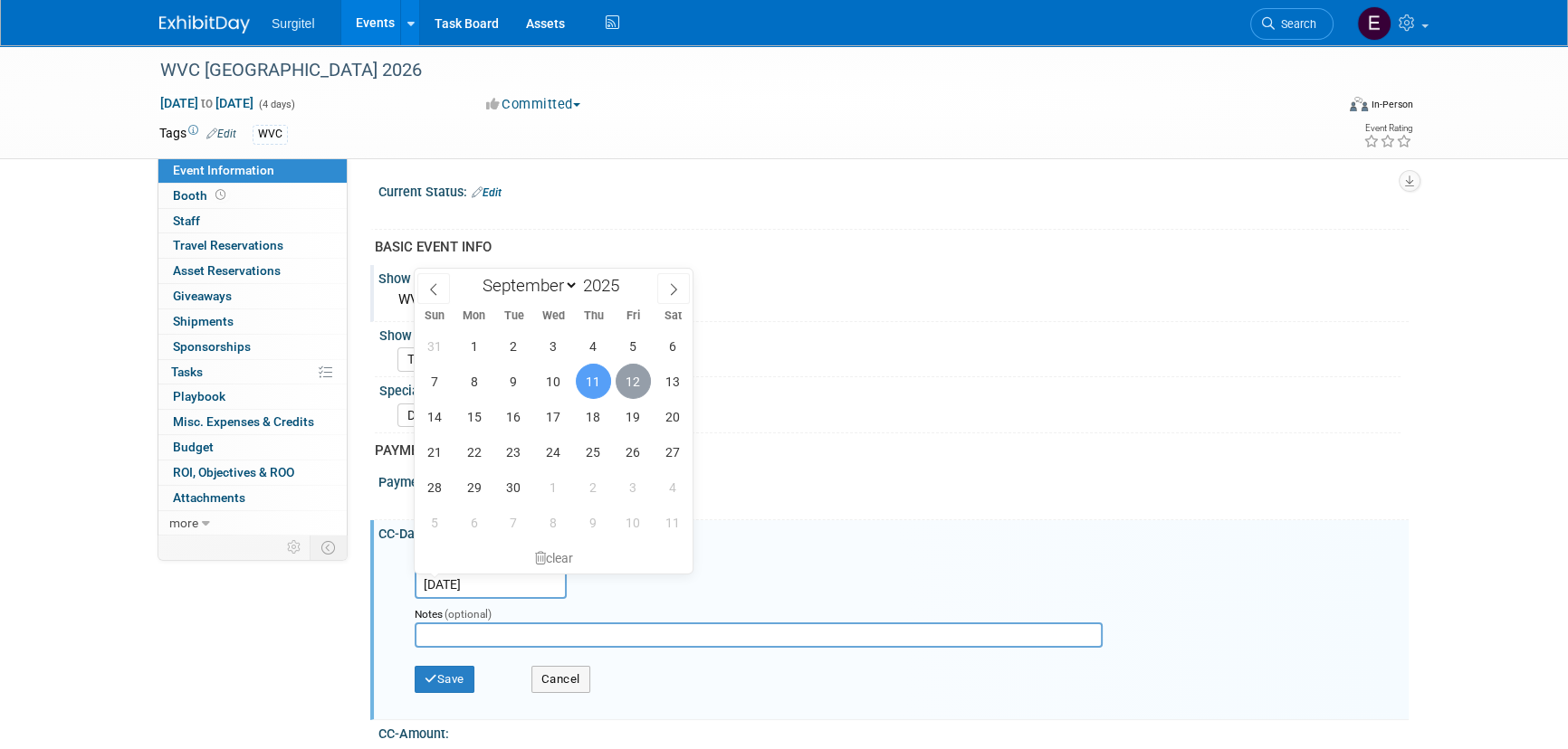
click at [625, 382] on span "12" at bounding box center [633, 381] width 35 height 35
type input "[DATE]"
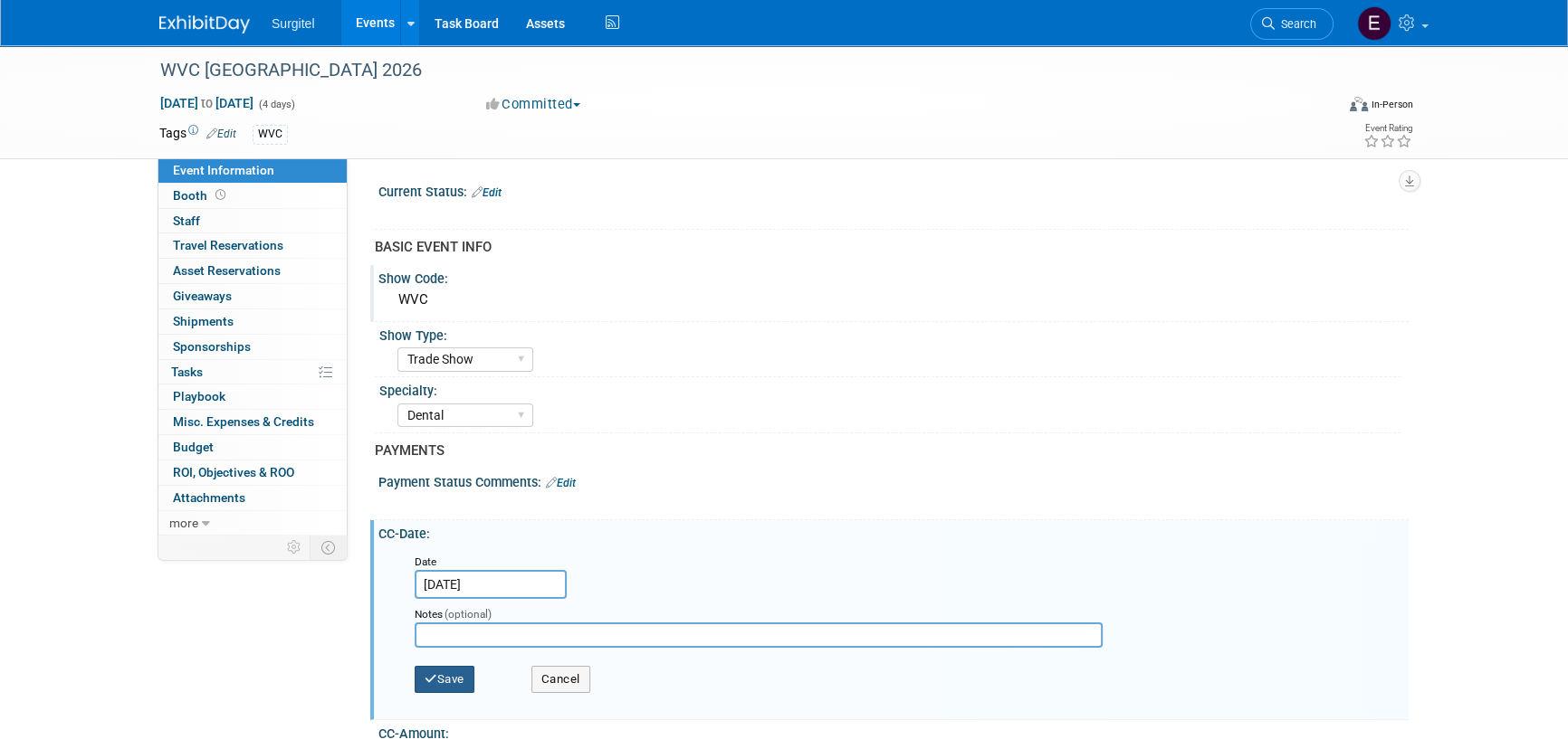
click at [455, 676] on button "Save" at bounding box center [444, 680] width 59 height 27
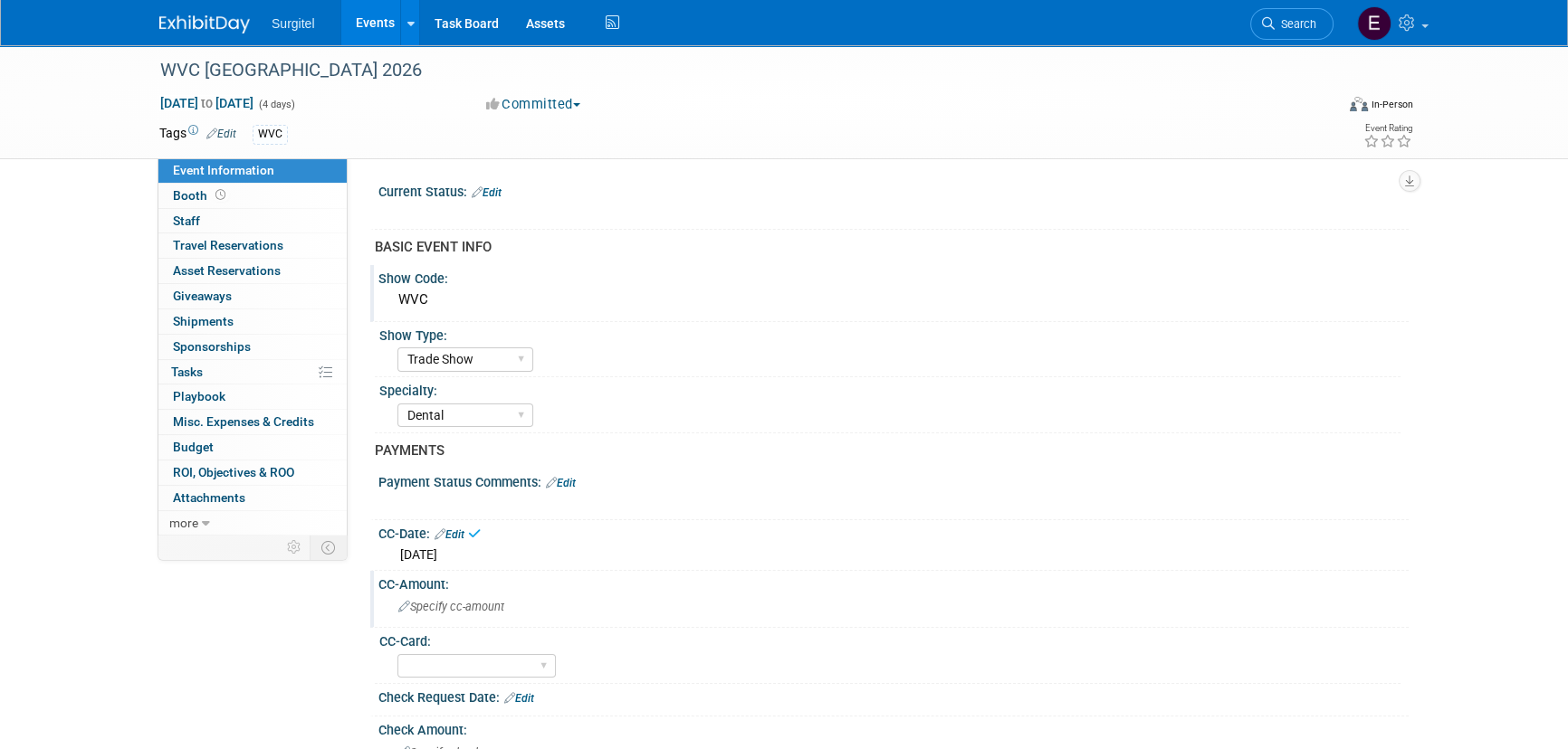
click at [451, 609] on span "Specify cc-amount" at bounding box center [451, 607] width 106 height 14
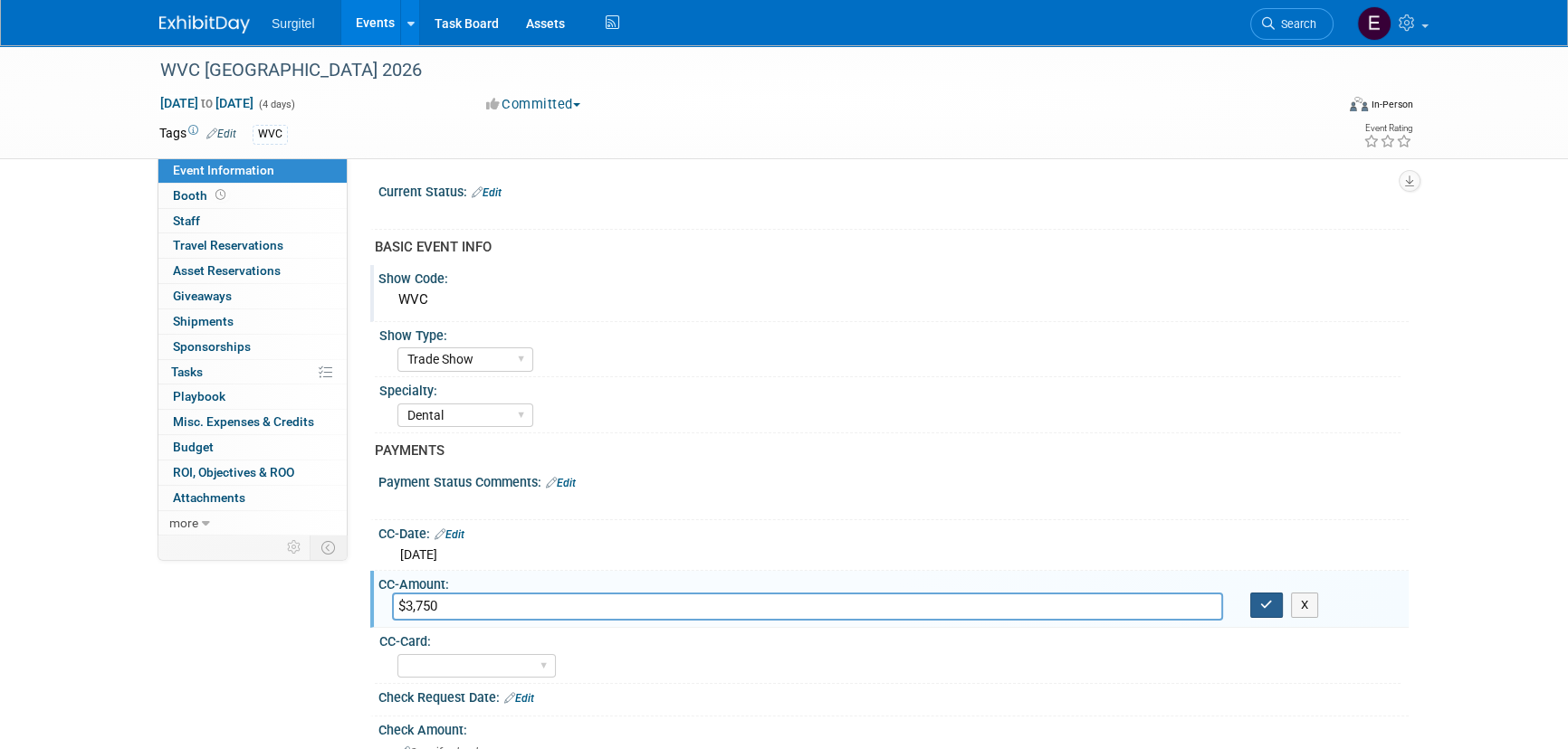
type input "$3,750"
click at [1265, 605] on icon "button" at bounding box center [1267, 605] width 13 height 12
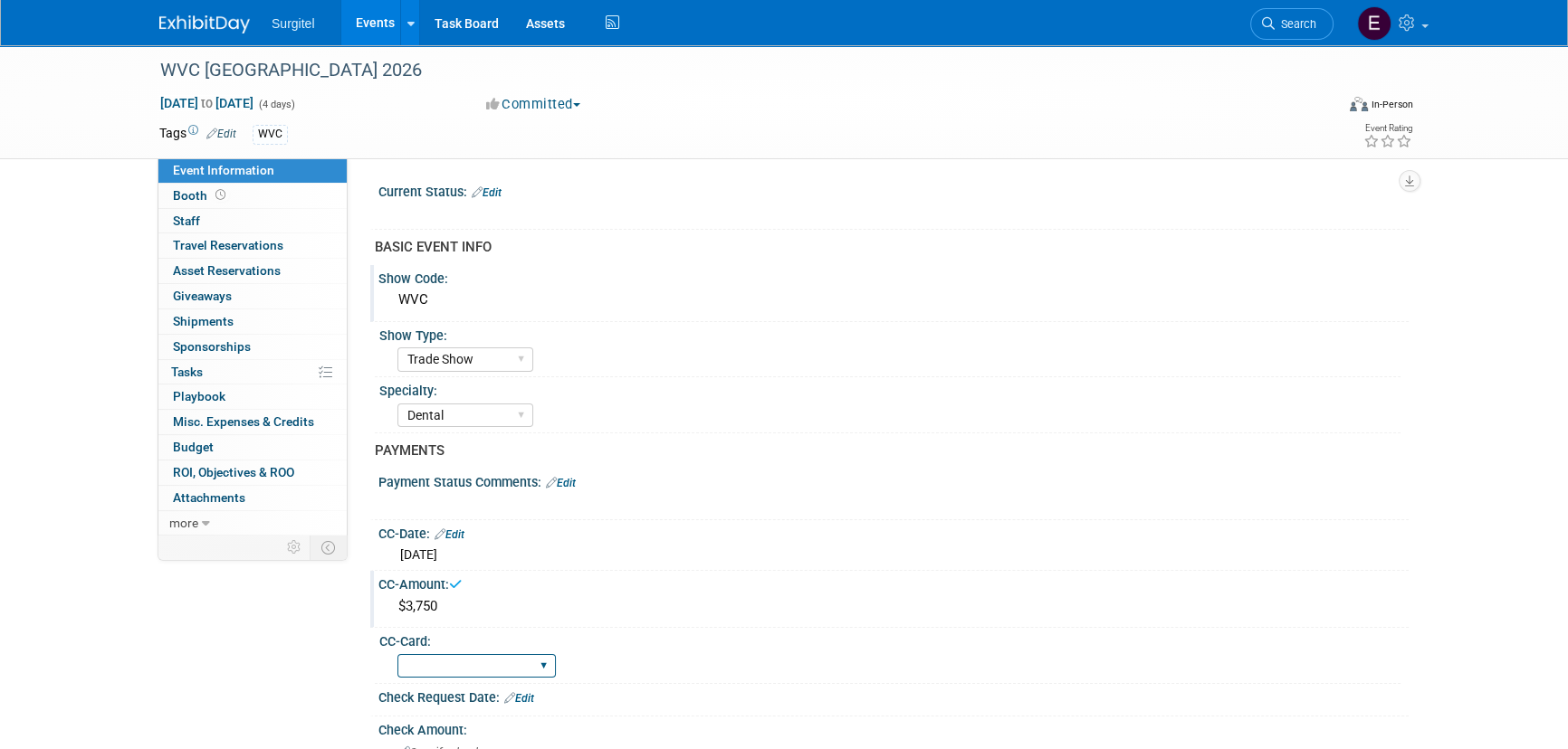
click at [515, 666] on select "Rewards - 12003 SkyMiles - 93008 Visa - 1925 Business Cash - 7359" at bounding box center [476, 666] width 158 height 24
select select "SkyMiles - 93008"
click at [398, 655] on select "Rewards - 12003 SkyMiles - 93008 Visa - 1925 Business Cash - 7359" at bounding box center [476, 666] width 158 height 24
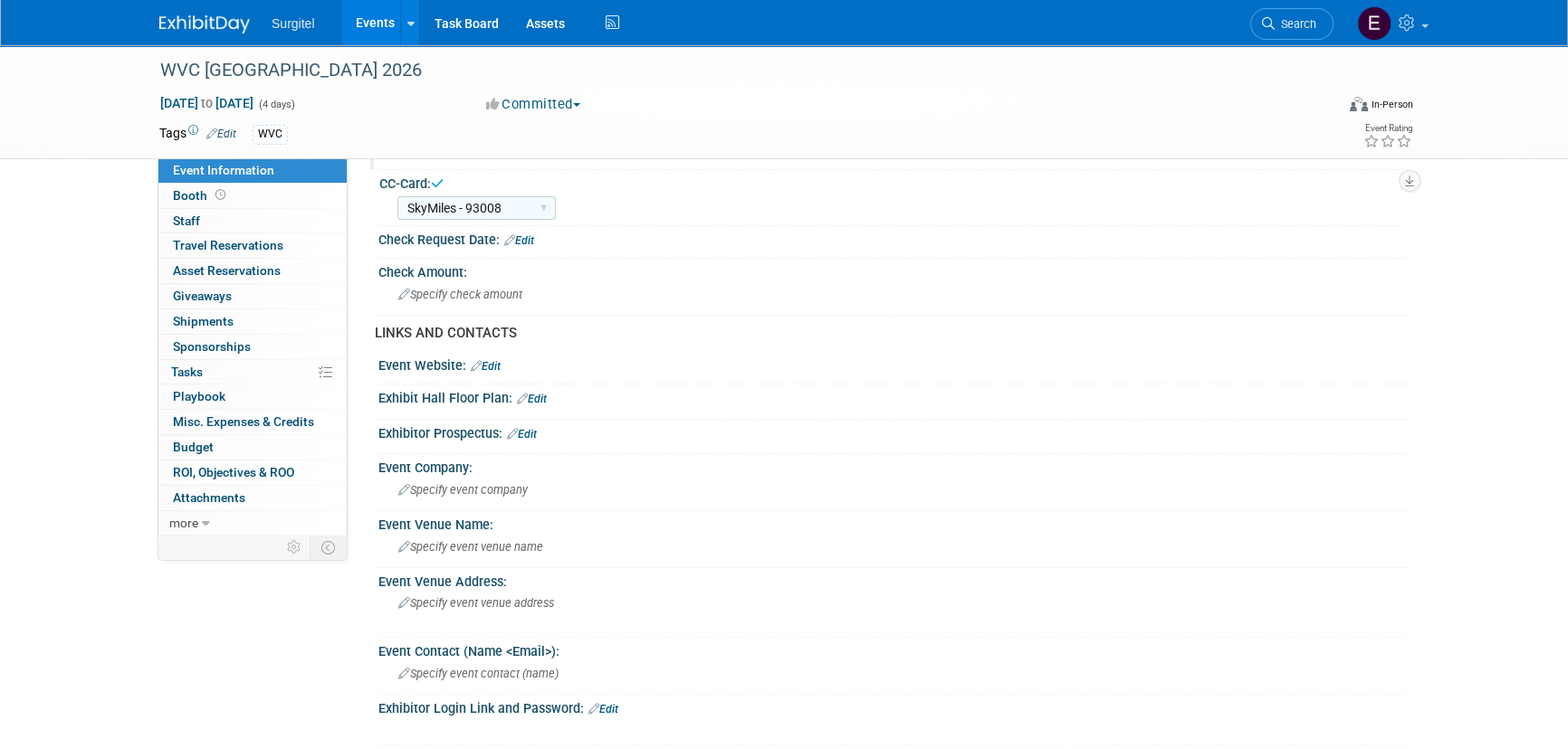
scroll to position [494, 0]
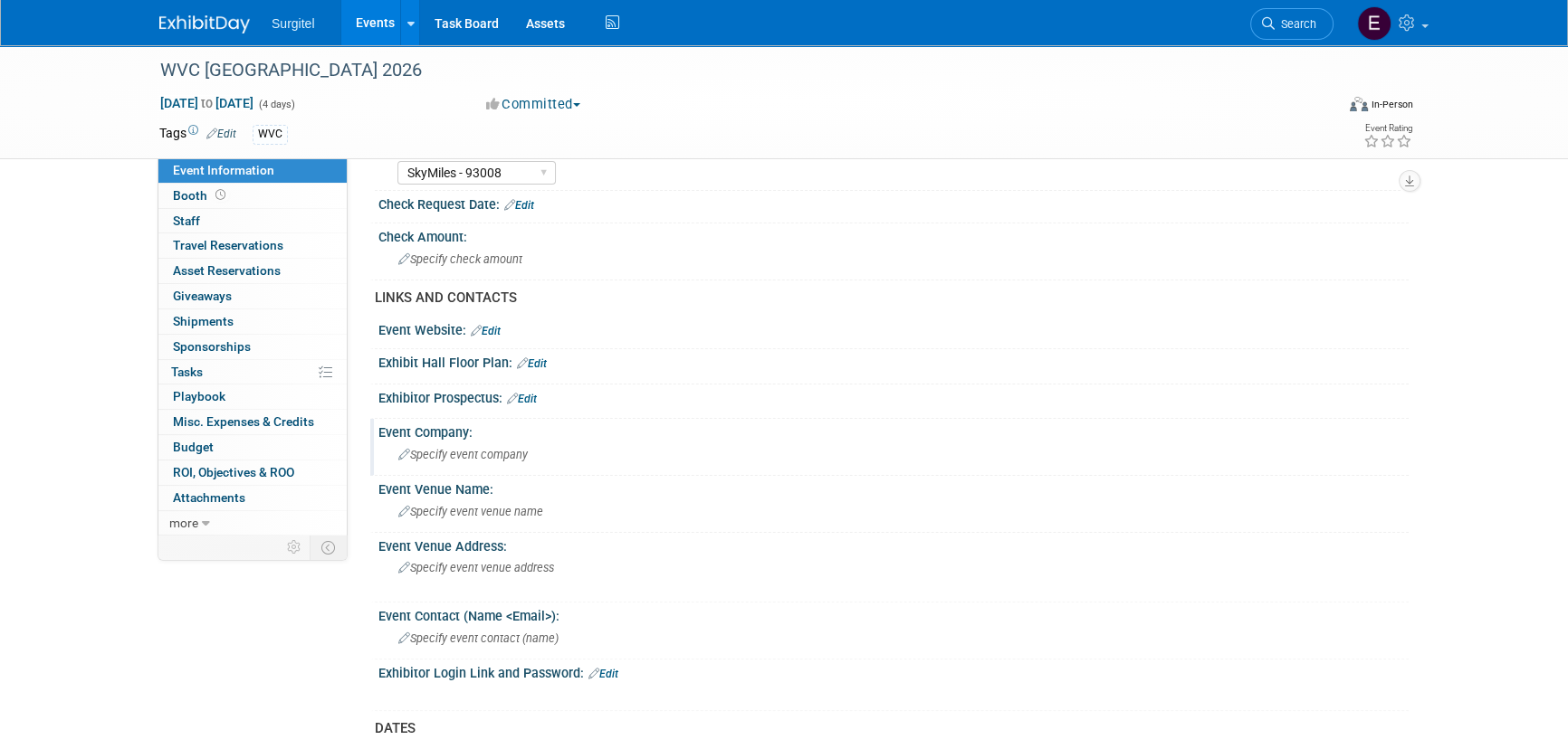
click at [505, 449] on span "Specify event company" at bounding box center [463, 455] width 129 height 14
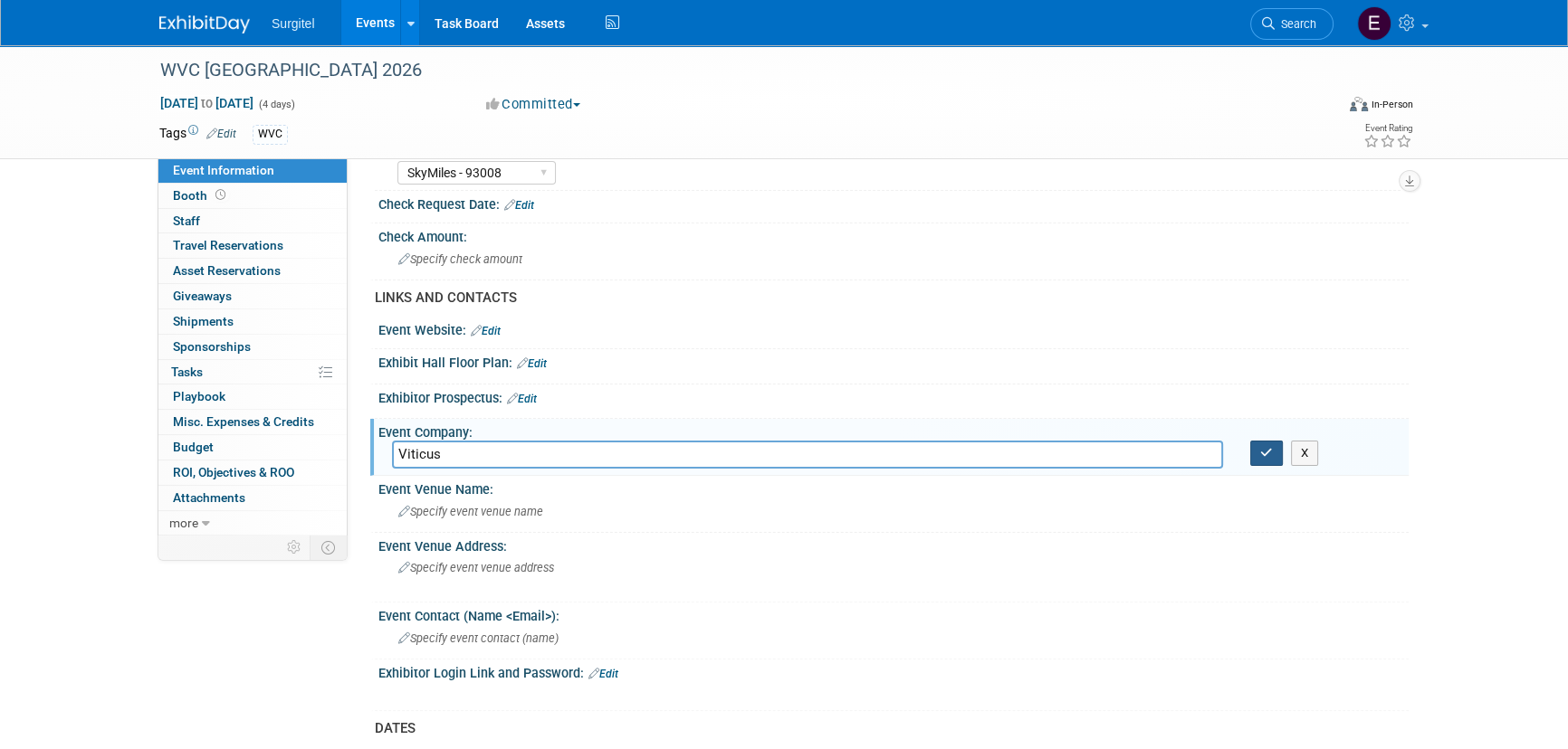
type input "Viticus"
click at [1259, 451] on button "button" at bounding box center [1267, 454] width 33 height 25
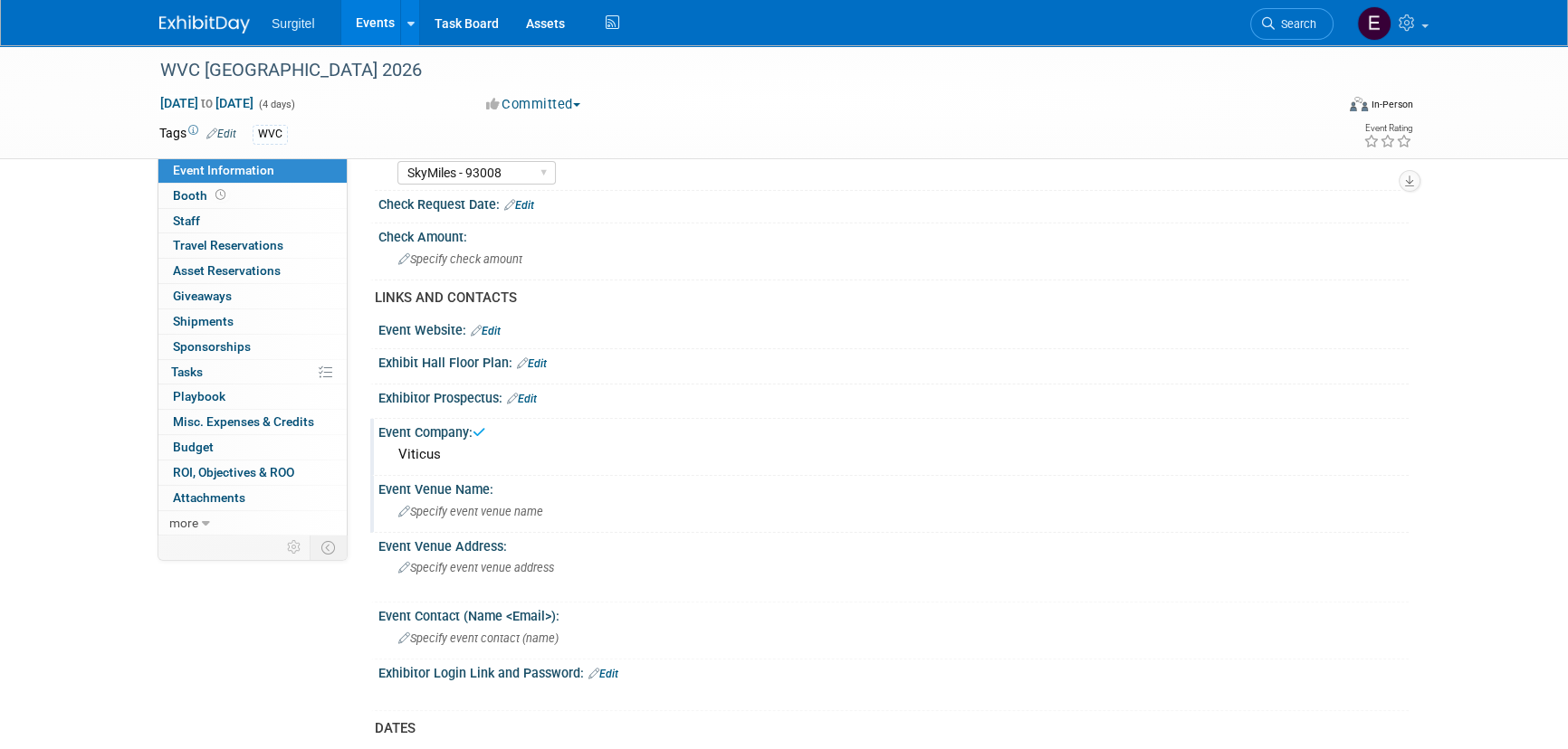
click at [526, 514] on span "Specify event venue name" at bounding box center [470, 512] width 145 height 14
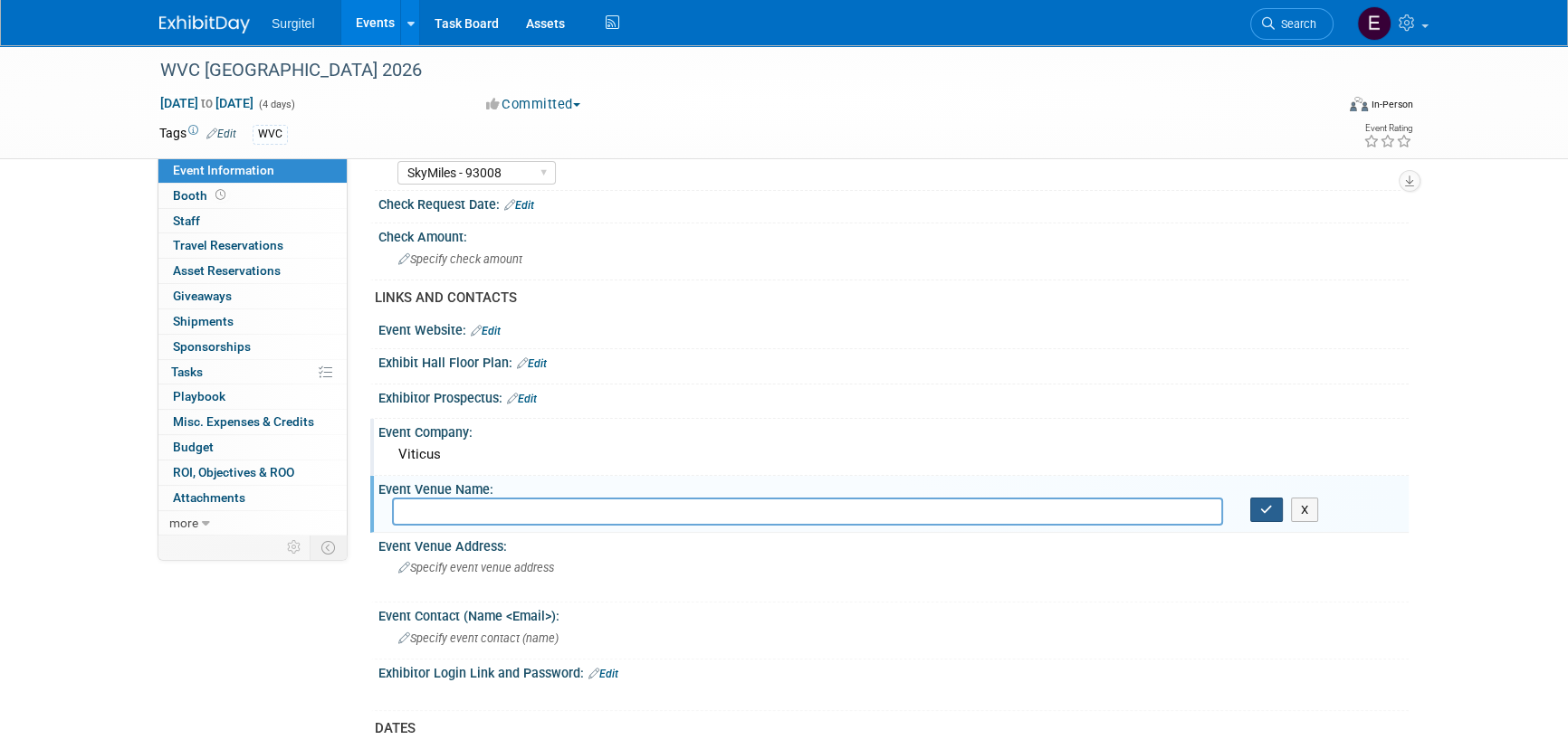
click at [1268, 509] on icon "button" at bounding box center [1267, 510] width 13 height 12
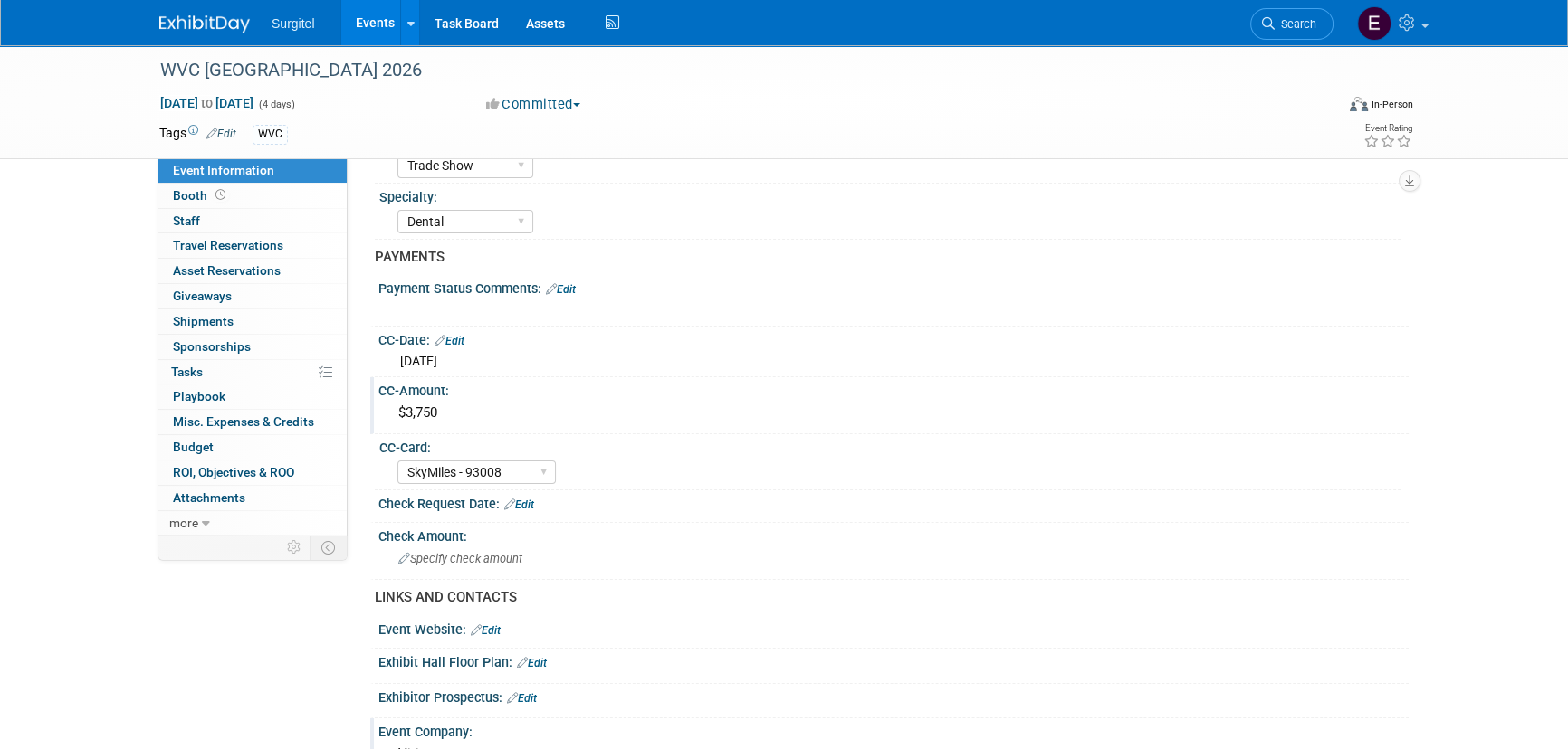
scroll to position [0, 0]
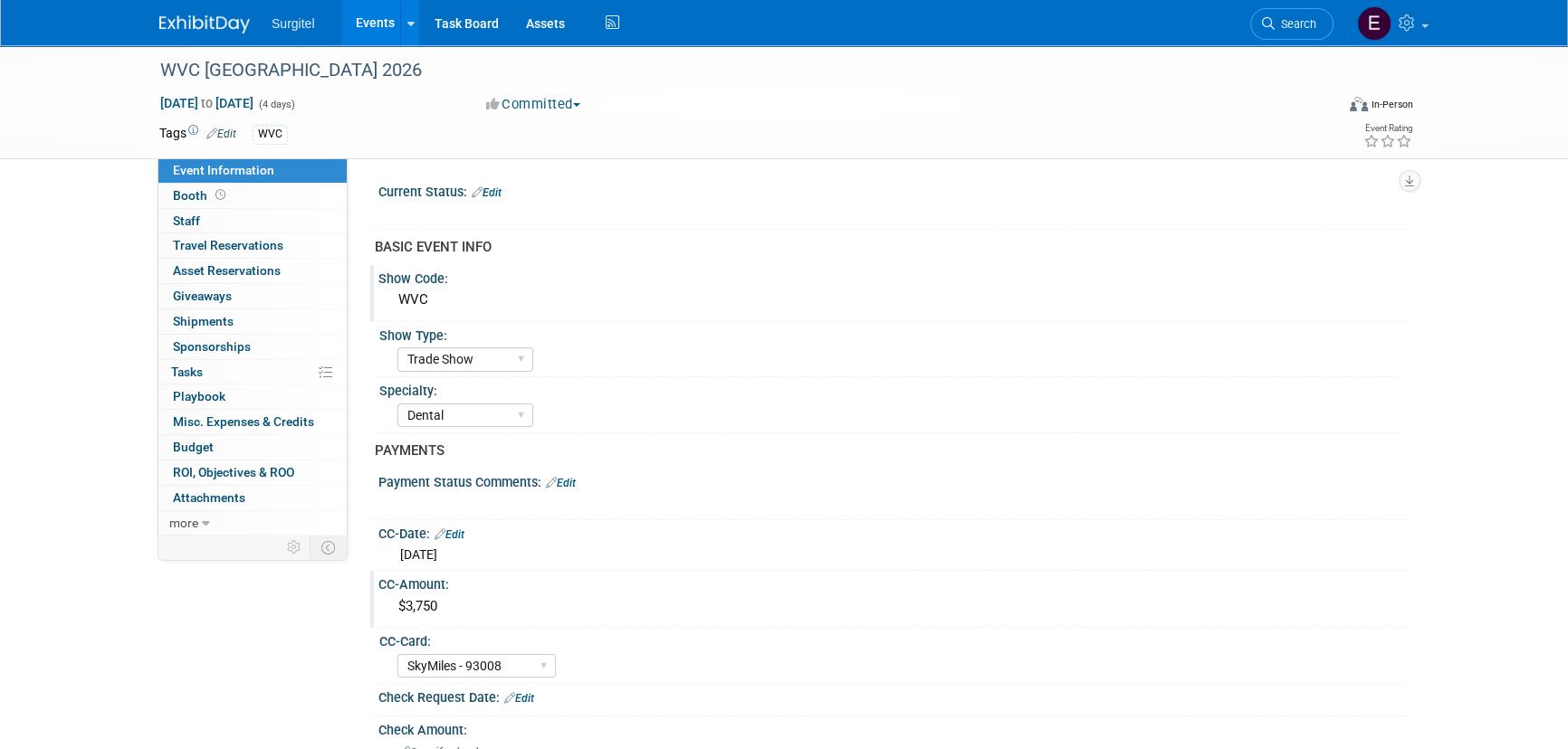
click at [485, 192] on link "Edit" at bounding box center [486, 192] width 30 height 13
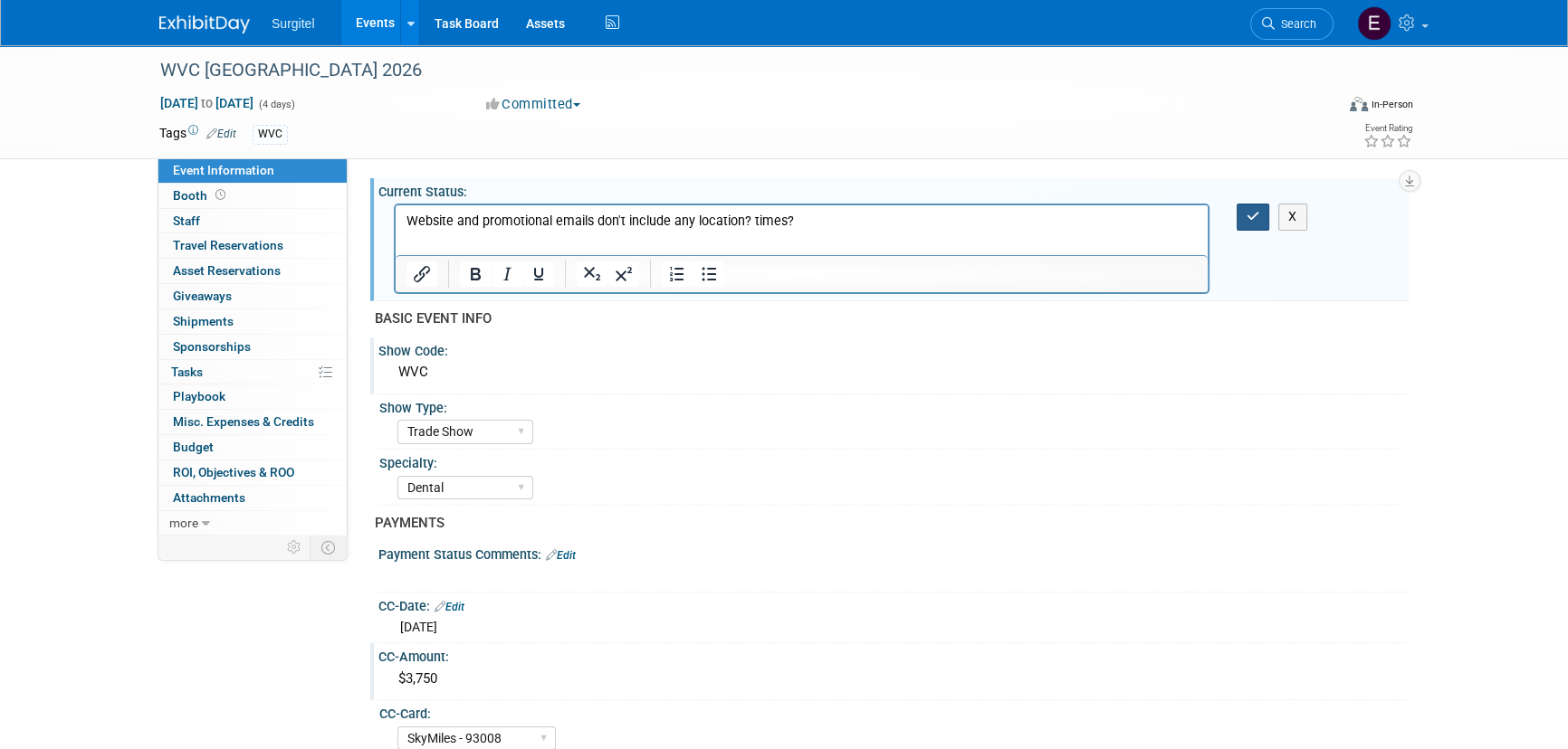
click at [1258, 217] on icon "button" at bounding box center [1254, 216] width 14 height 13
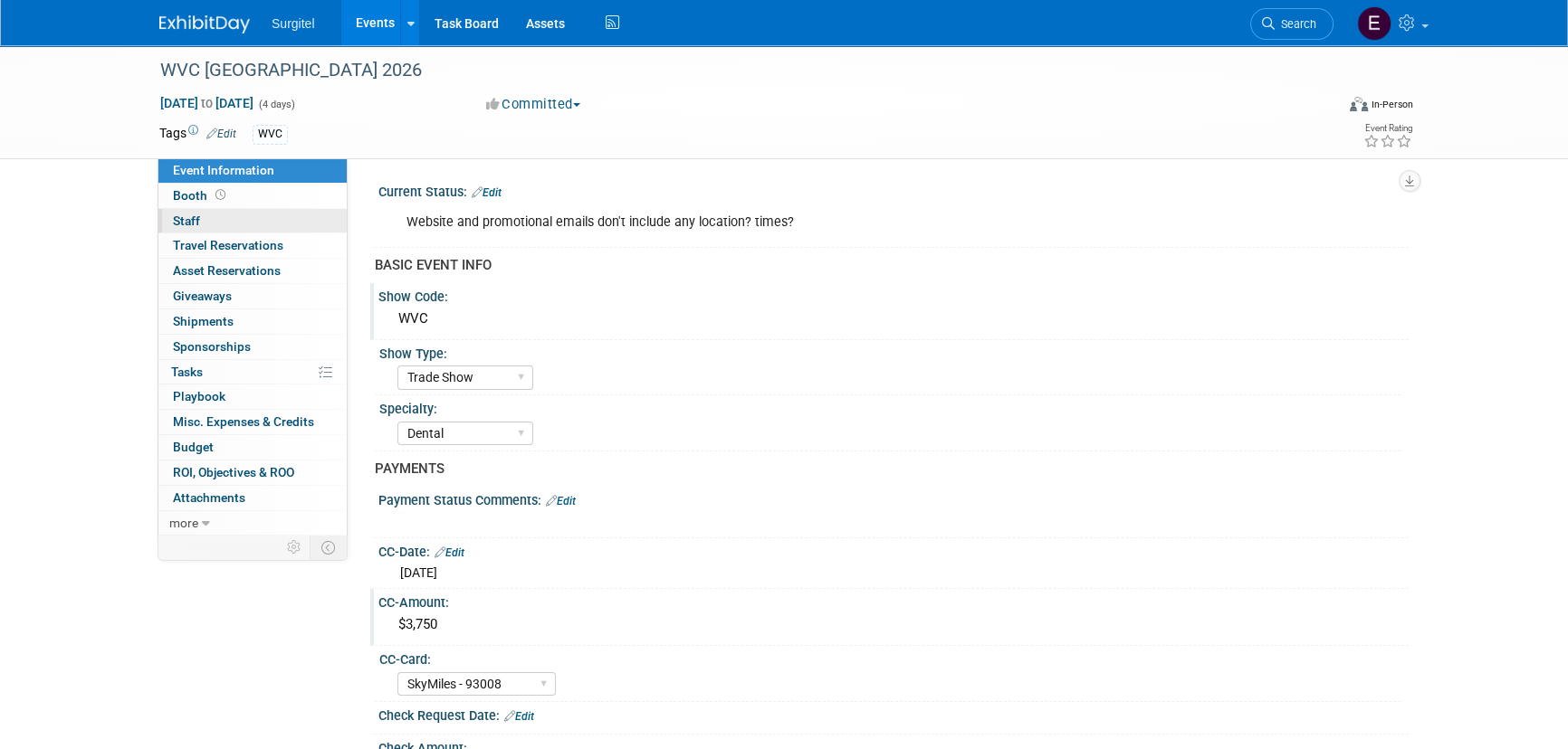
click at [223, 227] on link "0 Staff 0" at bounding box center [253, 221] width 189 height 24
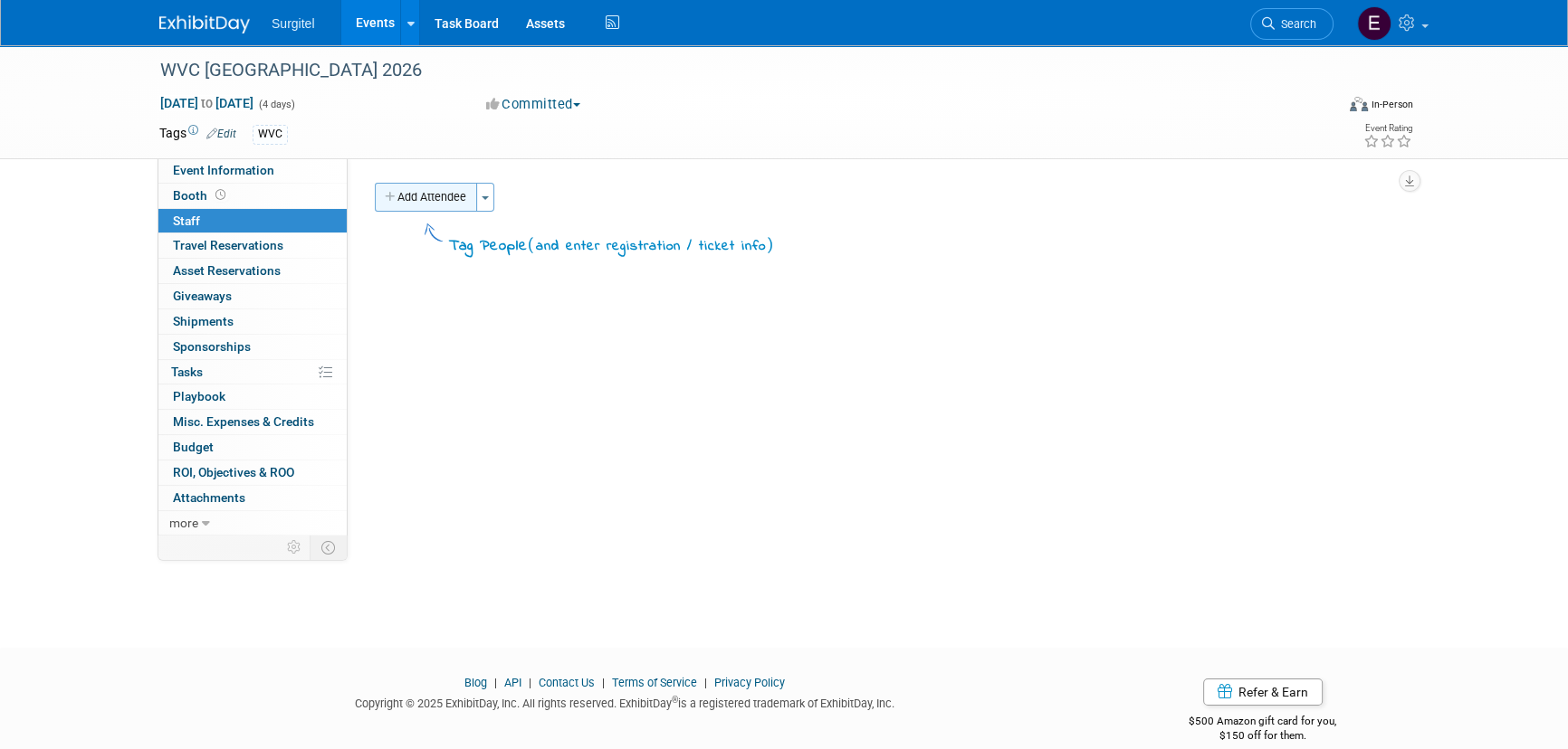
click at [400, 199] on button "Add Attendee" at bounding box center [426, 197] width 102 height 29
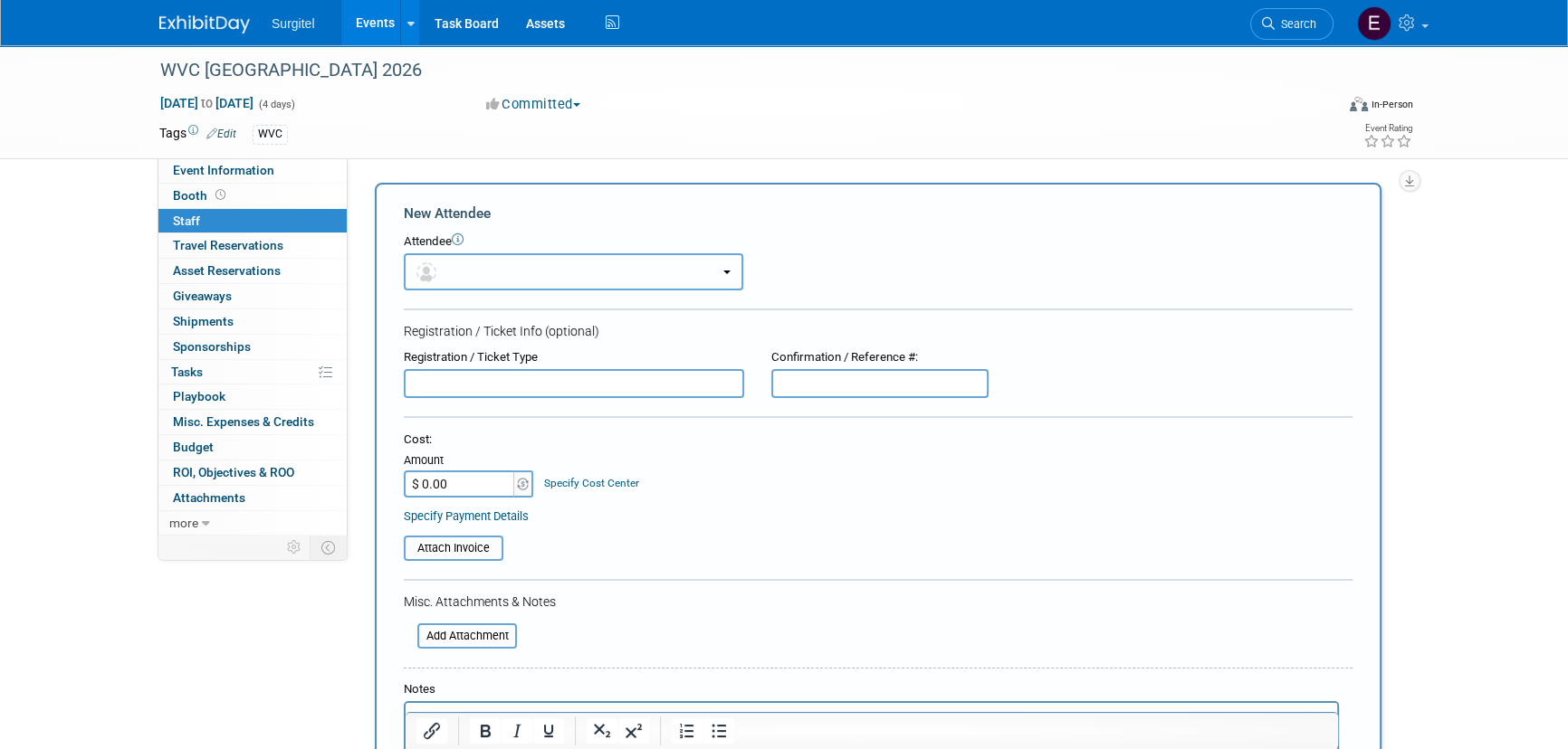
click at [536, 263] on button "button" at bounding box center [573, 272] width 339 height 37
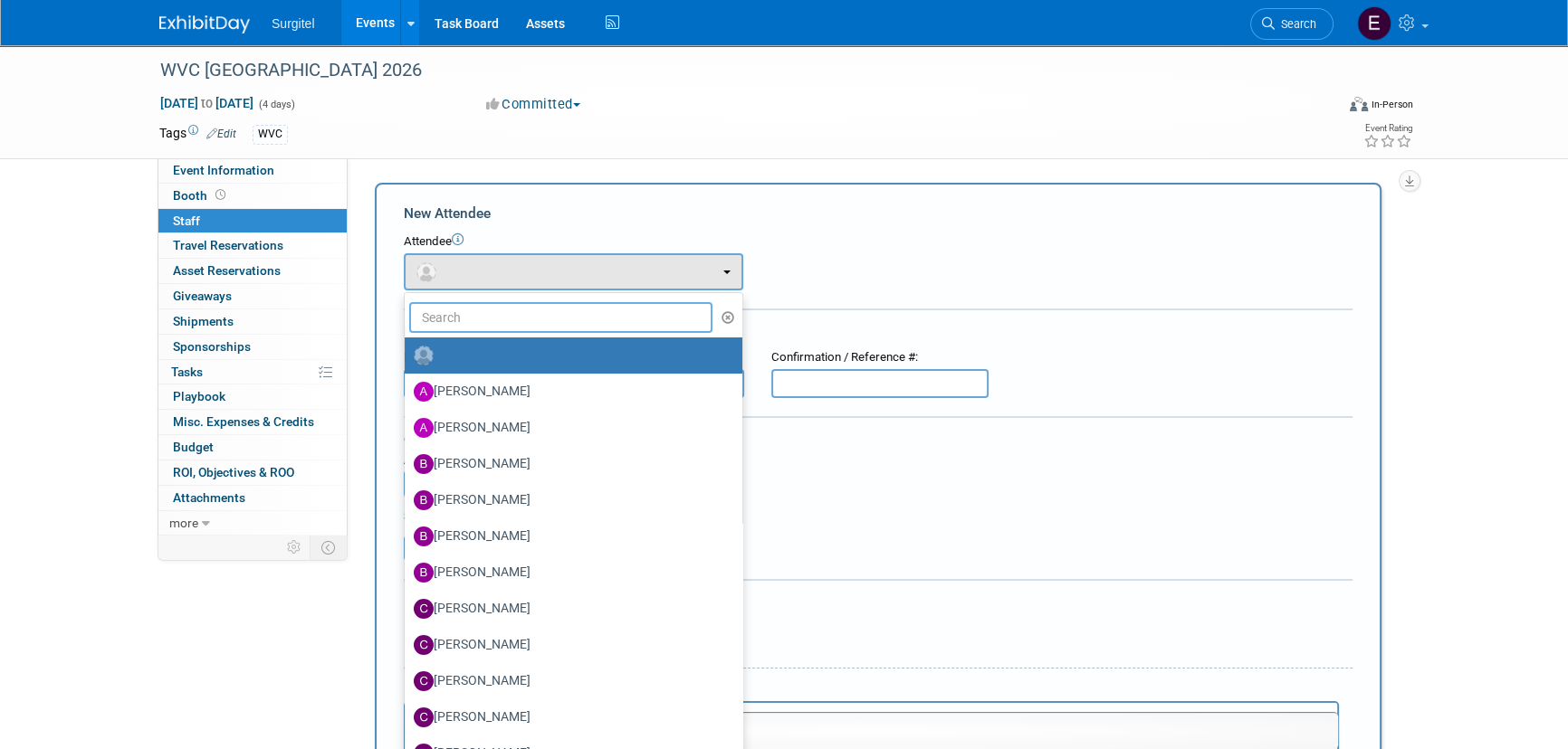
click at [536, 317] on input "text" at bounding box center [561, 318] width 303 height 31
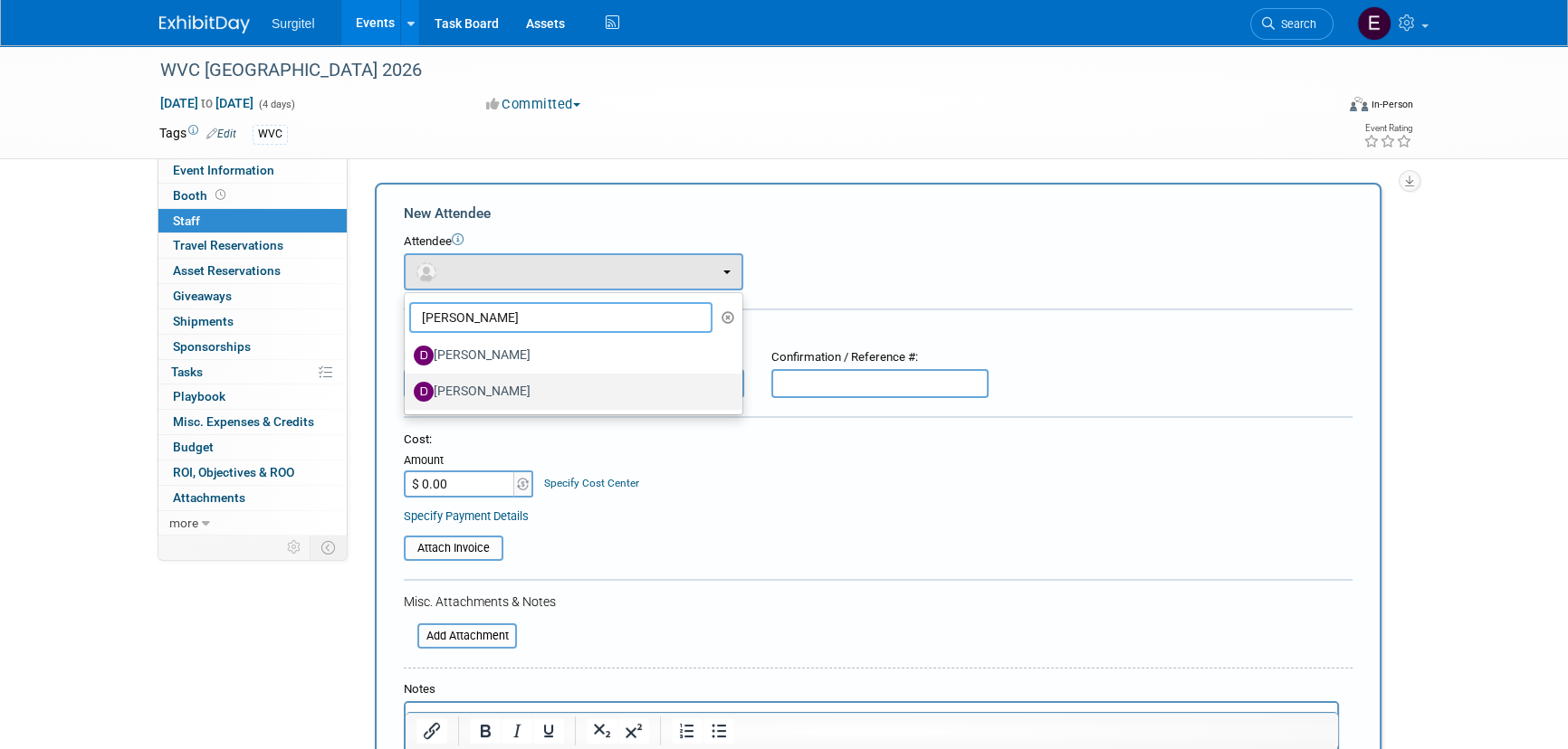
type input "[PERSON_NAME]"
click at [498, 398] on label "[PERSON_NAME]" at bounding box center [570, 392] width 311 height 29
click at [407, 395] on input "[PERSON_NAME]" at bounding box center [401, 390] width 12 height 12
select select "1ac71c61-af79-4874-ab65-dabcda0a9372"
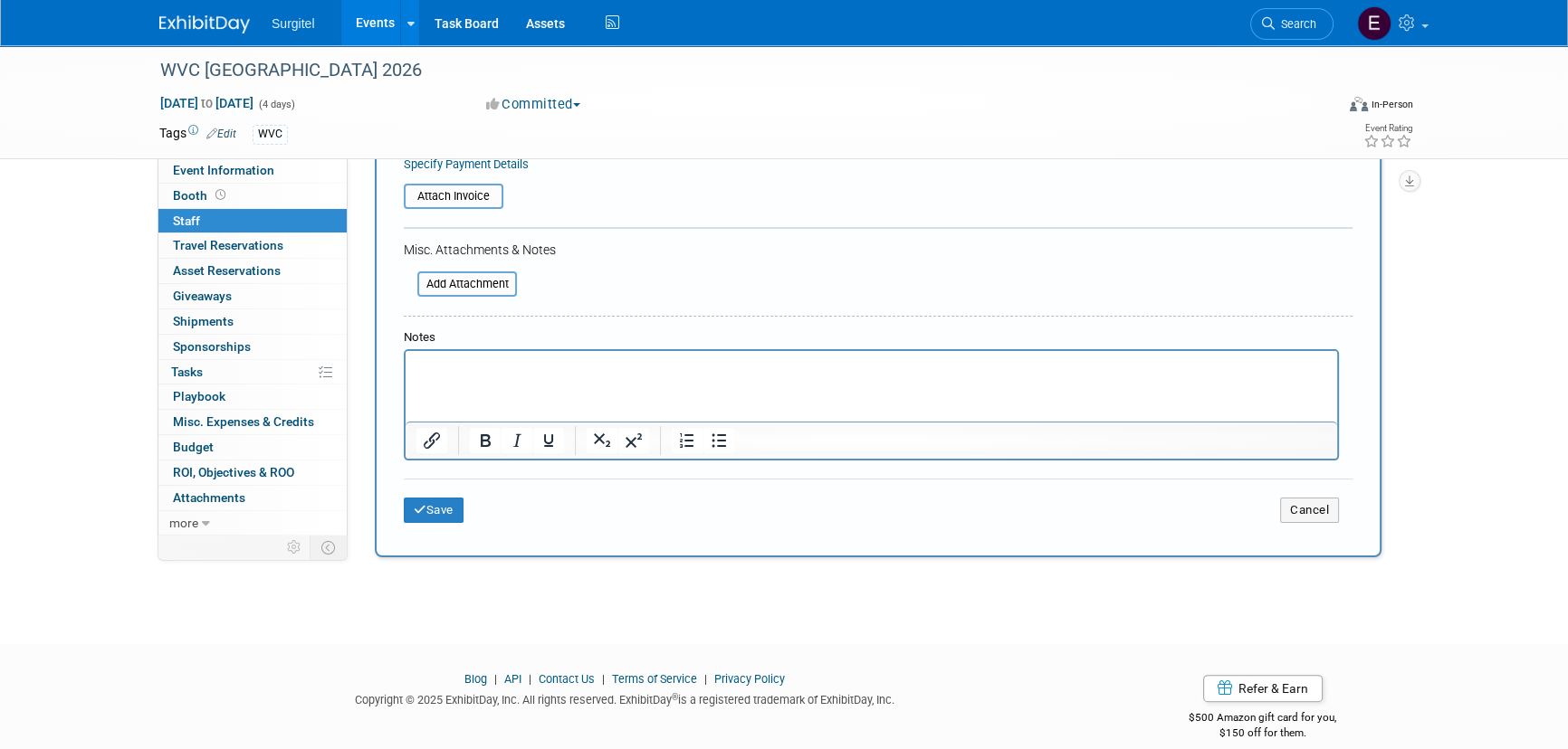
scroll to position [411, 0]
click at [452, 499] on button "Save" at bounding box center [433, 509] width 59 height 25
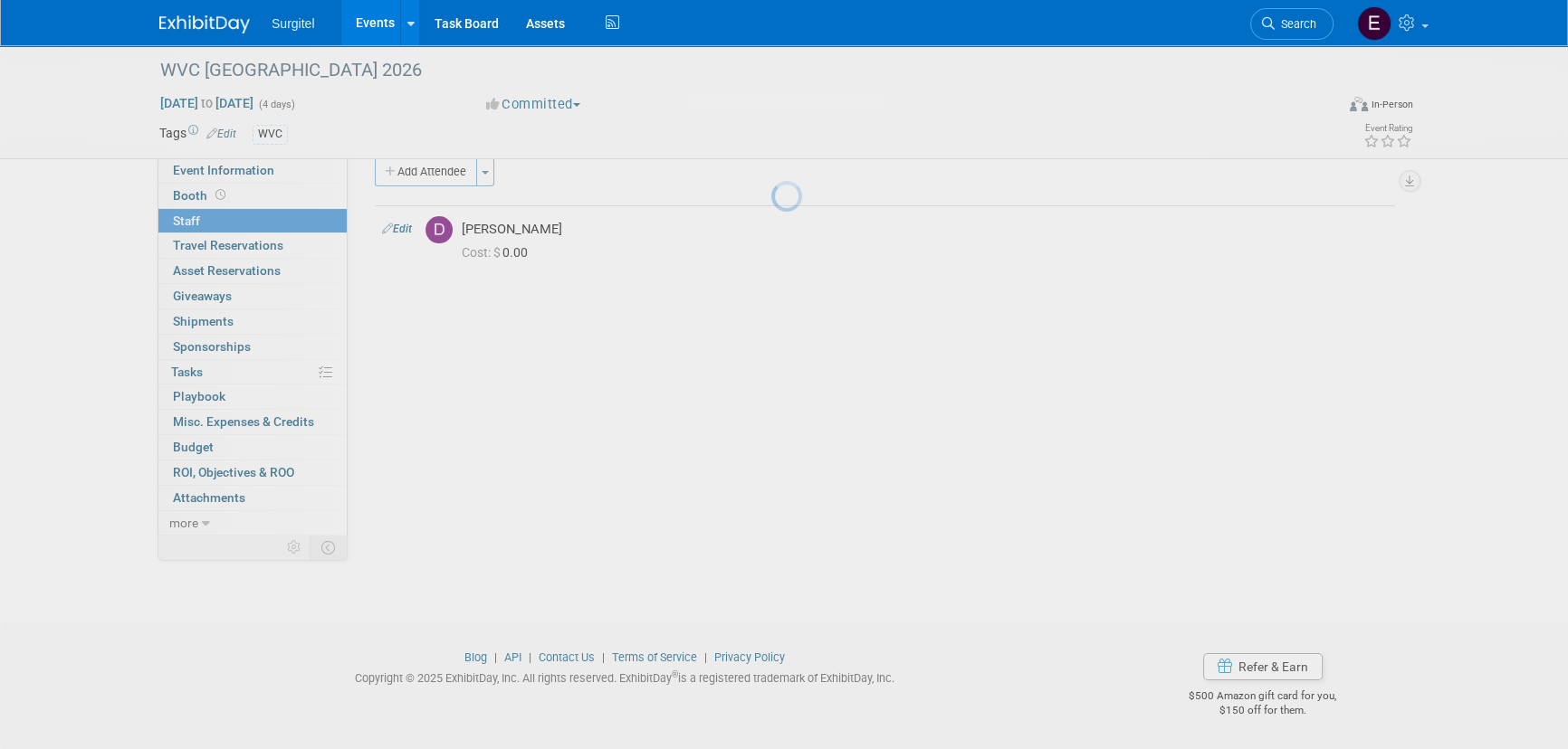
scroll to position [25, 0]
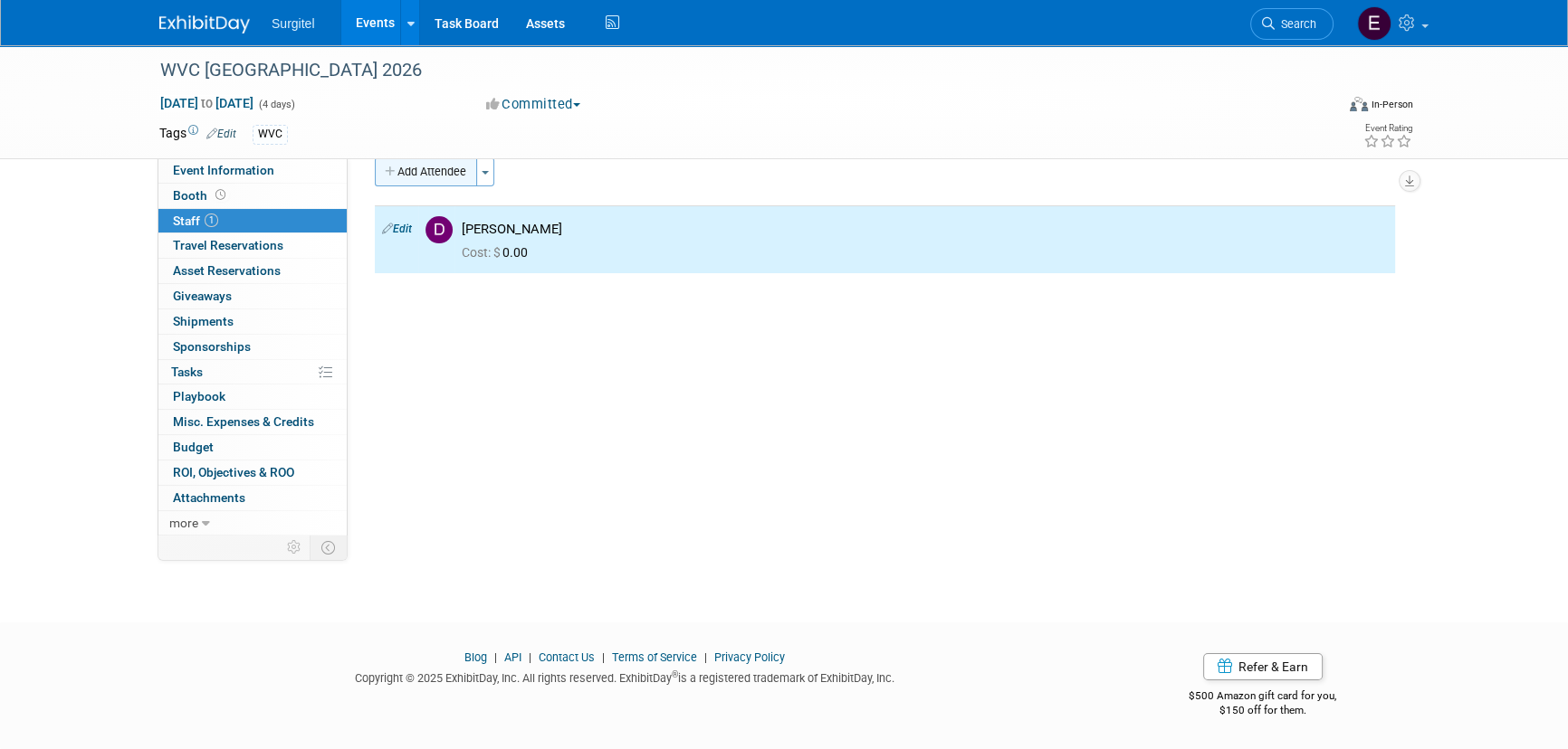
click at [428, 175] on button "Add Attendee" at bounding box center [426, 172] width 102 height 29
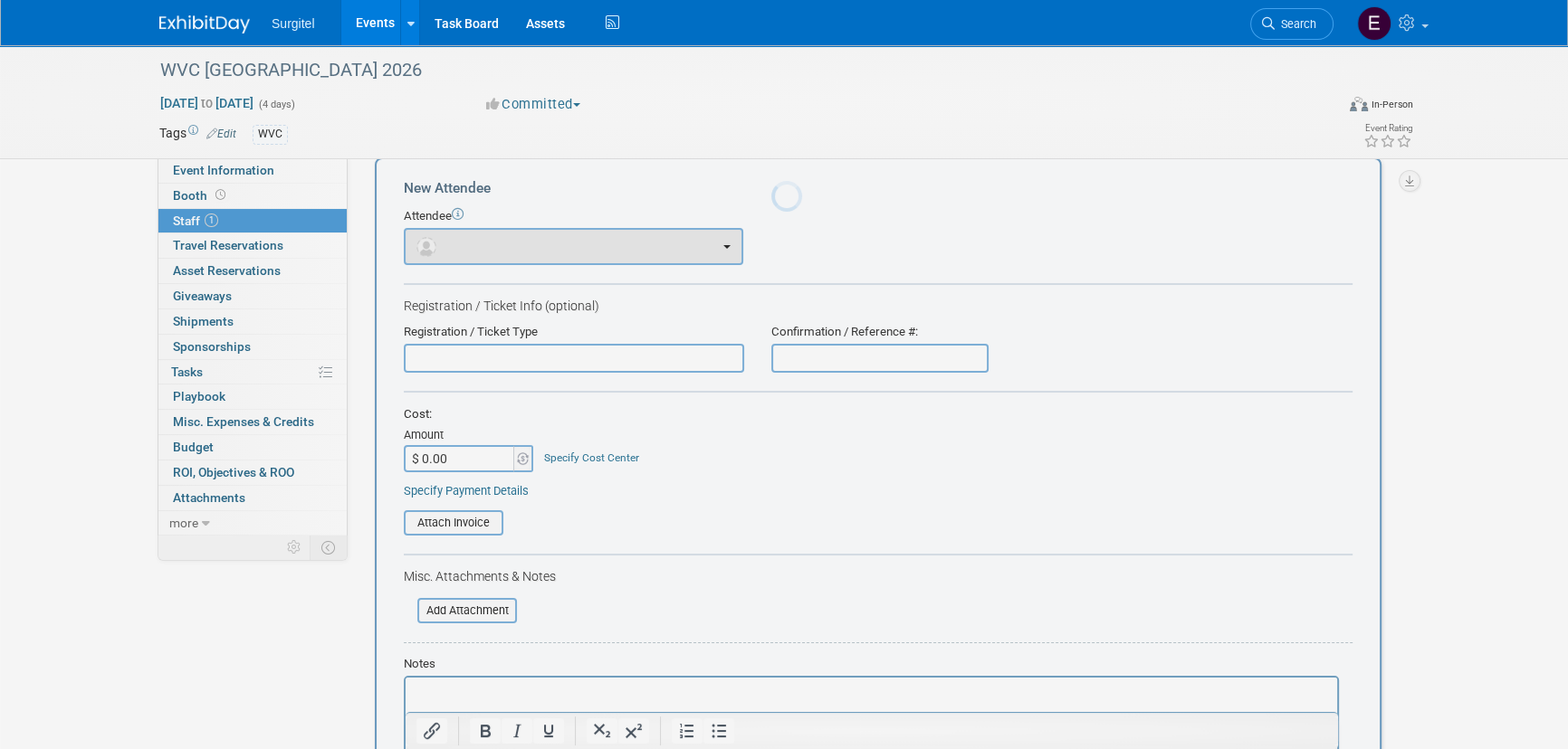
scroll to position [0, 0]
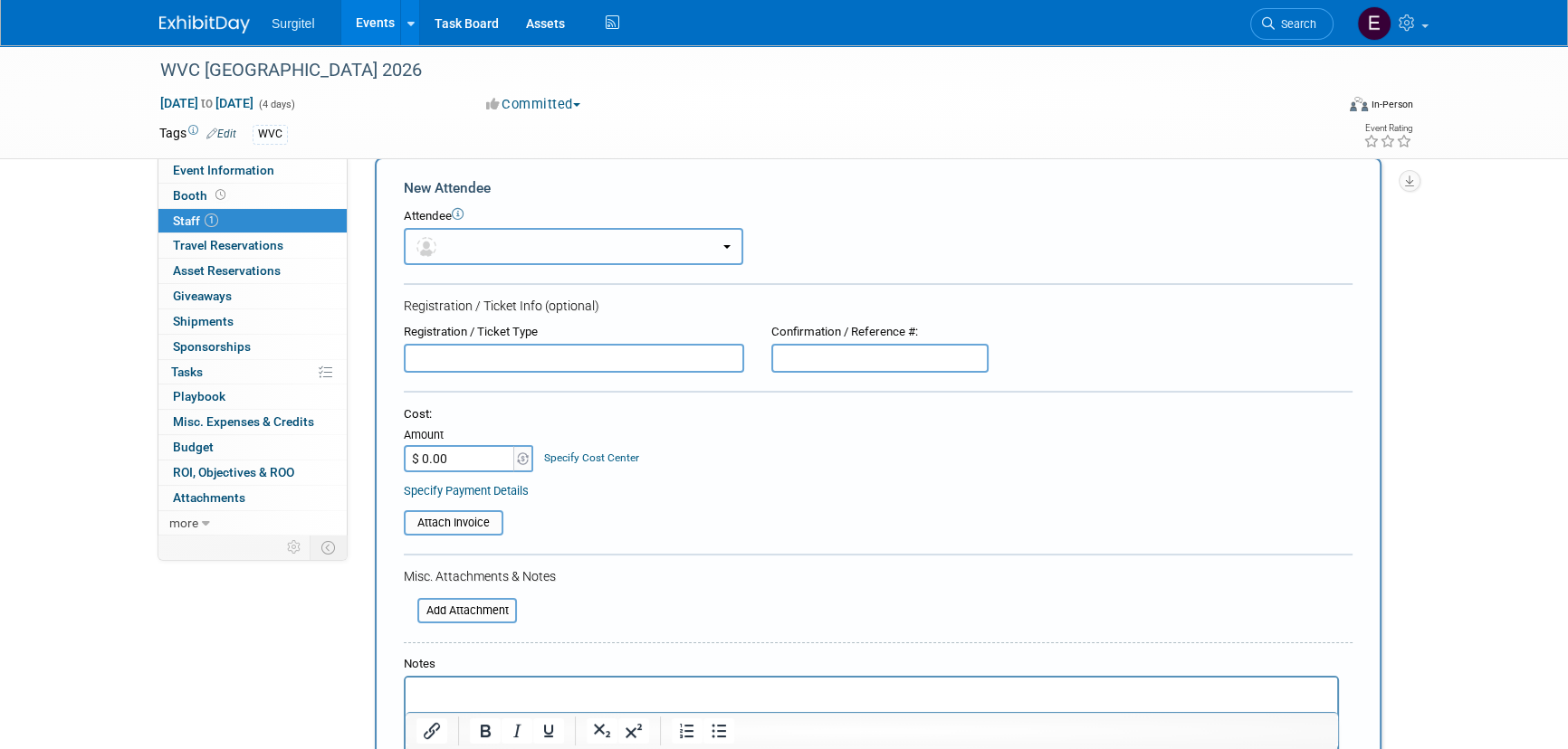
click at [453, 238] on button "button" at bounding box center [573, 247] width 339 height 37
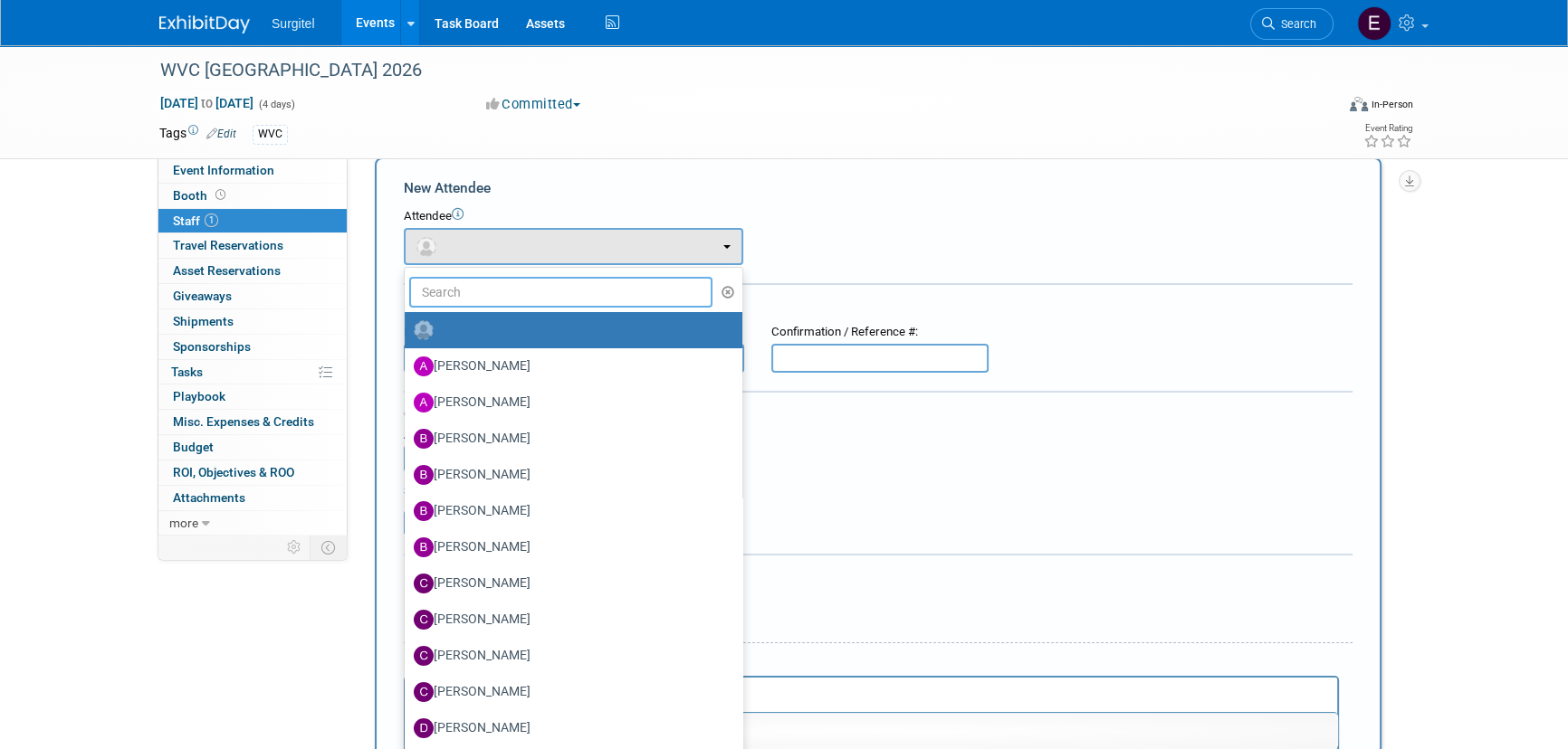
click at [507, 299] on input "text" at bounding box center [561, 292] width 303 height 31
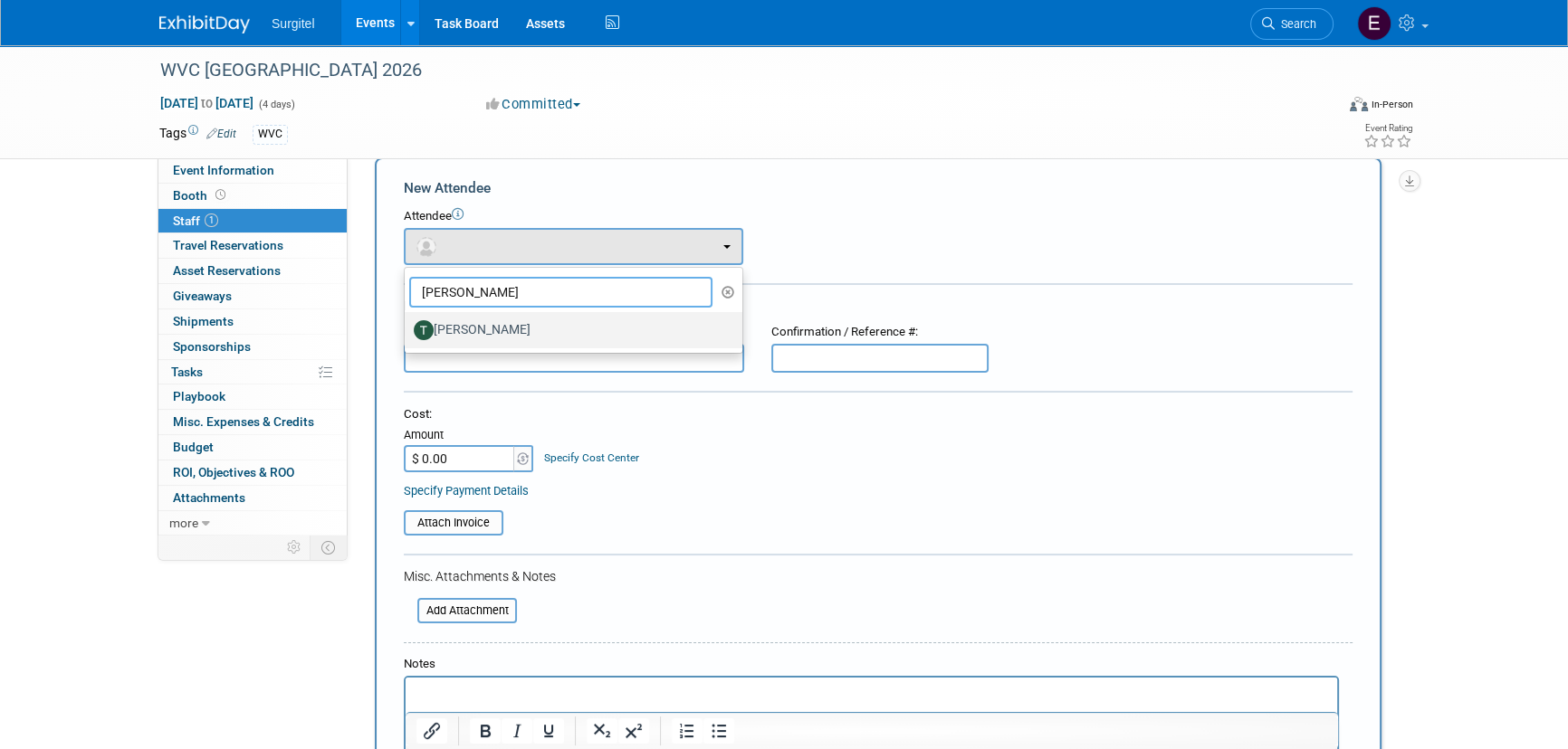
type input "[PERSON_NAME]"
click at [475, 320] on label "[PERSON_NAME]" at bounding box center [570, 330] width 311 height 29
click at [407, 323] on input "[PERSON_NAME]" at bounding box center [401, 328] width 12 height 12
select select "f165673e-6b85-4575-ba90-24c09ee47f96"
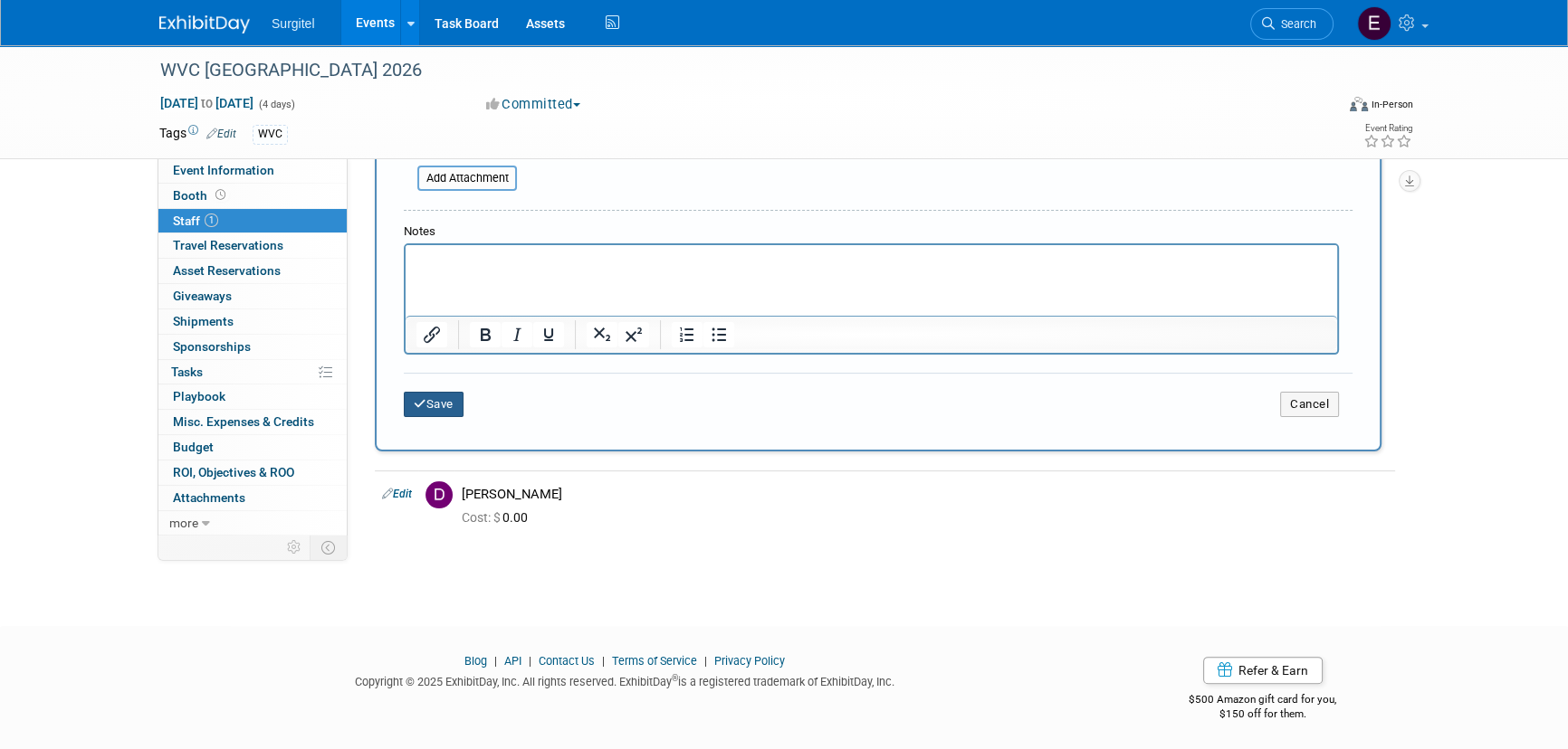
click at [424, 407] on button "Save" at bounding box center [433, 404] width 59 height 25
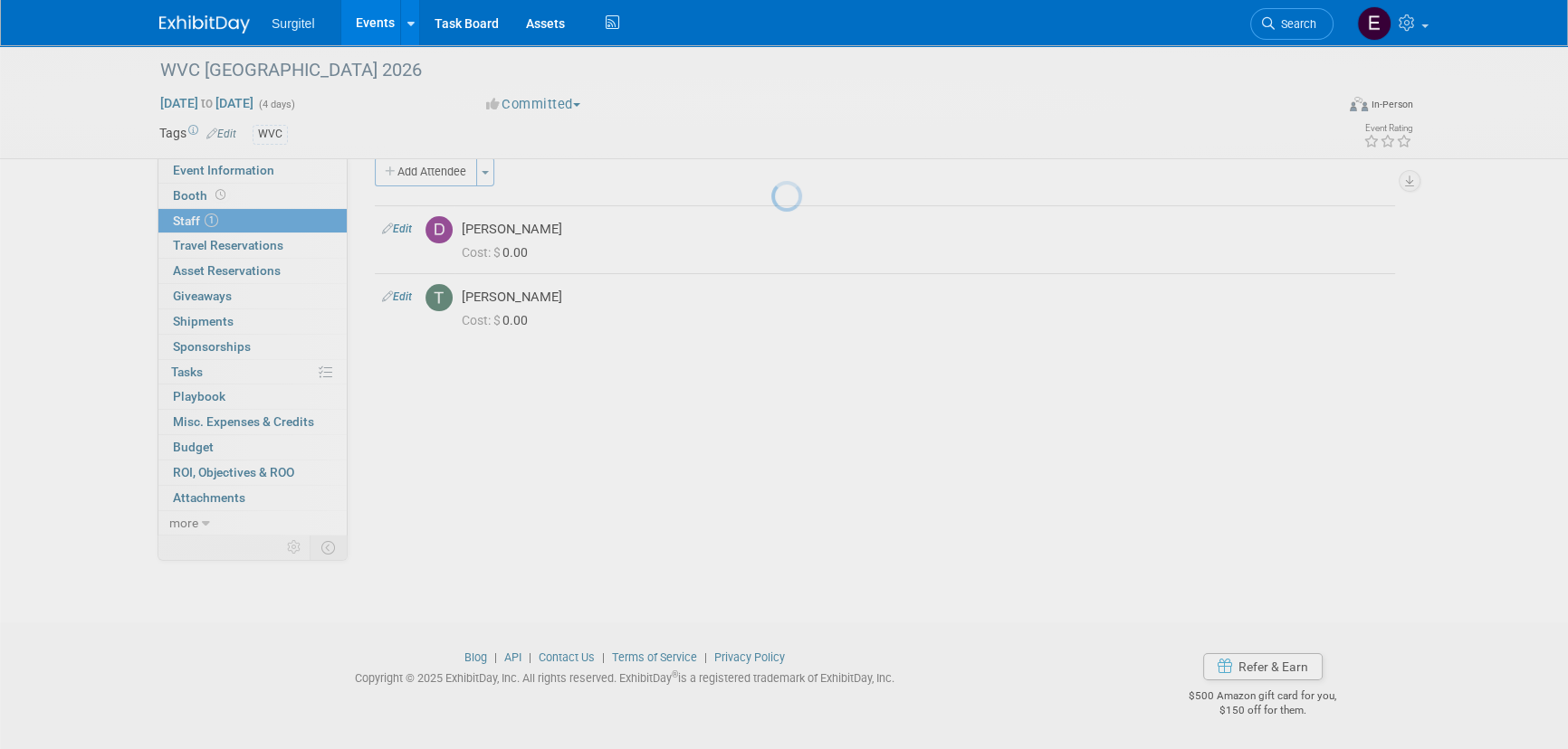
scroll to position [25, 0]
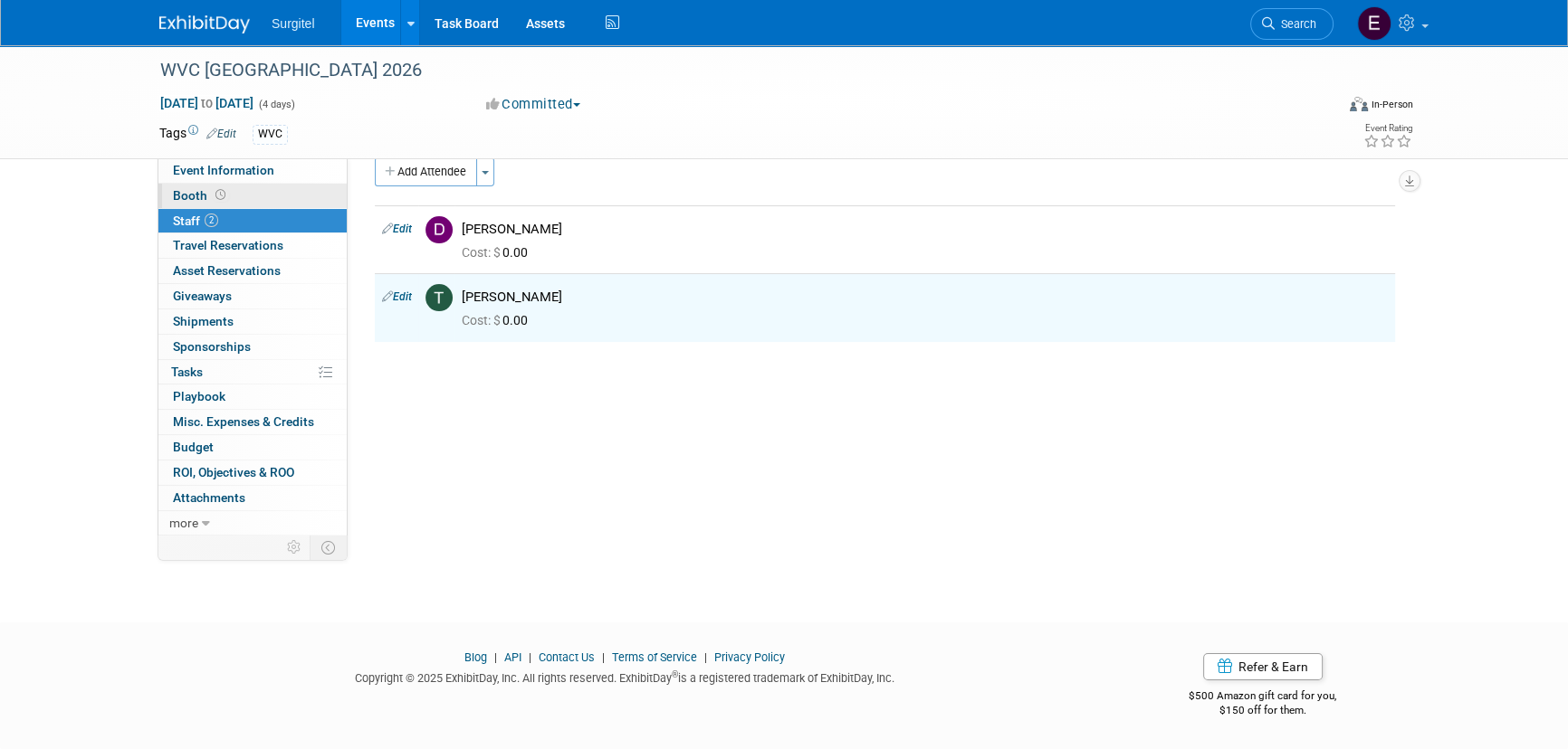
click at [234, 198] on link "Booth" at bounding box center [253, 195] width 189 height 24
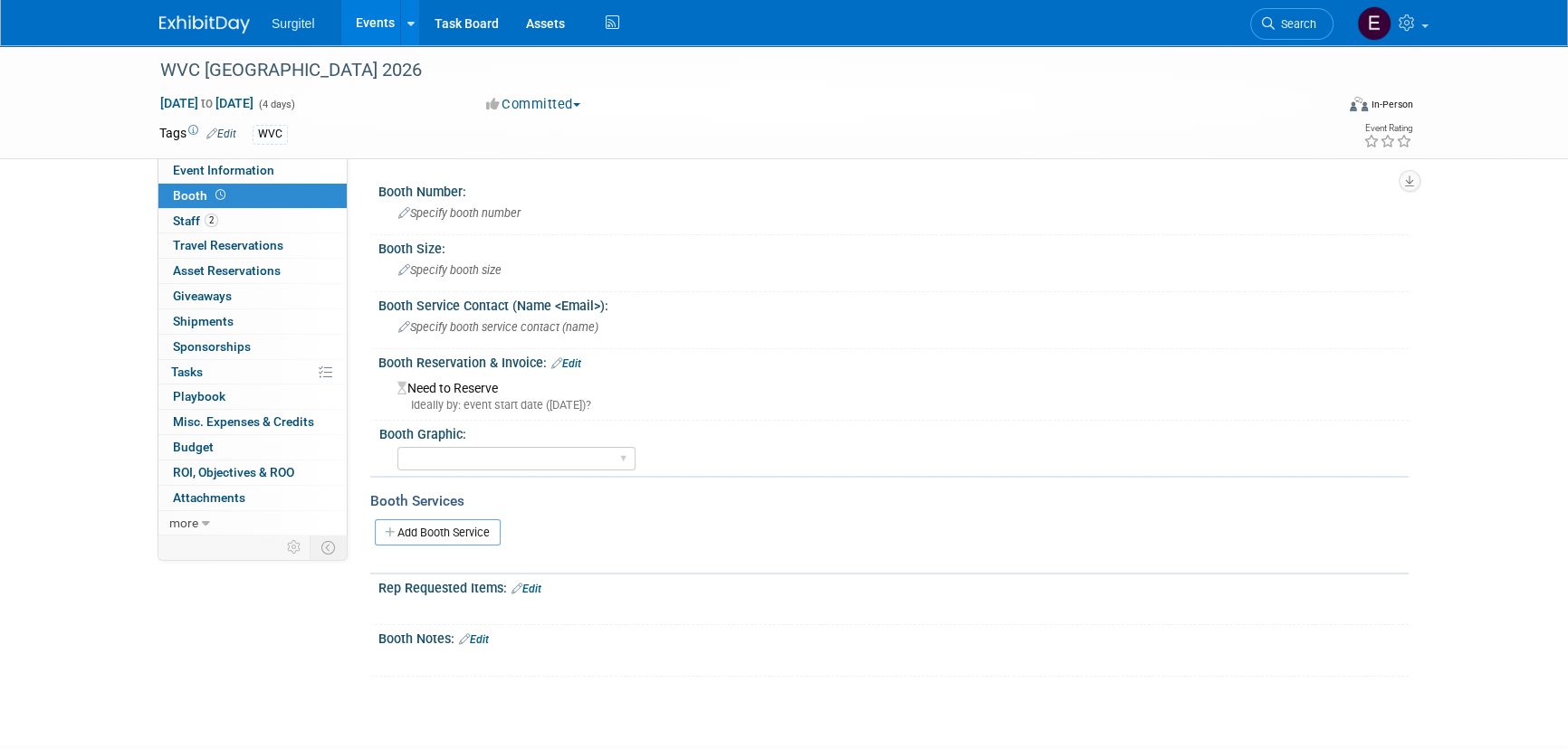
click at [583, 353] on div "Booth Reservation & Invoice: Edit" at bounding box center [893, 361] width 1030 height 23
click at [575, 357] on link "Edit" at bounding box center [566, 363] width 30 height 13
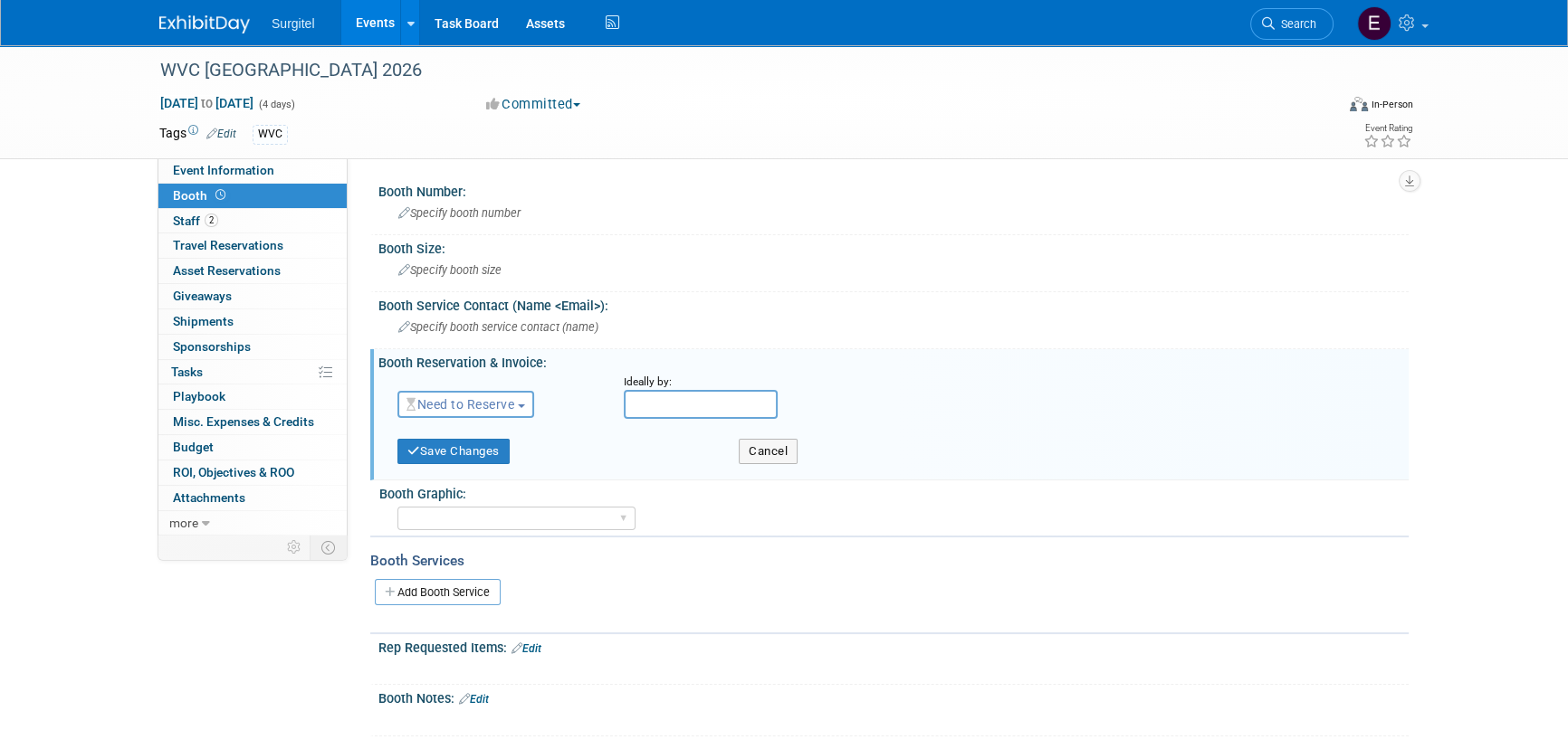
click at [472, 406] on span "Need to Reserve" at bounding box center [460, 404] width 108 height 15
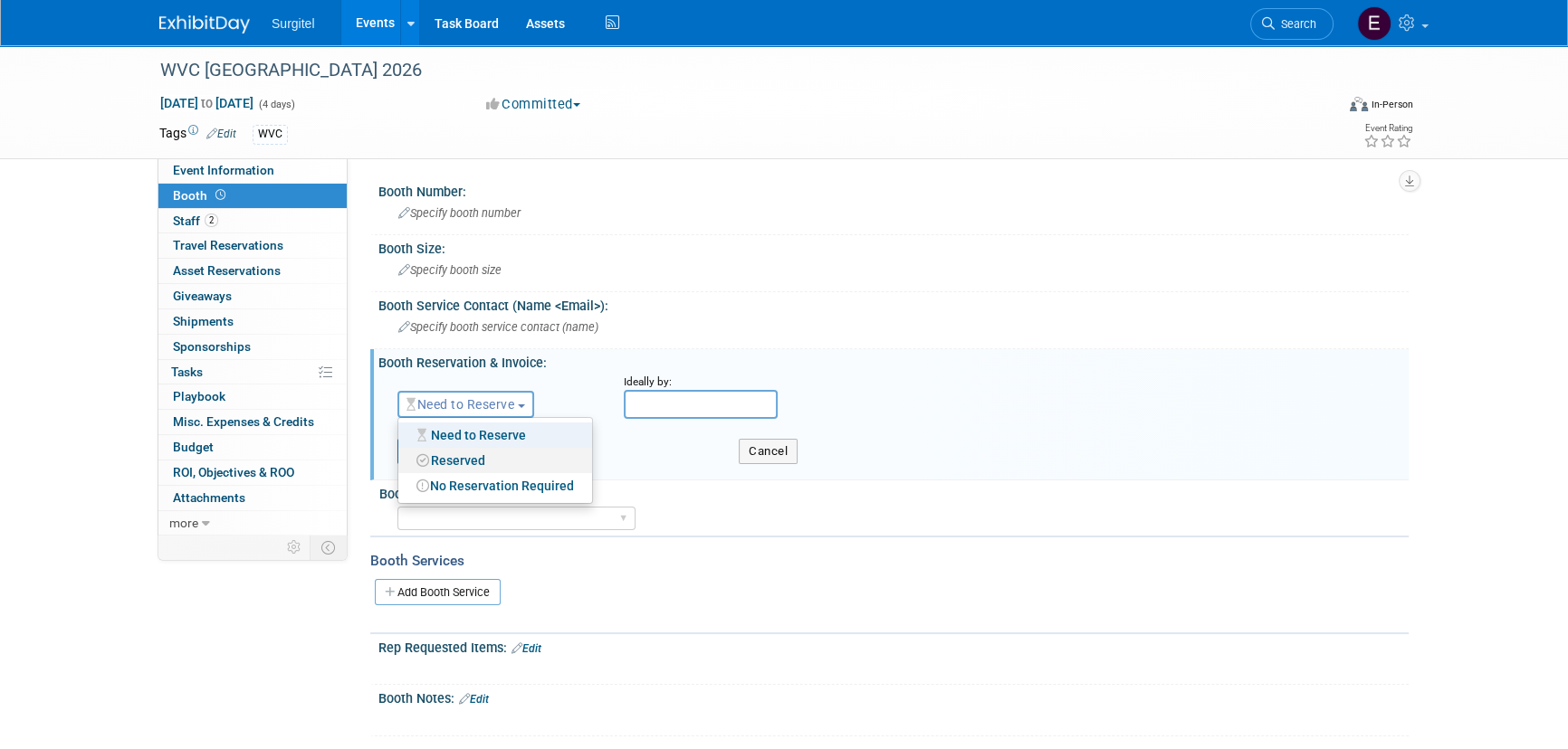
click at [470, 464] on link "Reserved" at bounding box center [495, 460] width 193 height 25
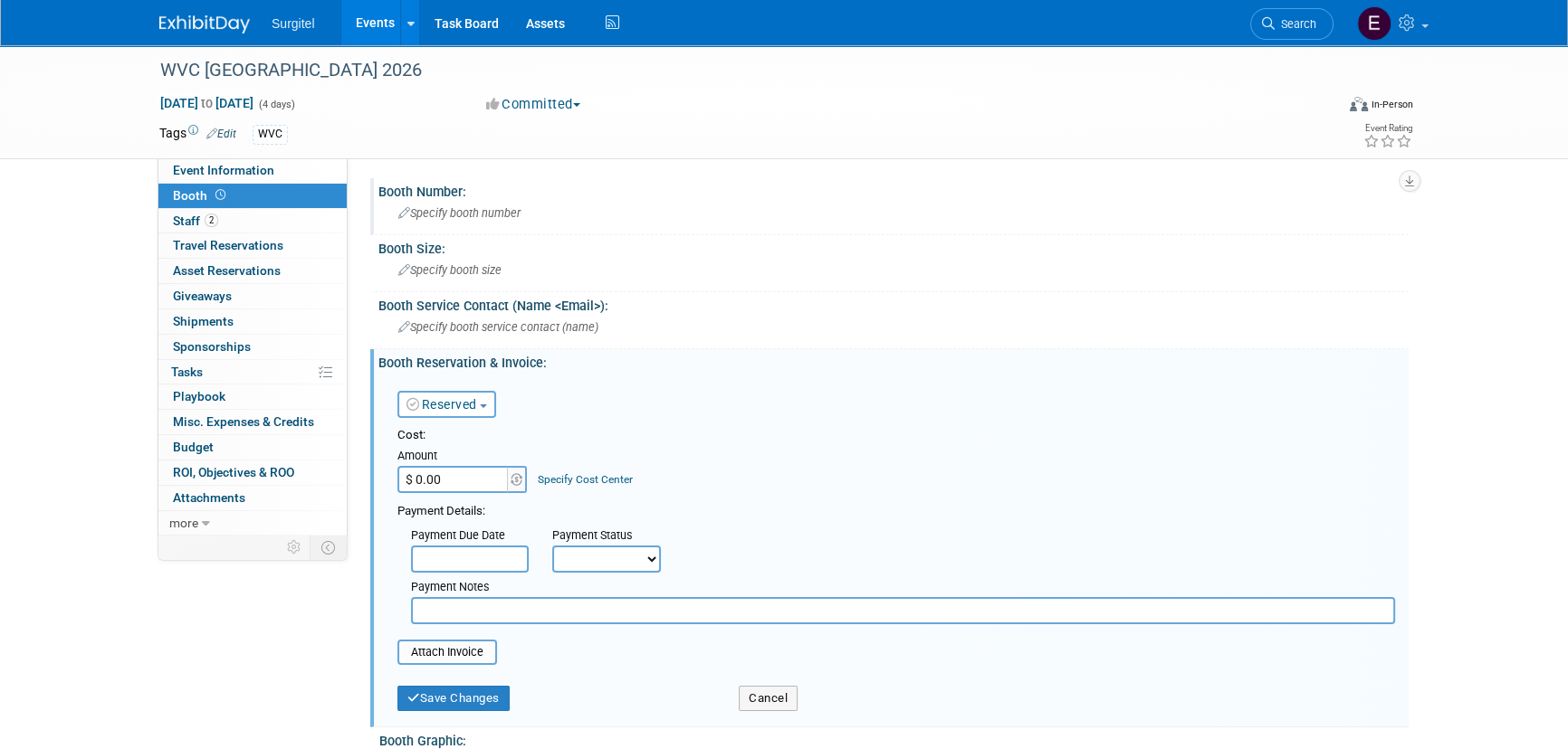
click at [452, 214] on span "Specify booth number" at bounding box center [460, 213] width 122 height 14
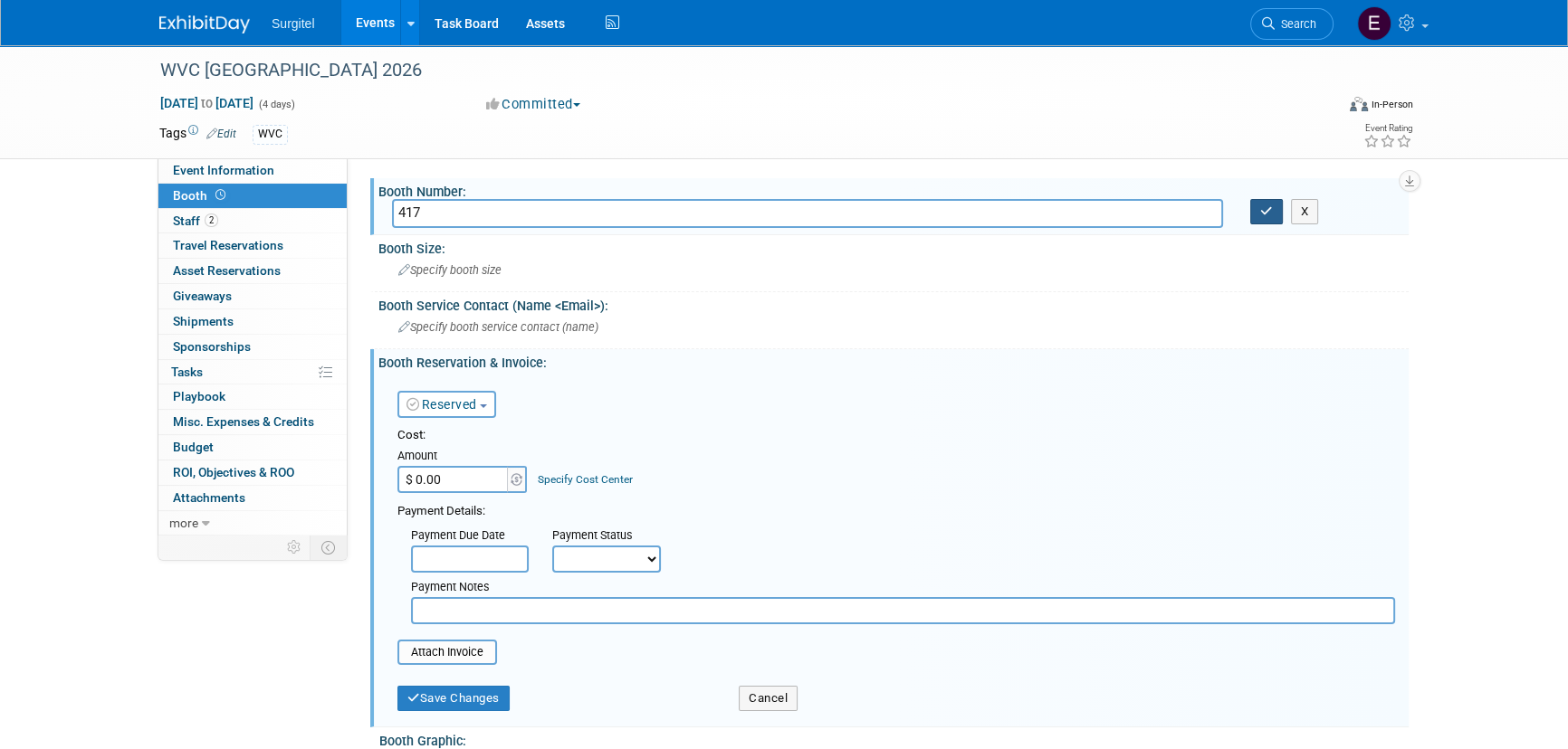
type input "417"
click at [1277, 217] on button "button" at bounding box center [1267, 212] width 33 height 25
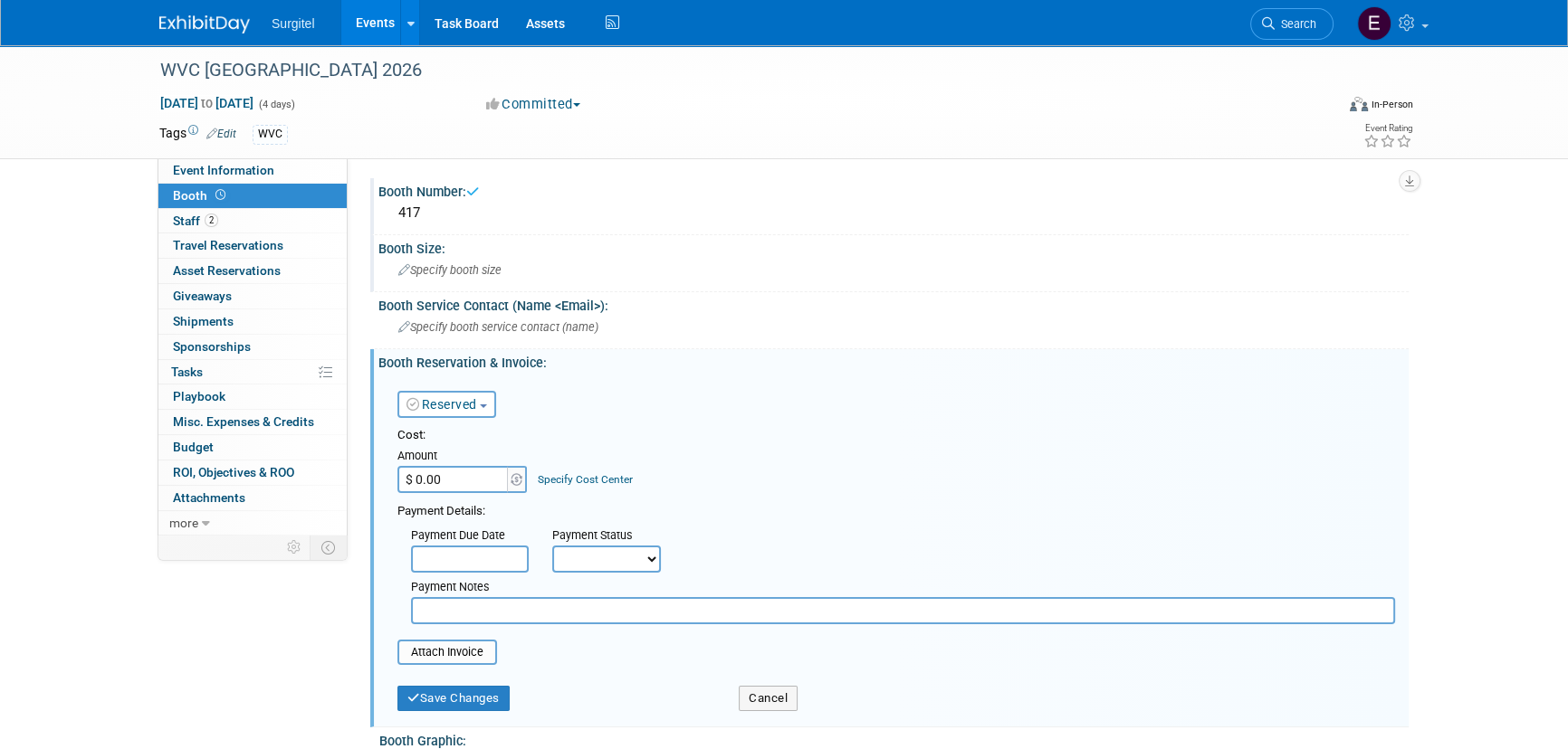
click at [568, 289] on div "Booth Size: Specify booth size" at bounding box center [889, 263] width 1039 height 57
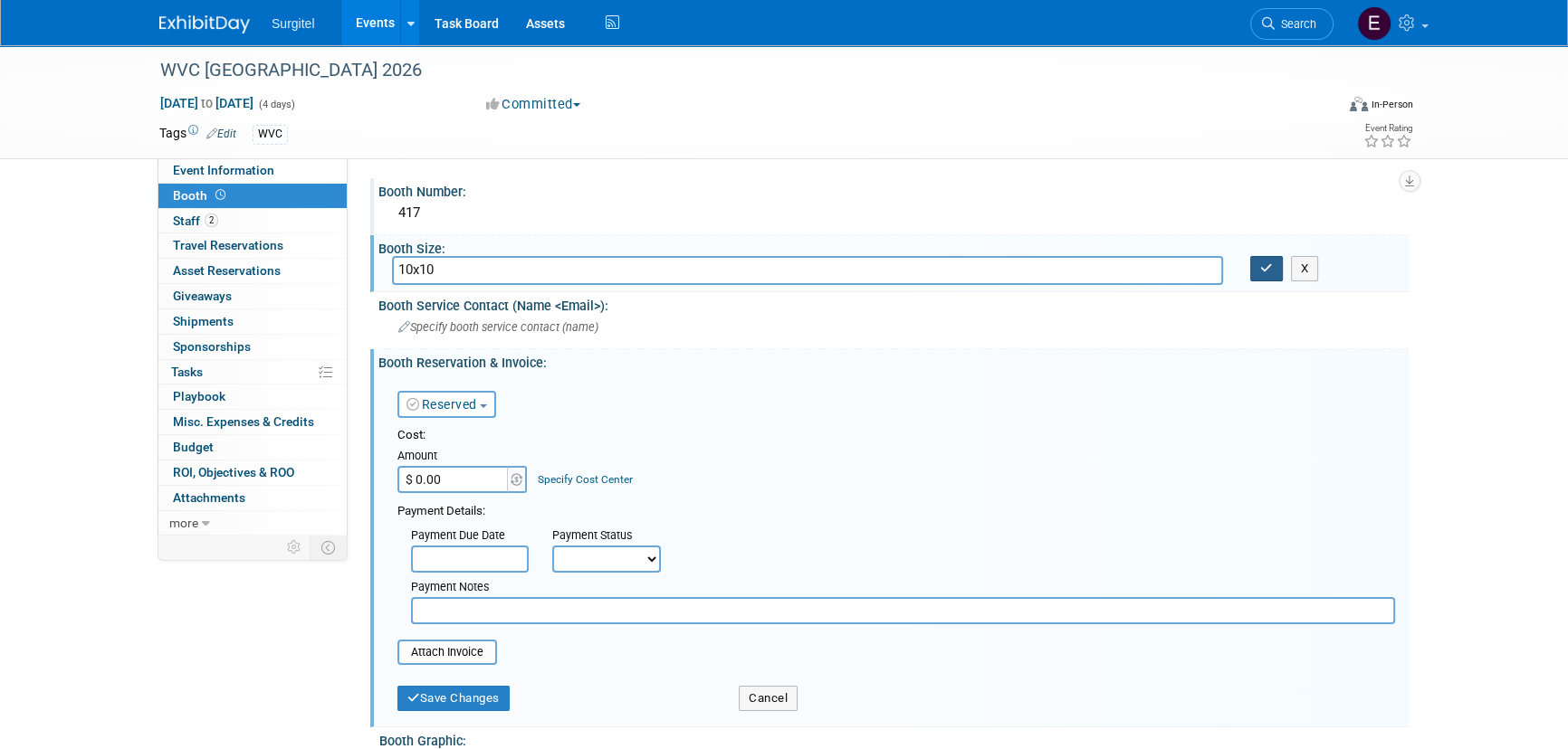
type input "10x10"
click at [1264, 266] on icon "button" at bounding box center [1267, 268] width 13 height 12
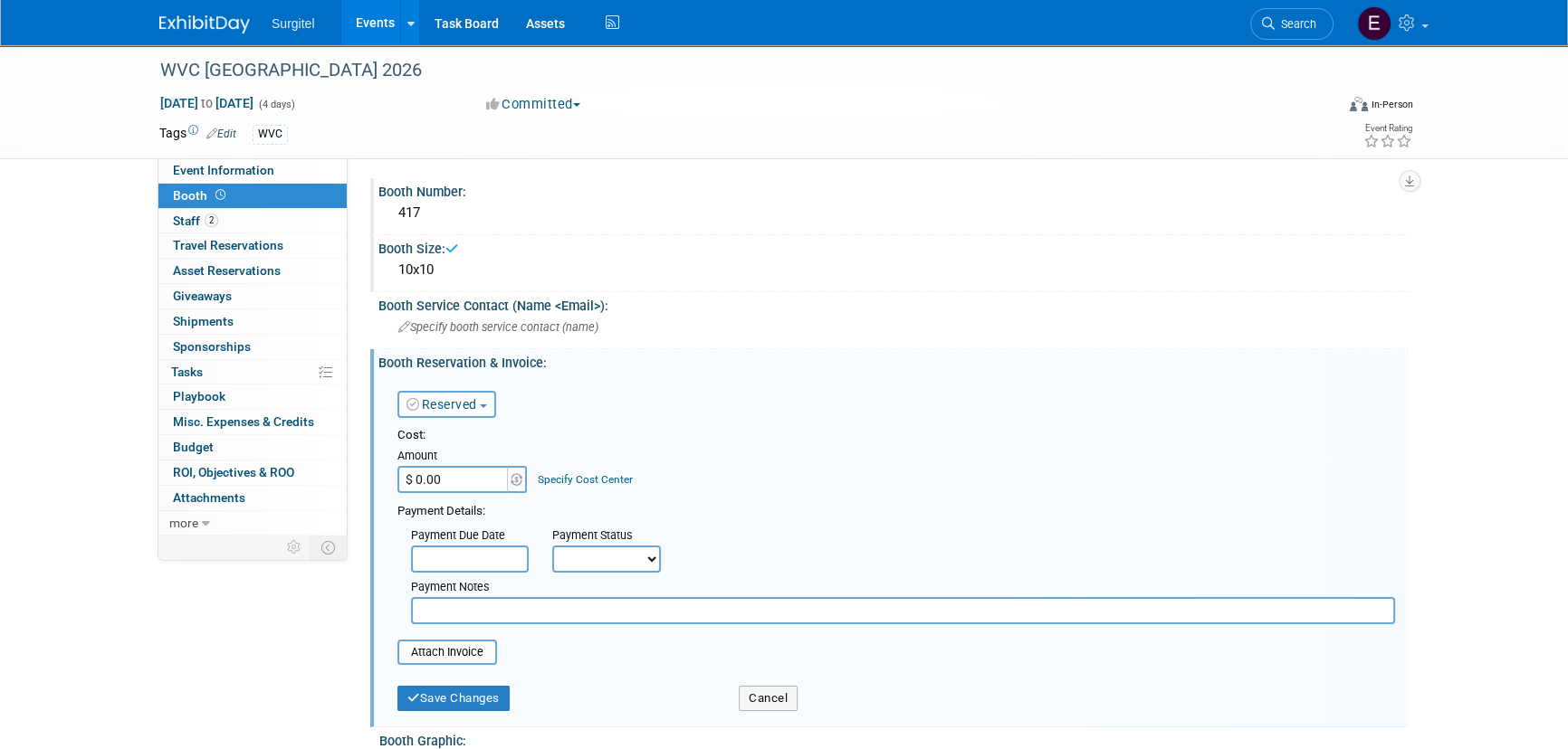
click at [446, 471] on input "$ 0.00" at bounding box center [454, 480] width 113 height 27
click at [470, 475] on input "$ 3.00" at bounding box center [454, 480] width 113 height 27
type input "$ 3,570.00"
click at [617, 552] on select "Not Paid Yet Partially Paid Paid in Full" at bounding box center [607, 560] width 109 height 27
select select "1"
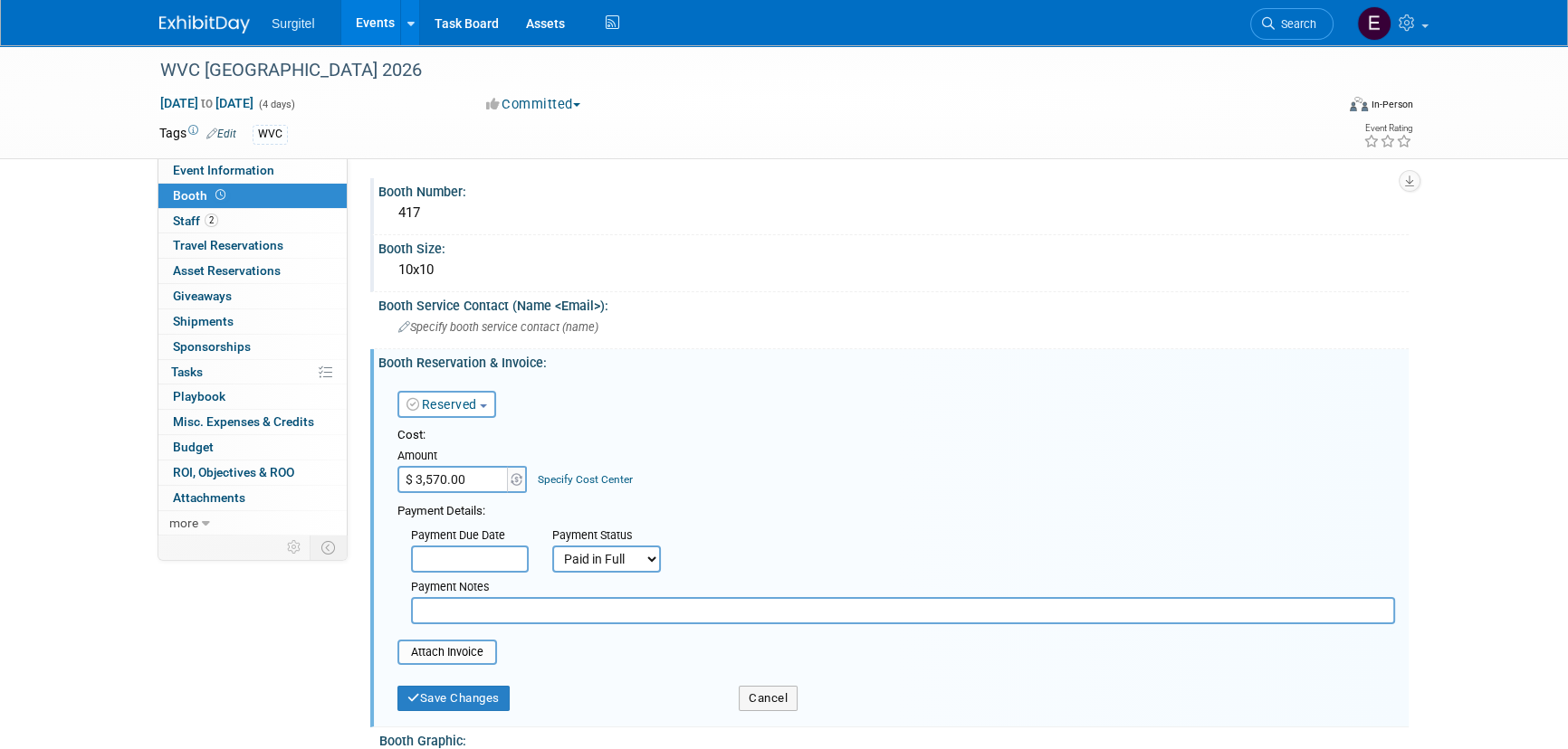
click at [552, 546] on select "Not Paid Yet Partially Paid Paid in Full" at bounding box center [607, 560] width 109 height 27
click at [466, 695] on button "Save Changes" at bounding box center [454, 698] width 113 height 25
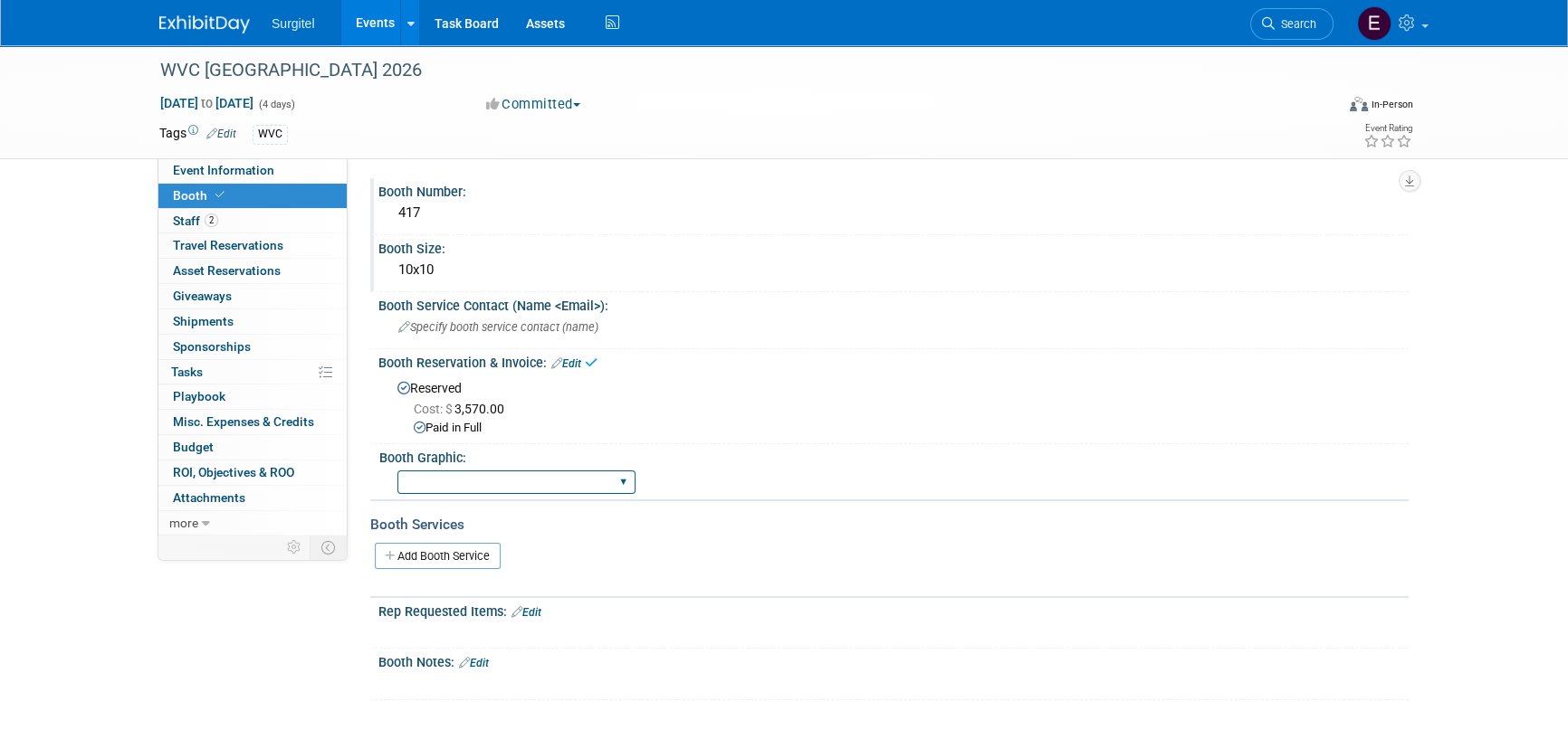
click at [496, 480] on select "Big Island Booth 10x20 Backlit 8' Fabric Popup 10' Light Box 2' Fabric Banner N…" at bounding box center [516, 482] width 238 height 24
select select "8' Fabric Popup"
click at [398, 470] on select "Big Island Booth 10x20 Backlit 8' Fabric Popup 10' Light Box 2' Fabric Banner N…" at bounding box center [516, 482] width 238 height 24
click at [223, 176] on span "Event Information" at bounding box center [224, 170] width 101 height 15
select select "Trade Show"
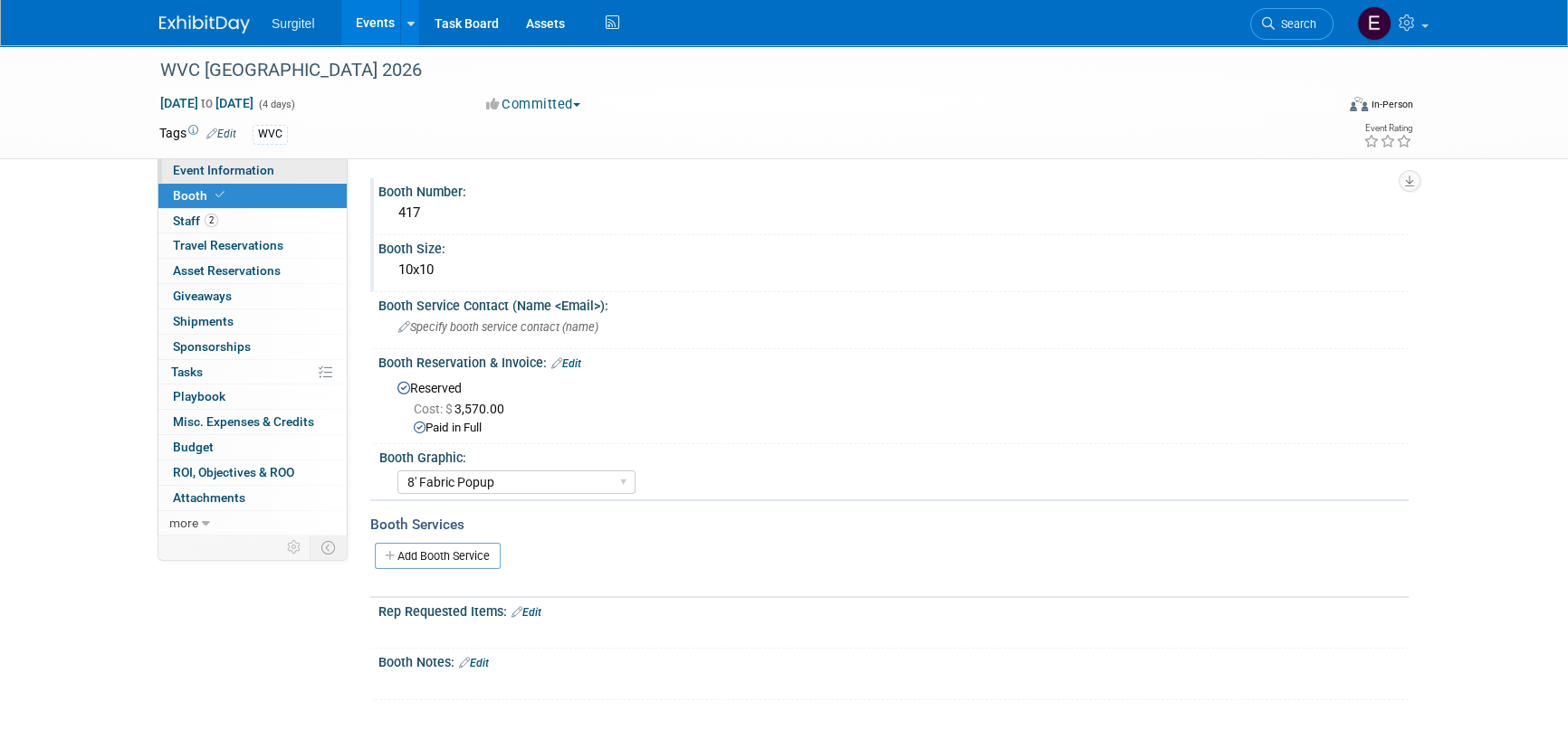
select select "Dental"
select select "SkyMiles - 93008"
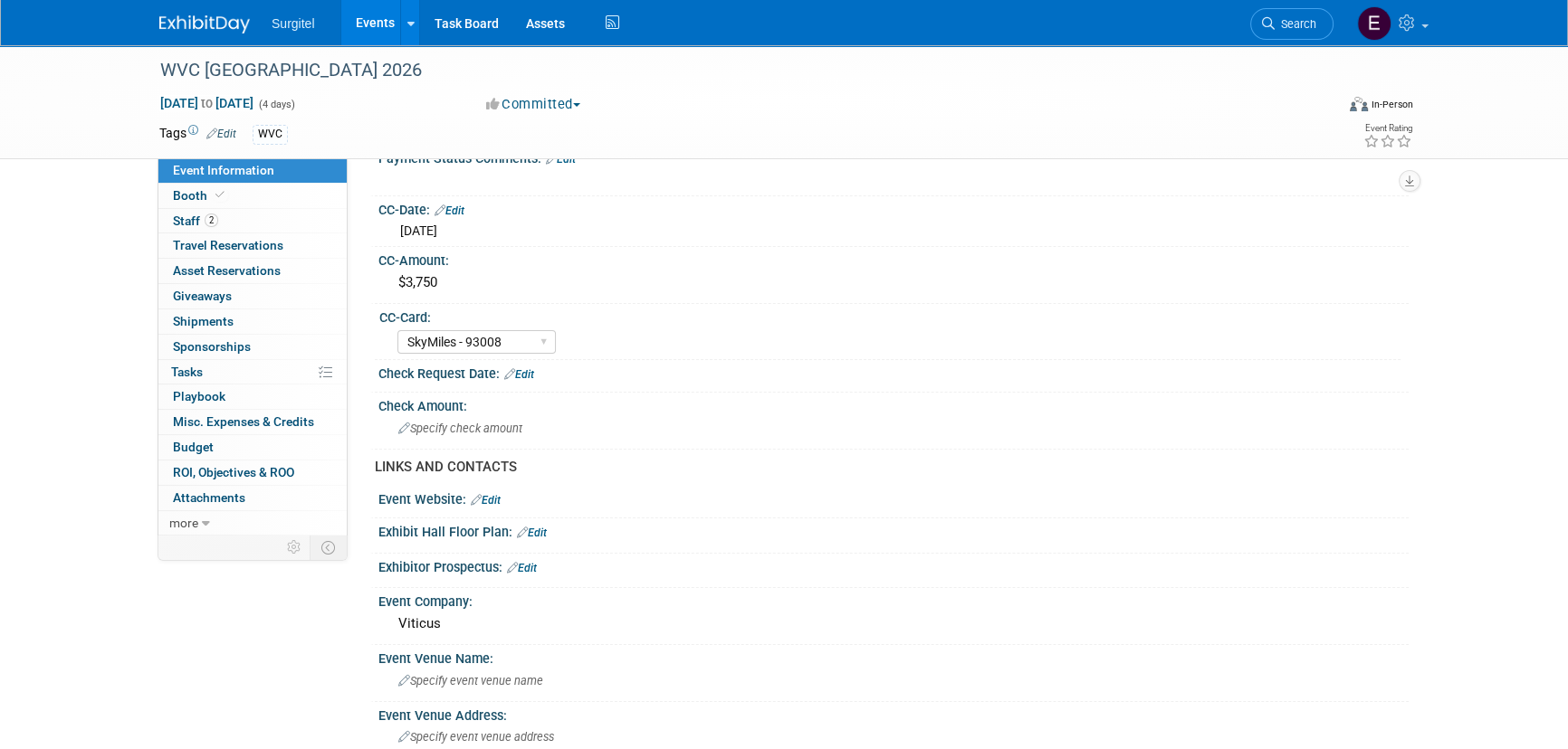
scroll to position [411, 0]
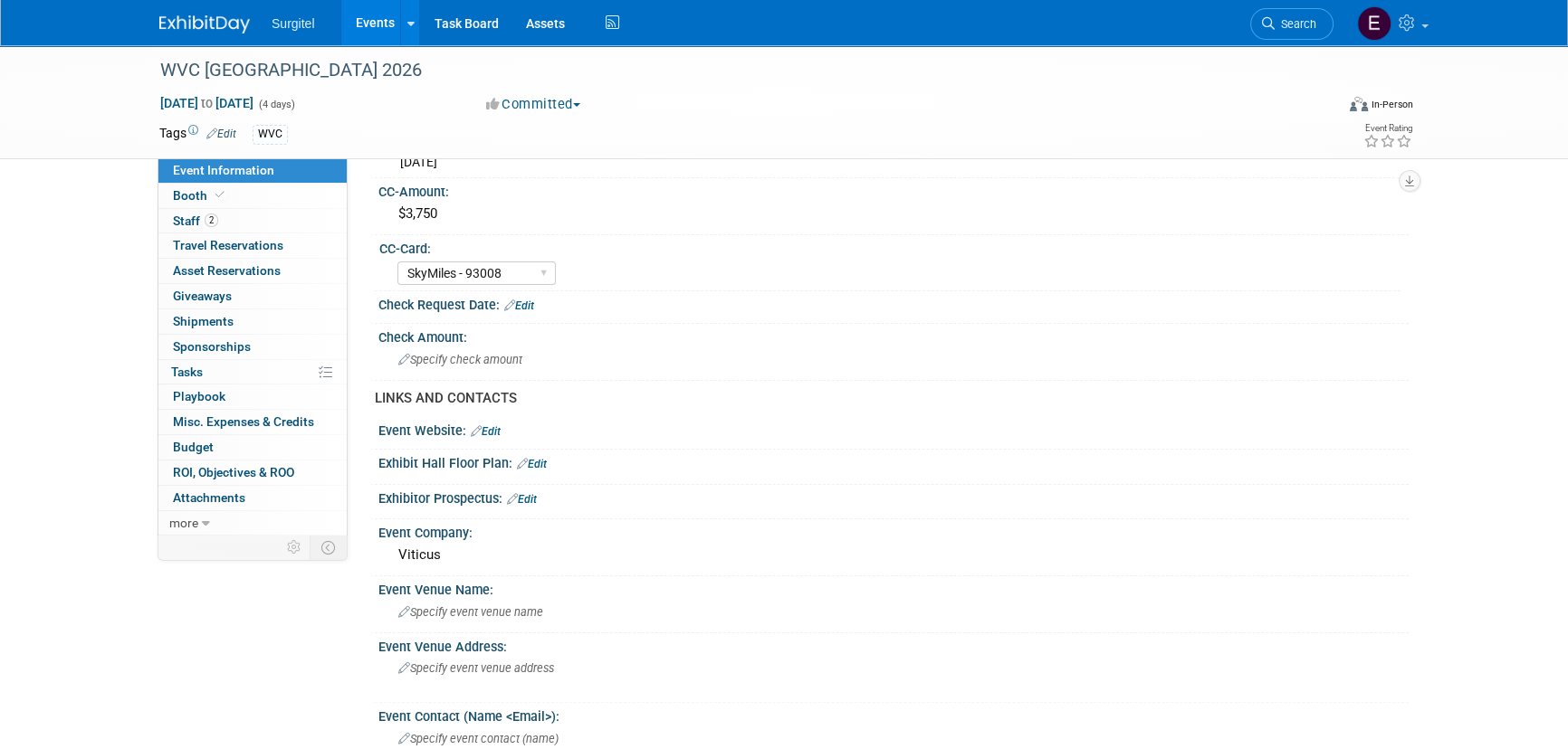
click at [1307, 19] on span "Search" at bounding box center [1296, 24] width 42 height 14
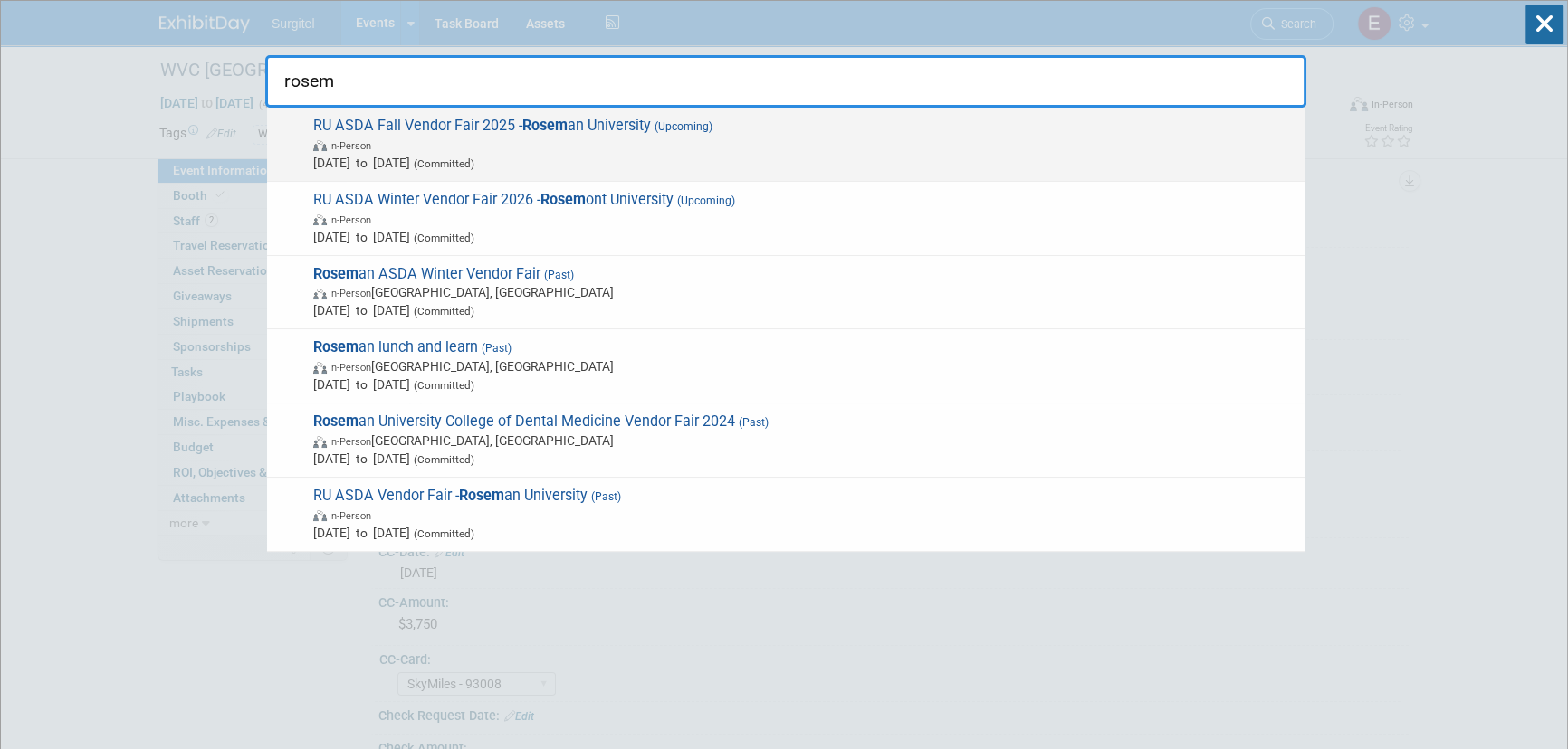
type input "rosem"
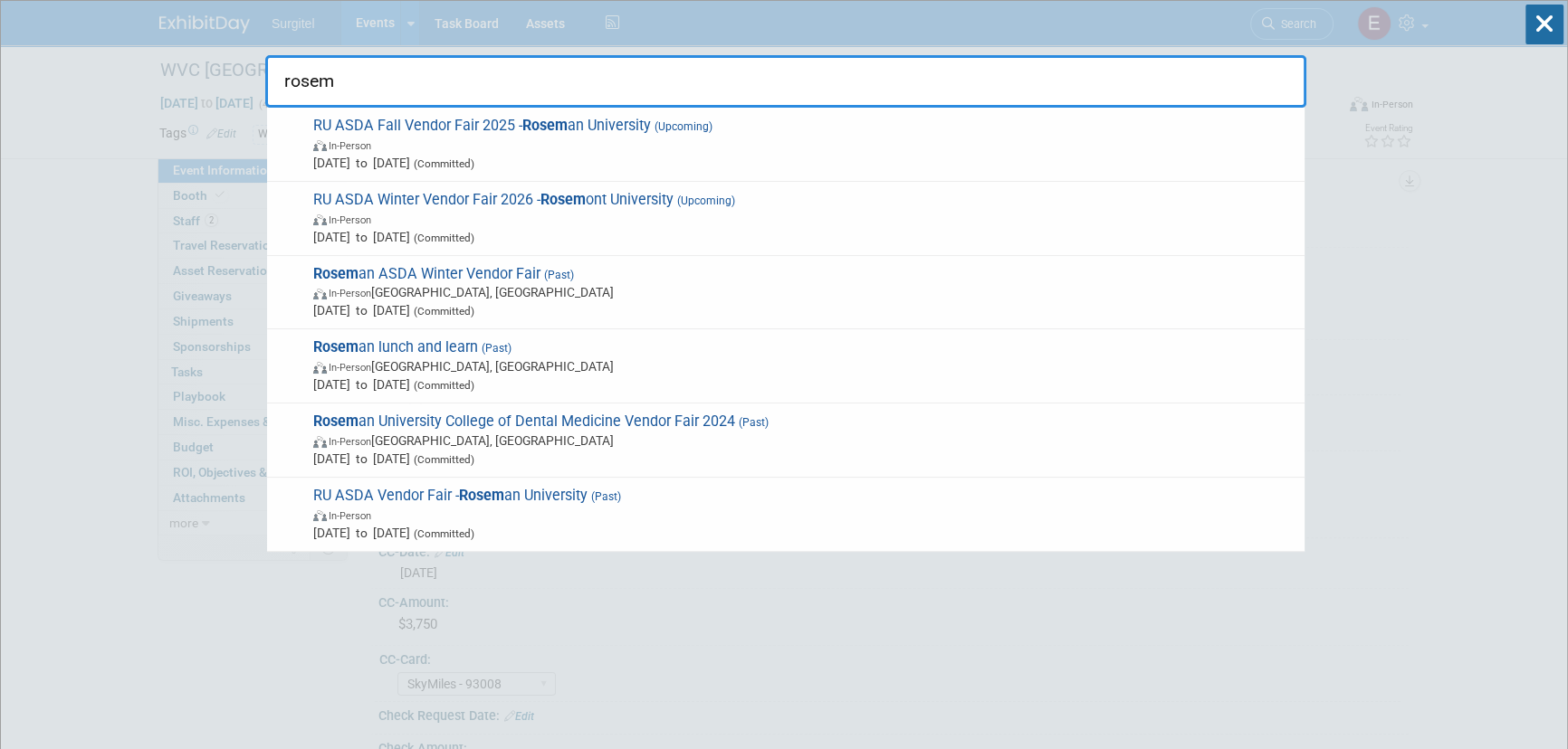
click at [438, 167] on span "Sep 25, 2025 to Sep 25, 2025 (Committed)" at bounding box center [804, 162] width 983 height 18
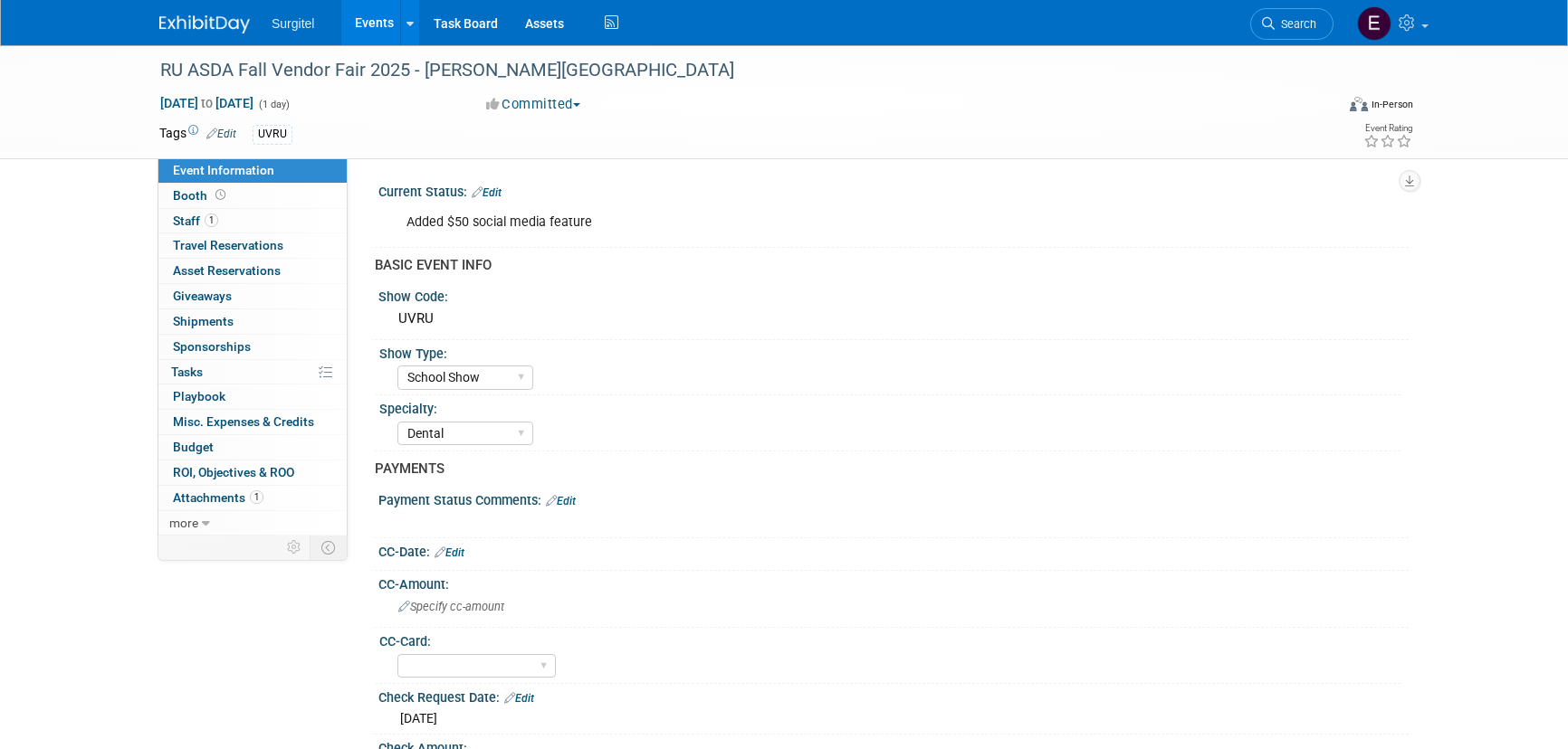
select select "School Show"
select select "Dental"
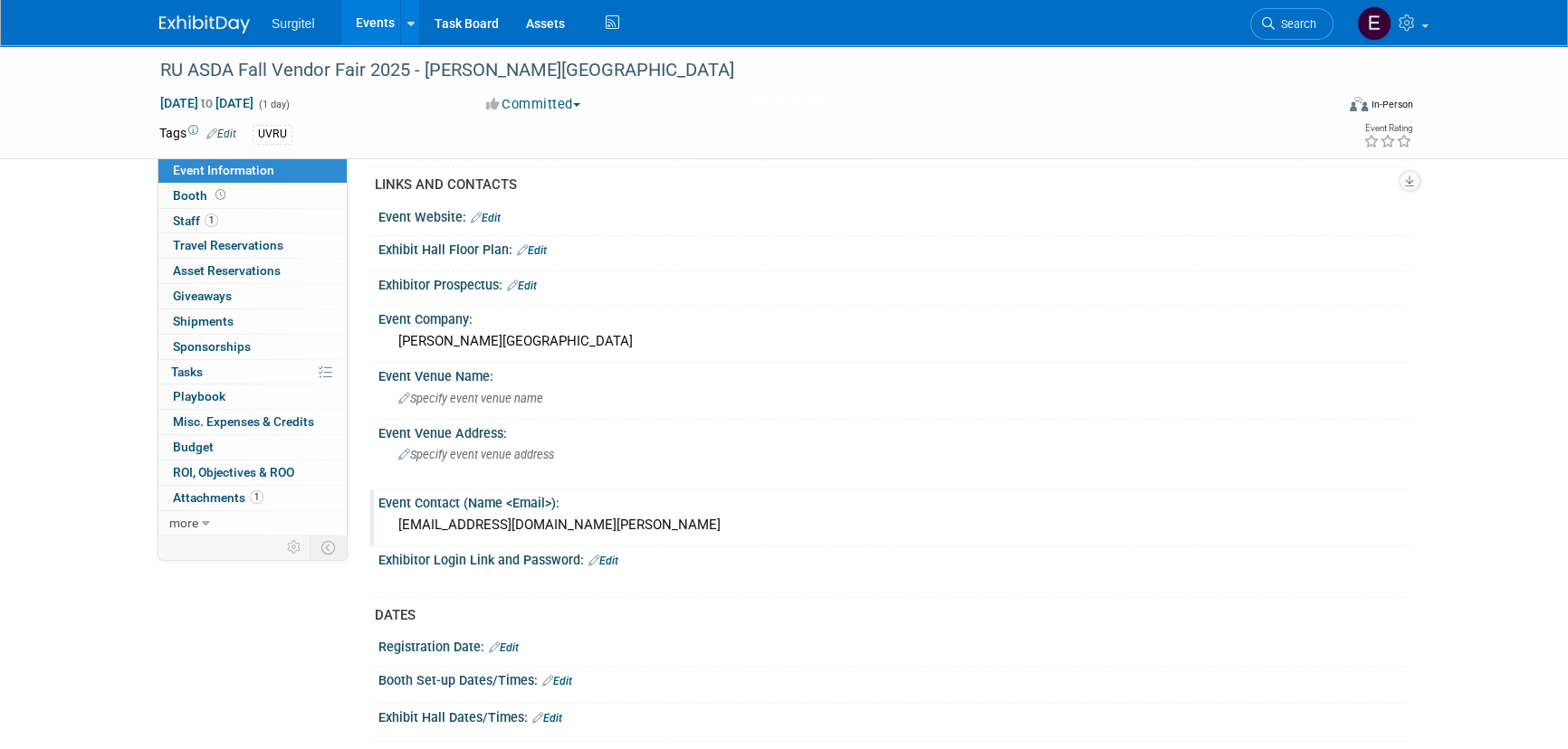
scroll to position [624, 0]
